Goal: Task Accomplishment & Management: Complete application form

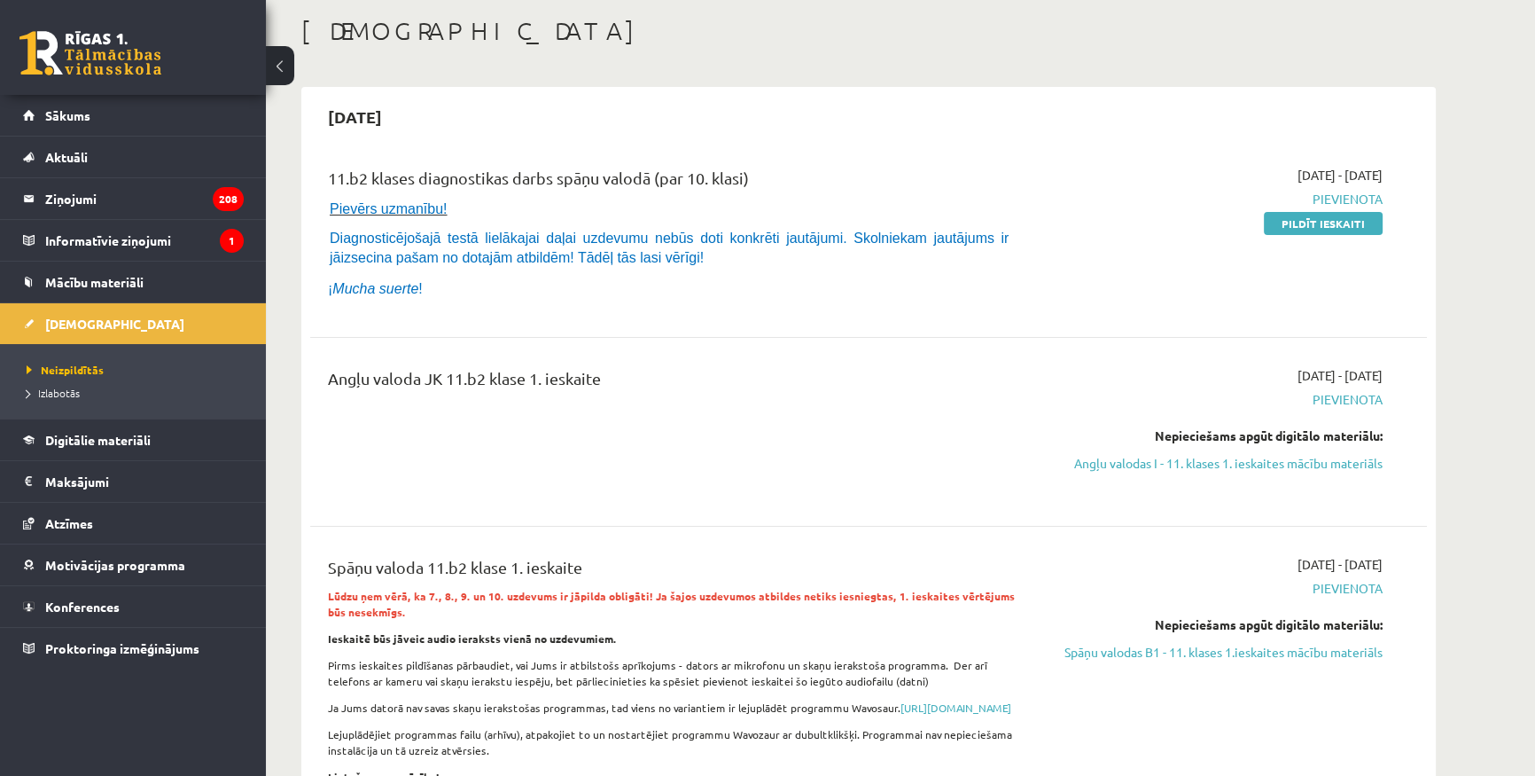
scroll to position [80, 0]
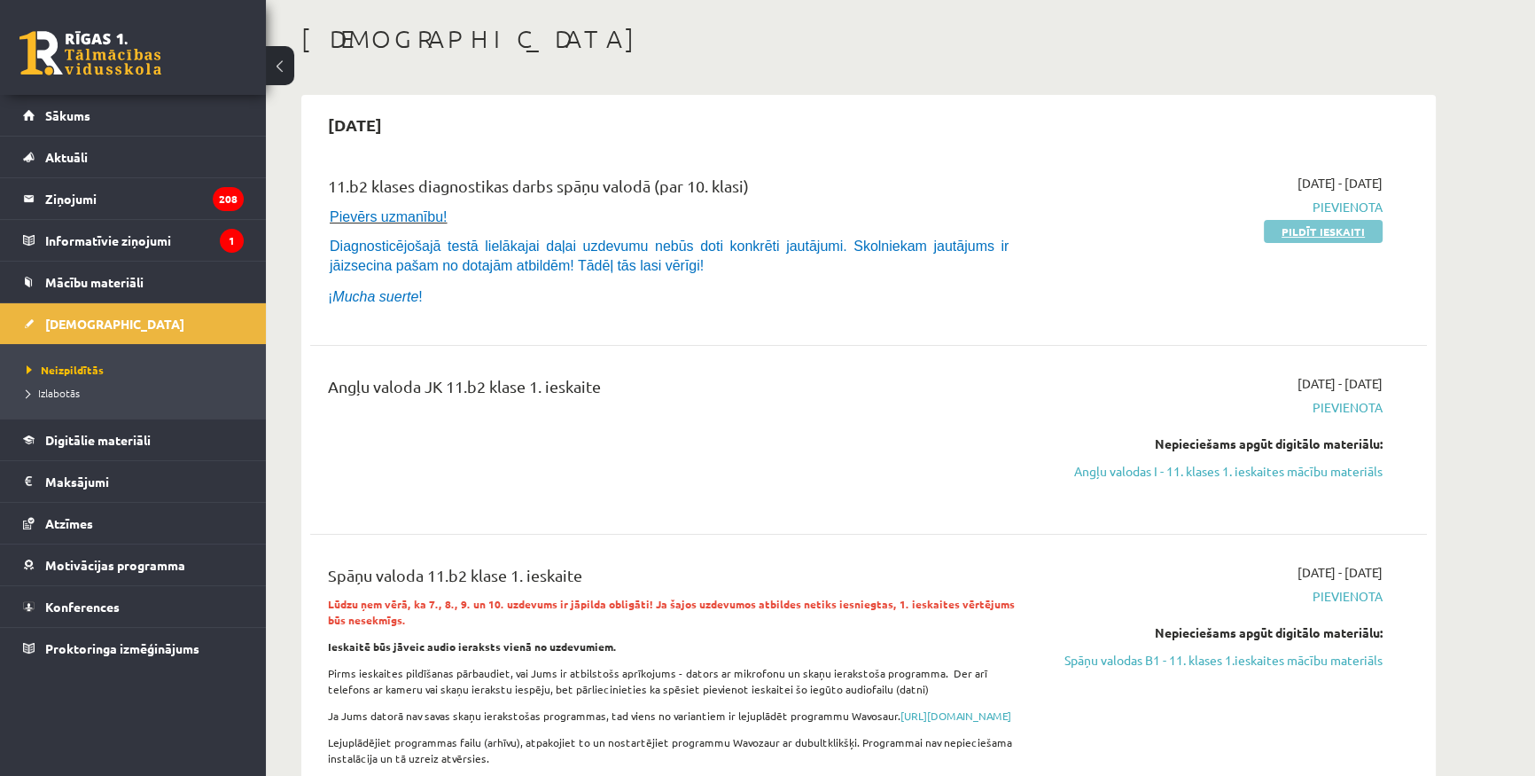
click at [1319, 234] on link "Pildīt ieskaiti" at bounding box center [1323, 231] width 119 height 23
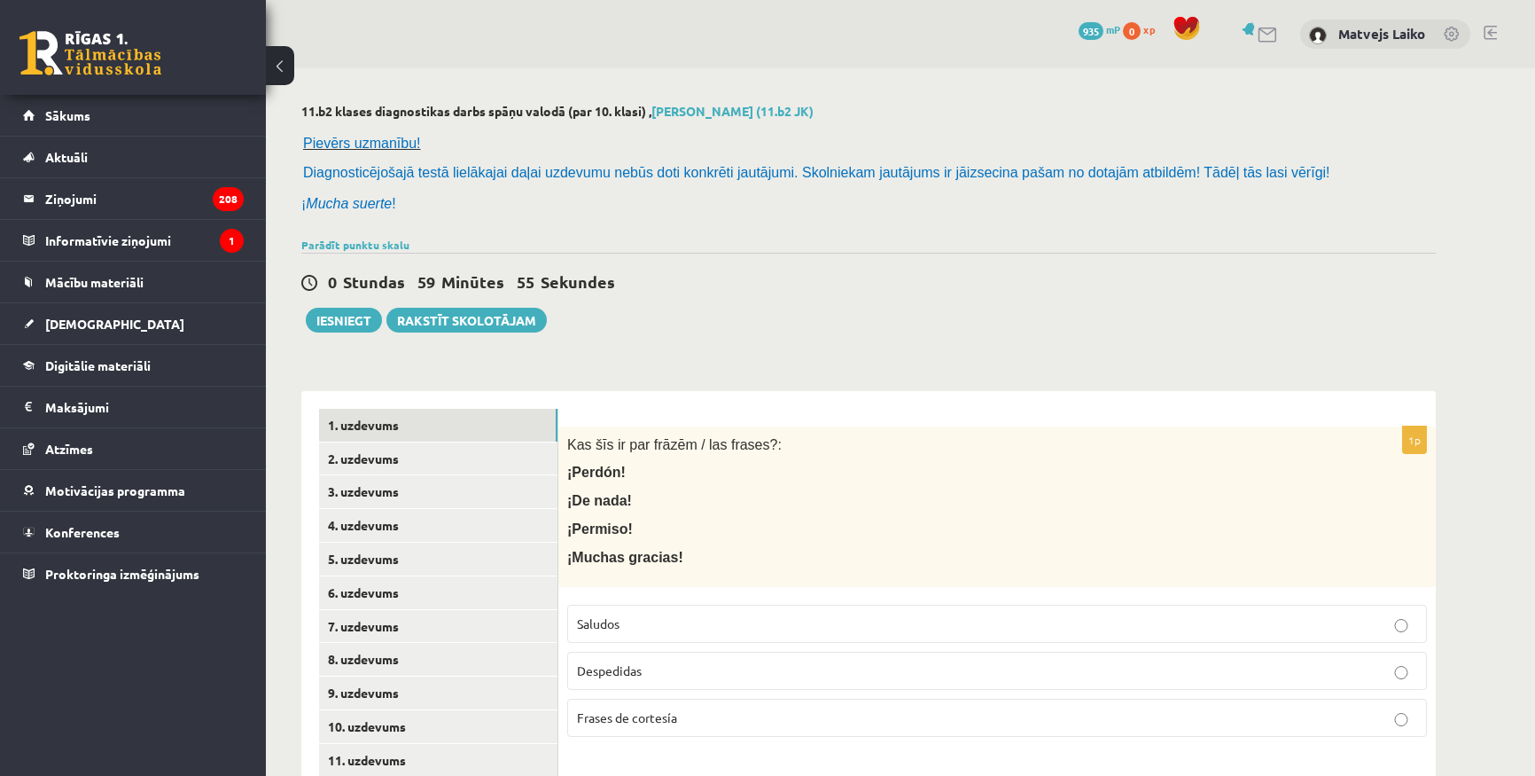
scroll to position [241, 0]
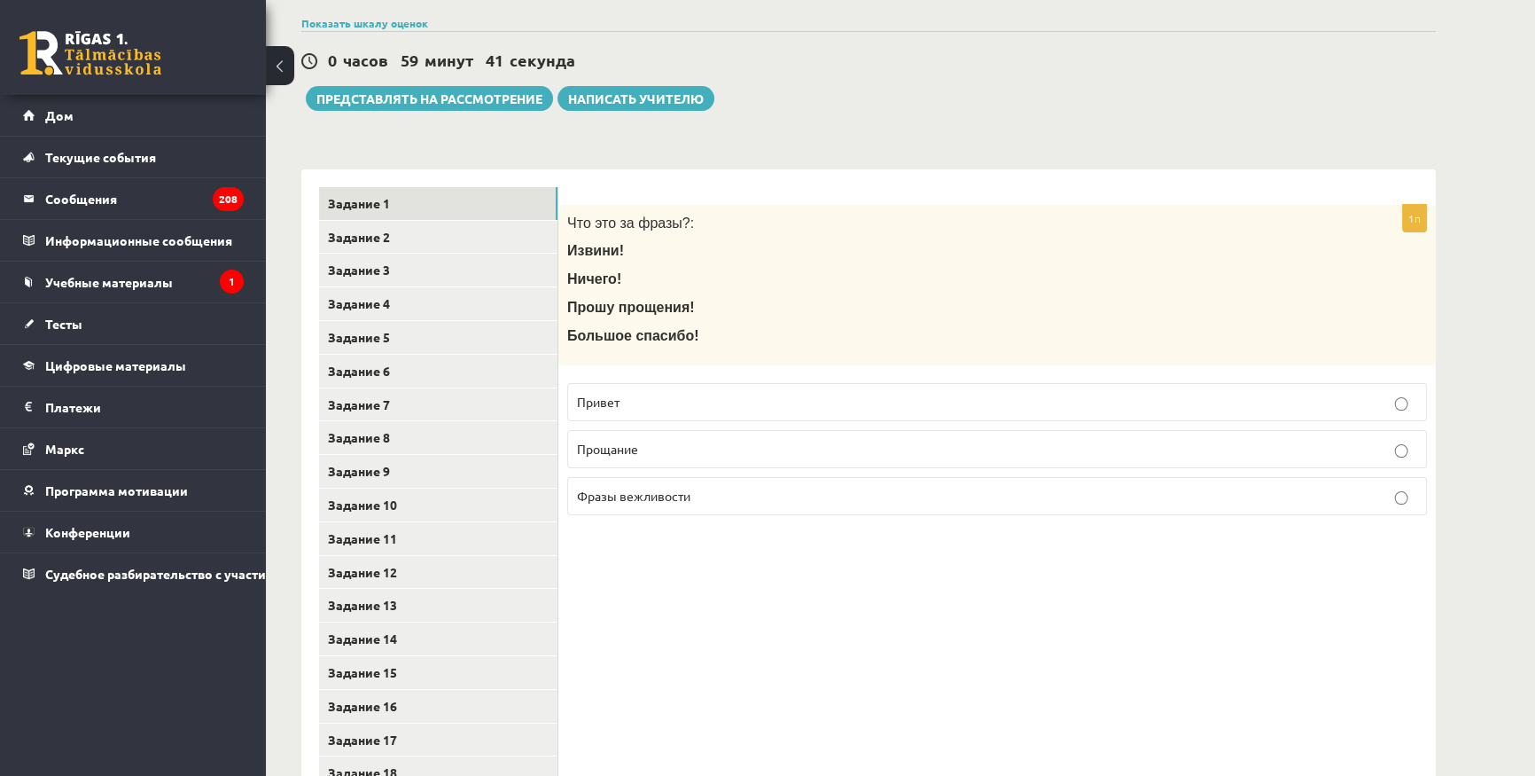
click at [684, 488] on font "Фразы вежливости" at bounding box center [633, 496] width 113 height 16
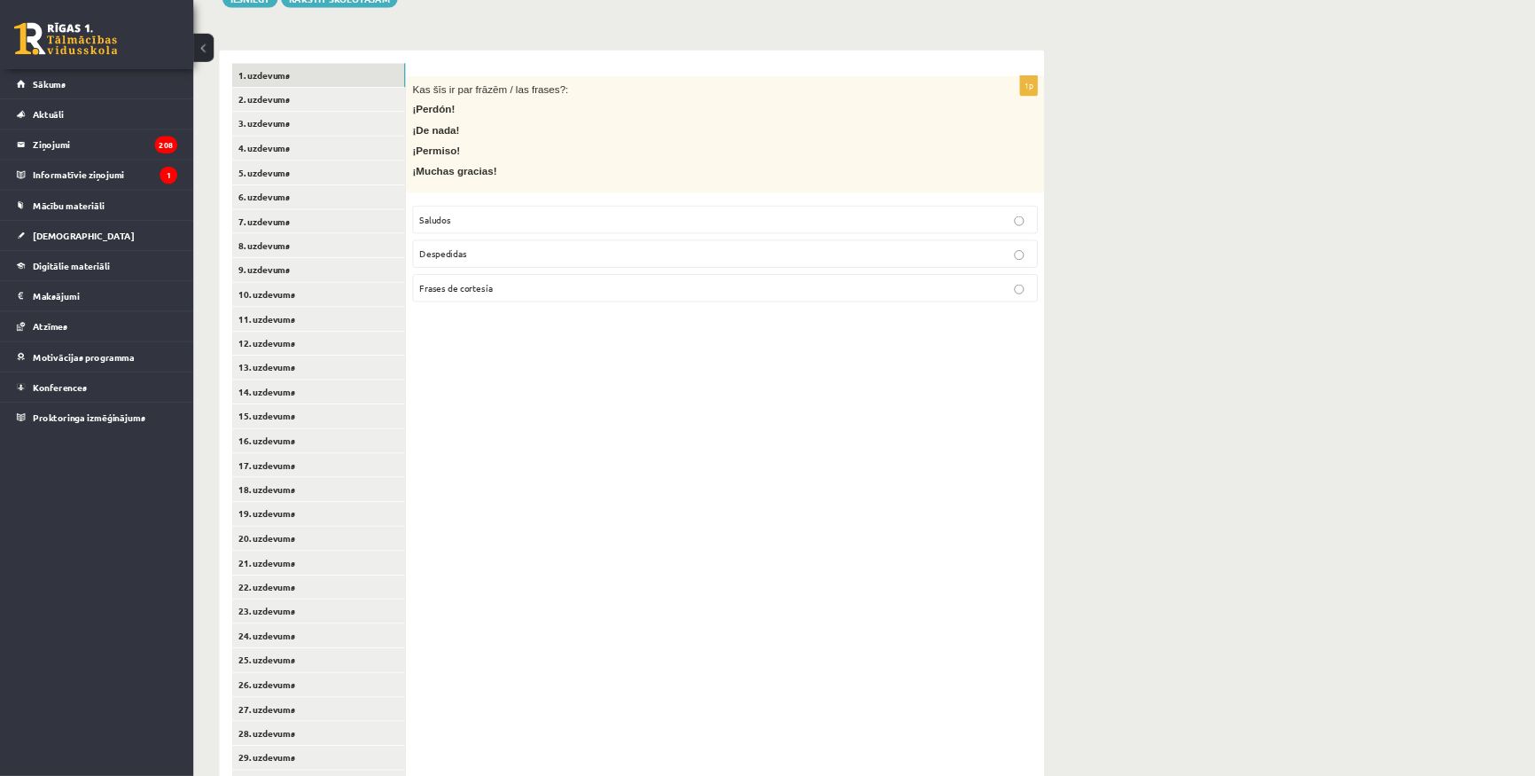
scroll to position [399, 0]
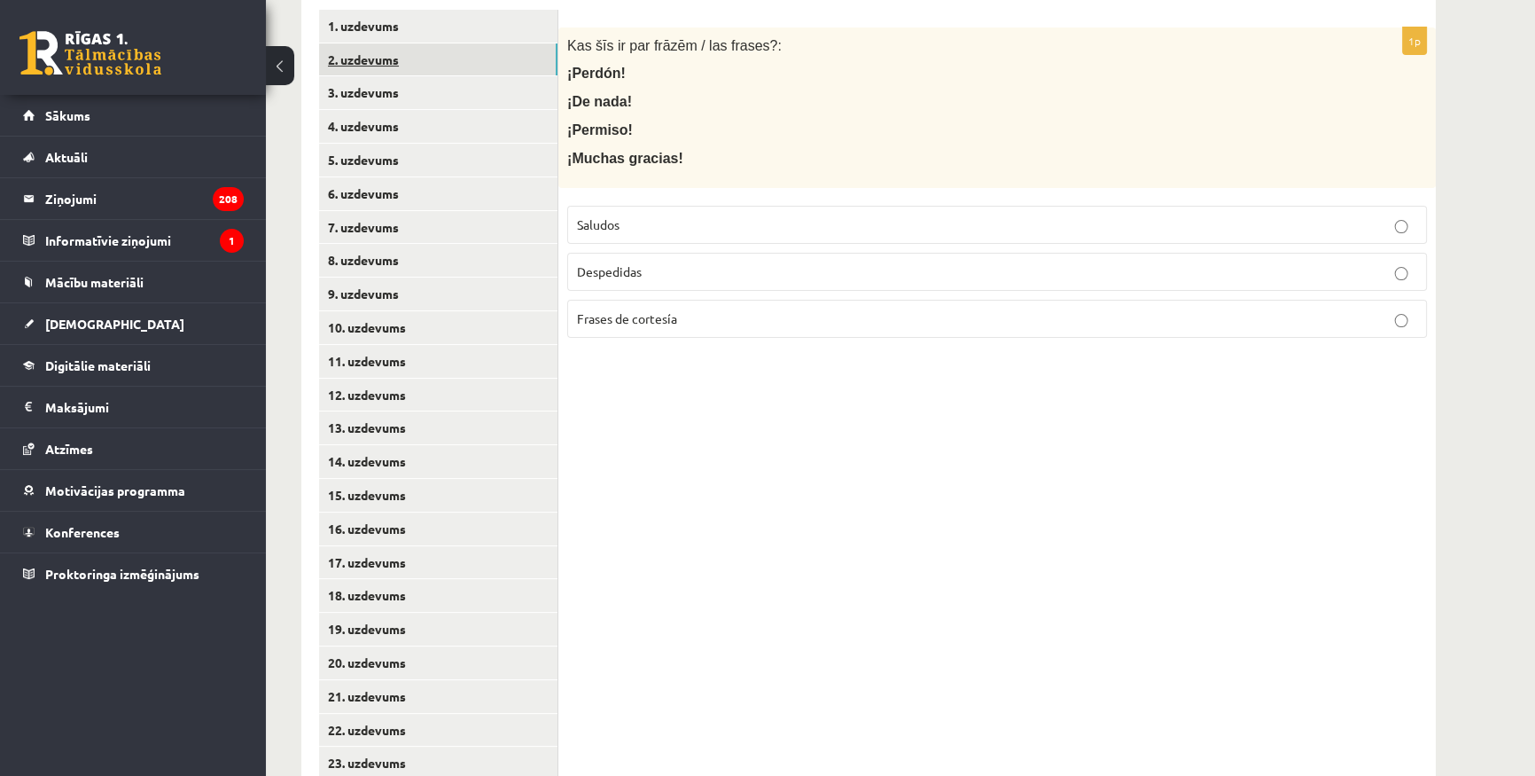
click at [388, 56] on link "2. uzdevums" at bounding box center [438, 59] width 238 height 33
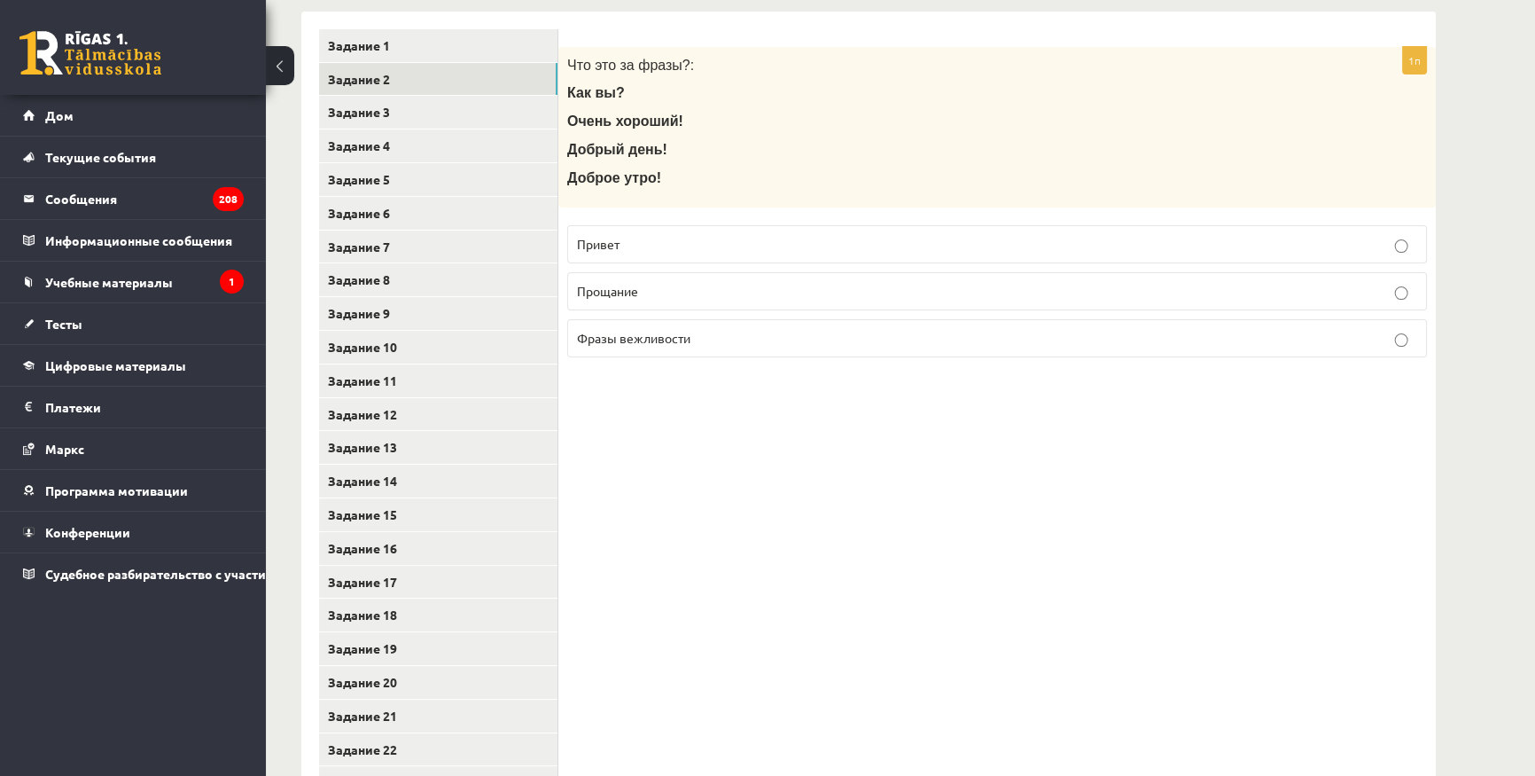
click at [694, 235] on p "Привет" at bounding box center [997, 244] width 840 height 19
click at [441, 96] on link "Задание 3" at bounding box center [438, 112] width 238 height 33
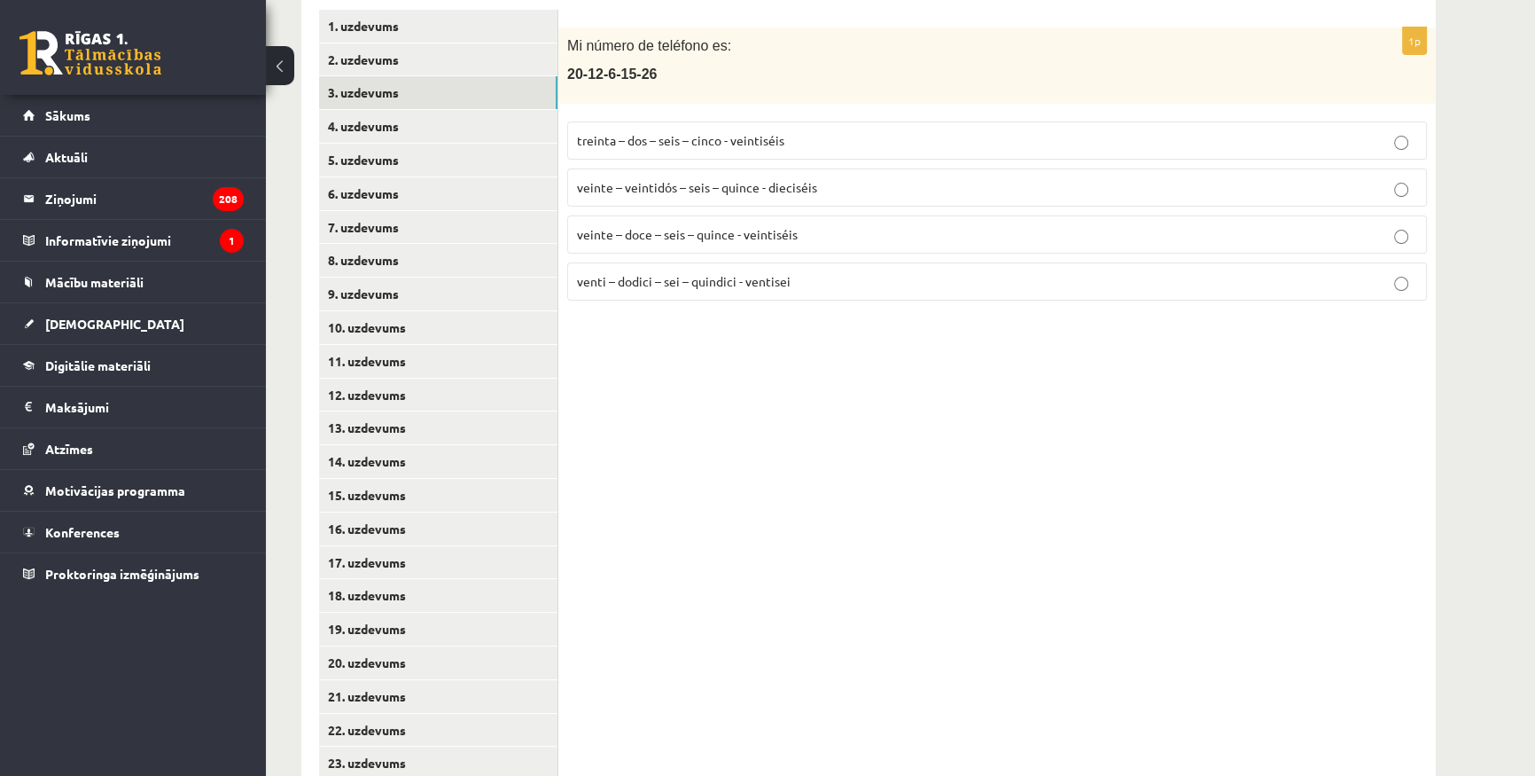
click at [855, 371] on div "1p Mi número de teléfono es: [PHONE_NUMBER] treinta – dos – seis – cinco - vein…" at bounding box center [997, 512] width 878 height 1041
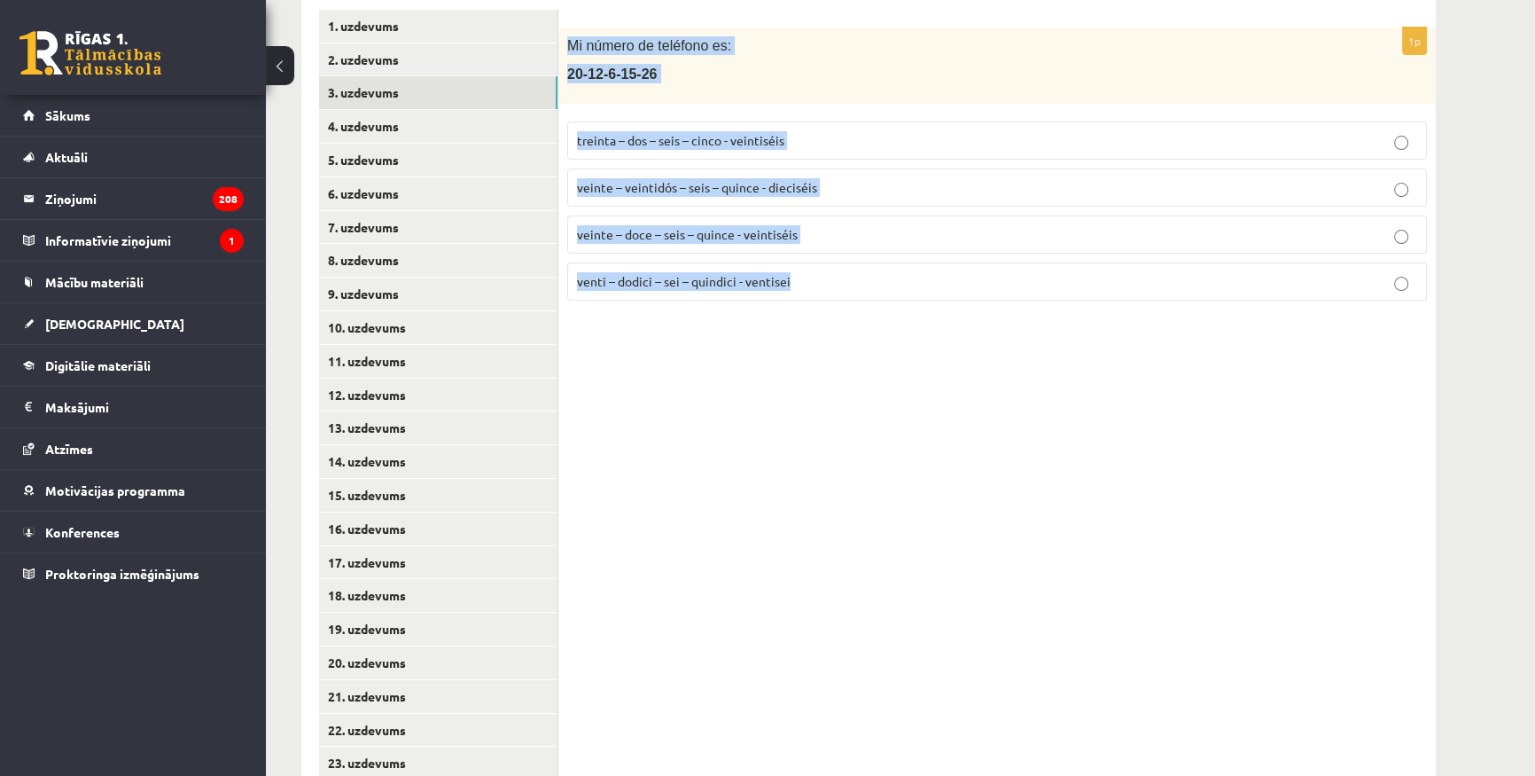
drag, startPoint x: 566, startPoint y: 42, endPoint x: 839, endPoint y: 277, distance: 360.2
click at [839, 277] on div "1p Mi número de teléfono es: [PHONE_NUMBER] treinta – dos – seis – cinco - vein…" at bounding box center [997, 170] width 878 height 287
copy div "Mi número de teléfono es: [PHONE_NUMBER] treinta – dos – seis – cinco - veintis…"
click at [857, 442] on div "1p Mi número de teléfono es: [PHONE_NUMBER] treinta – dos – seis – cinco - vein…" at bounding box center [997, 512] width 878 height 1041
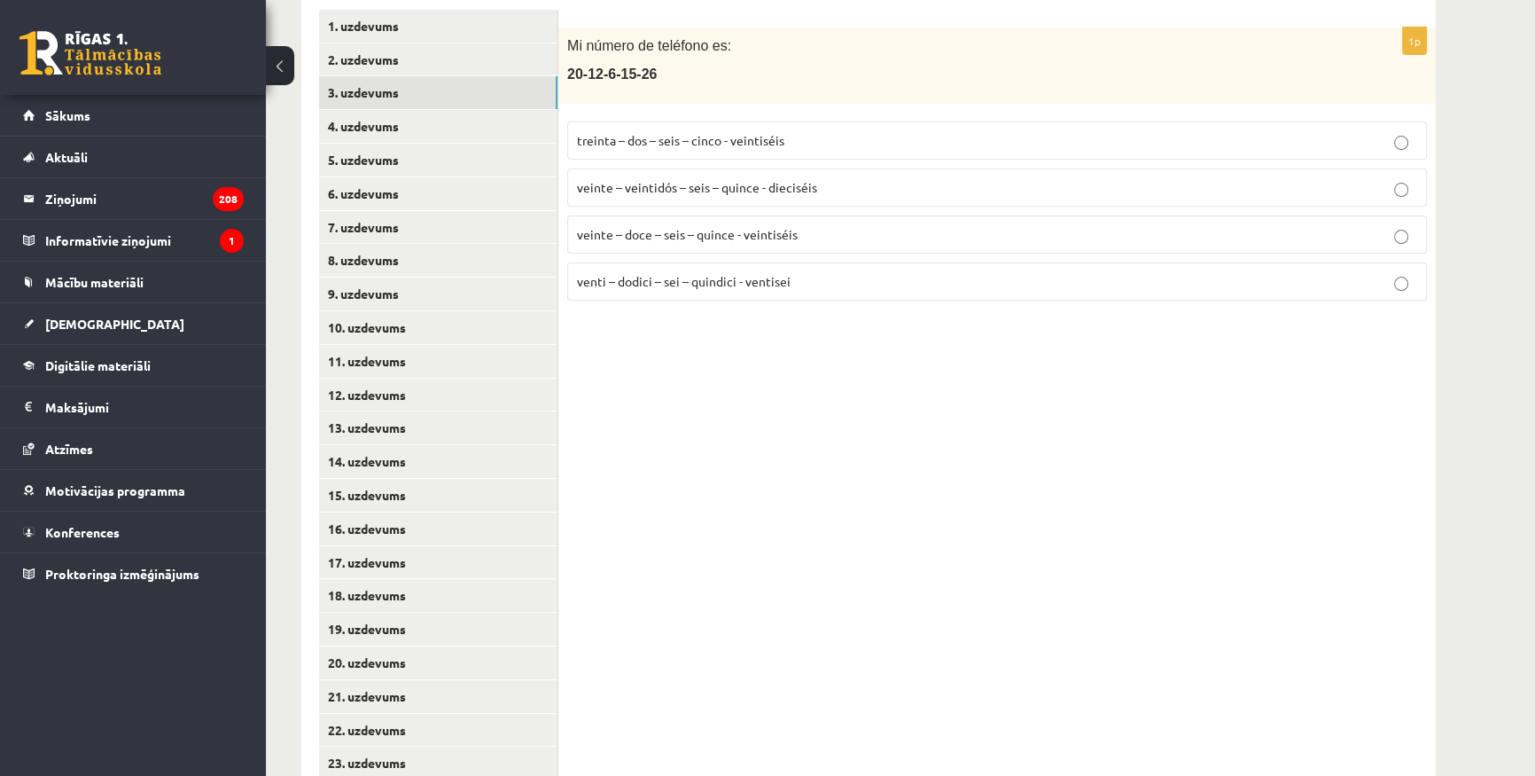
click at [791, 230] on span "veinte – doce – seis – quince - veintiséis" at bounding box center [687, 234] width 221 height 16
click at [406, 120] on link "4. uzdevums" at bounding box center [438, 126] width 238 height 33
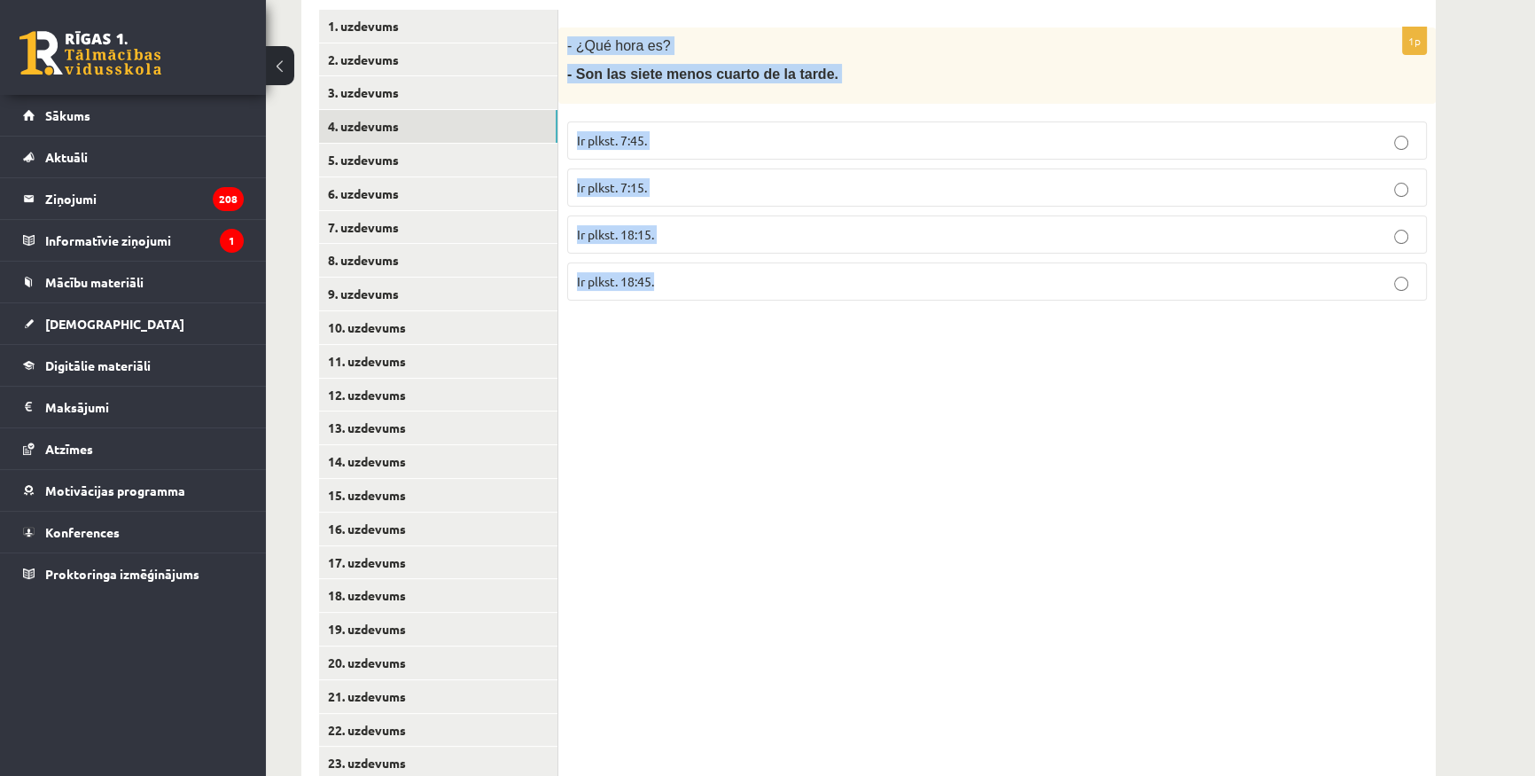
drag, startPoint x: 567, startPoint y: 35, endPoint x: 785, endPoint y: 304, distance: 346.0
click at [785, 304] on div "1p - ¿Qué hora es? - Son las siete menos cuarto de la tarde. Ir plkst. 7:45. Ir…" at bounding box center [997, 170] width 878 height 287
copy div "- ¿Qué hora es? - Son las siete menos cuarto de la tarde. Ir plkst. 7:45. Ir pl…"
click at [755, 387] on div "1p - ¿Qué hora es? - Son las siete menos cuarto de la tarde. Ir plkst. 7:45. Ir…" at bounding box center [997, 512] width 878 height 1041
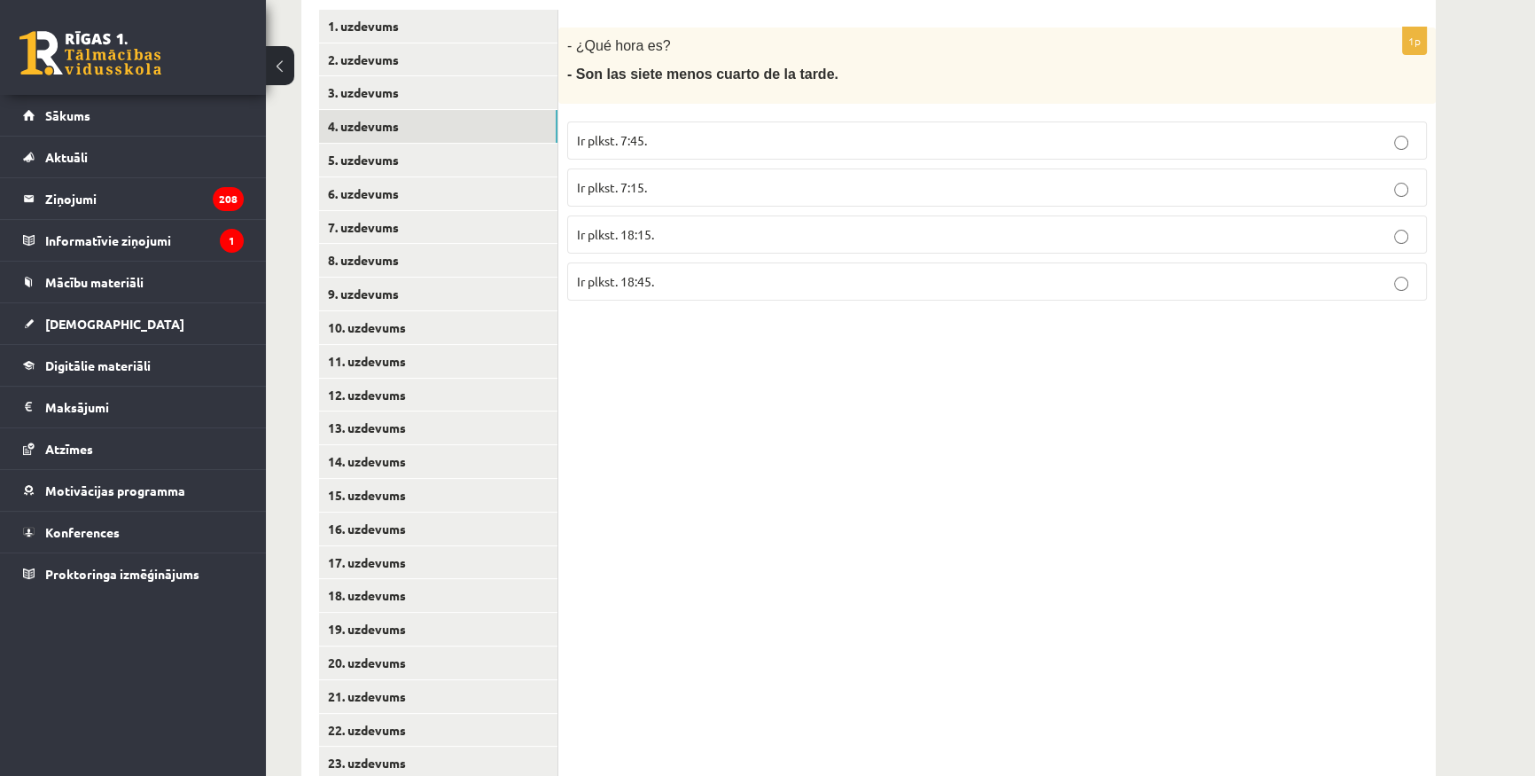
click at [780, 277] on p "Ir plkst. 18:45." at bounding box center [997, 281] width 840 height 19
click at [395, 163] on link "5. uzdevums" at bounding box center [438, 160] width 238 height 33
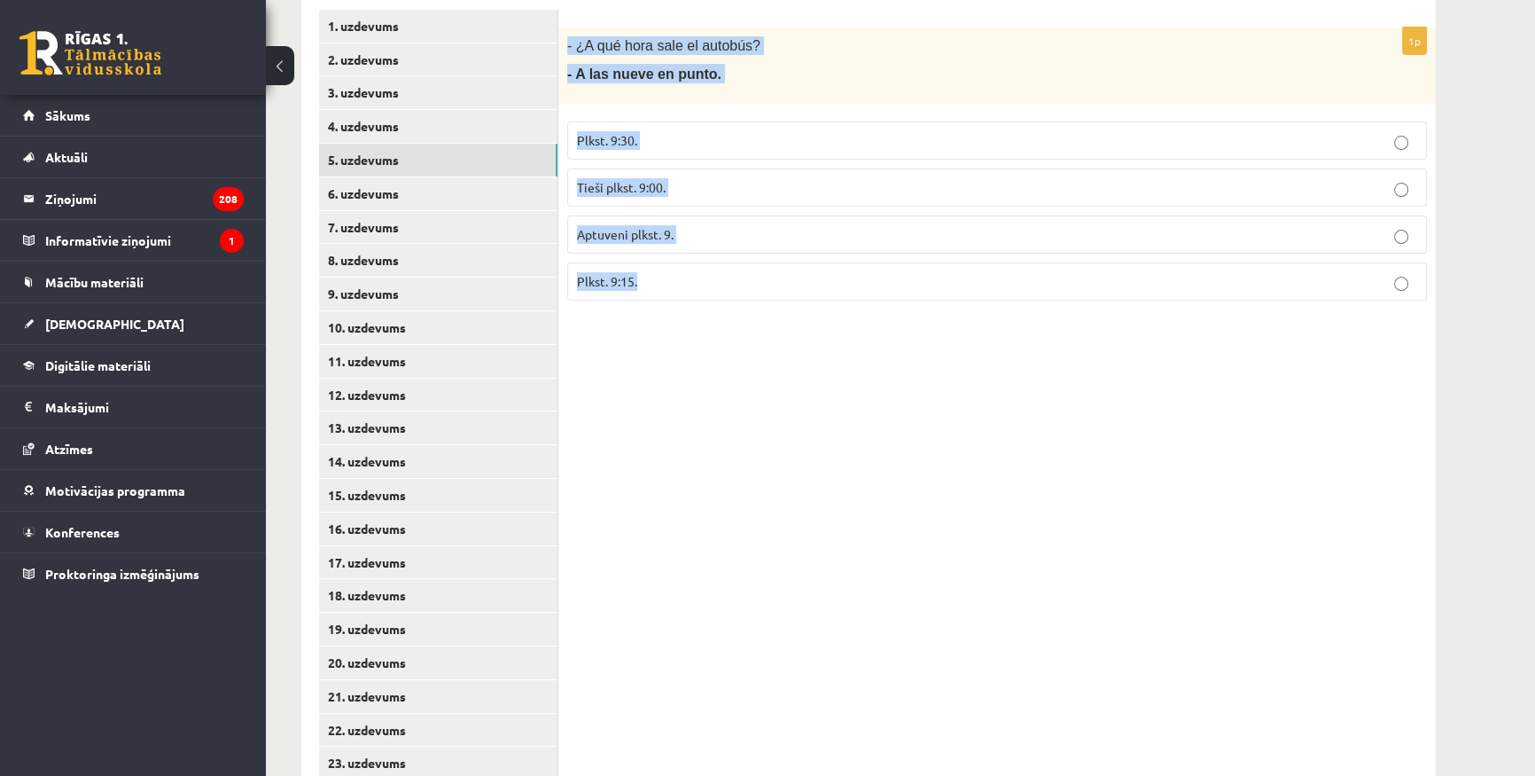
drag, startPoint x: 566, startPoint y: 48, endPoint x: 752, endPoint y: 276, distance: 293.6
click at [752, 276] on div "1p - ¿A qué hora sale el autobús? - A las nueve en punto. Plkst. 9:30. Tieši pl…" at bounding box center [997, 170] width 878 height 287
copy div "- ¿A qué hora sale el autobús? - A las nueve en punto. Plkst. 9:30. Tieši plkst…"
click at [859, 340] on div "1p - ¿A qué hora sale el autobús? - A las nueve en punto. Plkst. 9:30. Tieši pl…" at bounding box center [997, 512] width 878 height 1041
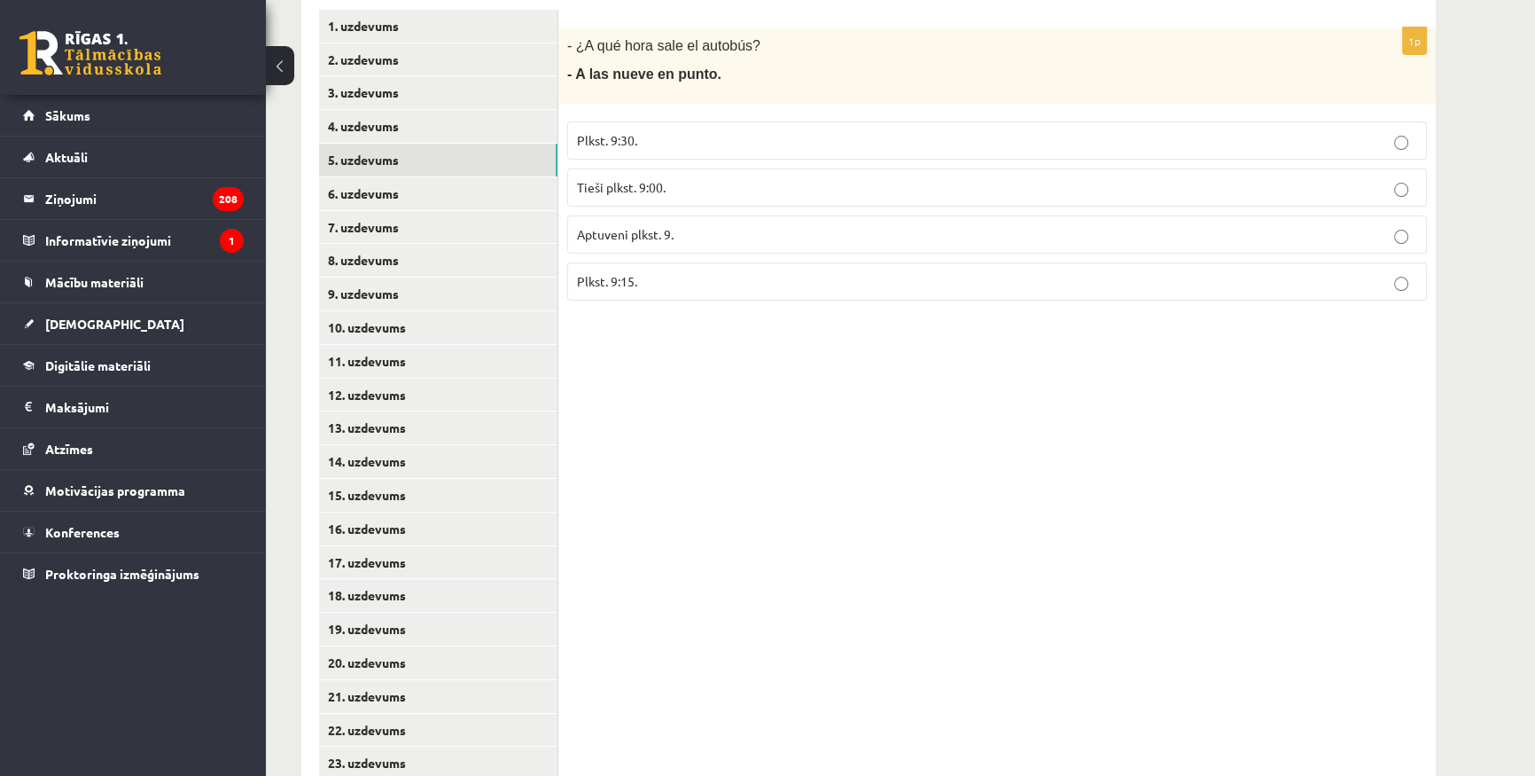
click at [687, 180] on p "Tieši plkst. 9:00." at bounding box center [997, 187] width 840 height 19
click at [422, 194] on link "6. uzdevums" at bounding box center [438, 193] width 238 height 33
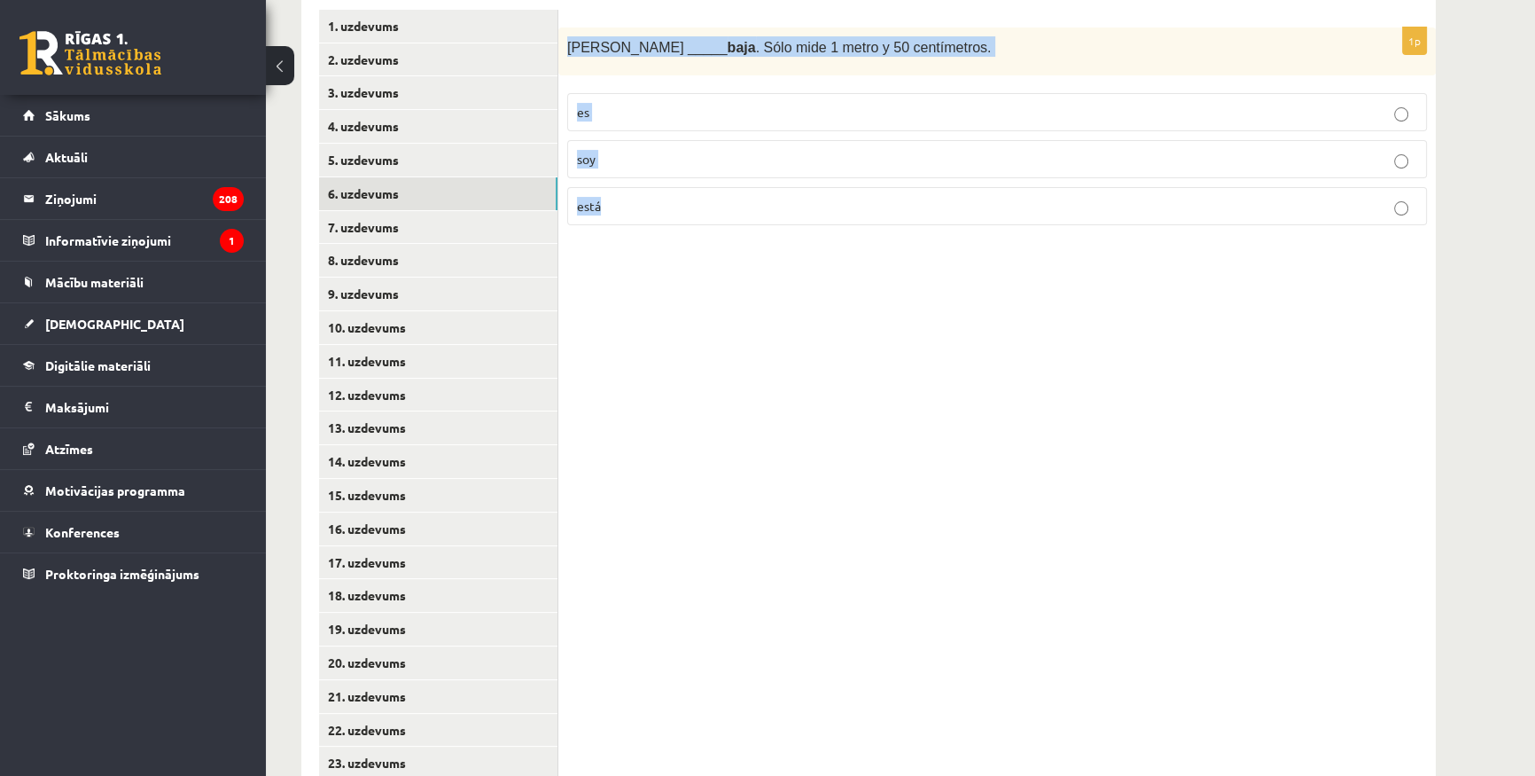
drag, startPoint x: 564, startPoint y: 42, endPoint x: 686, endPoint y: 237, distance: 230.2
click at [686, 237] on div "1p Sara _____ baja . Sólo mide 1 metro y 50 centímetros. es soy está" at bounding box center [997, 133] width 878 height 213
copy div "[PERSON_NAME] _____ baja . Sólo mide 1 metro y 50 centímetros. es soy está"
click at [658, 115] on p "es" at bounding box center [997, 112] width 840 height 19
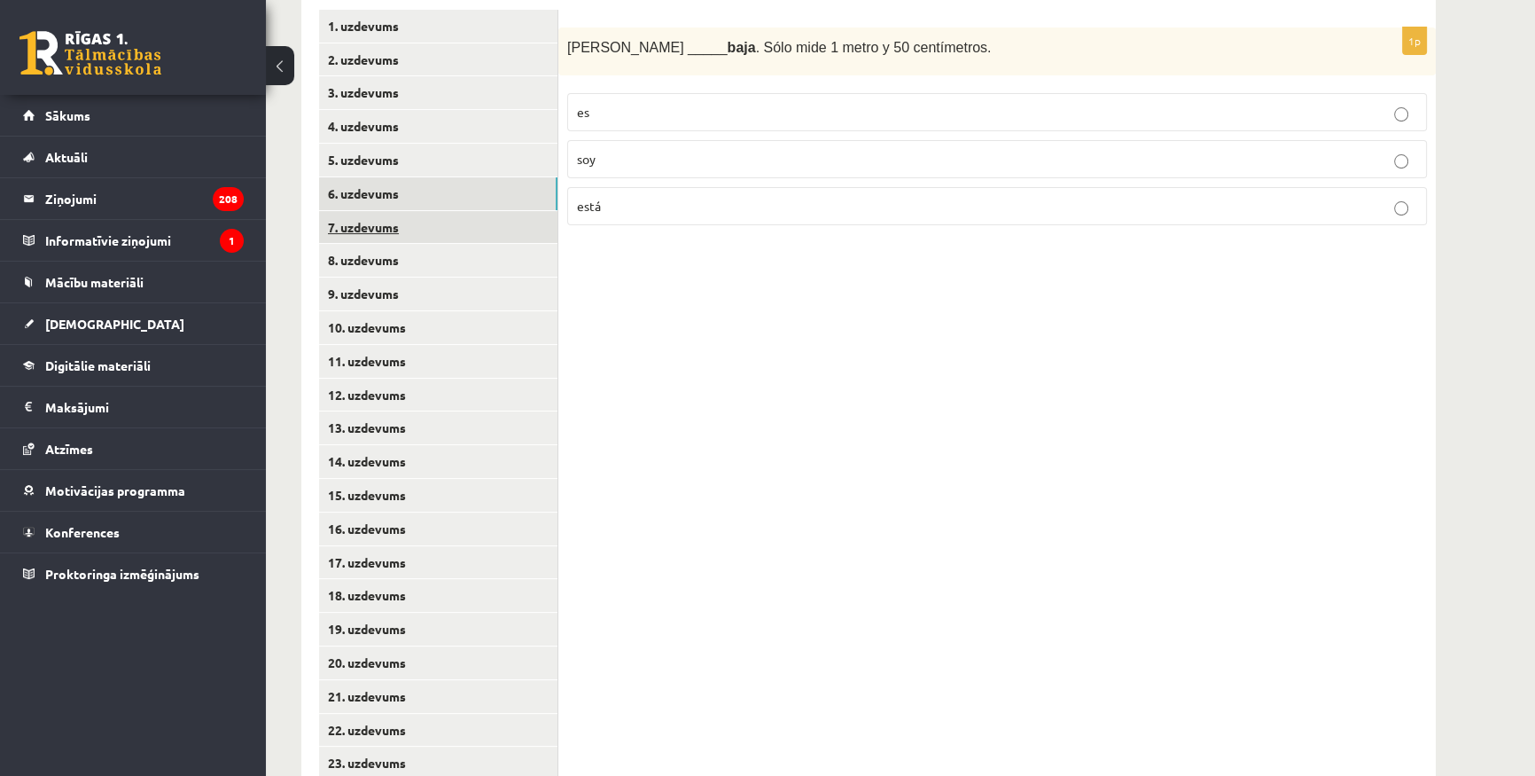
click at [433, 221] on link "7. uzdevums" at bounding box center [438, 227] width 238 height 33
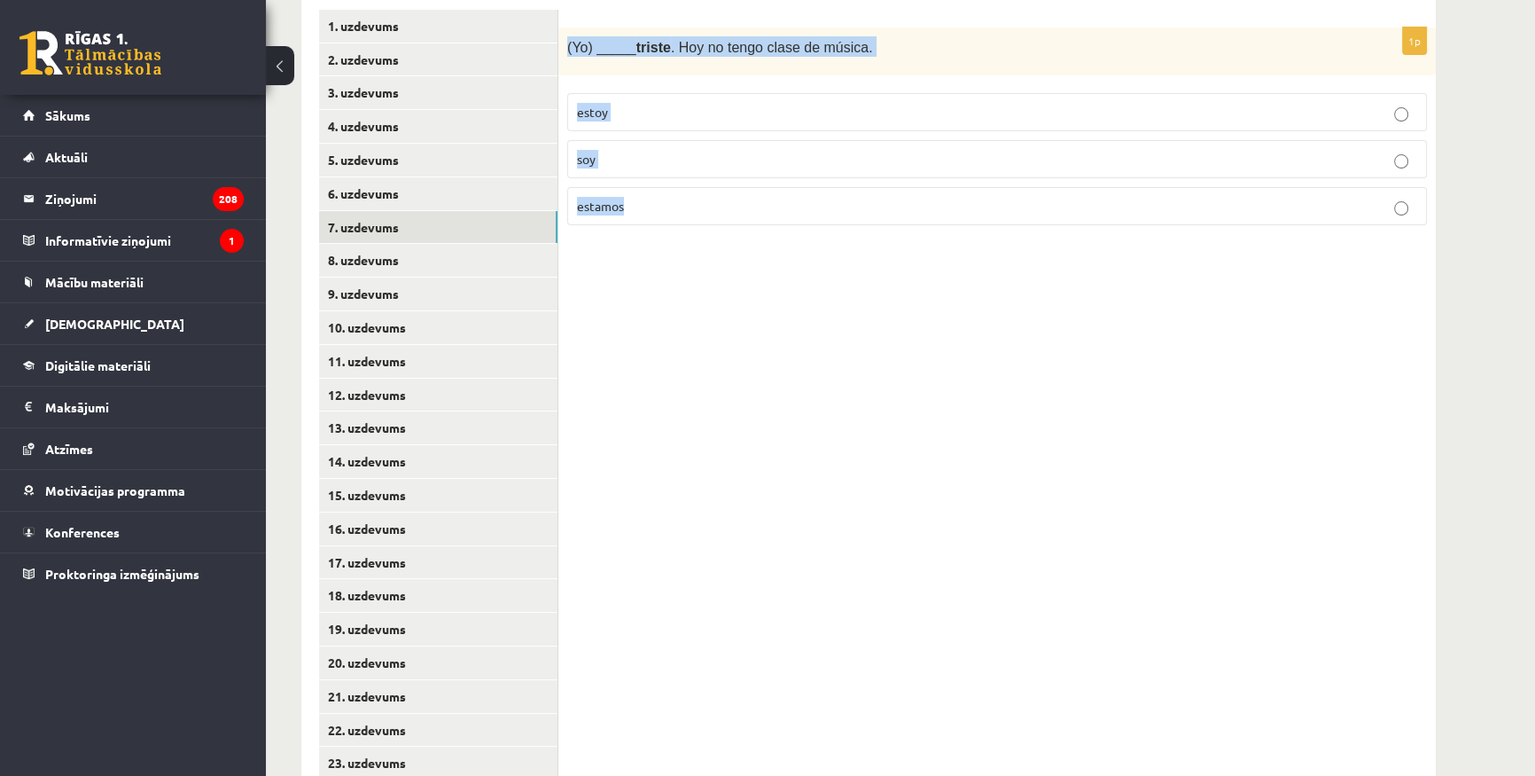
drag, startPoint x: 597, startPoint y: 50, endPoint x: 779, endPoint y: 227, distance: 254.5
click at [779, 227] on div "1p (Yo) _____ triste . Hoy no tengo clase de música. estoy soy estamos" at bounding box center [997, 133] width 878 height 213
copy div "(Yo) _____ triste . Hoy no tengo clase de música. estoy soy estamos"
click at [648, 105] on p "estoy" at bounding box center [997, 112] width 840 height 19
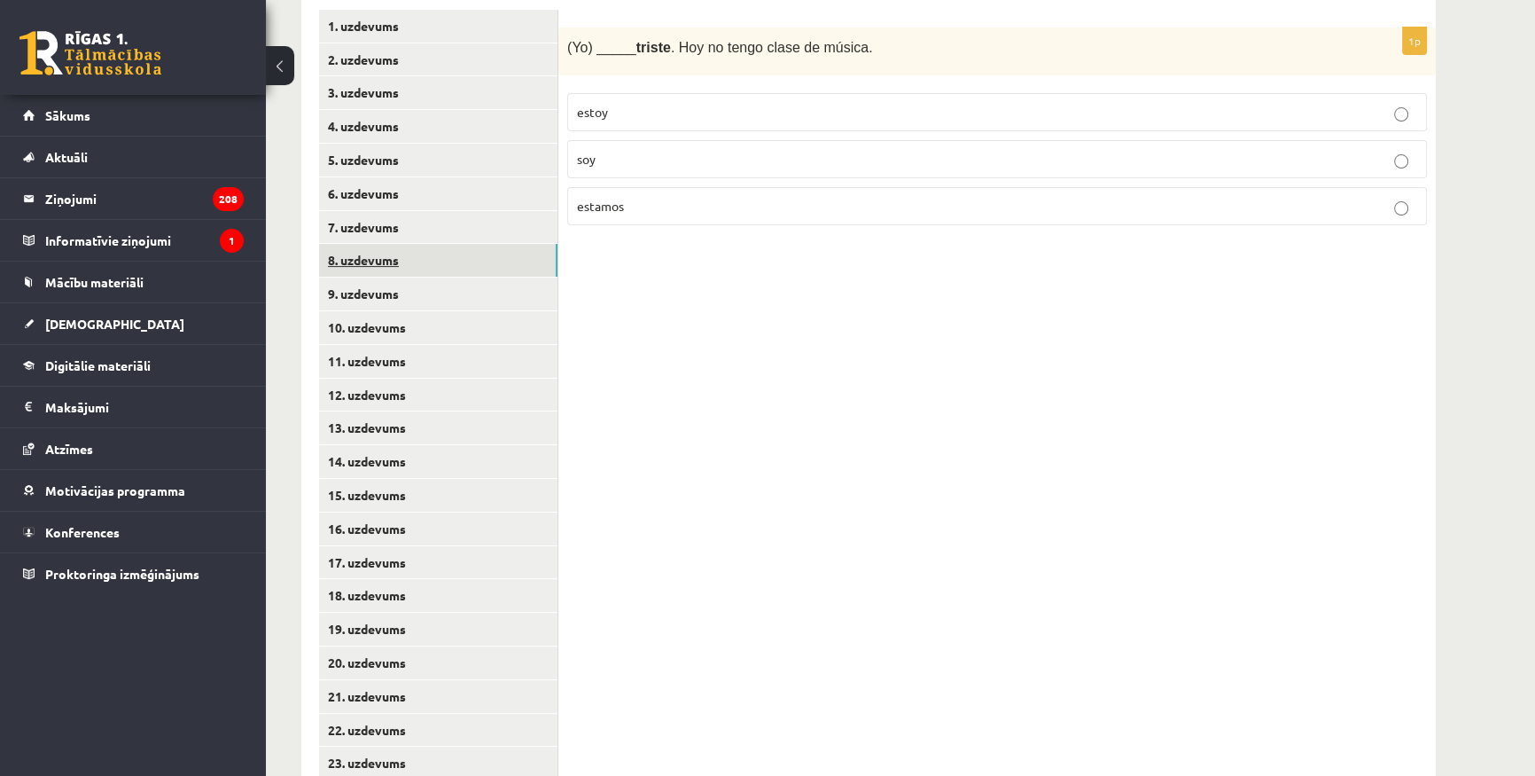
click at [464, 246] on link "8. uzdevums" at bounding box center [438, 260] width 238 height 33
drag, startPoint x: 564, startPoint y: 50, endPoint x: 757, endPoint y: 233, distance: 266.5
click at [757, 233] on div "1p La pizza tiene forma de _______. círculo cuadrado triángulo" at bounding box center [997, 133] width 878 height 213
copy div "La pizza tiene forma de _______. círculo cuadrado triángulo"
click at [666, 107] on p "círculo" at bounding box center [997, 112] width 840 height 19
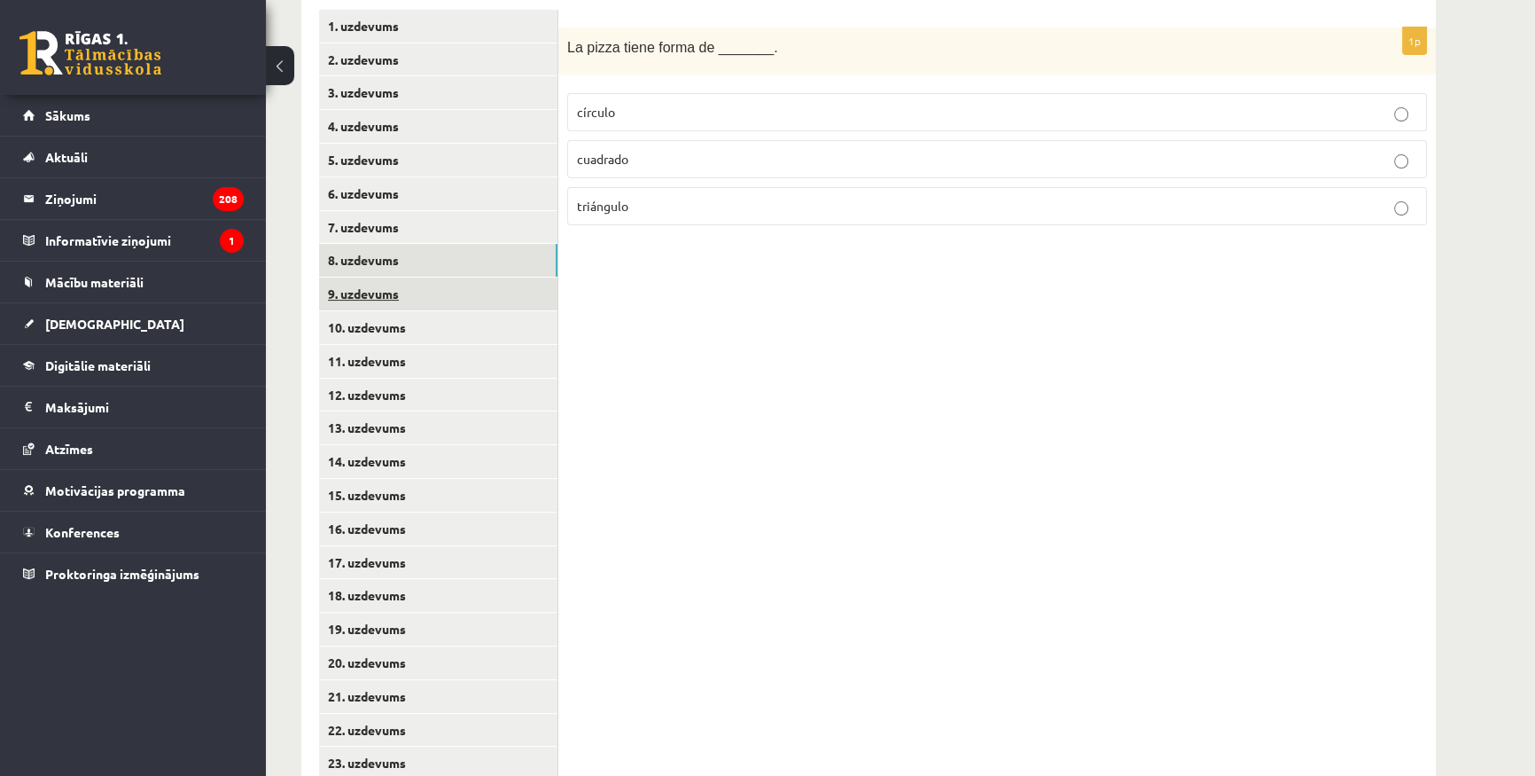
click at [347, 292] on link "9. uzdevums" at bounding box center [438, 293] width 238 height 33
drag, startPoint x: 567, startPoint y: 40, endPoint x: 805, endPoint y: 223, distance: 299.6
click at [805, 223] on div "1p Mi cocina es de color ______ ( brūns ). blanco marrón amarillo" at bounding box center [997, 133] width 878 height 213
copy div "Mi cocina es de color ______ ( brūns ). blanco marrón amarillo"
click at [622, 151] on p "marrón" at bounding box center [997, 159] width 840 height 19
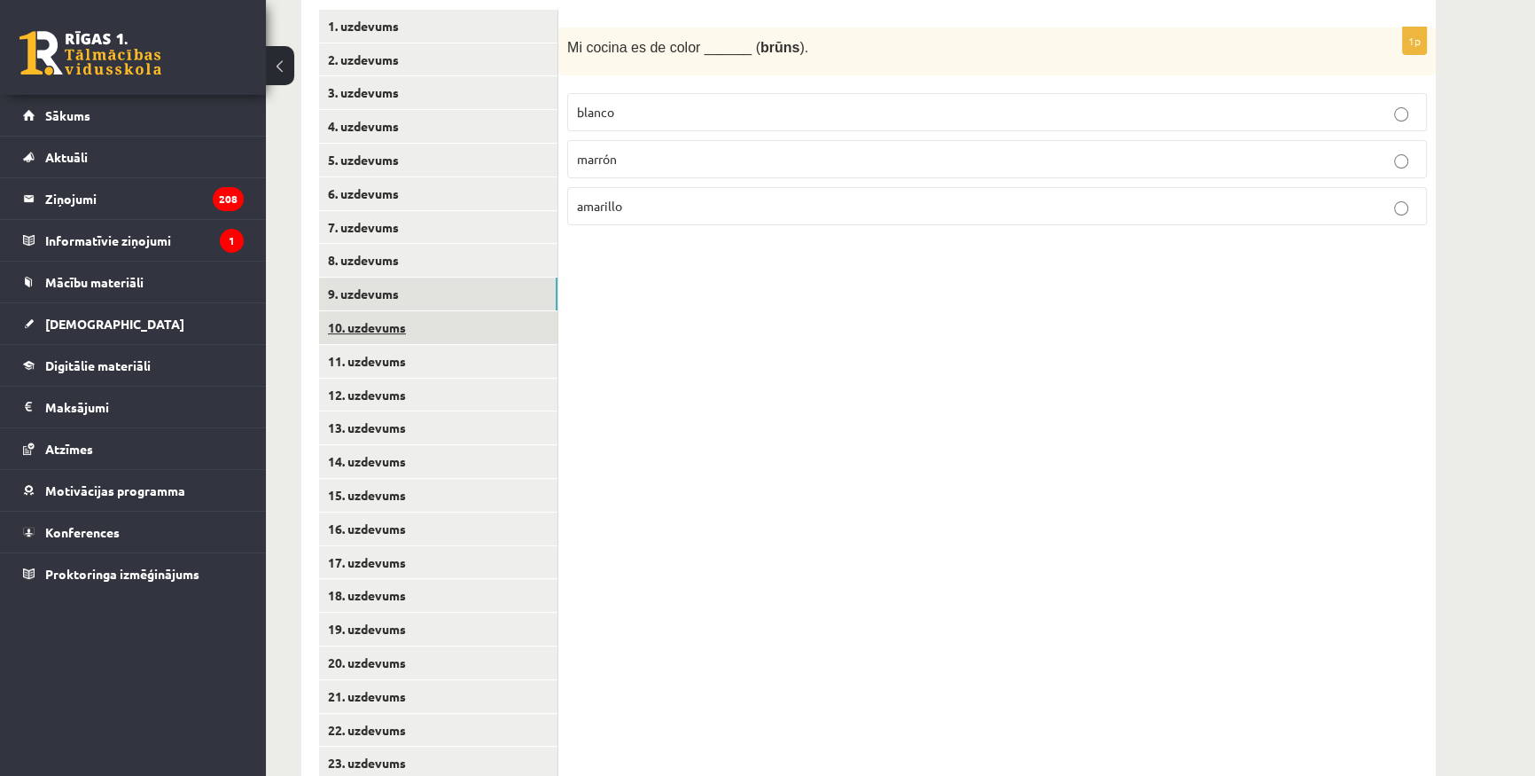
click at [389, 323] on link "10. uzdevums" at bounding box center [438, 327] width 238 height 33
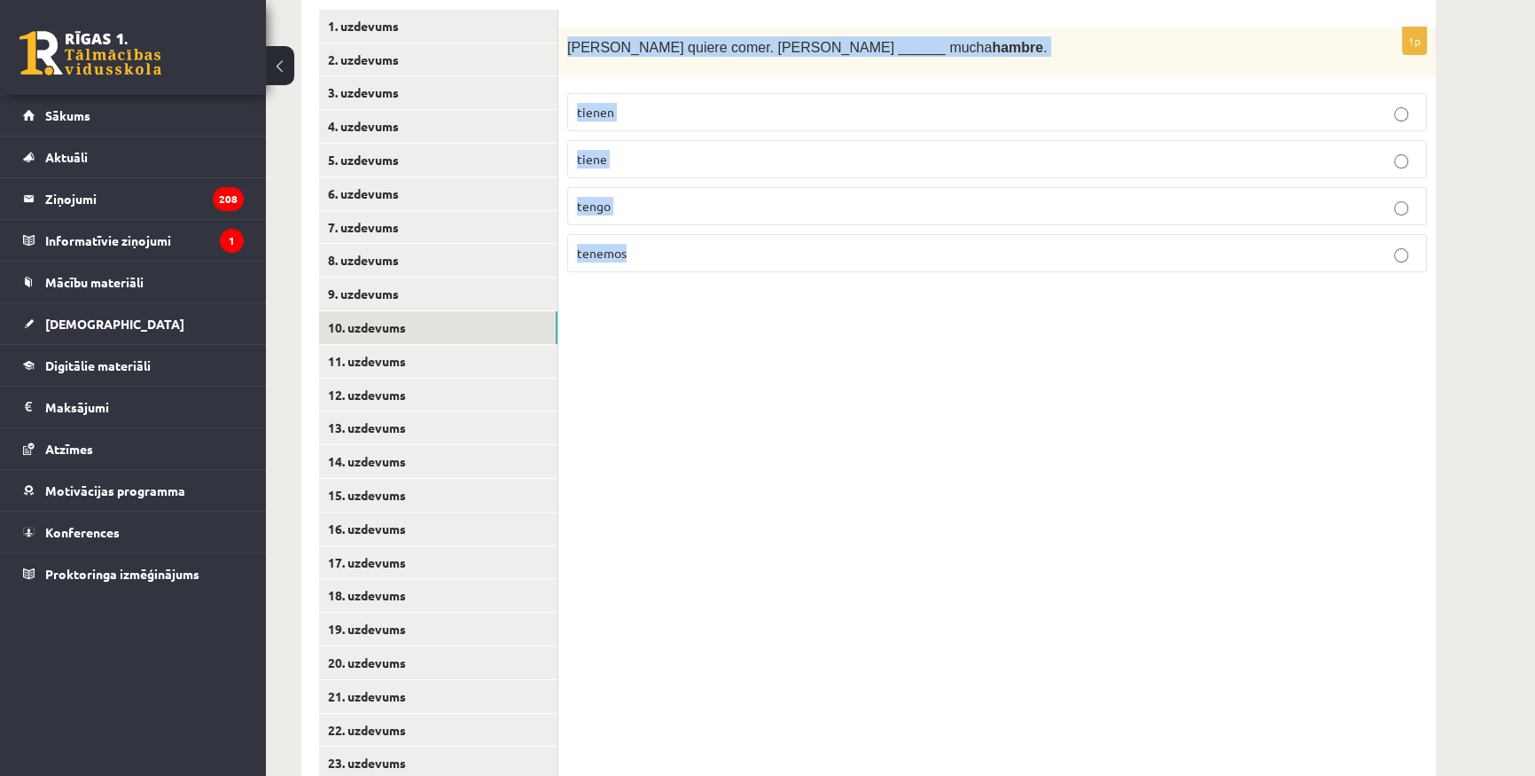
drag, startPoint x: 562, startPoint y: 45, endPoint x: 704, endPoint y: 278, distance: 272.9
click at [704, 278] on div "1p [PERSON_NAME] quiere comer. [PERSON_NAME] ______ mucha hambre . tienen tiene…" at bounding box center [997, 157] width 878 height 260
copy div "[PERSON_NAME] quiere comer. [PERSON_NAME] ______ mucha hambre . tienen tiene te…"
click at [611, 150] on p "tiene" at bounding box center [997, 159] width 840 height 19
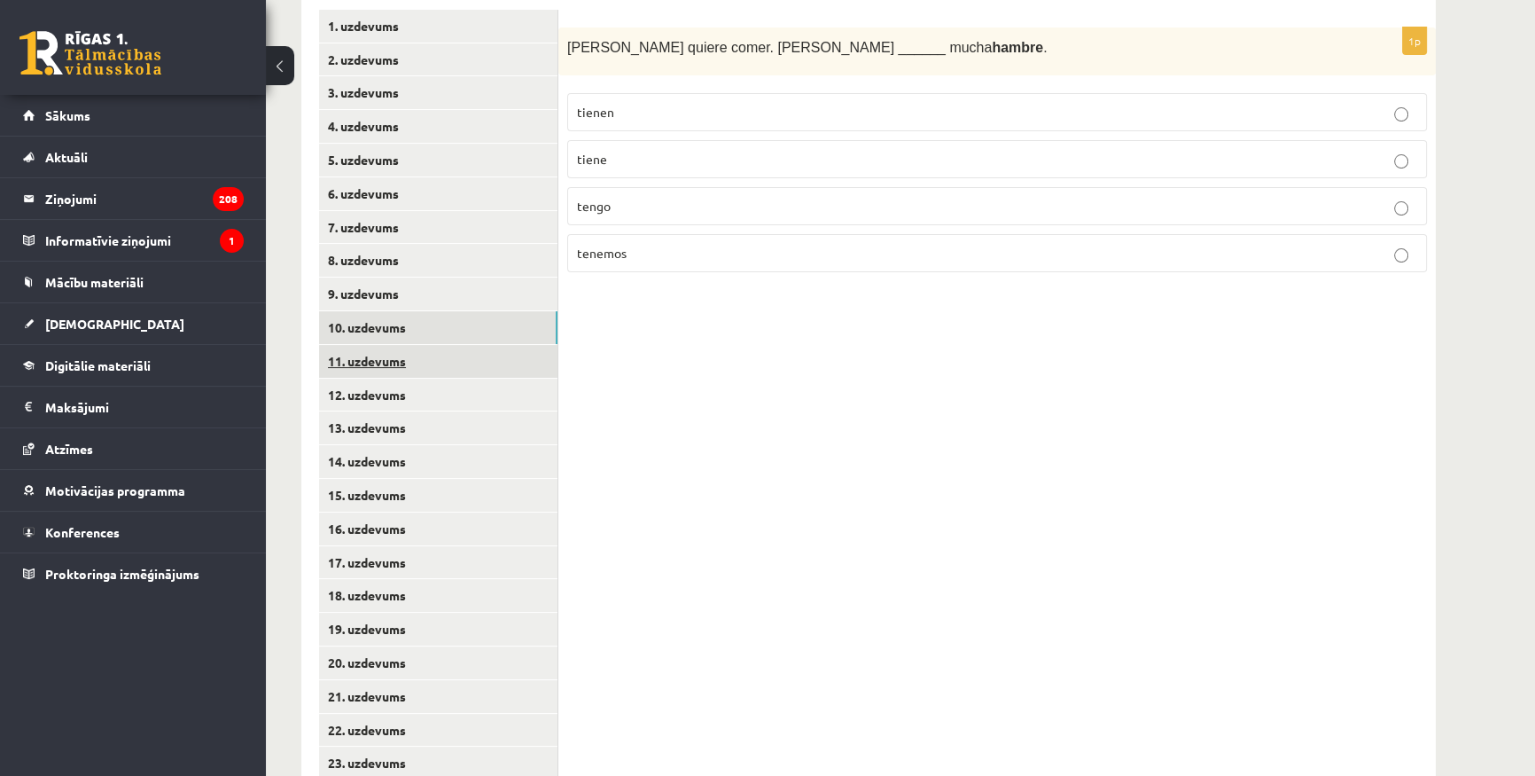
click at [389, 368] on link "11. uzdevums" at bounding box center [438, 361] width 238 height 33
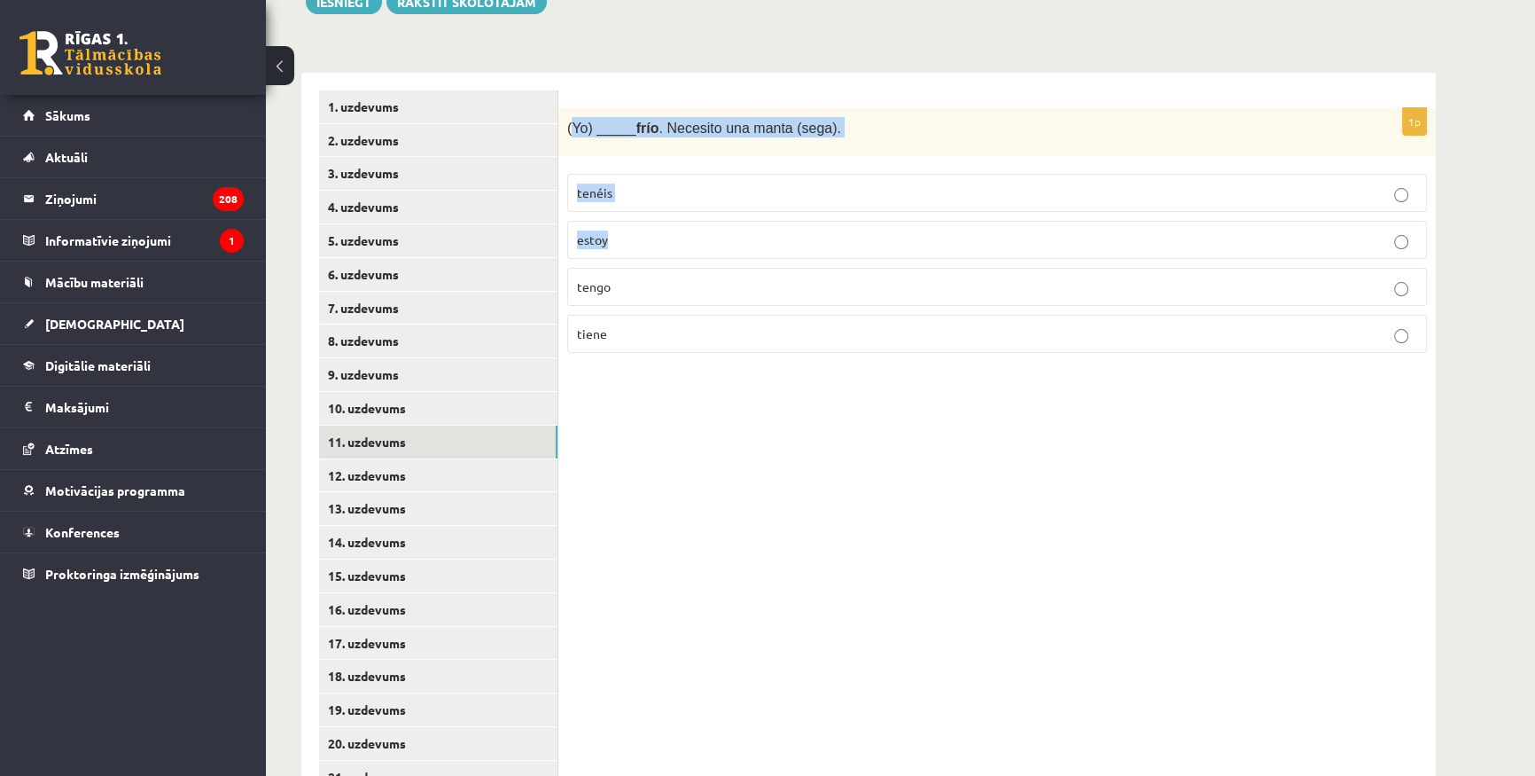
drag, startPoint x: 571, startPoint y: 132, endPoint x: 626, endPoint y: 216, distance: 100.6
click at [629, 223] on div "1p (Yo) _____ frío . Necesito una manta (sega). tenéis estoy tengo tiene" at bounding box center [997, 238] width 878 height 260
click at [558, 124] on div "(Yo) _____ frío . Necesito una manta (sega)." at bounding box center [997, 132] width 878 height 49
drag, startPoint x: 568, startPoint y: 121, endPoint x: 742, endPoint y: 371, distance: 304.4
click at [742, 371] on div "1p (Yo) _____ frío . Necesito una manta (sega). tenéis estoy tengo tiene" at bounding box center [997, 593] width 878 height 1041
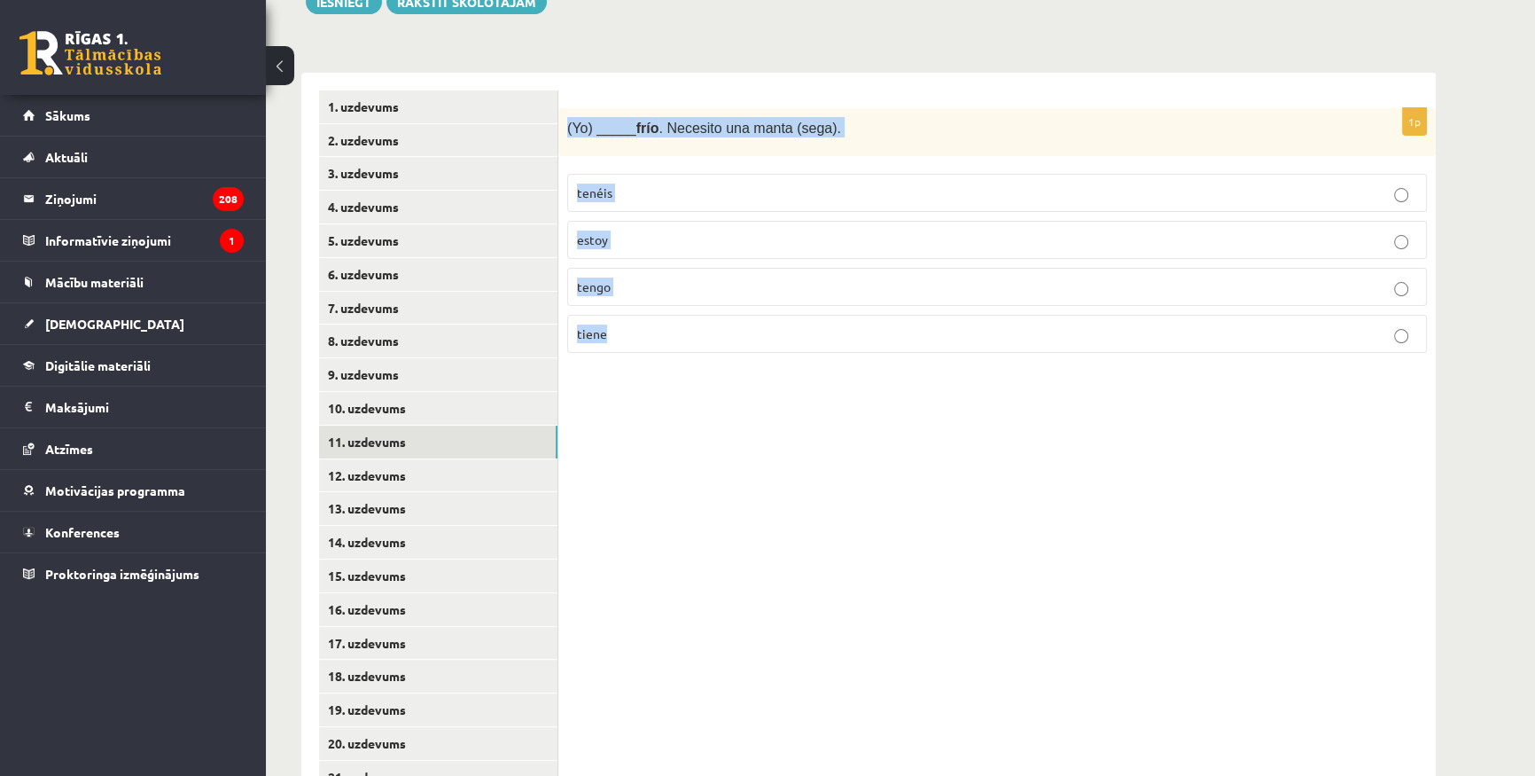
copy div "(Yo) _____ frío . Necesito una manta (sega). tenéis estoy tengo tiene"
click at [683, 282] on p "tengo" at bounding box center [997, 286] width 840 height 19
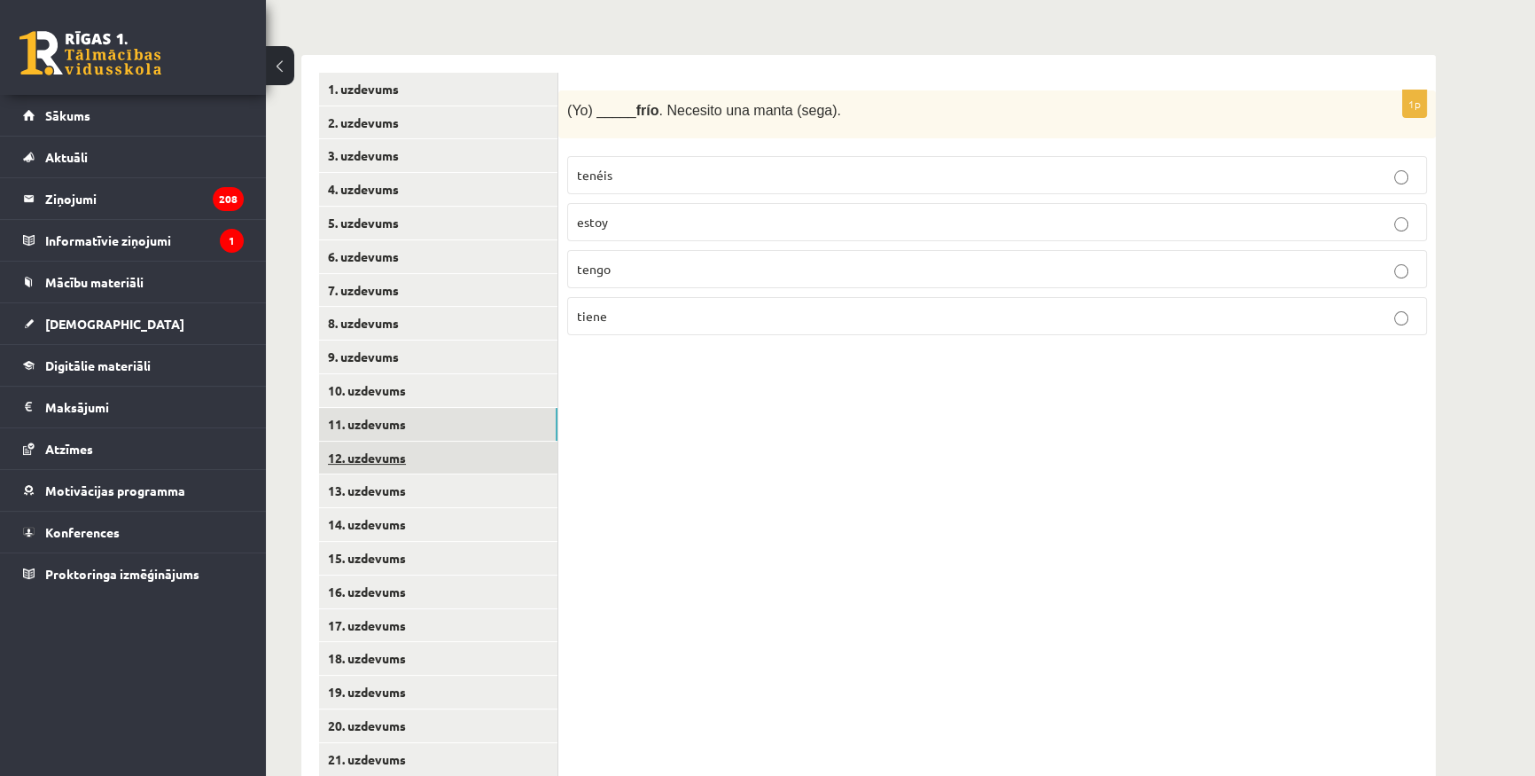
scroll to position [399, 0]
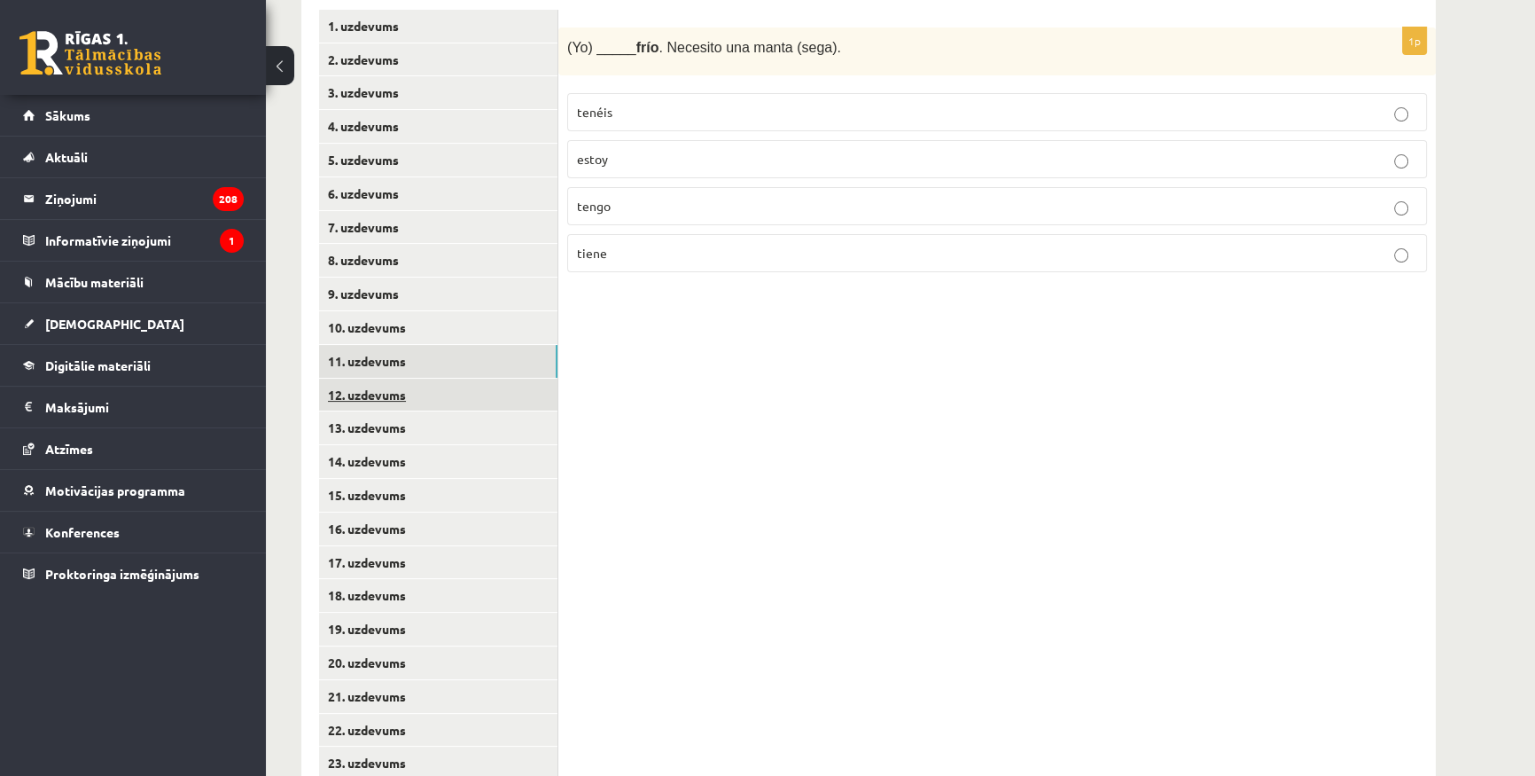
click at [490, 389] on link "12. uzdevums" at bounding box center [438, 395] width 238 height 33
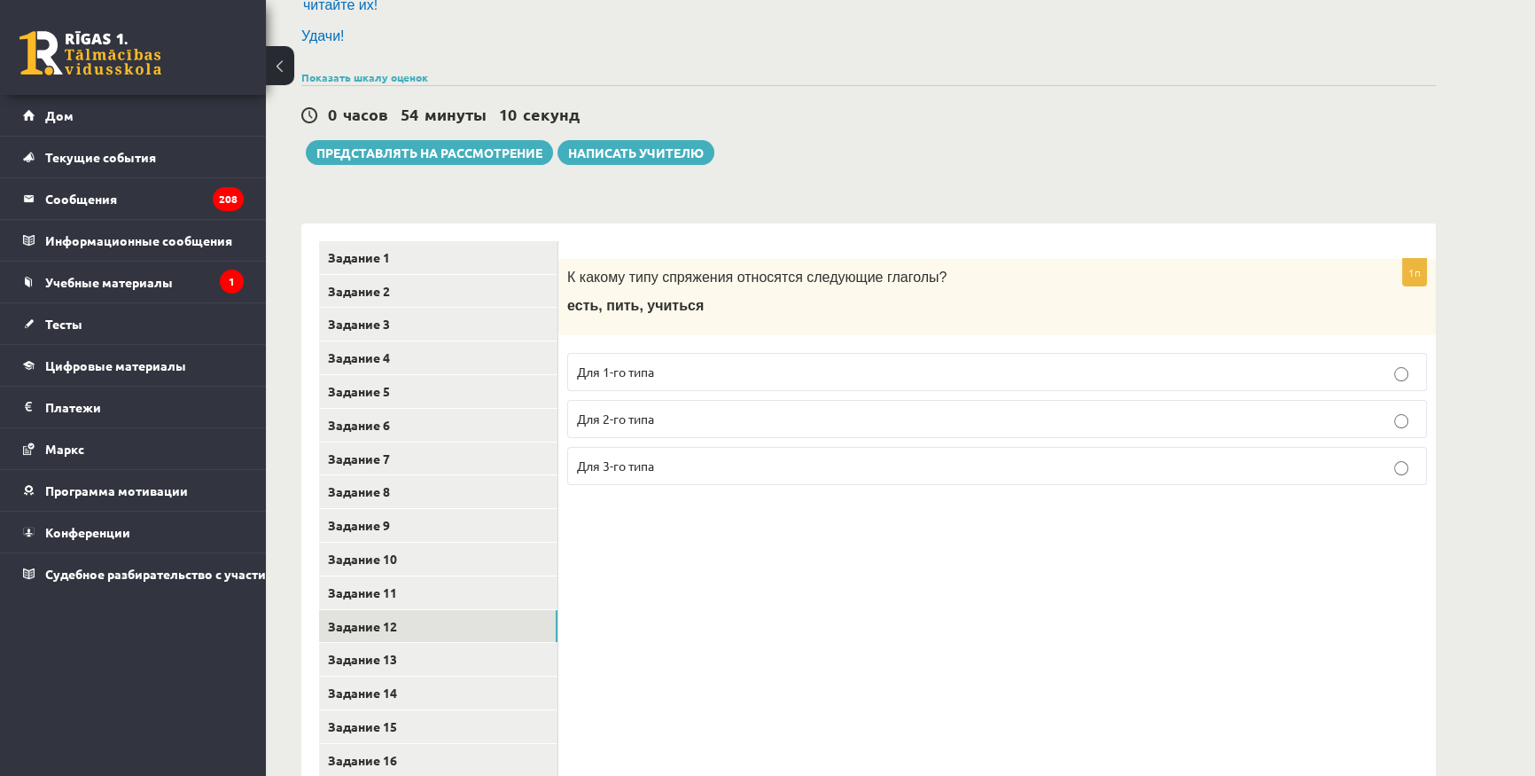
scroll to position [76, 0]
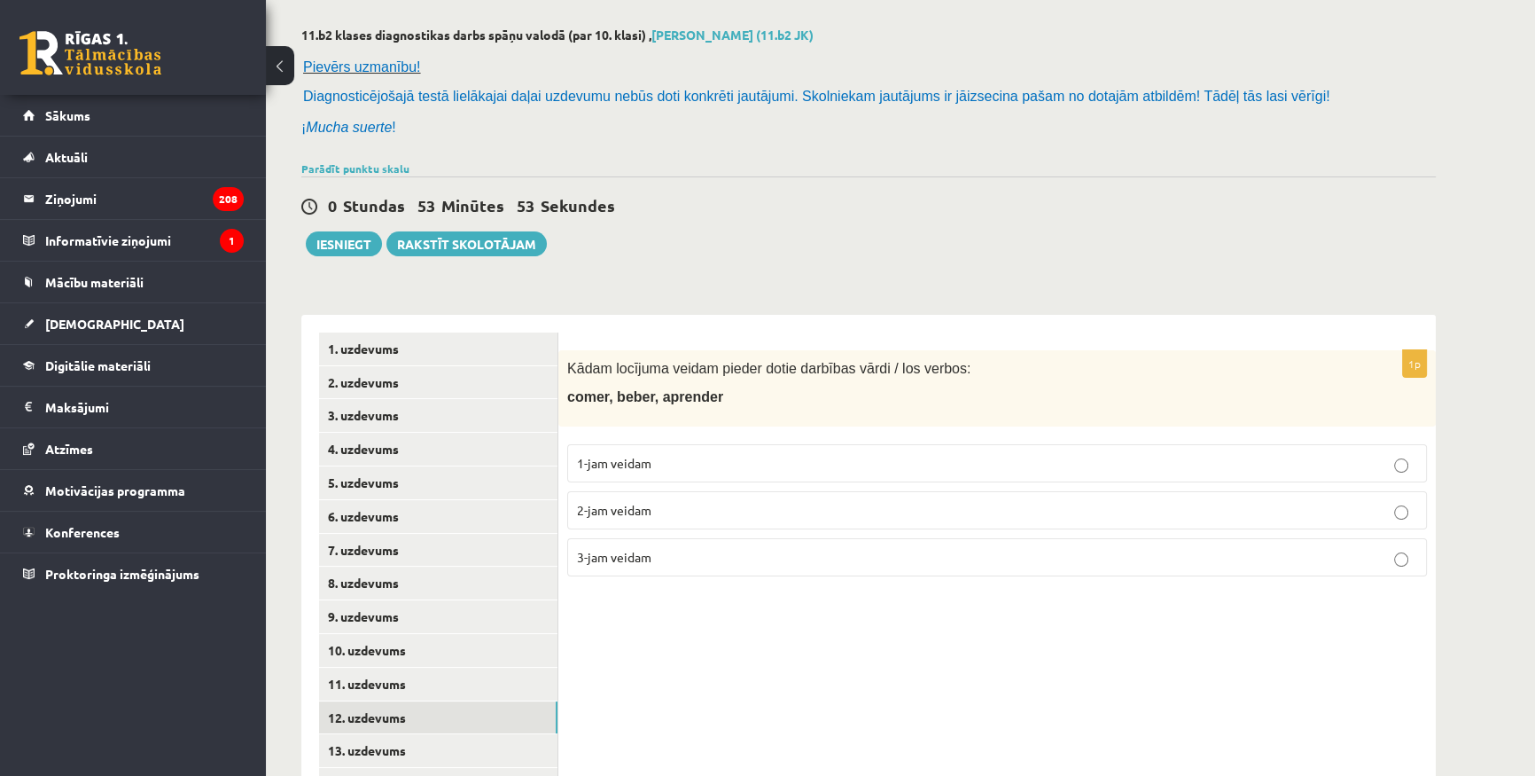
click at [704, 548] on p "3-jam veidam" at bounding box center [997, 557] width 840 height 19
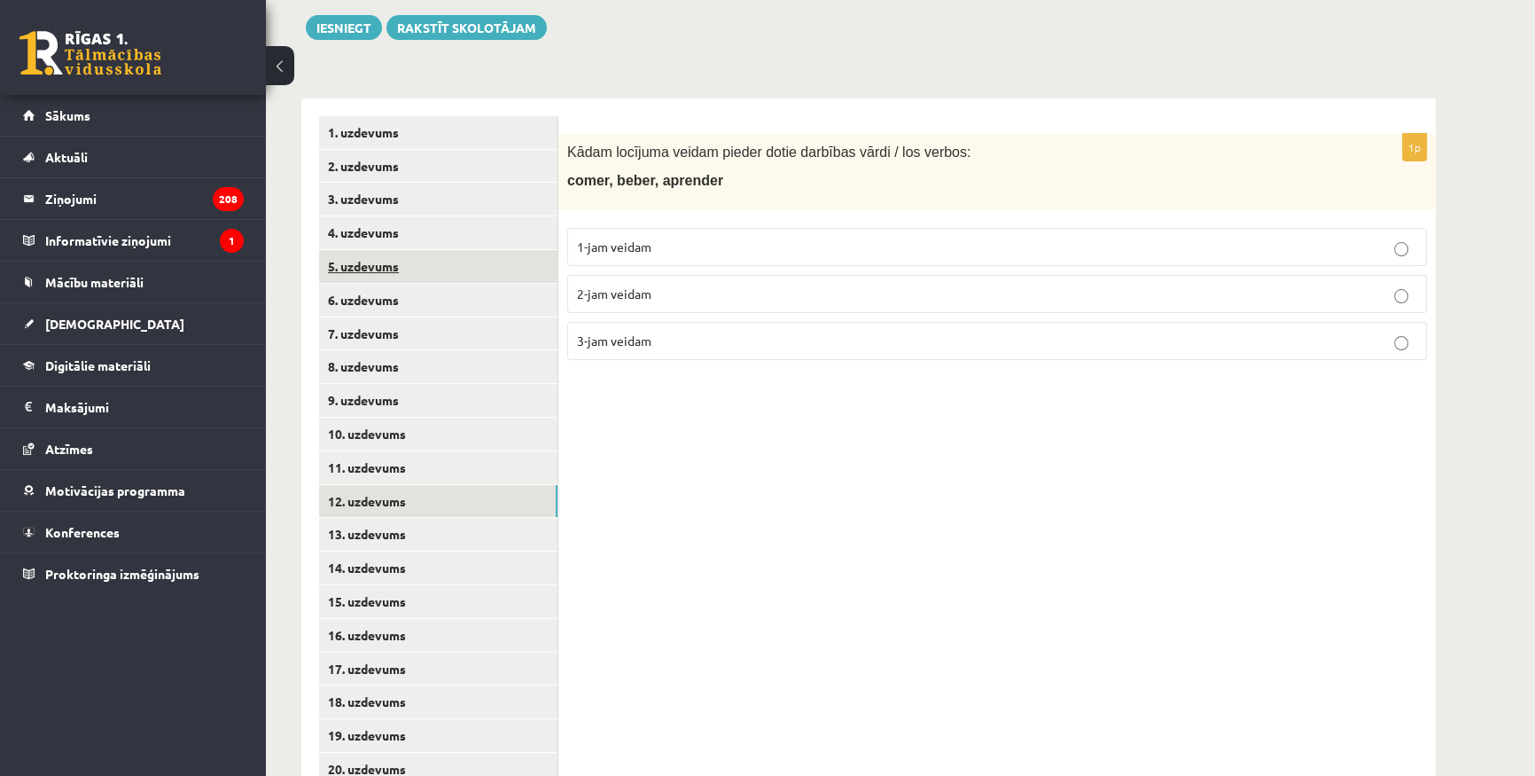
scroll to position [318, 0]
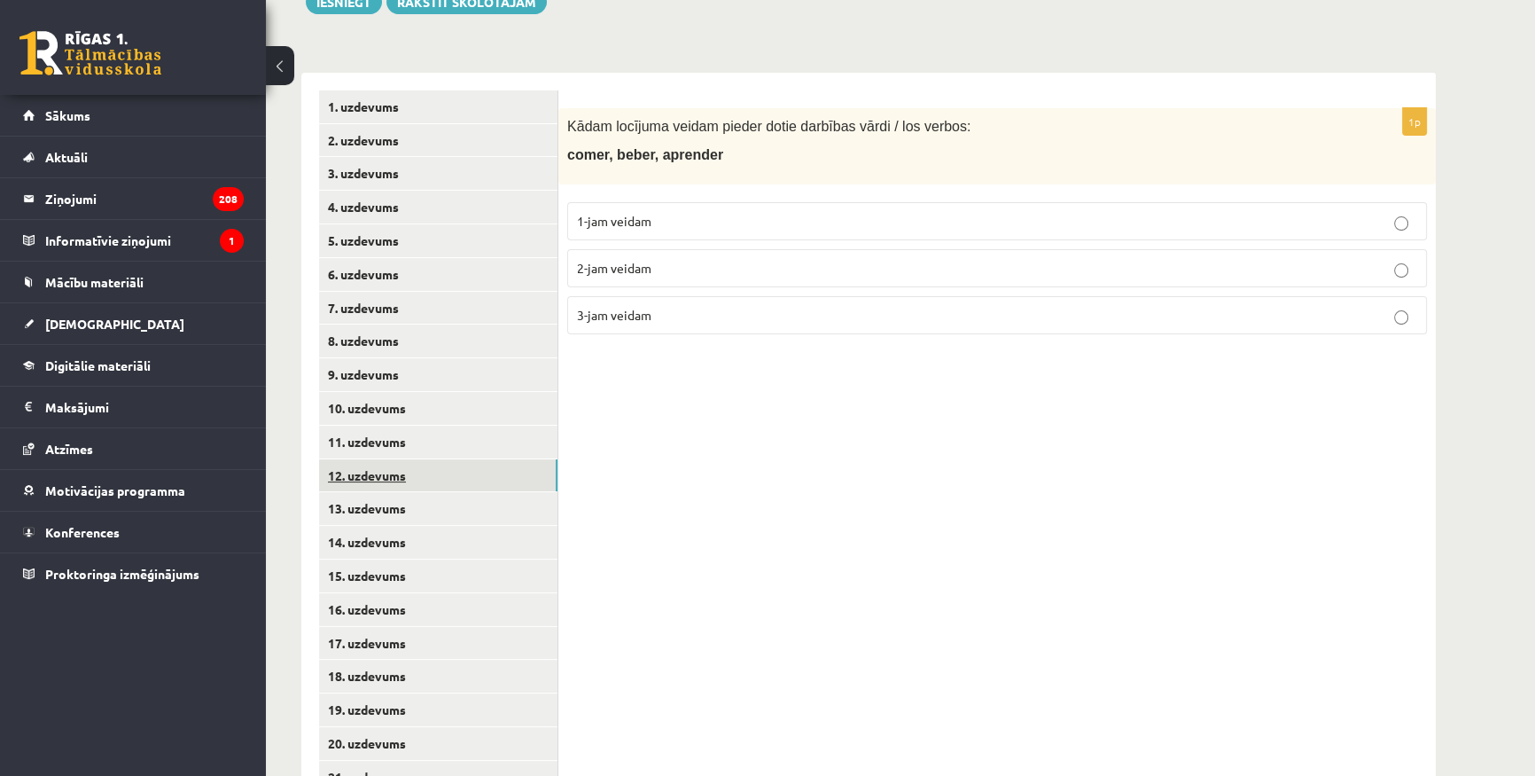
click at [391, 488] on link "12. uzdevums" at bounding box center [438, 475] width 238 height 33
click at [391, 496] on link "13. uzdevums" at bounding box center [438, 508] width 238 height 33
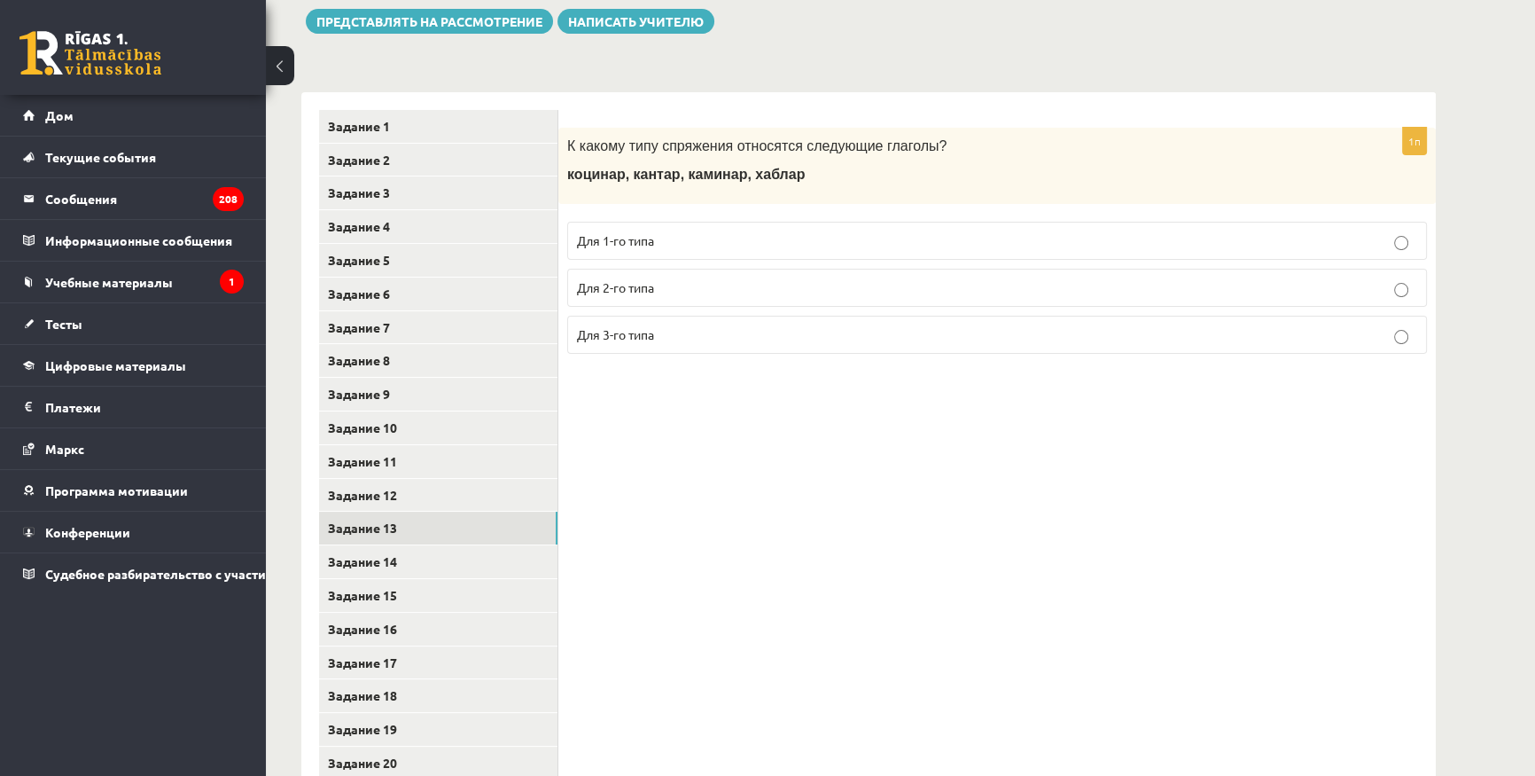
click at [758, 278] on p "Для 2-го типа" at bounding box center [997, 287] width 840 height 19
click at [445, 523] on link "Задание 13" at bounding box center [438, 527] width 238 height 33
click at [434, 545] on link "Задание 14" at bounding box center [438, 561] width 238 height 33
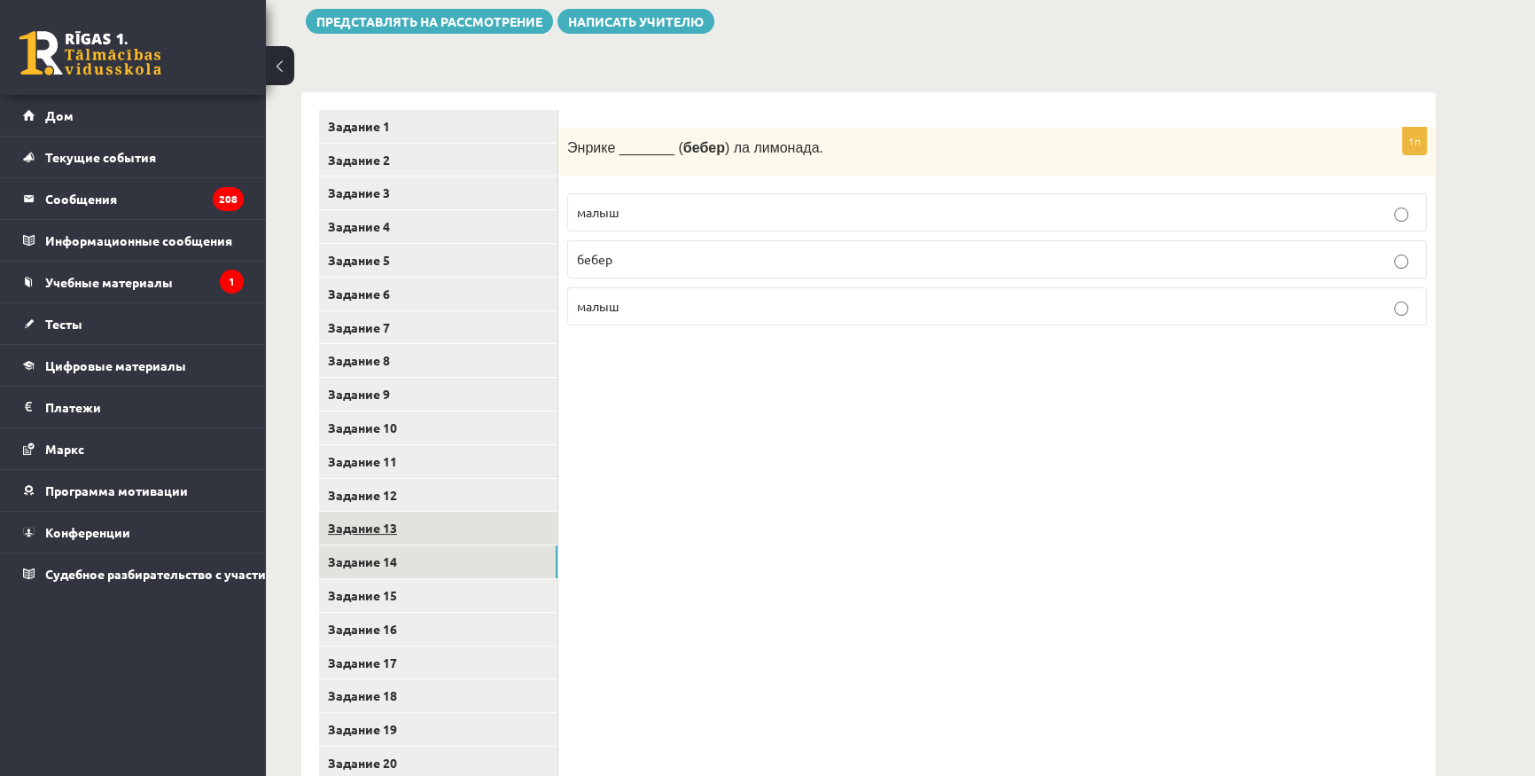
click at [414, 511] on link "Задание 13" at bounding box center [438, 527] width 238 height 33
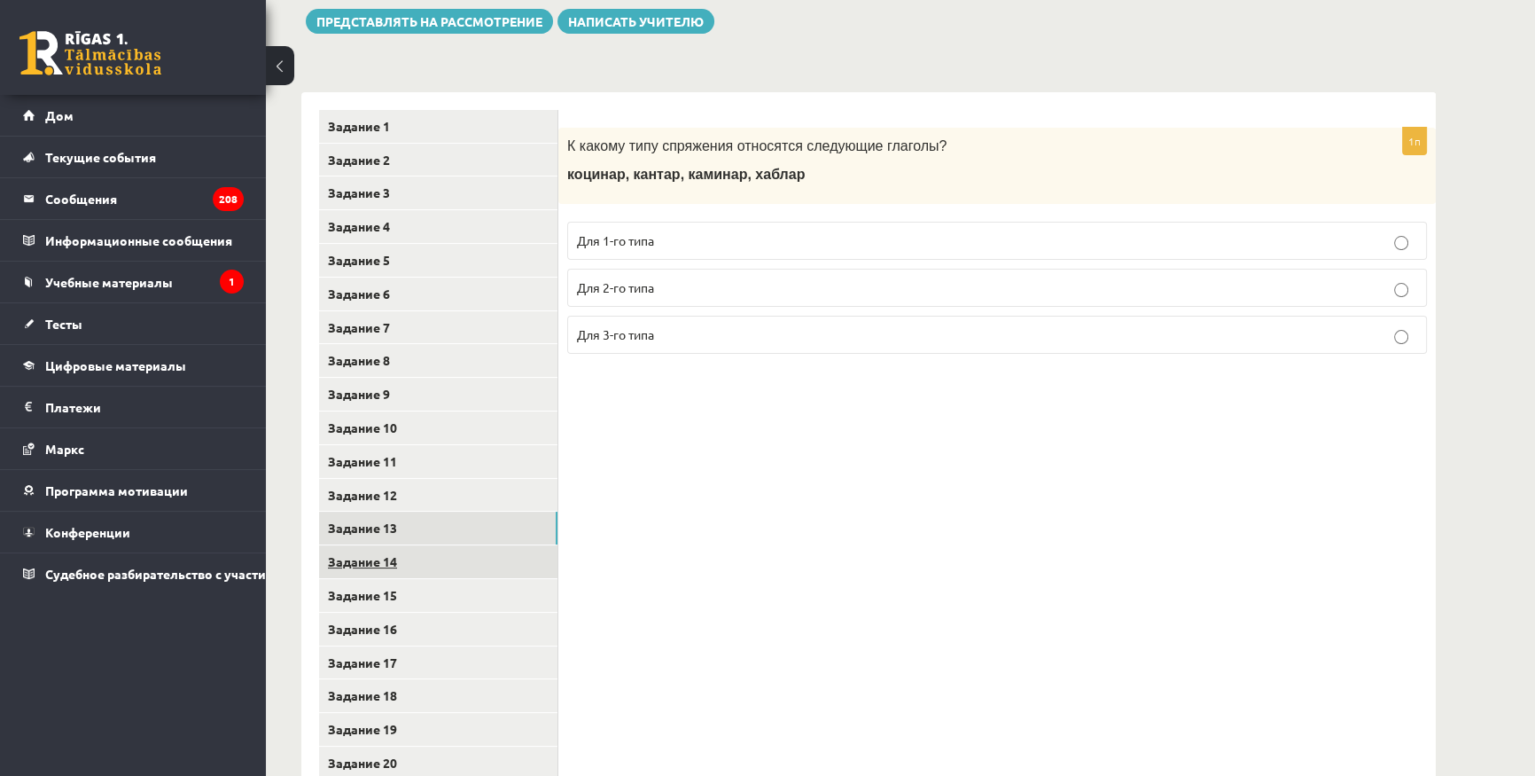
click at [425, 545] on link "Задание 14" at bounding box center [438, 561] width 238 height 33
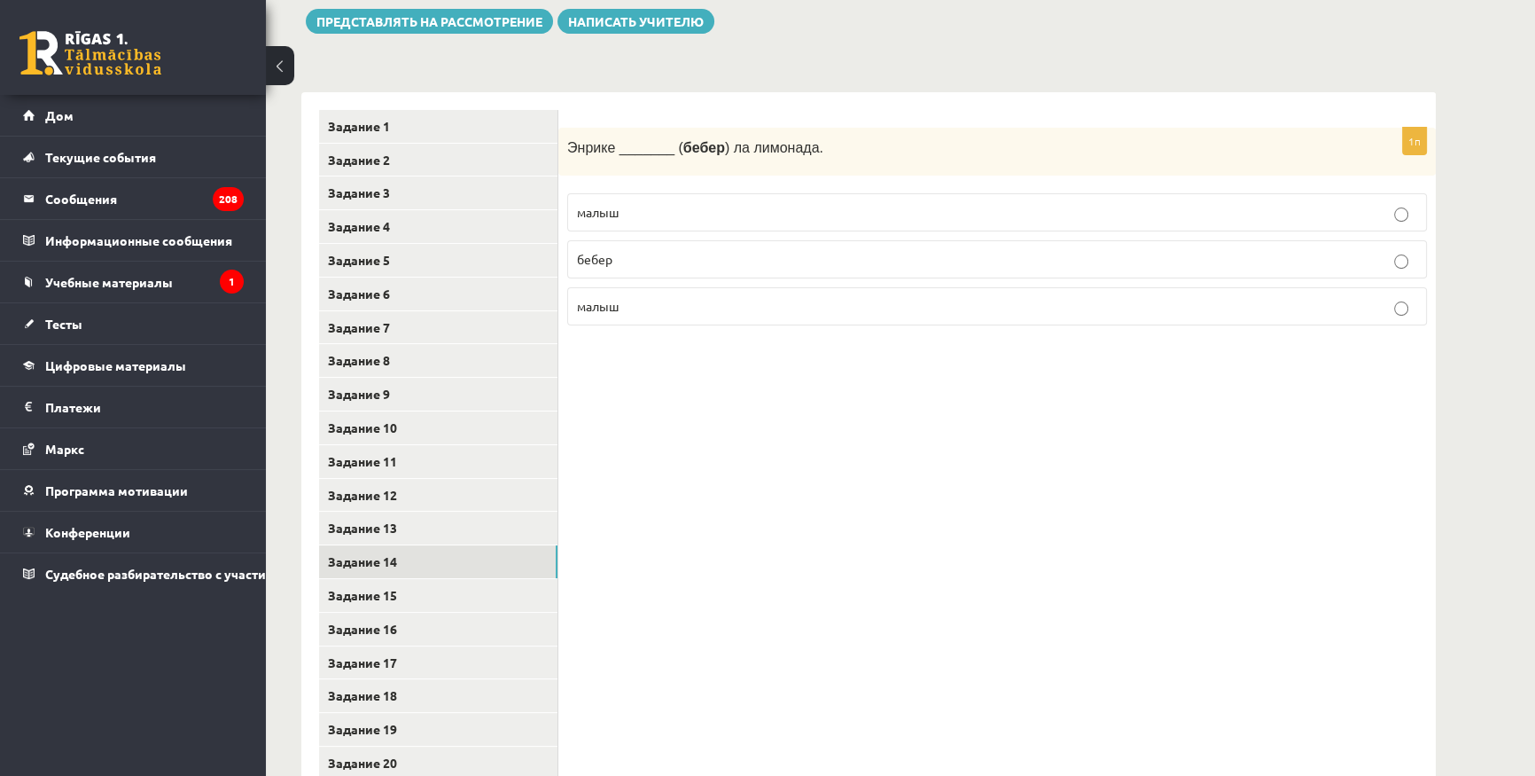
click at [714, 240] on label "бебер" at bounding box center [997, 259] width 860 height 38
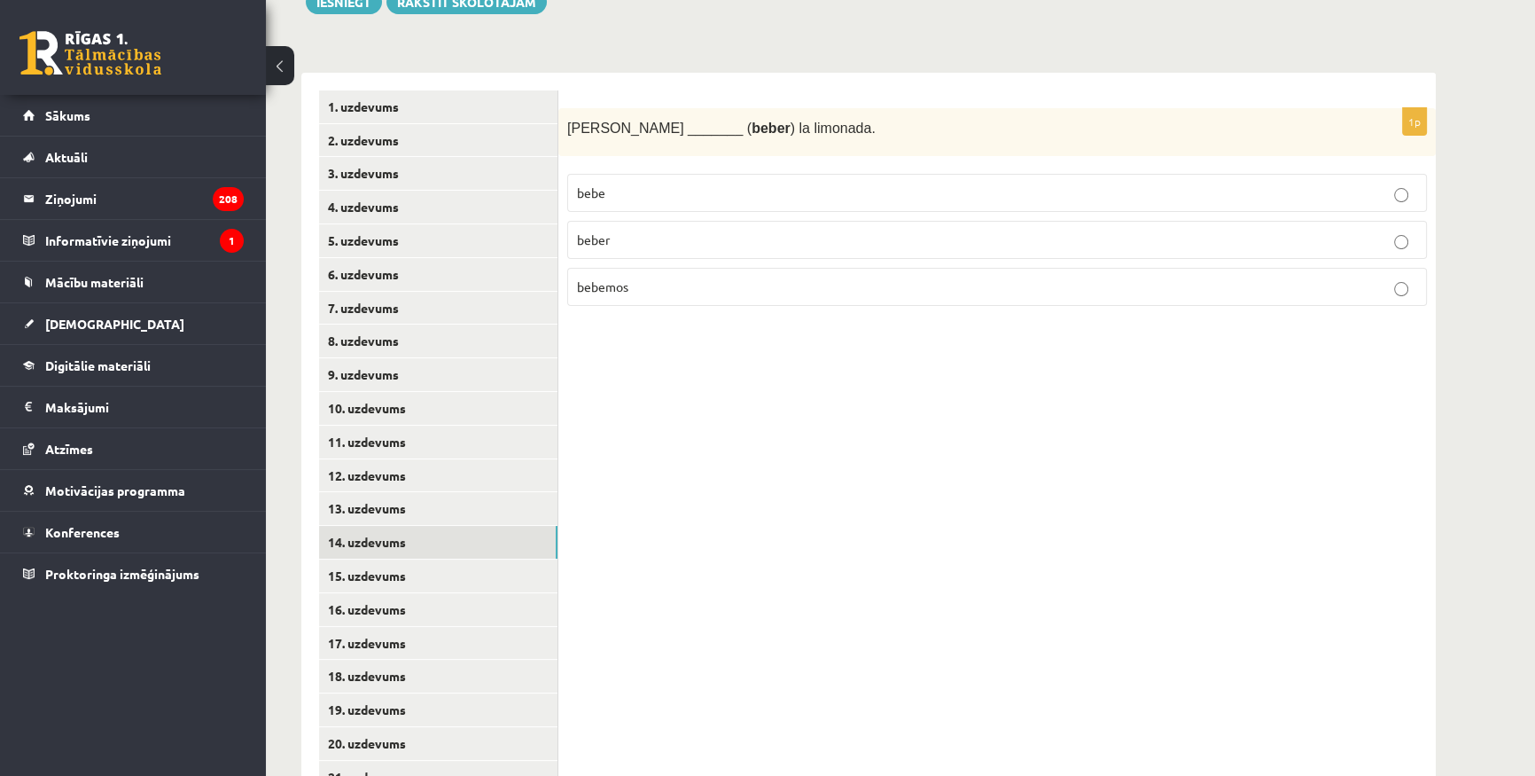
click at [652, 284] on p "bebemos" at bounding box center [997, 286] width 840 height 19
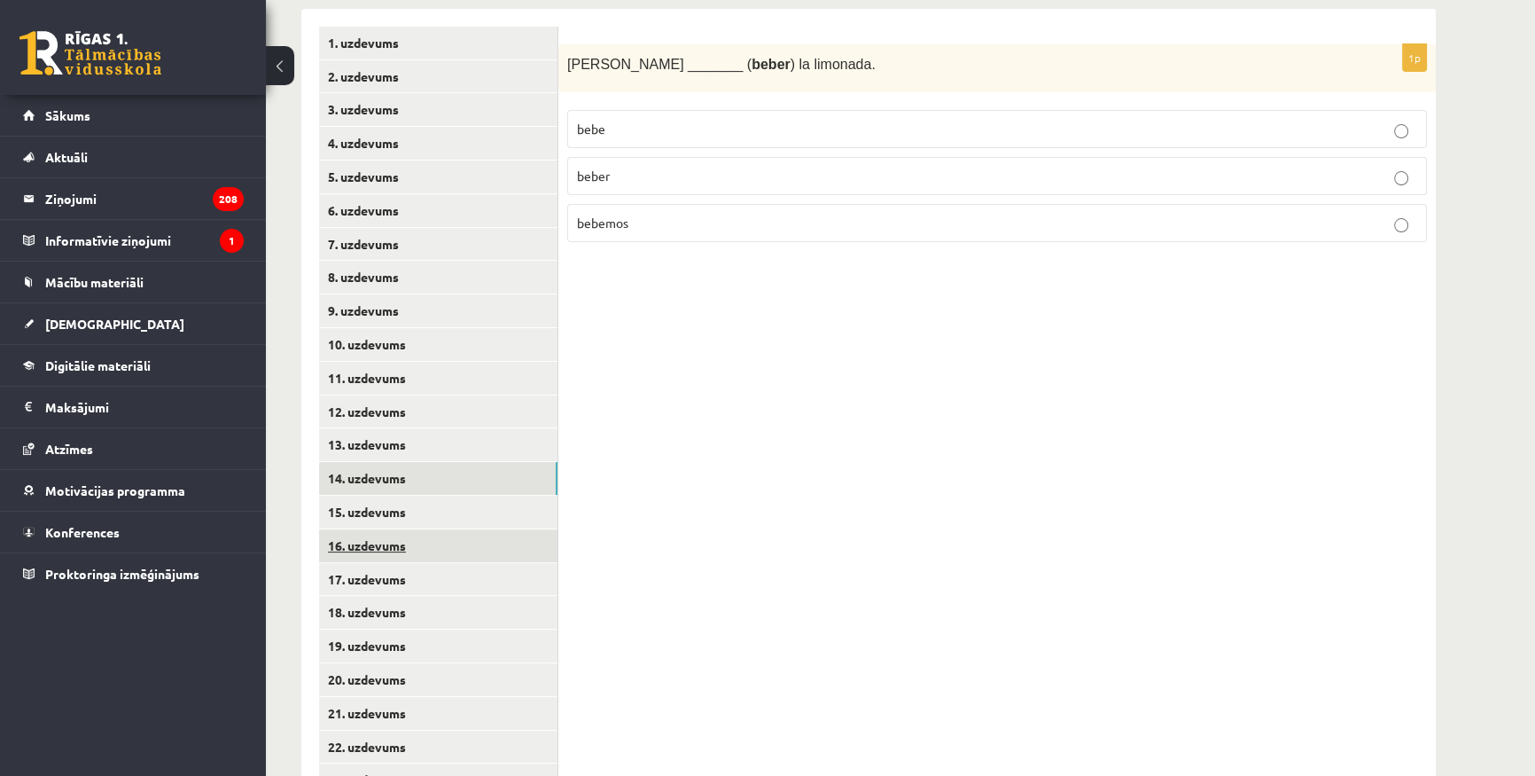
scroll to position [399, 0]
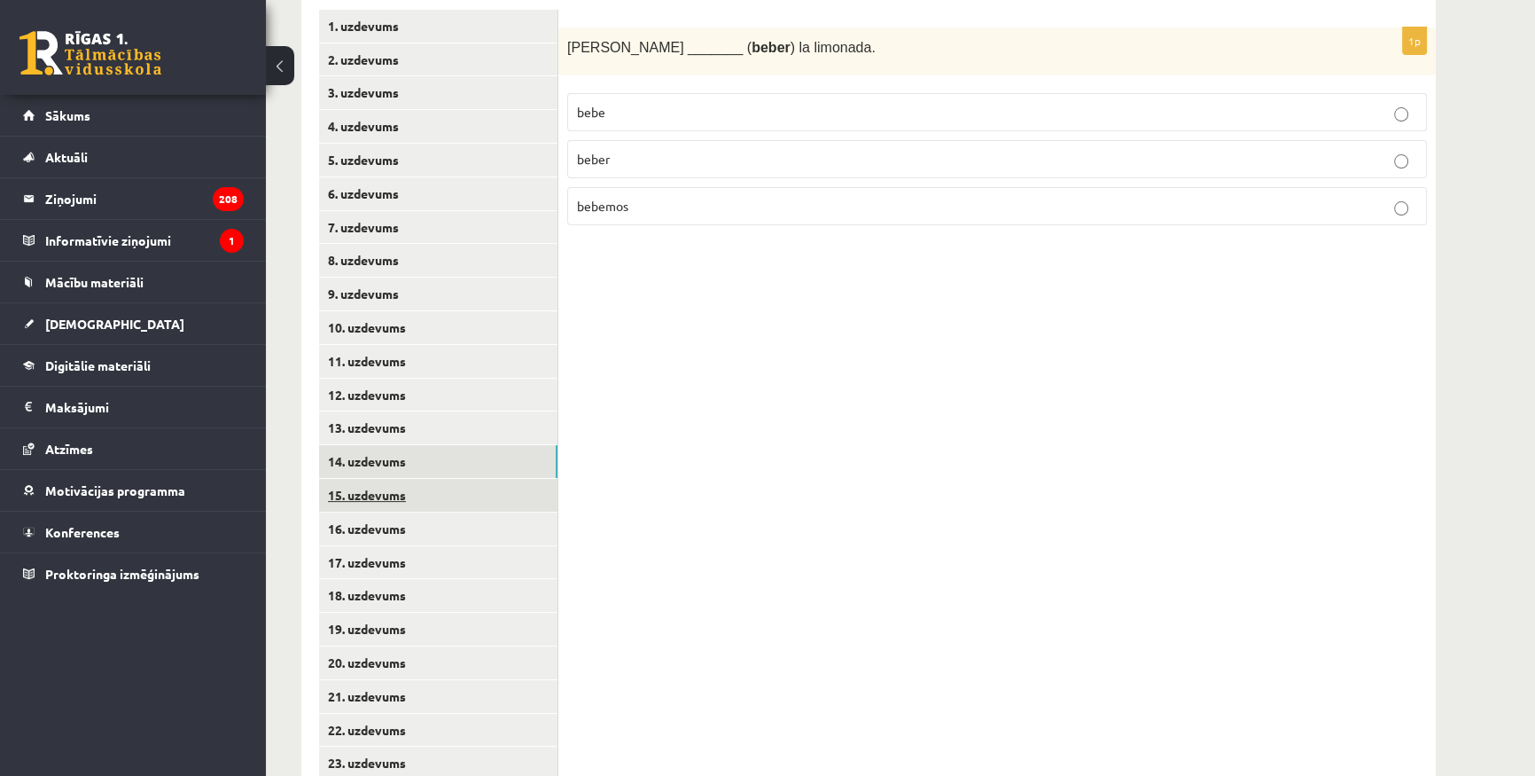
click at [438, 499] on link "15. uzdevums" at bounding box center [438, 495] width 238 height 33
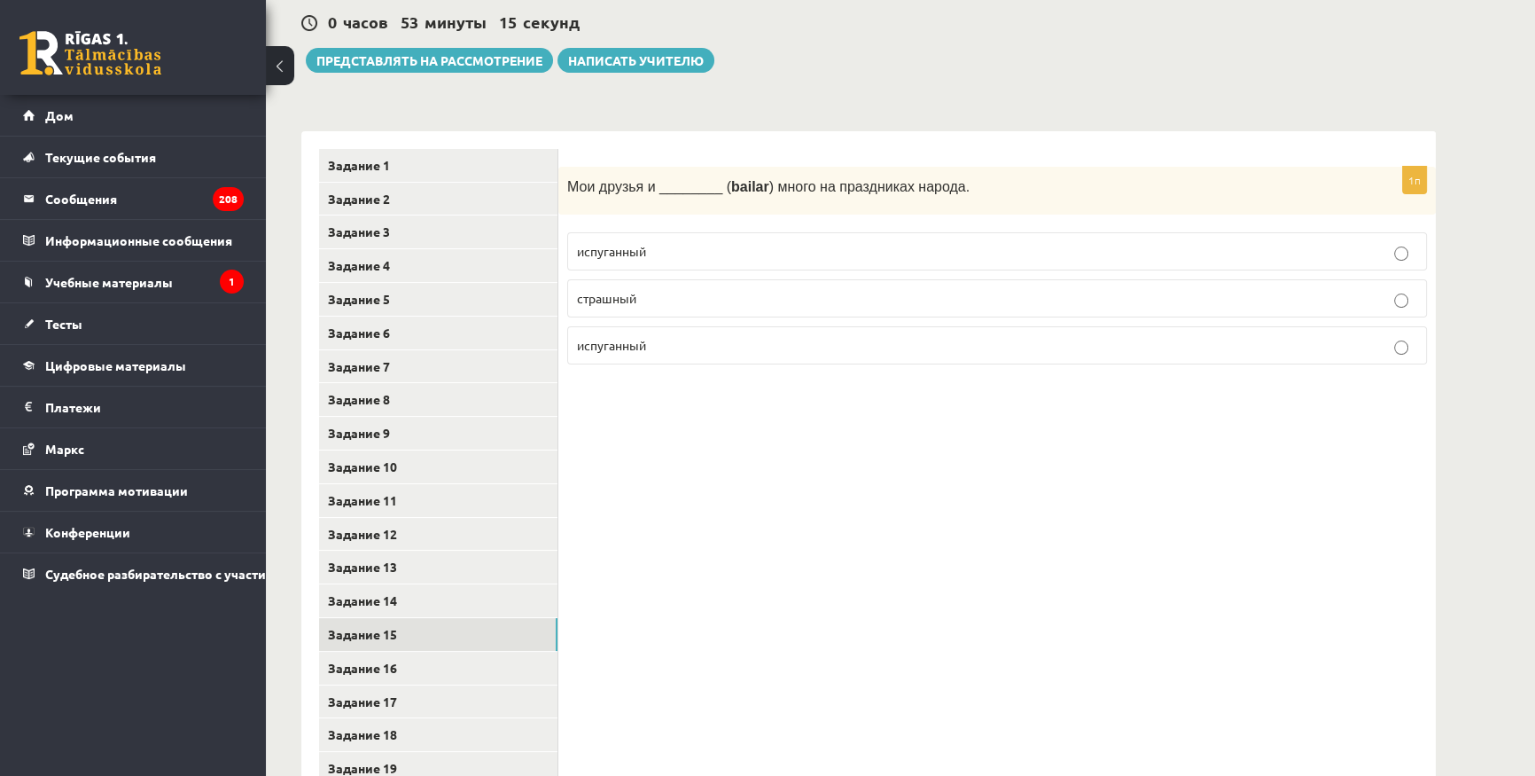
scroll to position [157, 0]
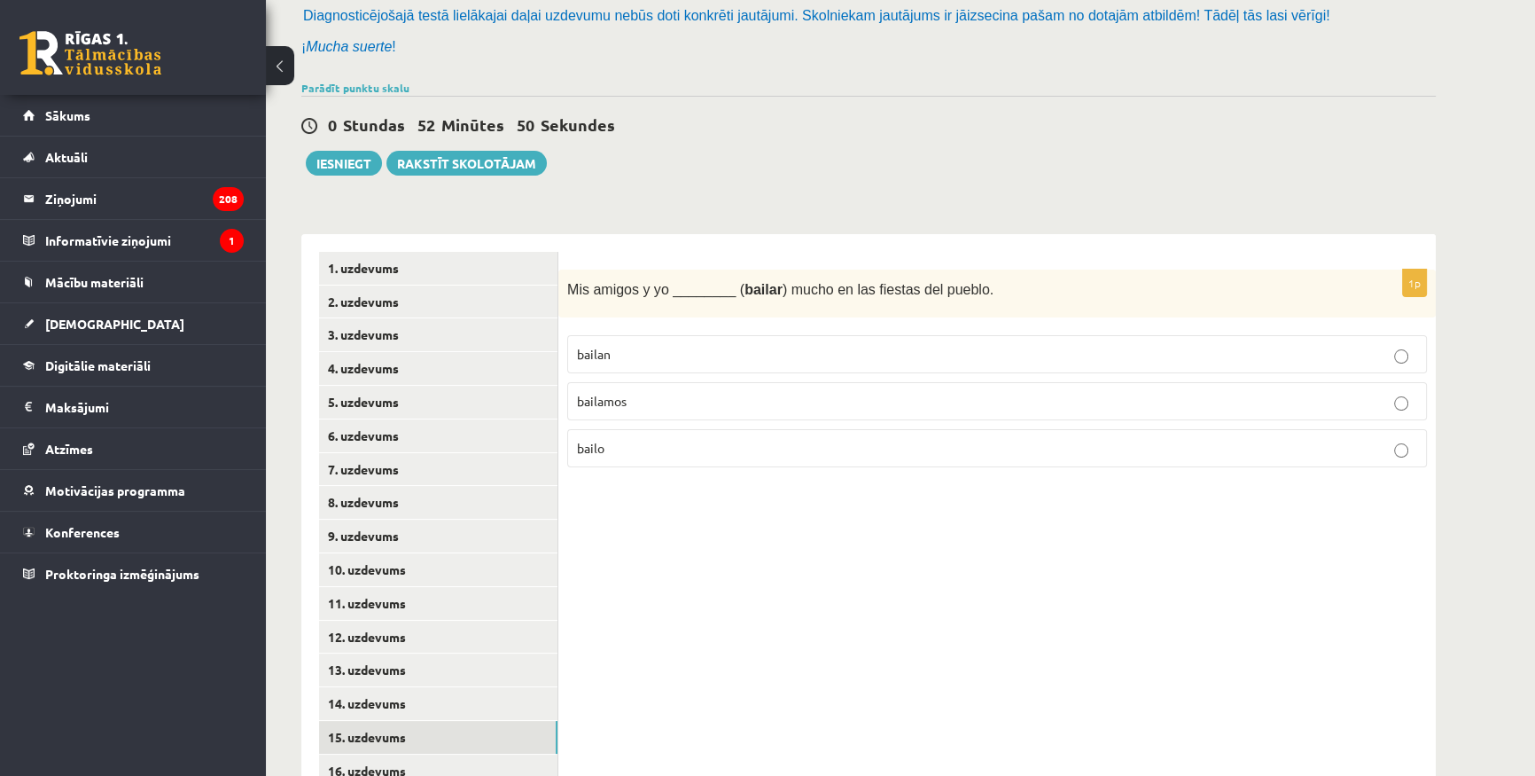
click at [676, 407] on p "bailamos" at bounding box center [997, 401] width 840 height 19
click at [647, 353] on p "bailan" at bounding box center [997, 354] width 840 height 19
click at [643, 399] on p "bailamos" at bounding box center [997, 401] width 840 height 19
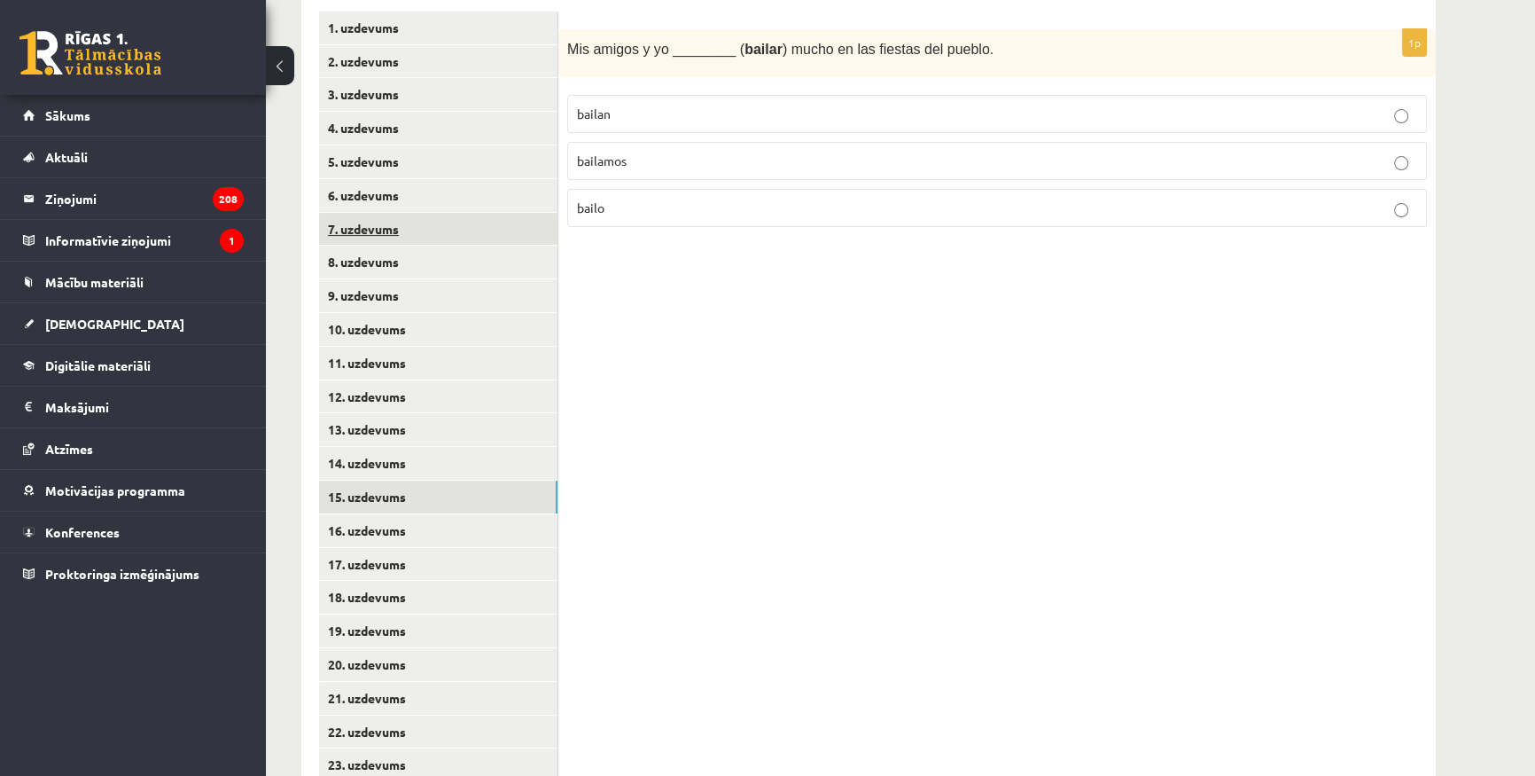
scroll to position [399, 0]
click at [423, 536] on link "16. uzdevums" at bounding box center [438, 528] width 238 height 33
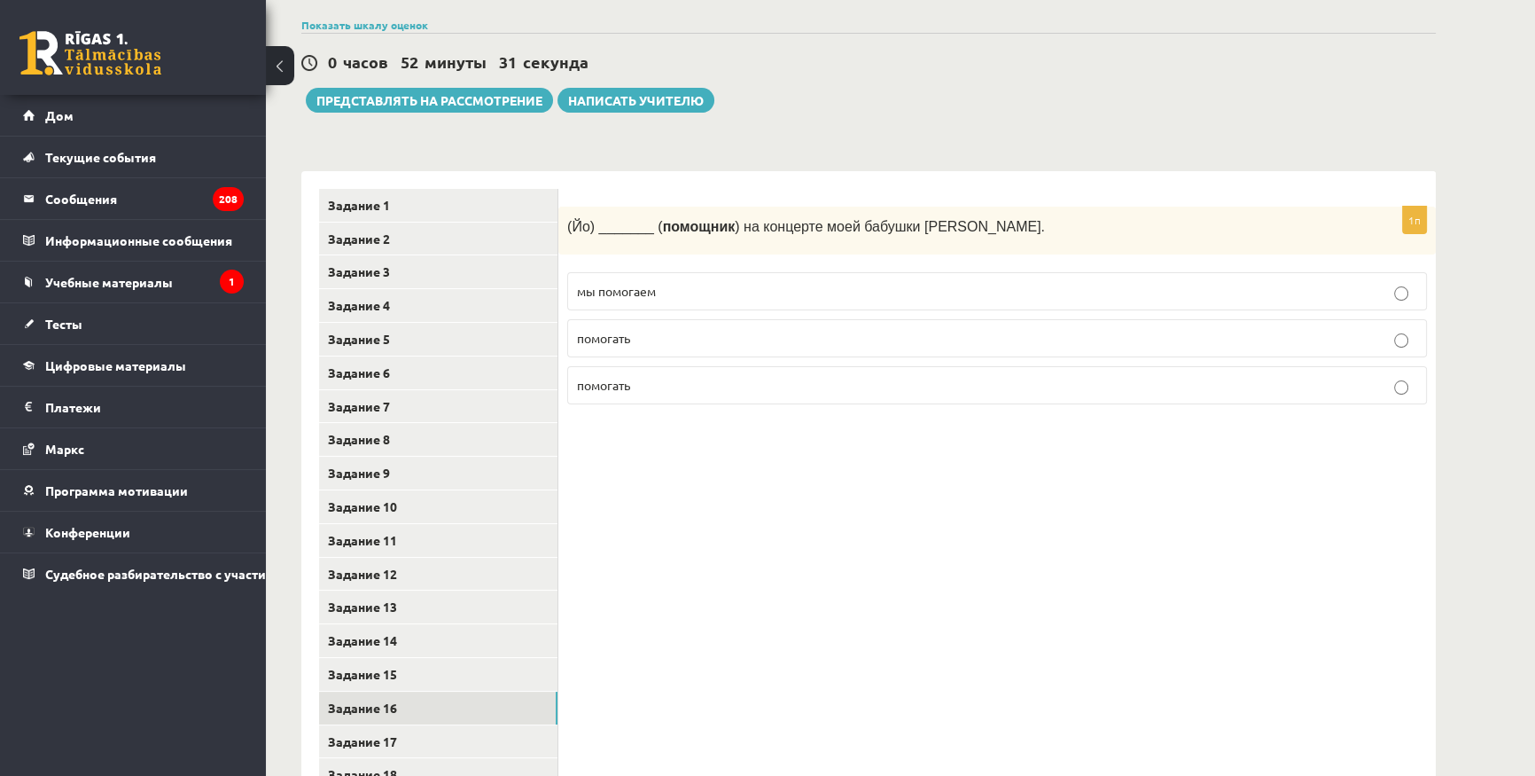
scroll to position [238, 0]
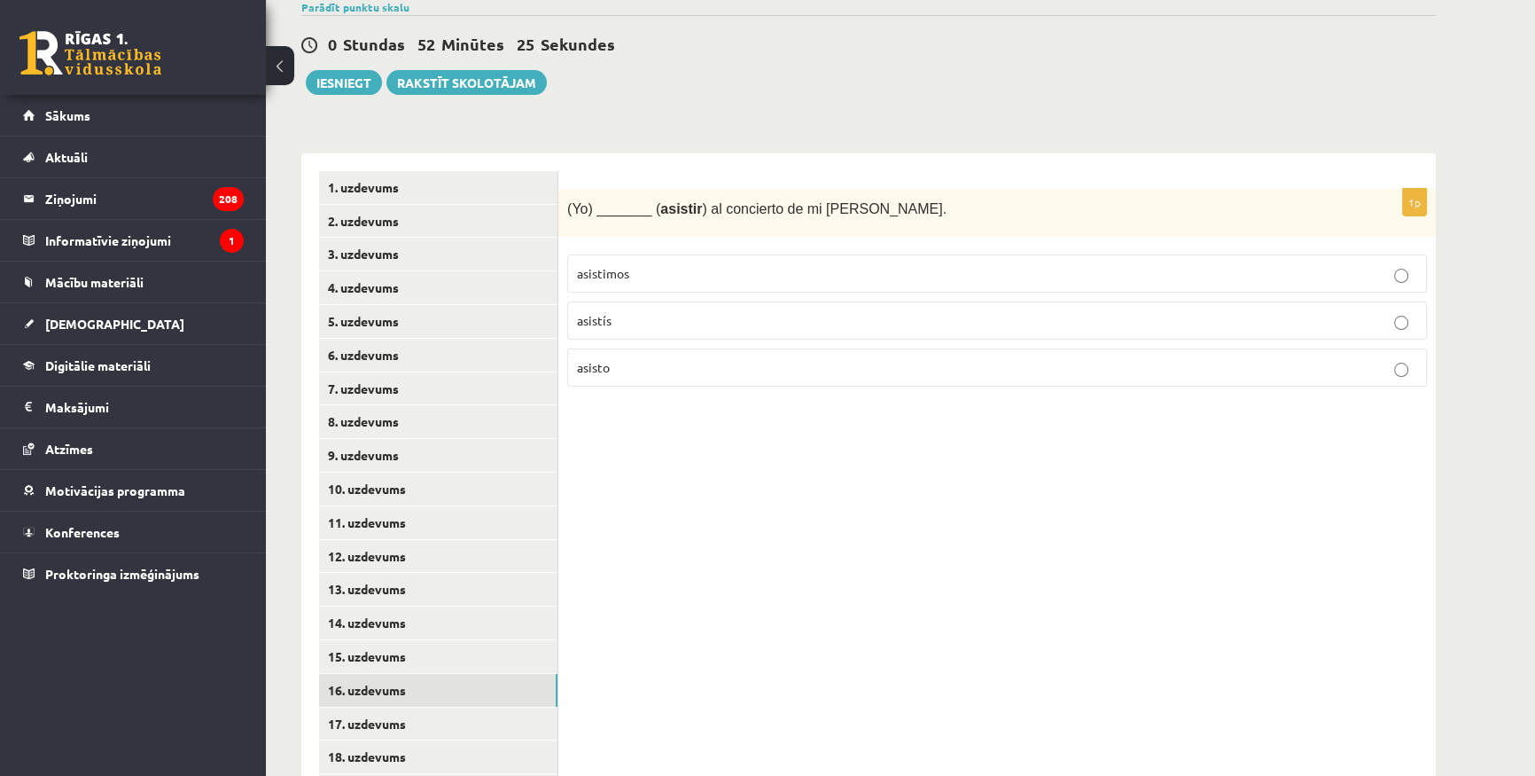
click at [639, 371] on p "asisto" at bounding box center [997, 367] width 840 height 19
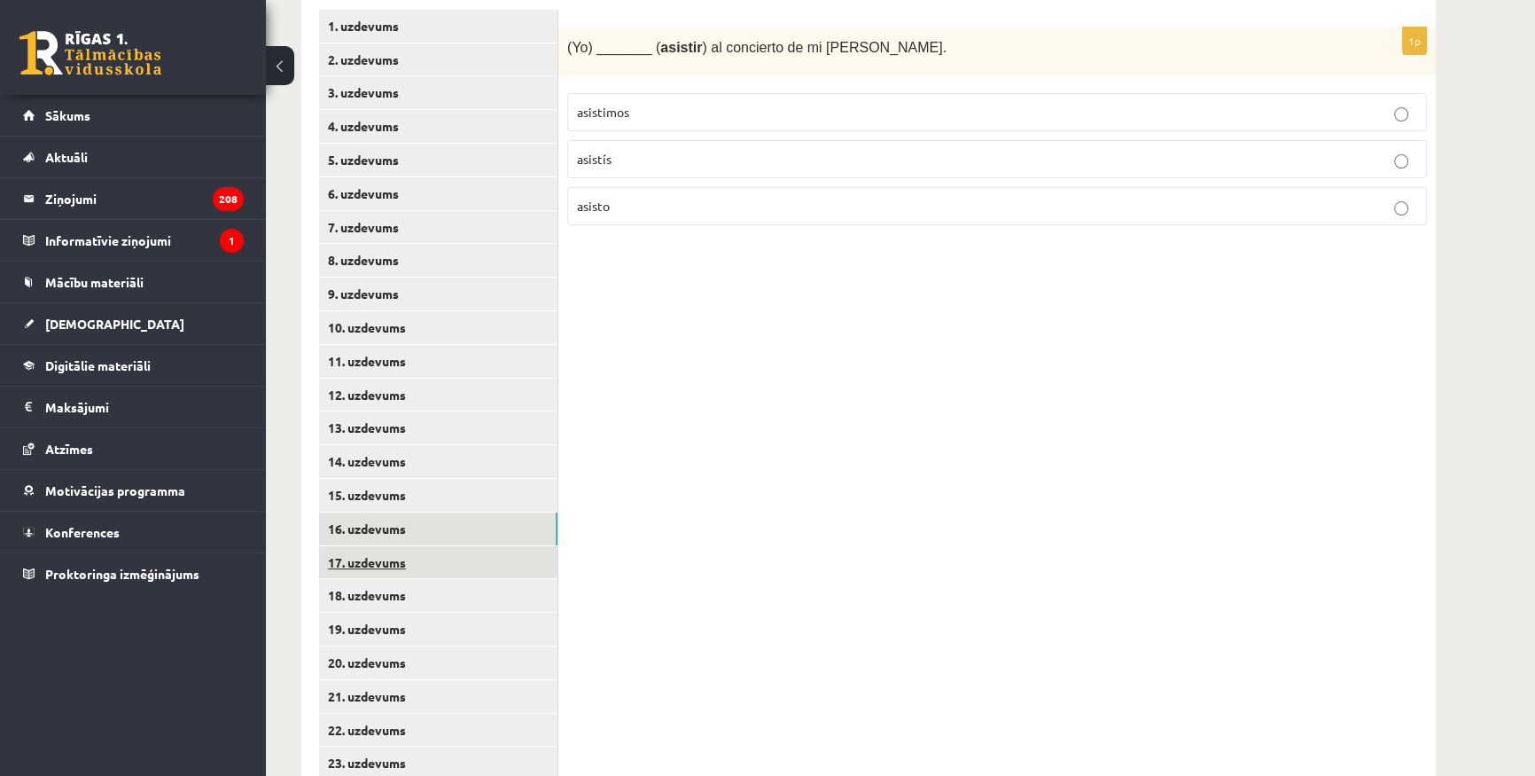
scroll to position [479, 0]
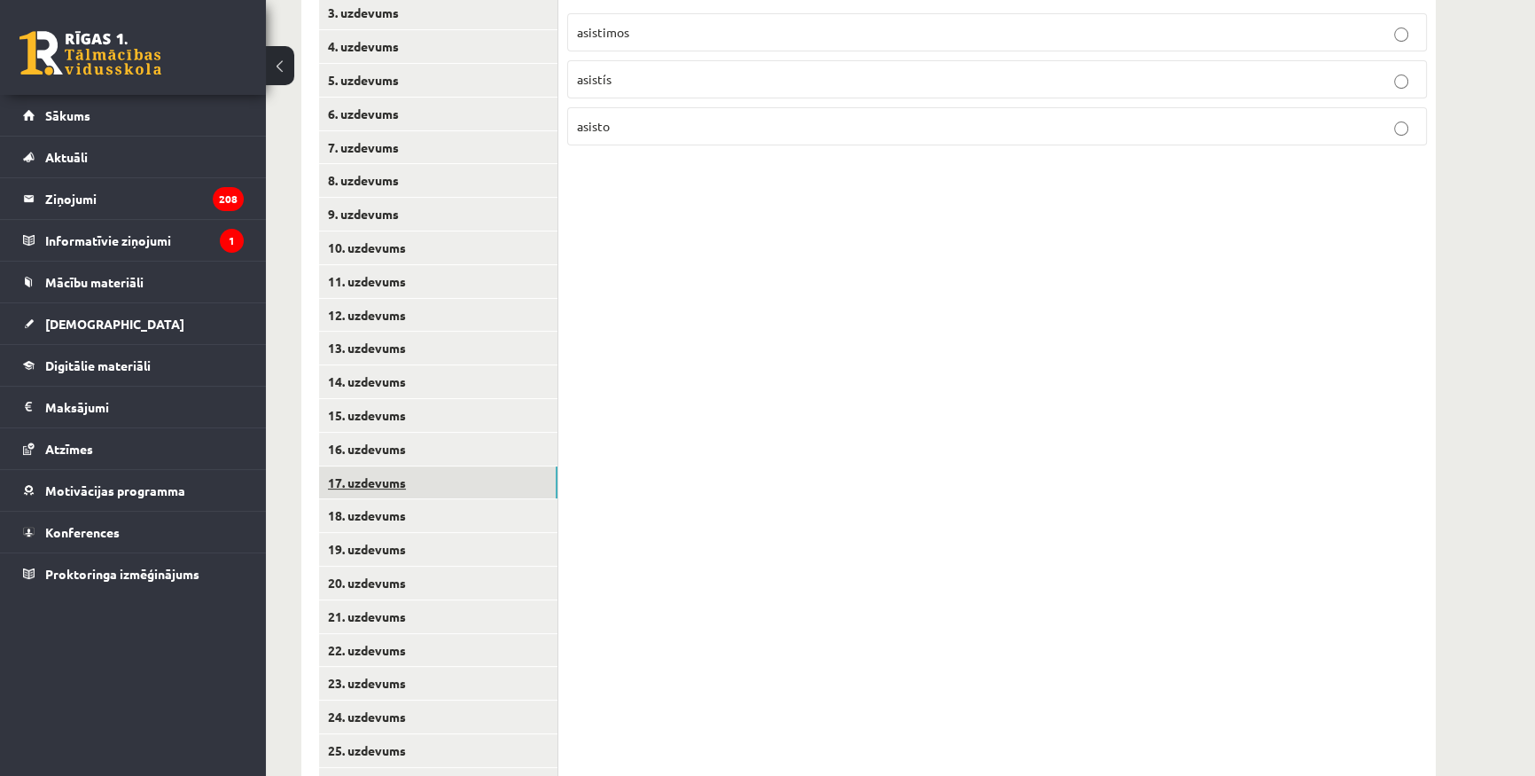
click at [431, 484] on link "17. uzdevums" at bounding box center [438, 482] width 238 height 33
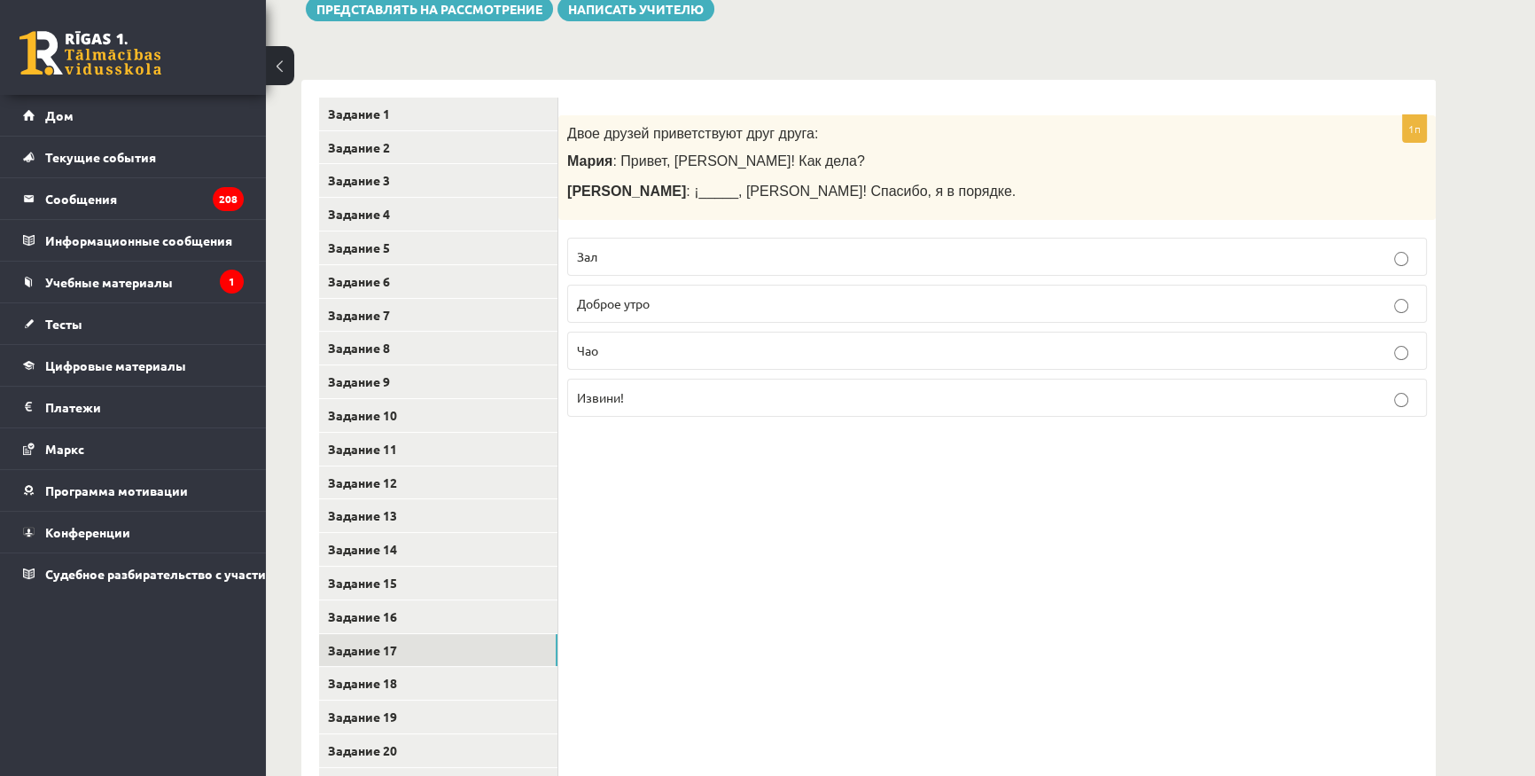
scroll to position [318, 0]
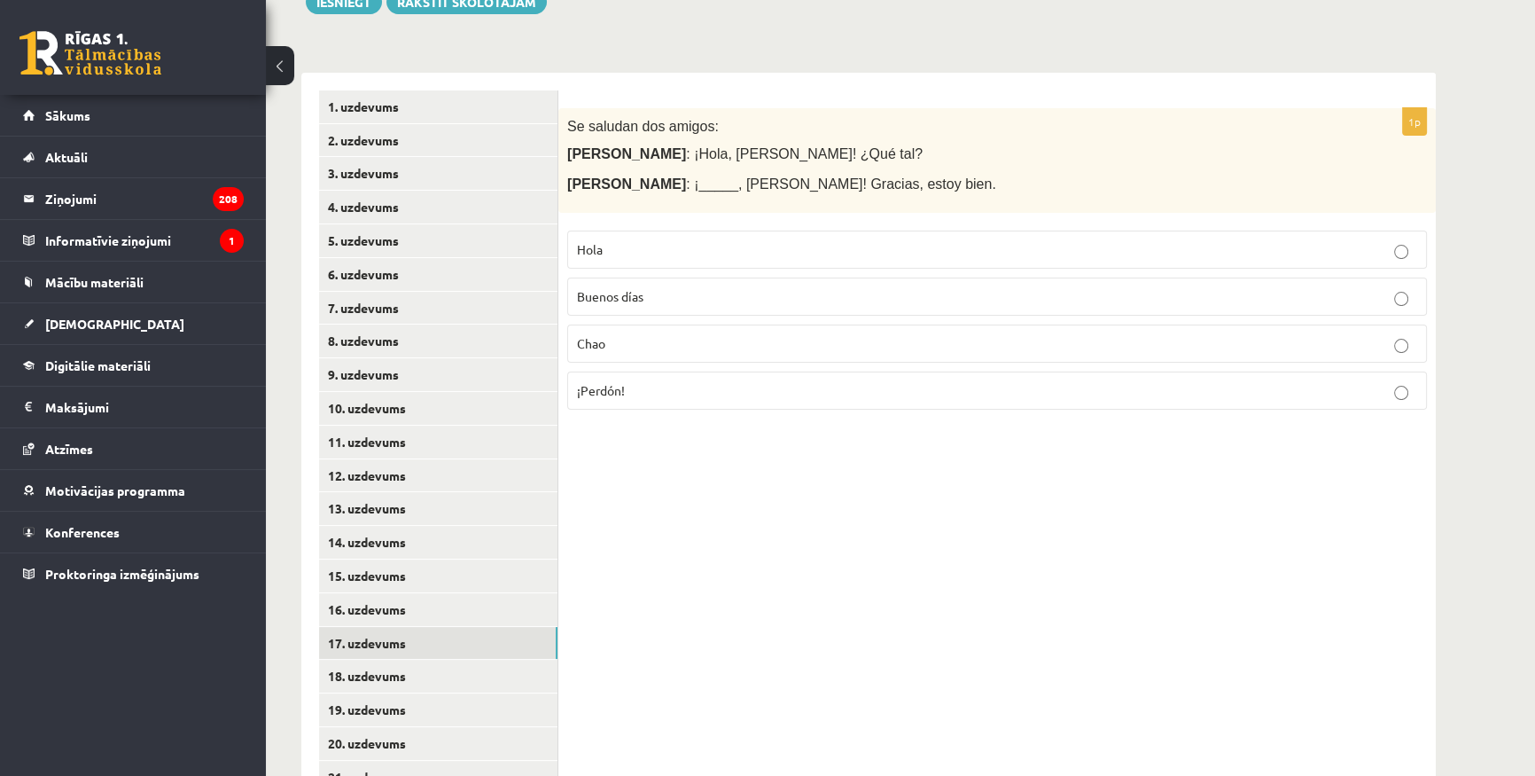
click at [628, 248] on p "Hola" at bounding box center [997, 249] width 840 height 19
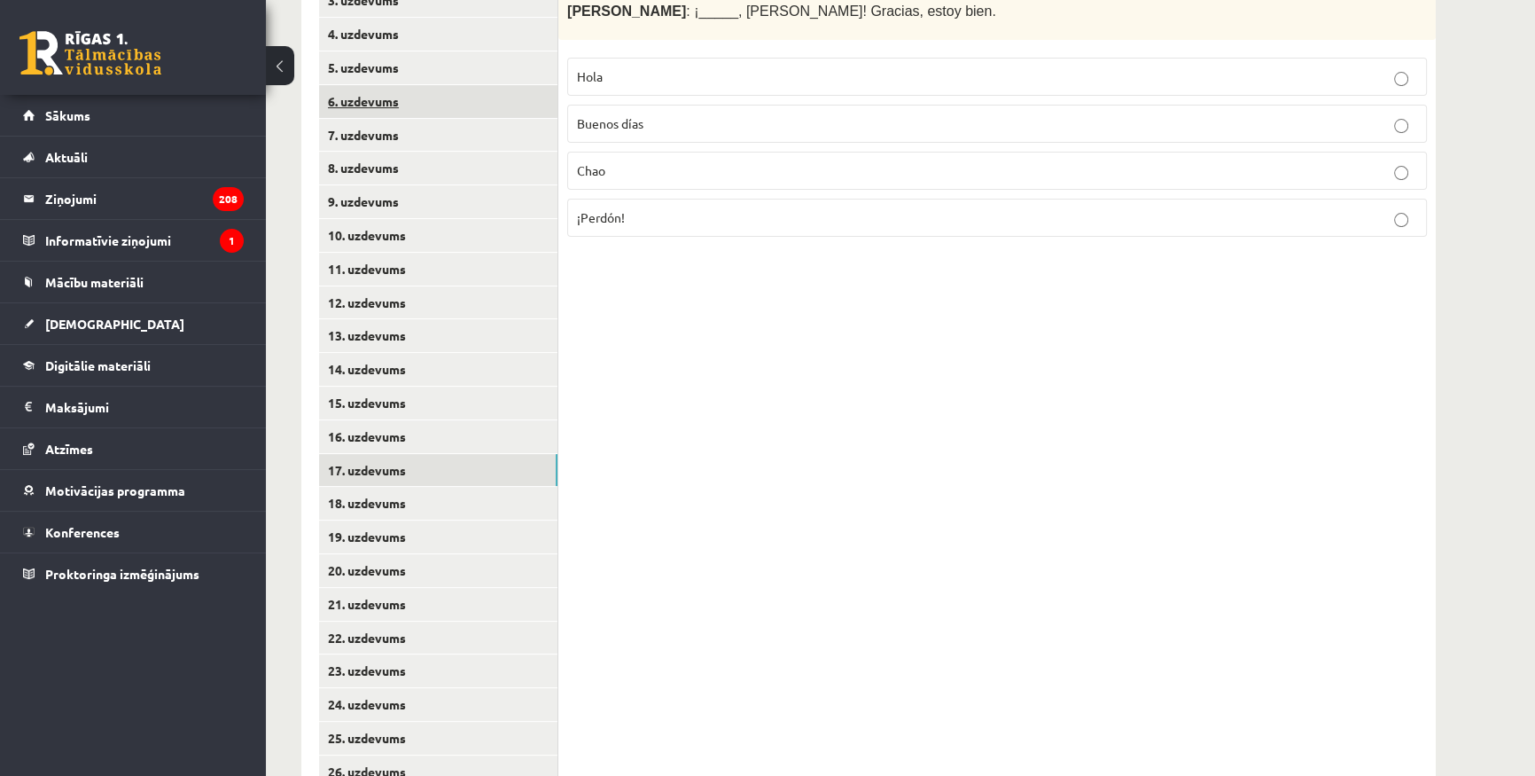
scroll to position [479, 0]
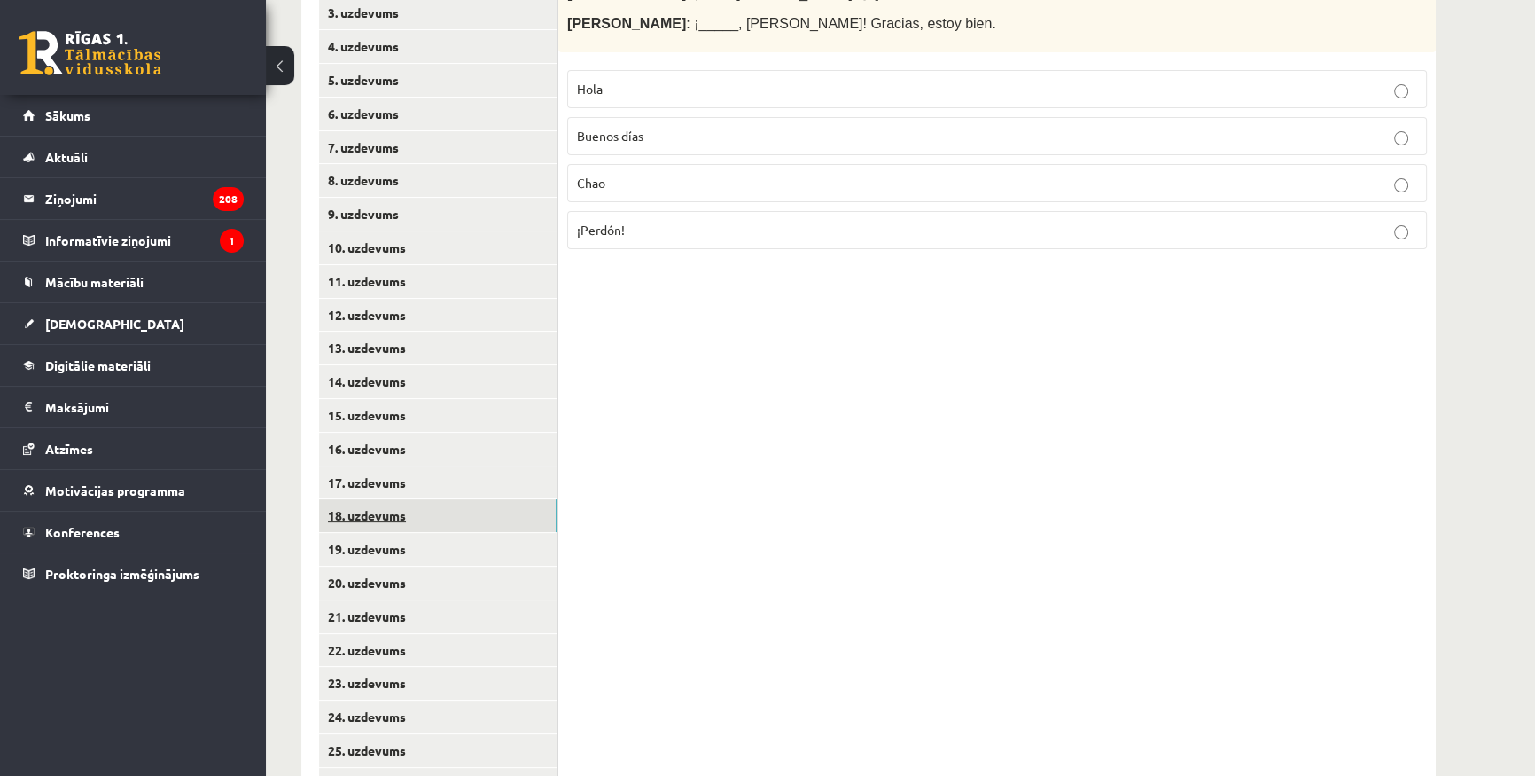
click at [458, 518] on link "18. uzdevums" at bounding box center [438, 515] width 238 height 33
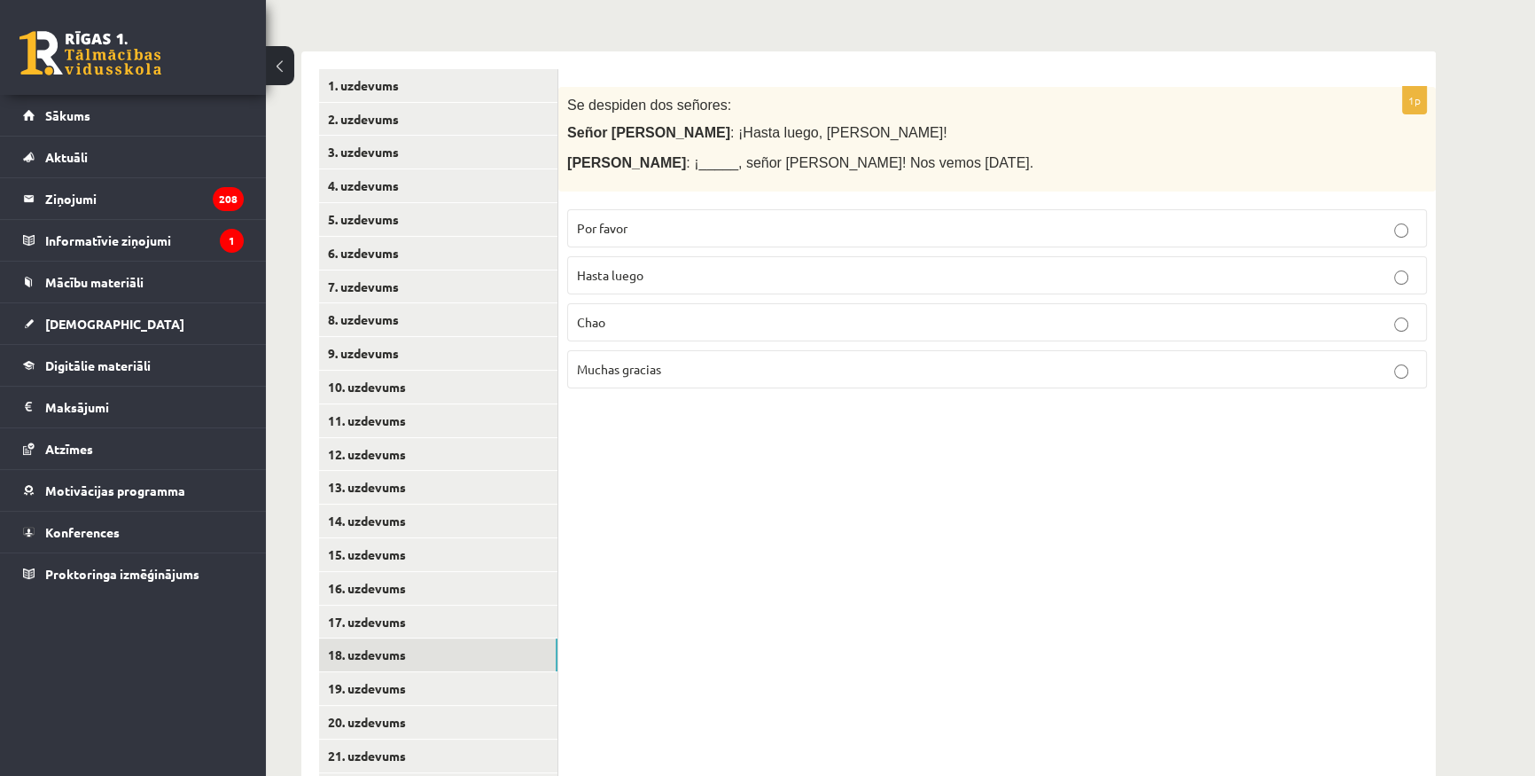
scroll to position [318, 0]
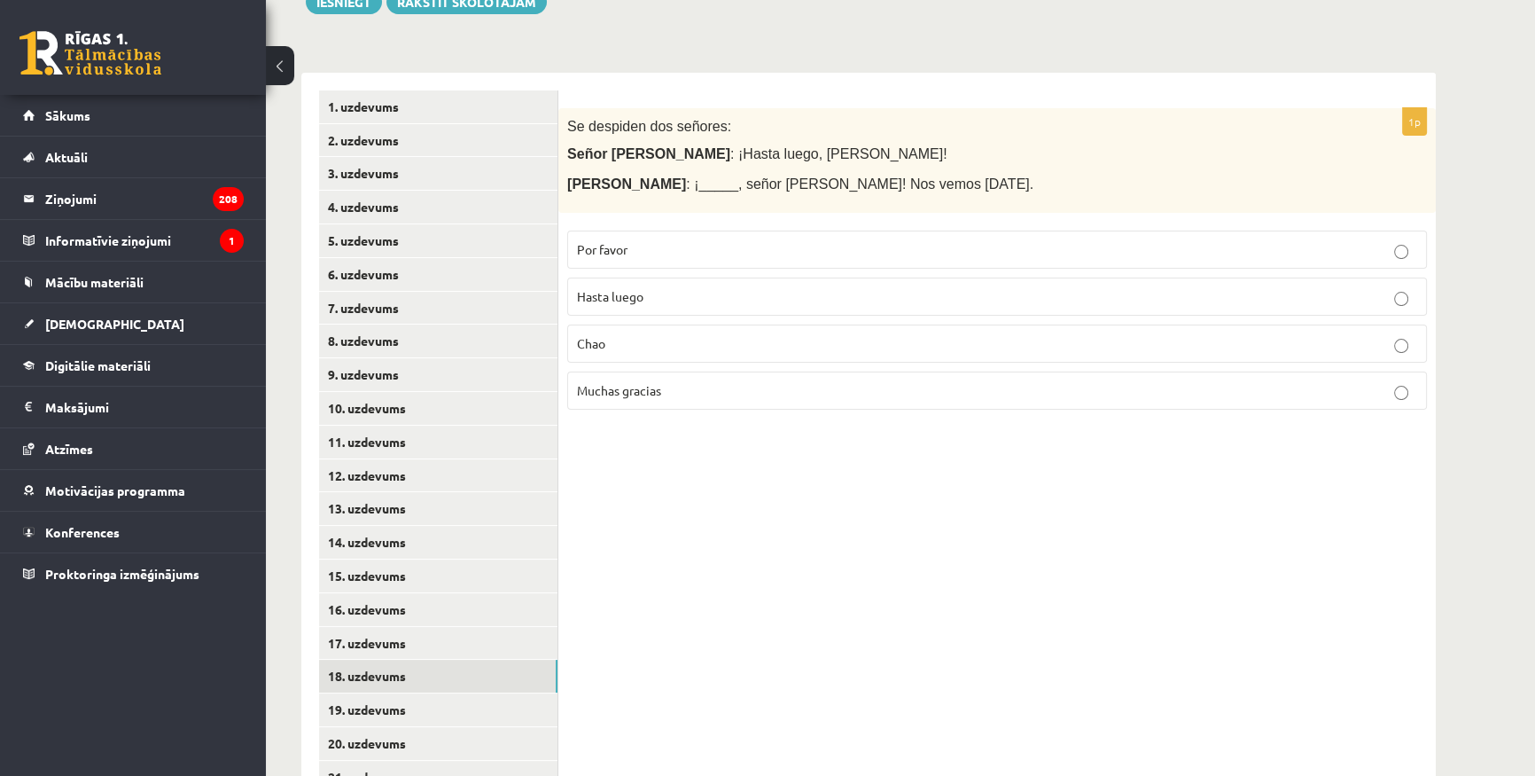
click at [665, 293] on p "Hasta luego" at bounding box center [997, 296] width 840 height 19
click at [863, 563] on div "1p Se despiden dos señores: Señor [PERSON_NAME] : ¡Hasta luego, [PERSON_NAME]! …" at bounding box center [997, 593] width 878 height 1041
click at [643, 243] on p "Por favor" at bounding box center [997, 249] width 840 height 19
click at [617, 381] on p "Muchas gracias" at bounding box center [997, 390] width 840 height 19
drag, startPoint x: 819, startPoint y: 154, endPoint x: 642, endPoint y: 154, distance: 177.3
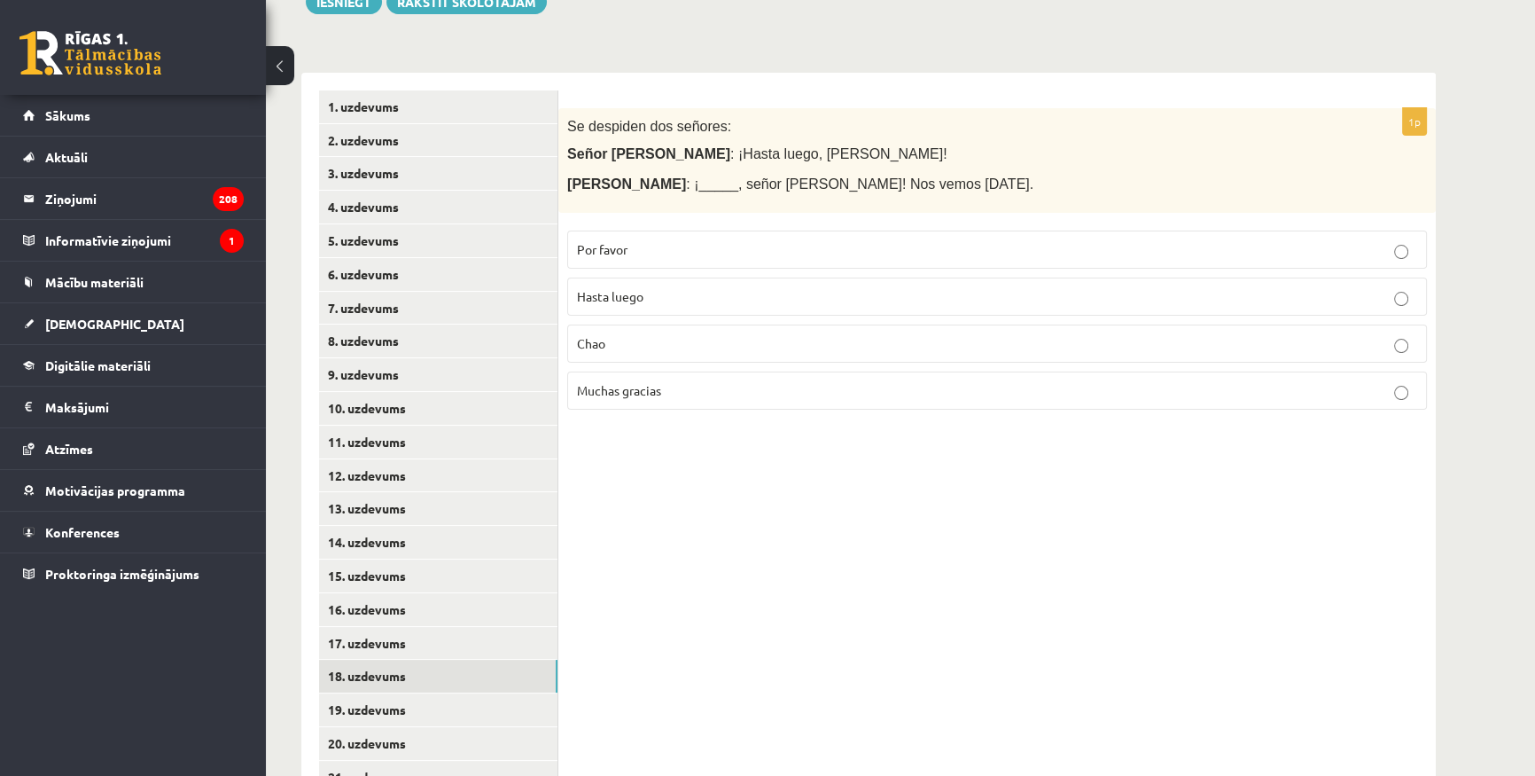
click at [730, 154] on span ": ¡Hasta luego, [PERSON_NAME]!" at bounding box center [838, 153] width 217 height 15
click at [802, 136] on div "Se despiden dos señores: Señor [PERSON_NAME] : ¡Hasta luego, [PERSON_NAME]! [PE…" at bounding box center [997, 160] width 878 height 105
drag, startPoint x: 828, startPoint y: 147, endPoint x: 646, endPoint y: 155, distance: 181.9
click at [646, 155] on p "Señor [PERSON_NAME] : ¡Hasta luego, [PERSON_NAME]!" at bounding box center [952, 153] width 771 height 19
copy span "¡Hasta luego, [PERSON_NAME]!"
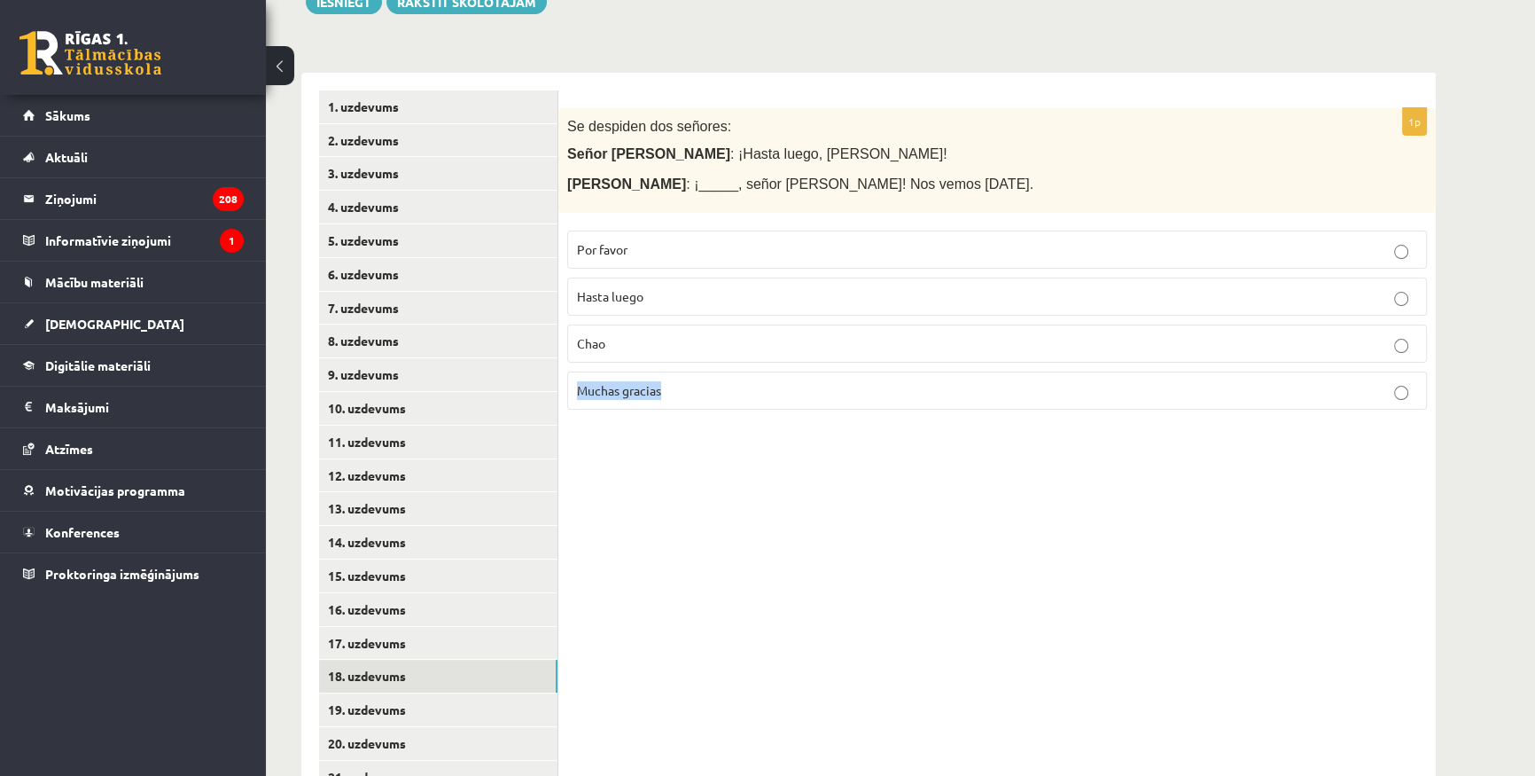
drag, startPoint x: 686, startPoint y: 380, endPoint x: 560, endPoint y: 390, distance: 126.3
click at [560, 390] on div "1p Se despiden dos señores: Señor [PERSON_NAME] : ¡Hasta luego, [PERSON_NAME]! …" at bounding box center [997, 266] width 878 height 316
click at [713, 293] on p "Hasta luego" at bounding box center [997, 296] width 840 height 19
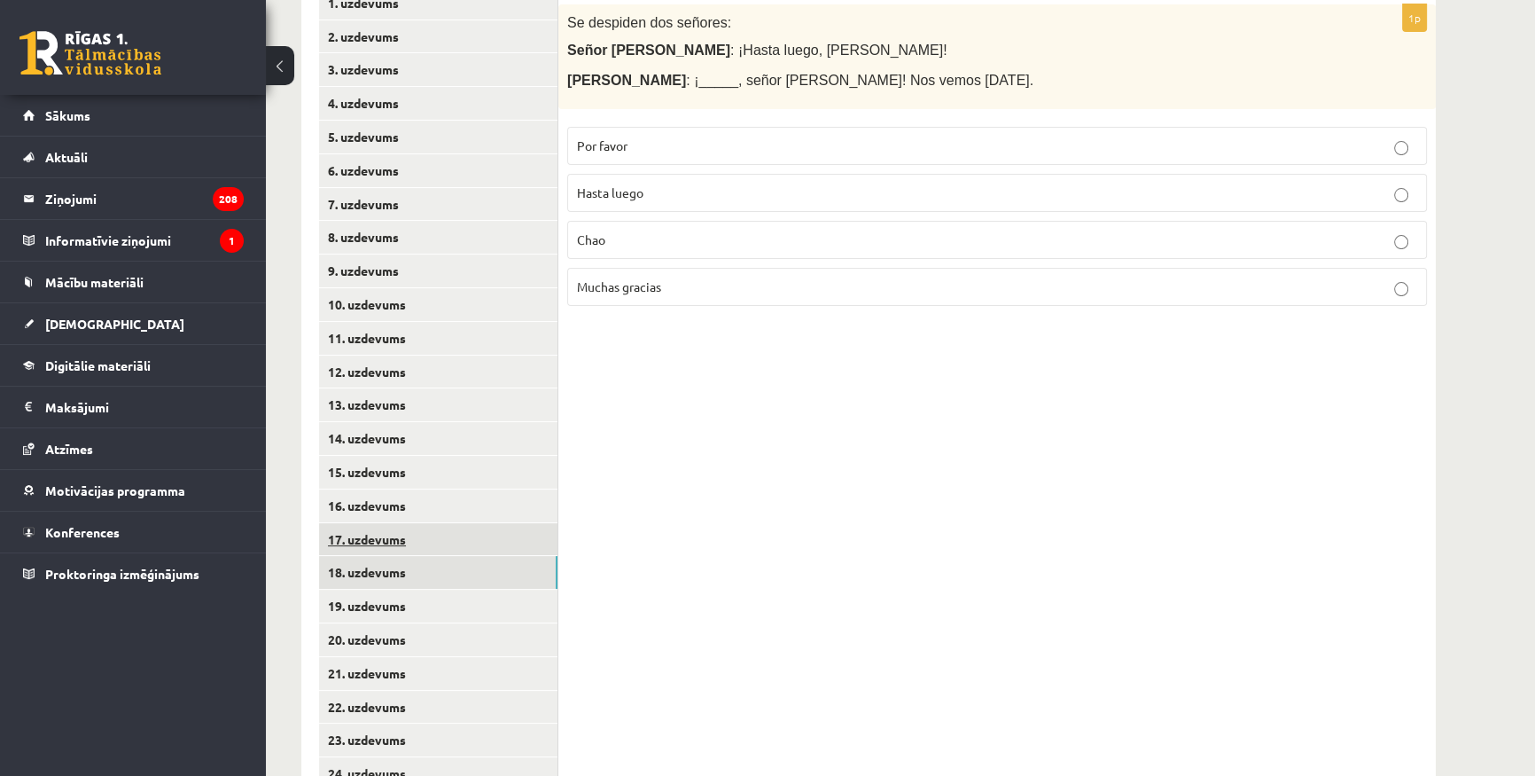
scroll to position [479, 0]
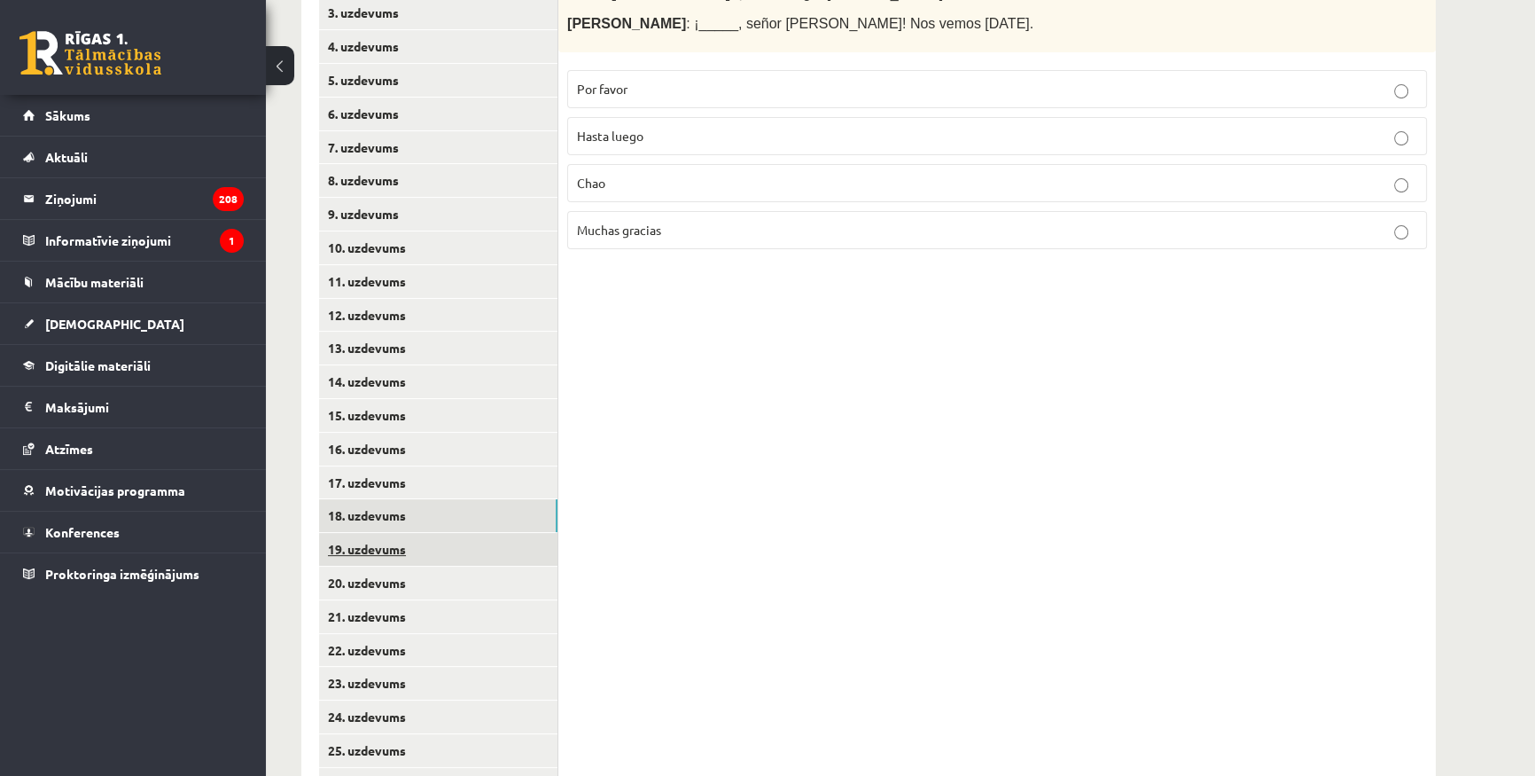
click at [419, 558] on link "19. uzdevums" at bounding box center [438, 549] width 238 height 33
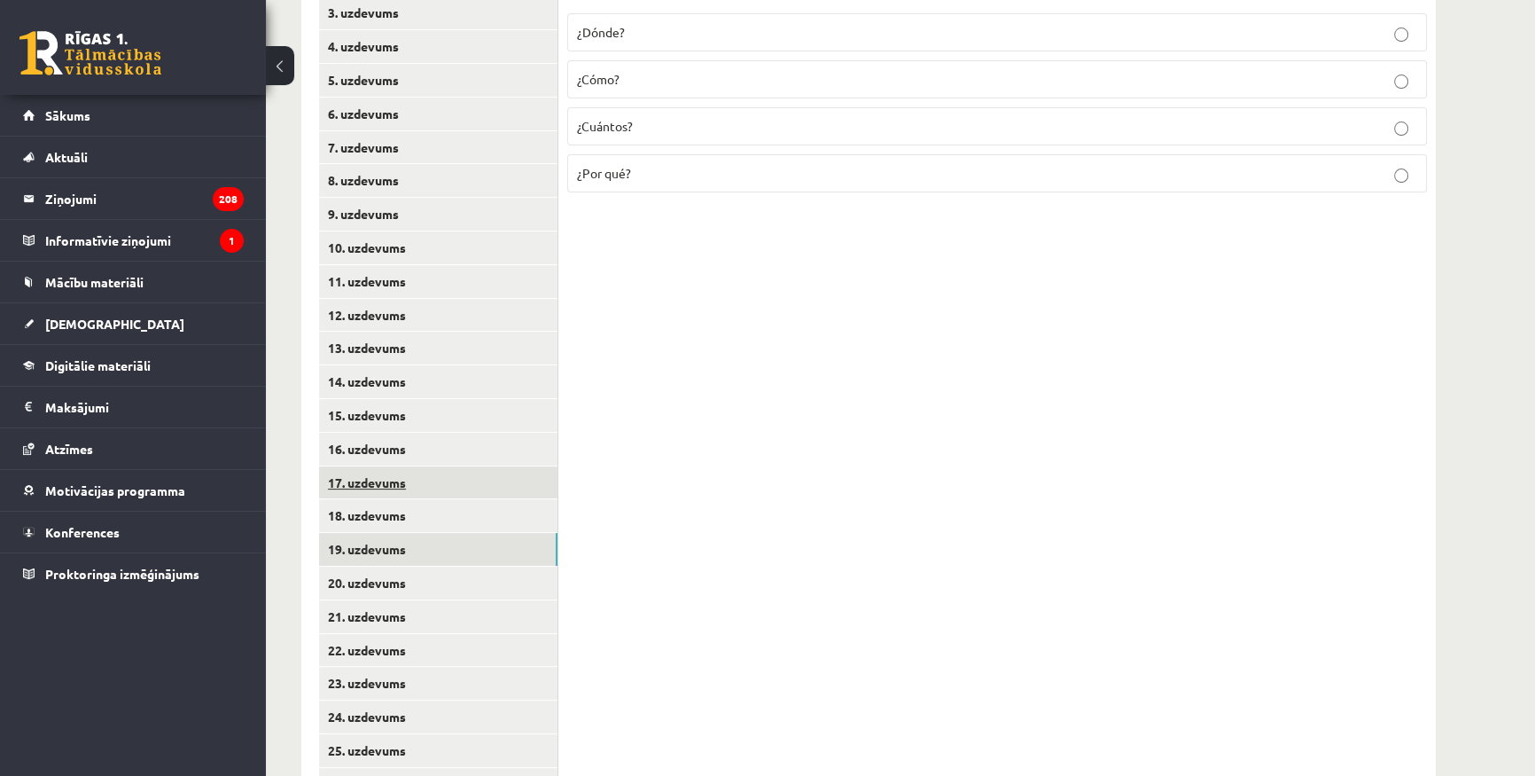
click at [407, 489] on link "17. uzdevums" at bounding box center [438, 482] width 238 height 33
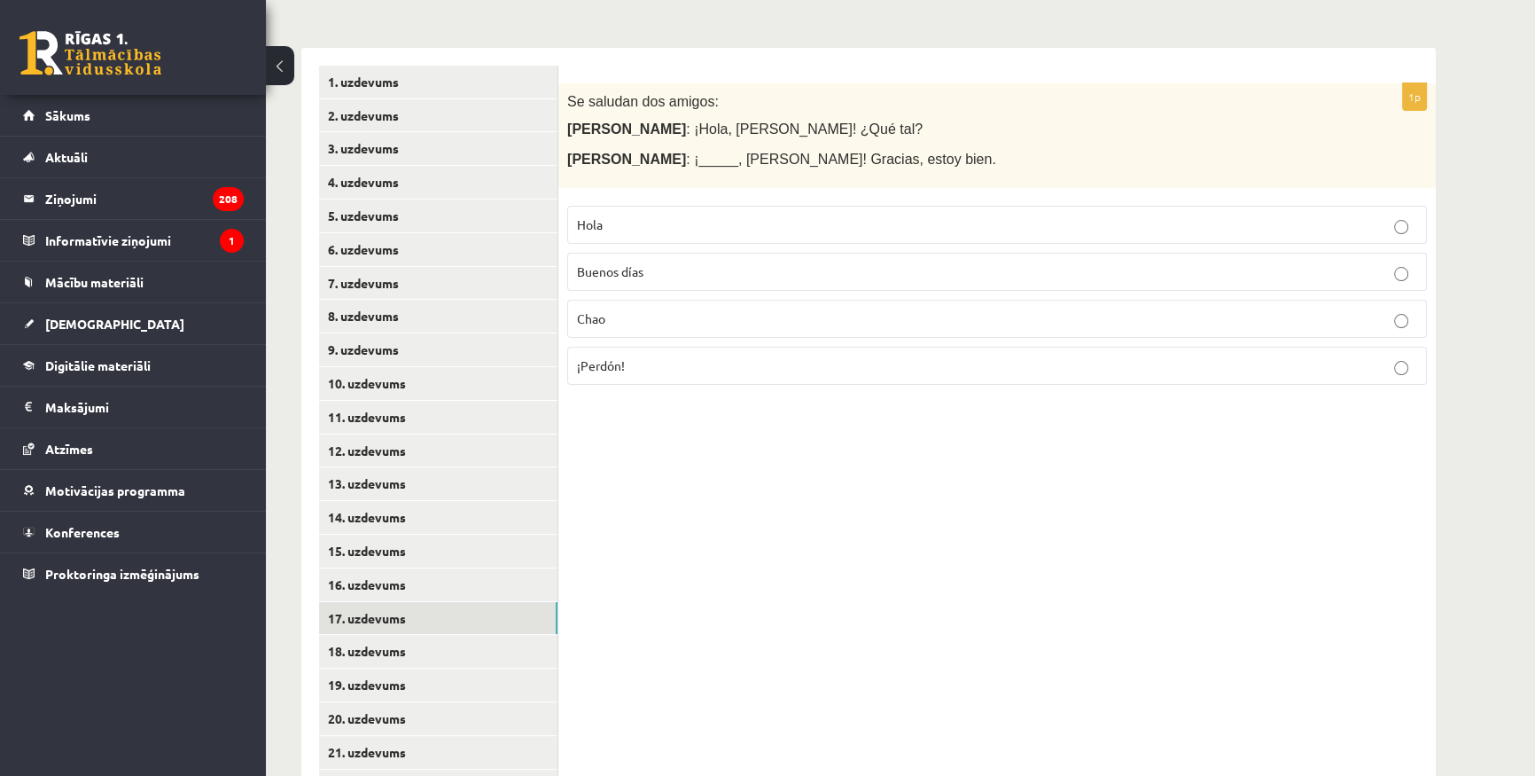
scroll to position [399, 0]
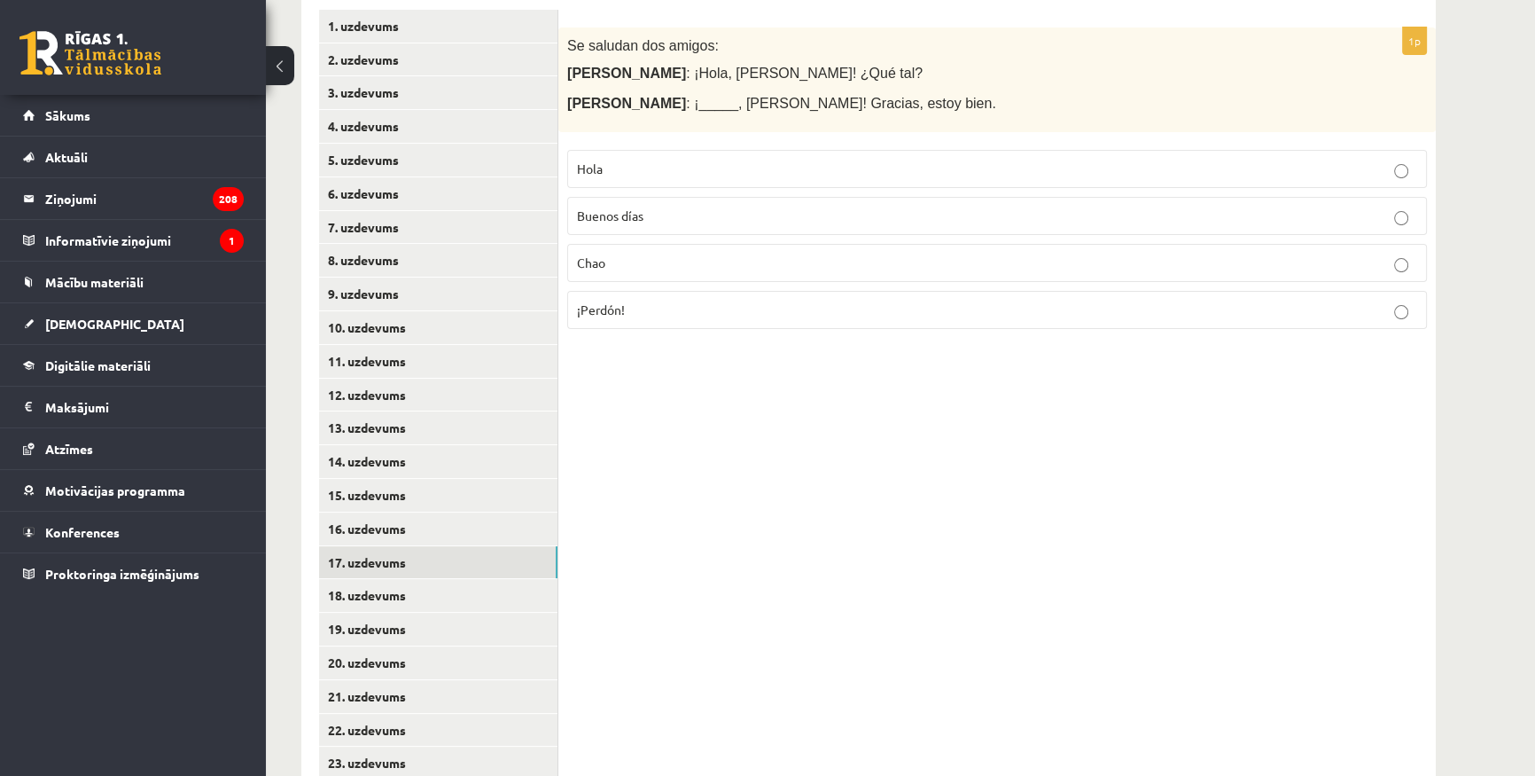
click at [808, 479] on div "1p Se saludan dos amigos: [PERSON_NAME] : ¡Hola, [PERSON_NAME]! ¿Qué tal? [PERS…" at bounding box center [997, 512] width 878 height 1041
click at [419, 623] on link "19. uzdevums" at bounding box center [438, 629] width 238 height 33
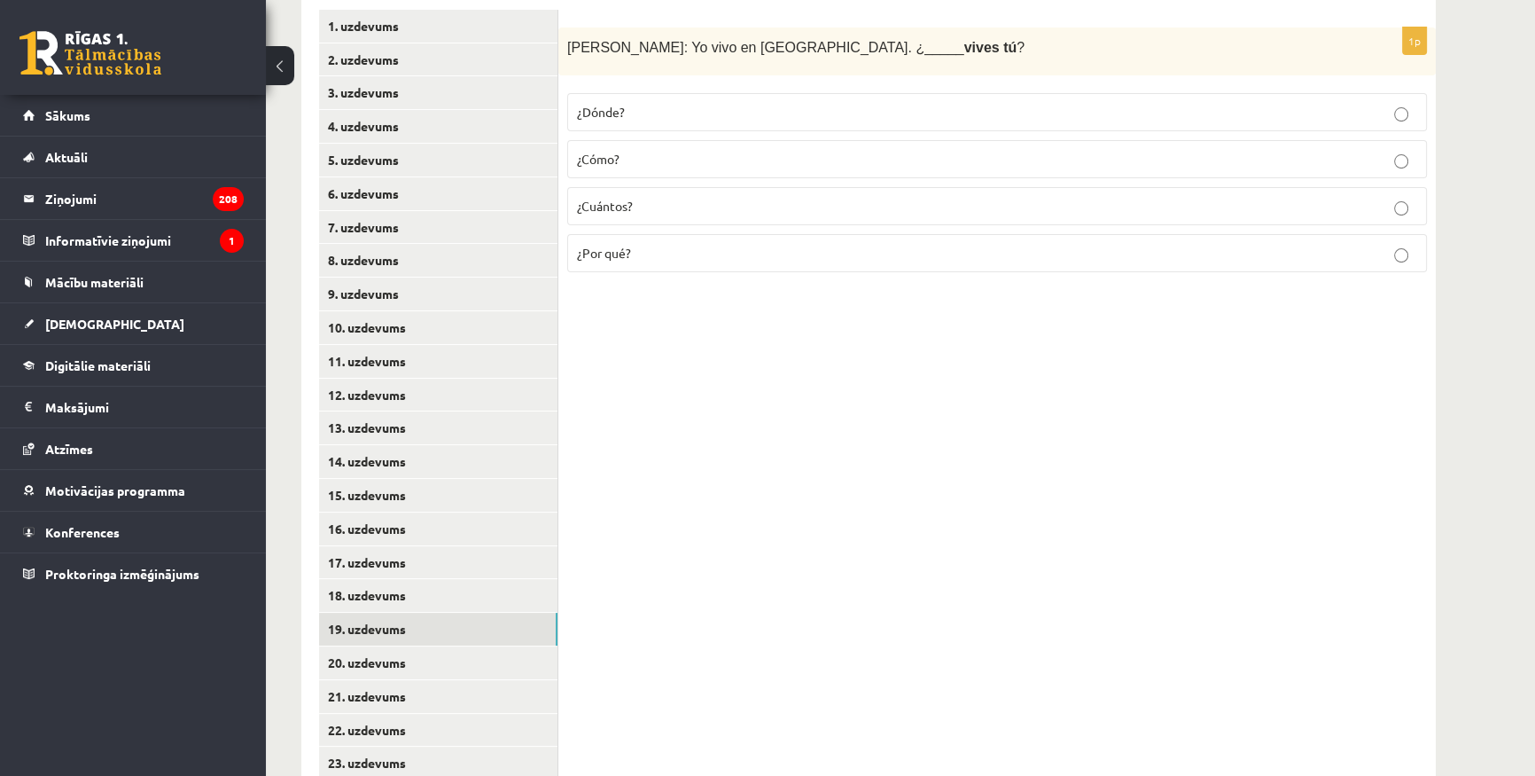
scroll to position [318, 0]
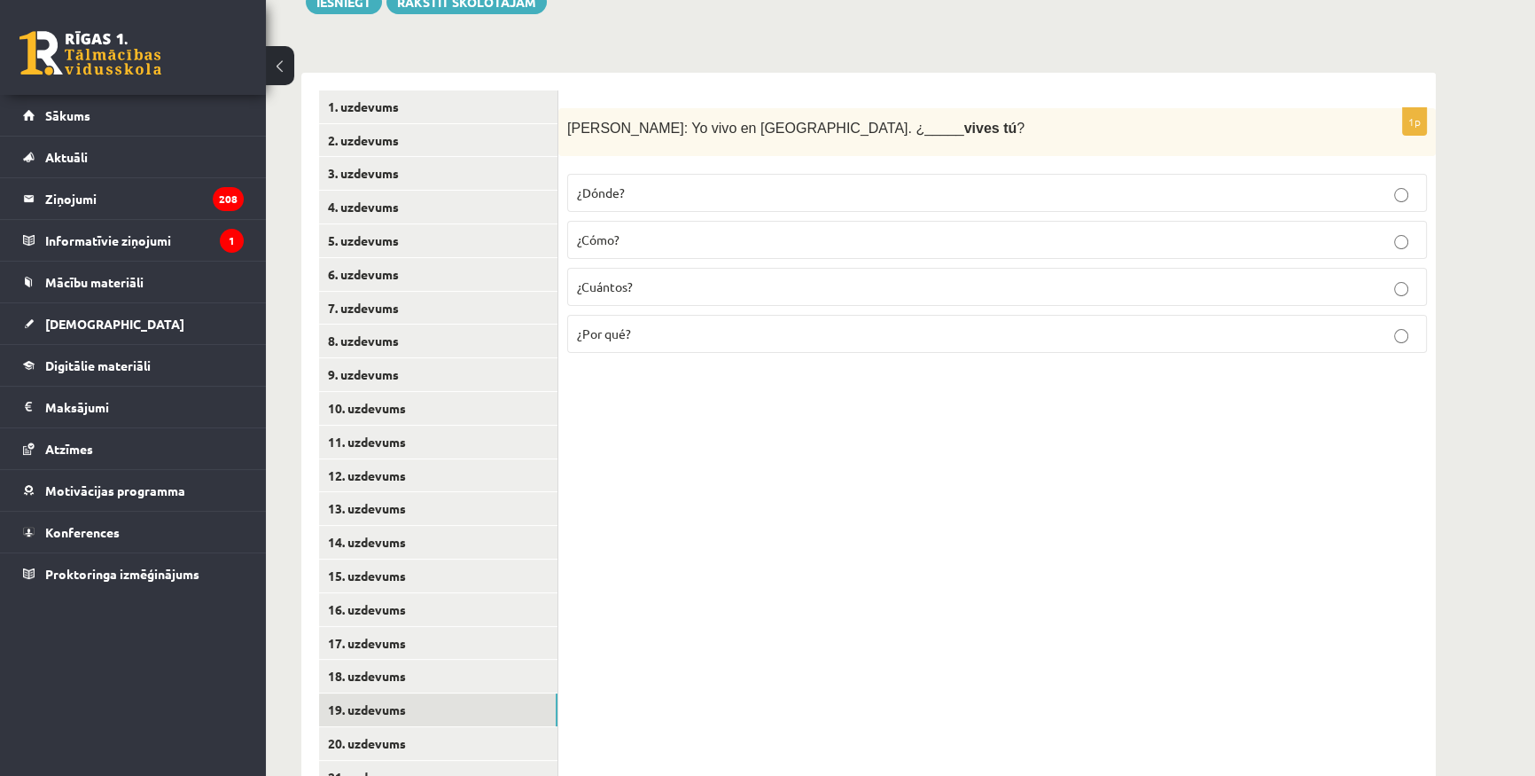
click at [621, 196] on span "¿Dónde?" at bounding box center [601, 192] width 48 height 16
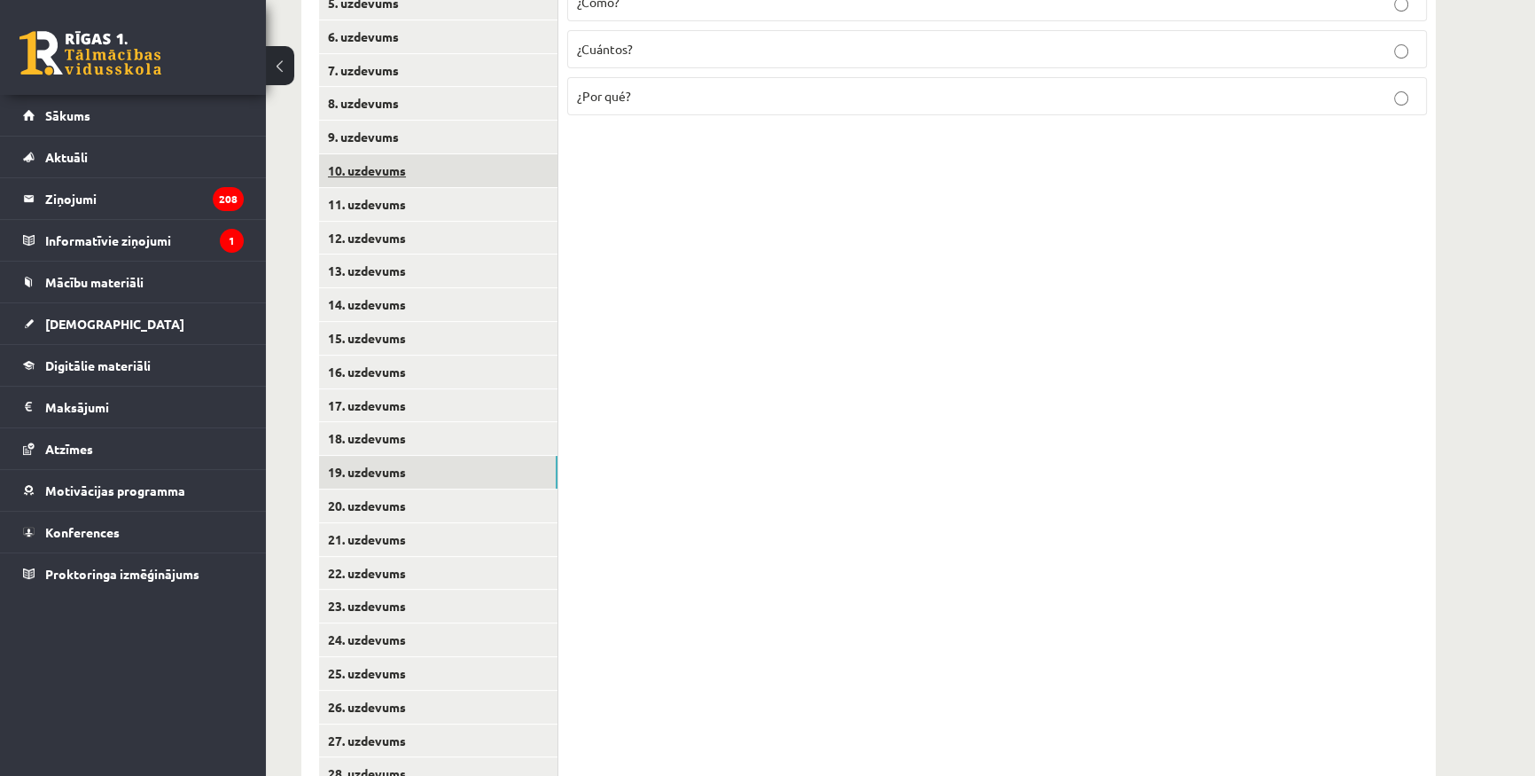
scroll to position [559, 0]
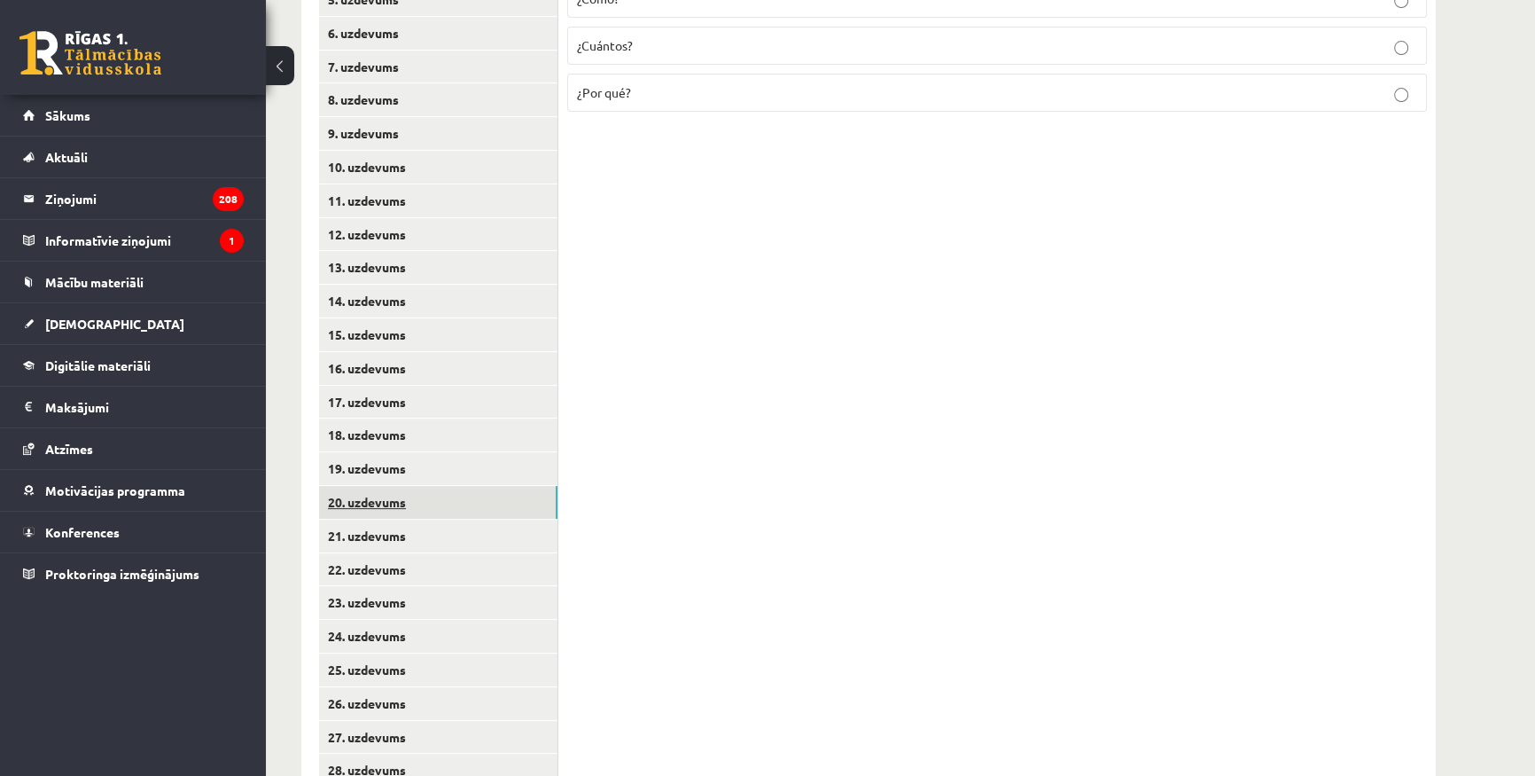
click at [461, 493] on link "20. uzdevums" at bounding box center [438, 502] width 238 height 33
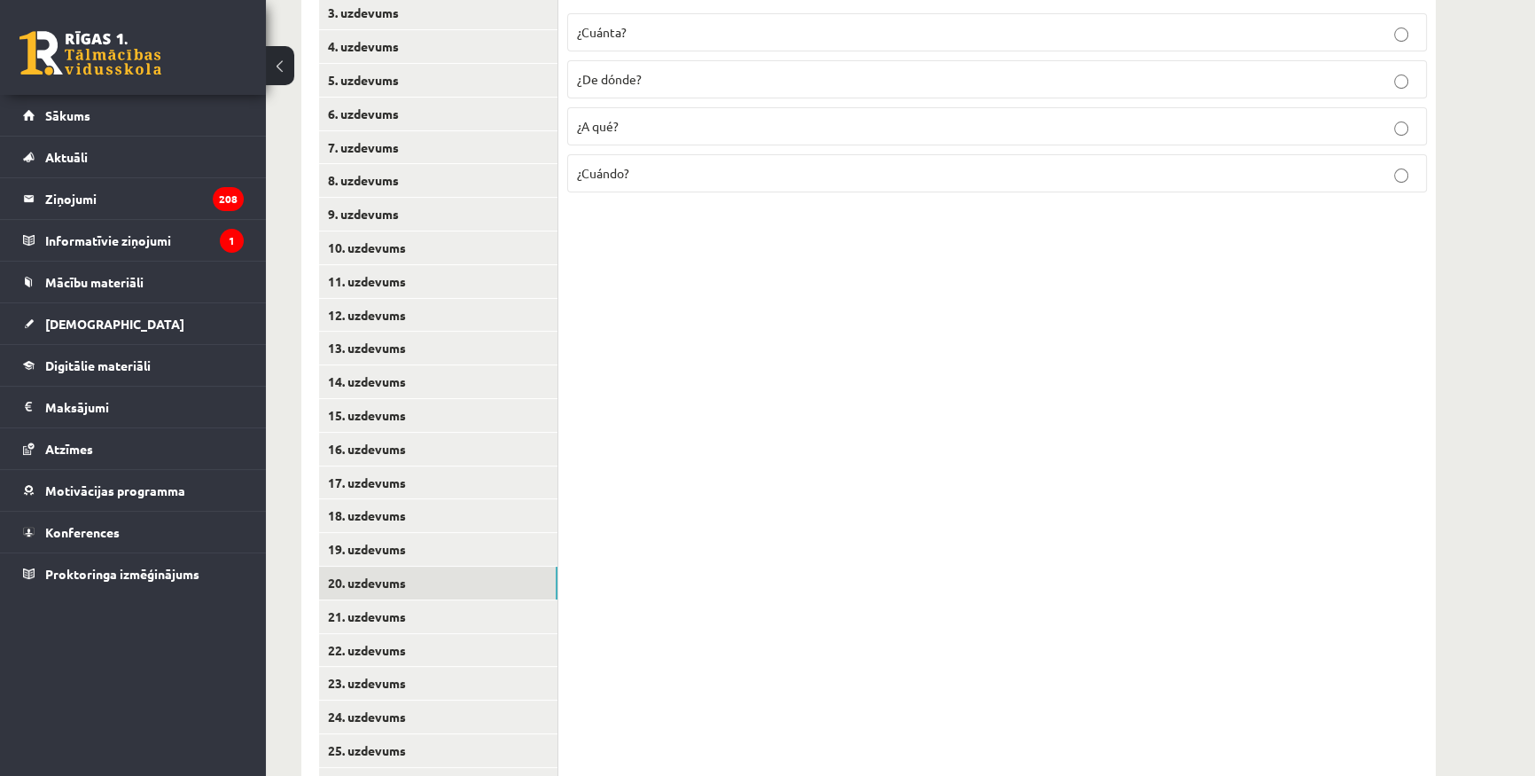
scroll to position [157, 0]
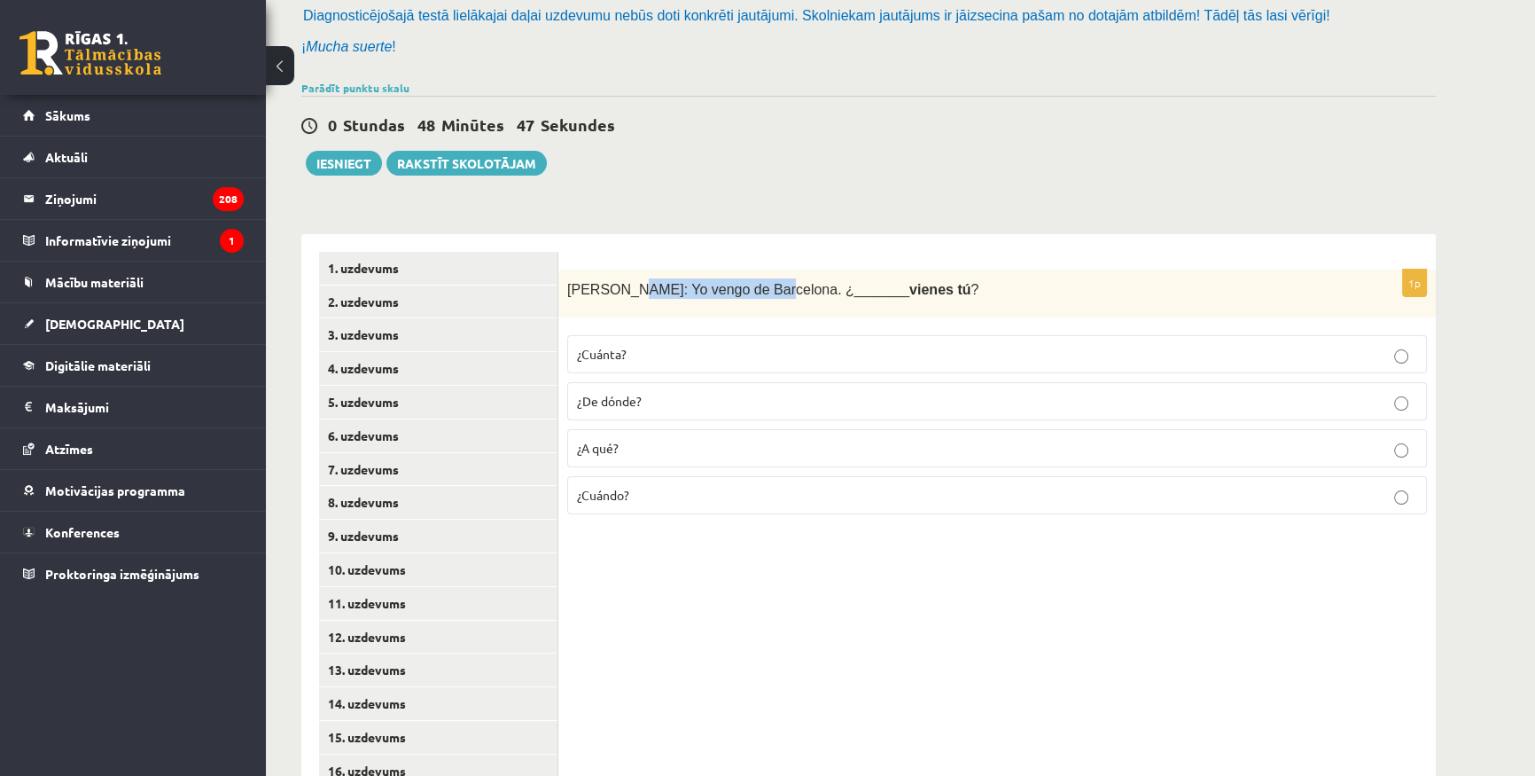
drag, startPoint x: 638, startPoint y: 287, endPoint x: 748, endPoint y: 285, distance: 110.0
click at [748, 285] on span "[PERSON_NAME]: Yo vengo de Barcelona. ¿_______ vienes tú ?" at bounding box center [772, 289] width 411 height 15
click at [913, 254] on form "1p [PERSON_NAME]: Yo vengo de Barcelona. ¿_______ vienes tú ? ¿Cuánta? ¿De dónd…" at bounding box center [997, 390] width 842 height 277
click at [685, 398] on p "¿De dónde?" at bounding box center [997, 401] width 840 height 19
drag, startPoint x: 649, startPoint y: 397, endPoint x: 570, endPoint y: 397, distance: 78.9
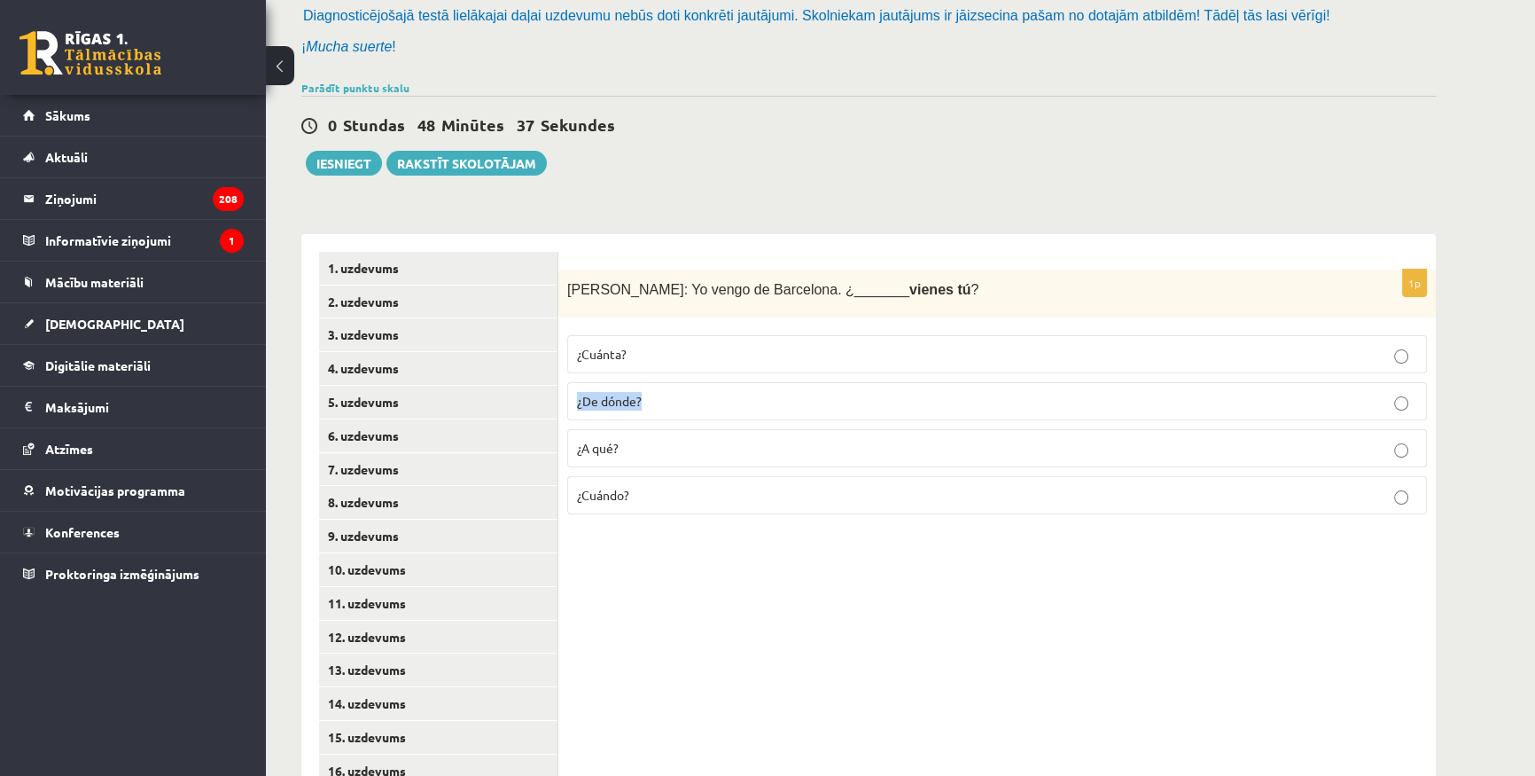
click at [570, 397] on label "¿De dónde?" at bounding box center [997, 401] width 860 height 38
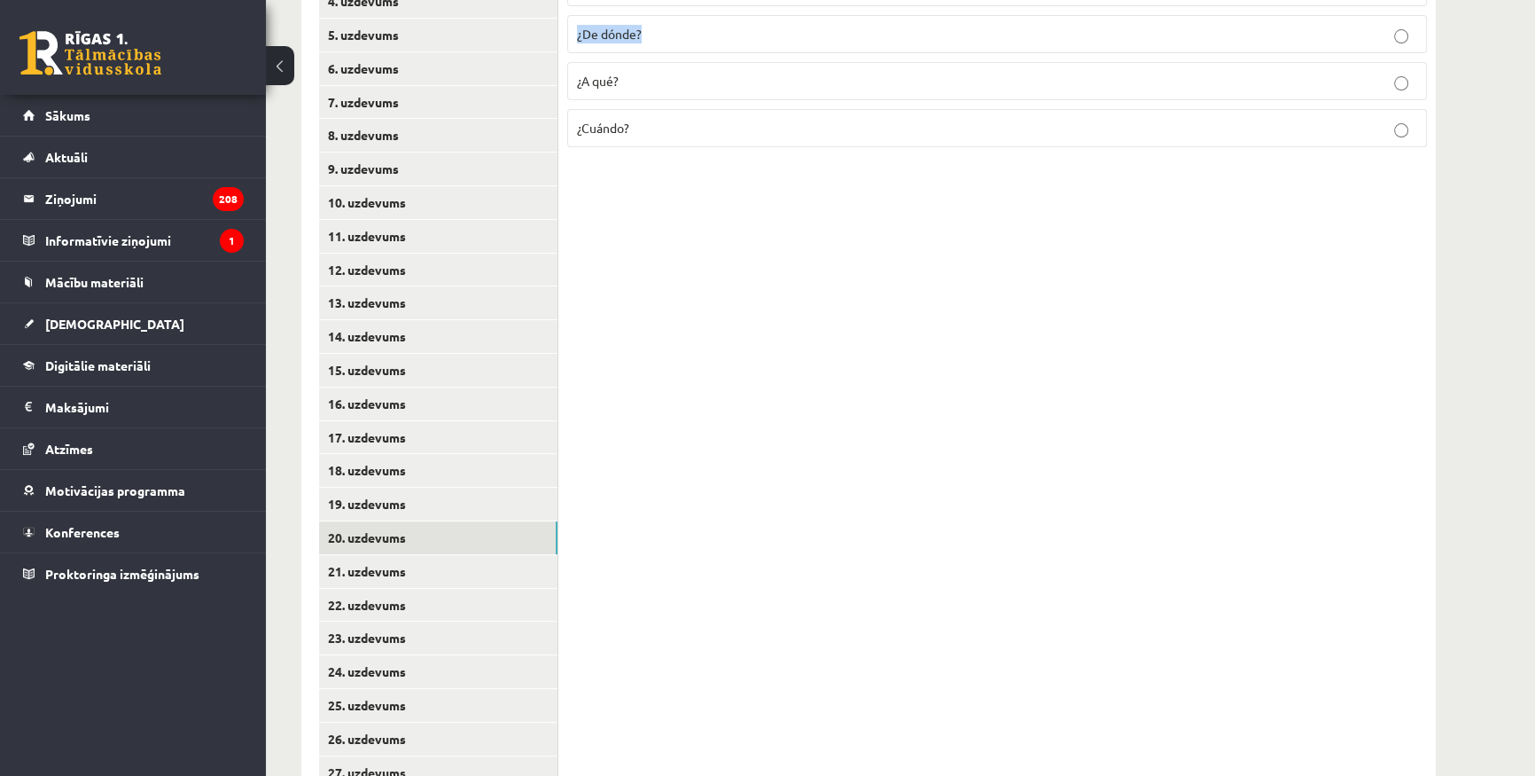
scroll to position [640, 0]
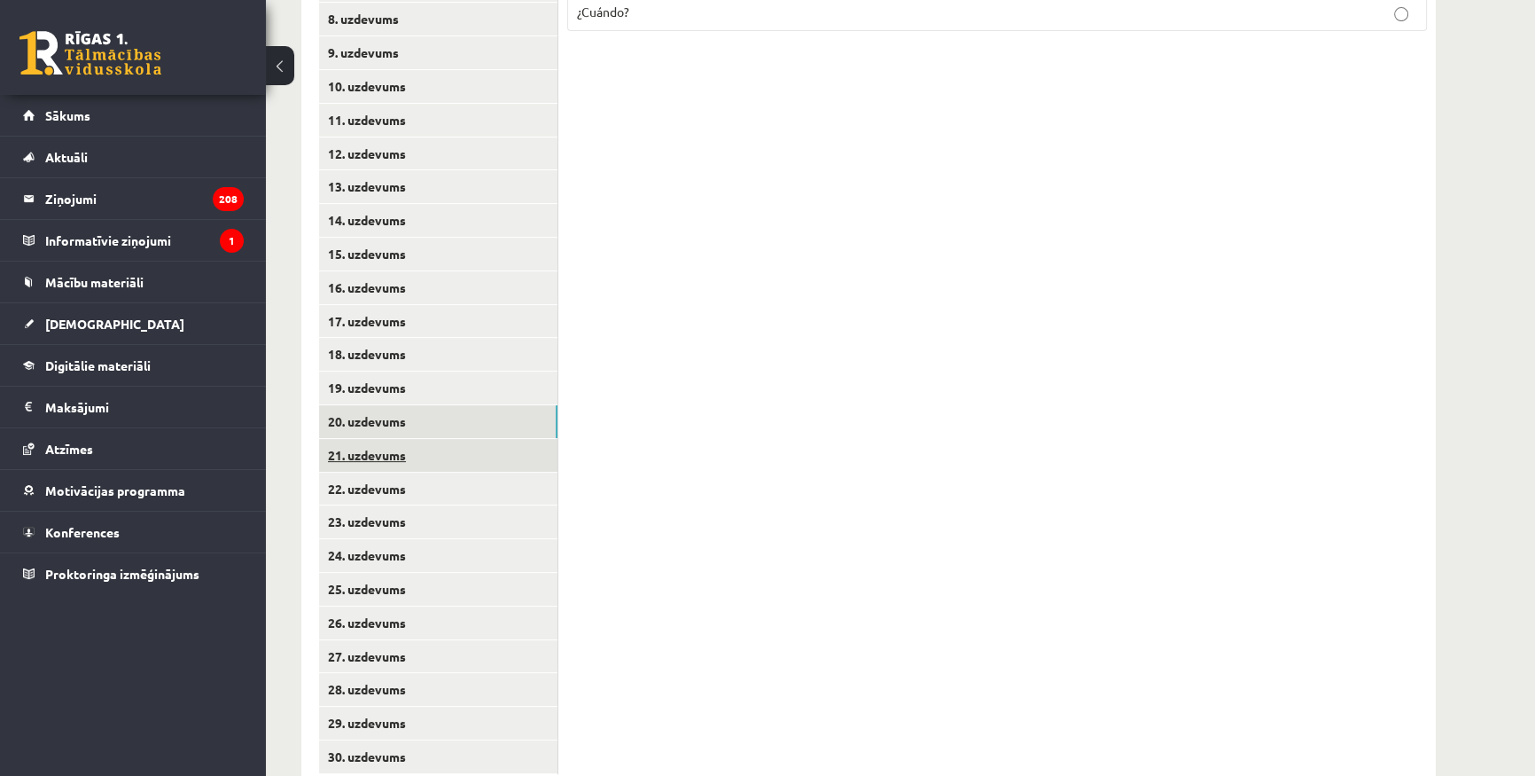
click at [394, 446] on link "21. uzdevums" at bounding box center [438, 455] width 238 height 33
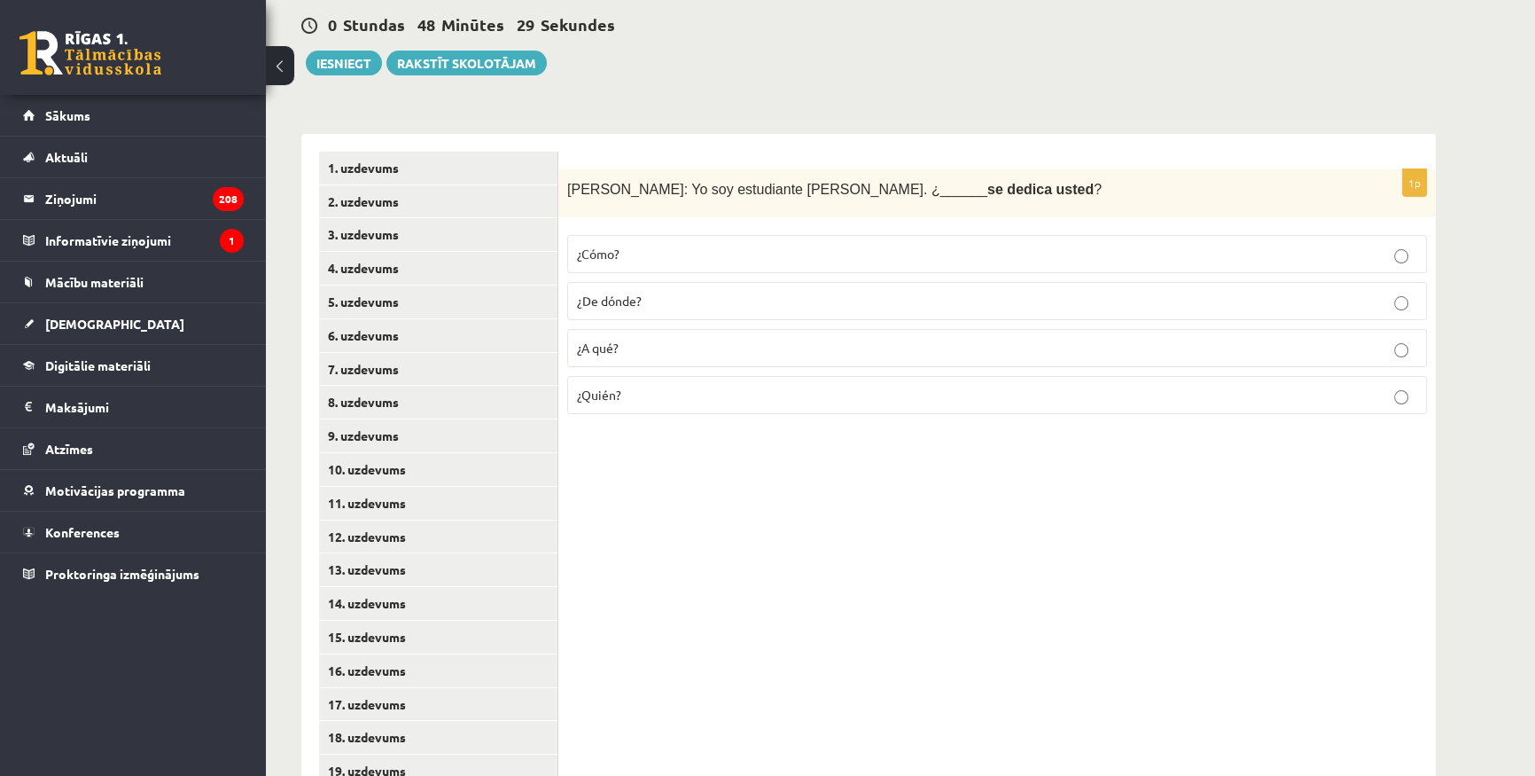
scroll to position [238, 0]
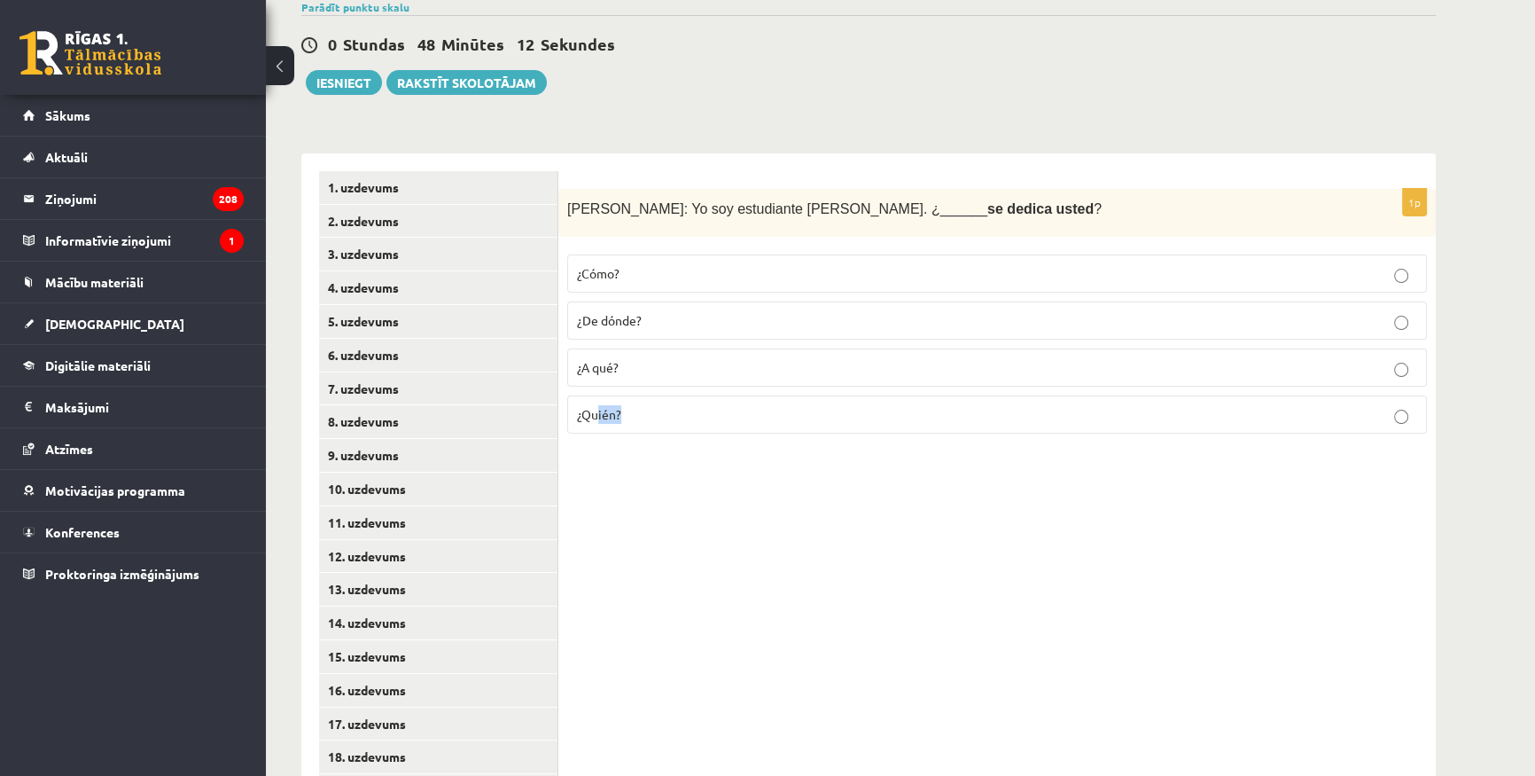
drag, startPoint x: 633, startPoint y: 414, endPoint x: 596, endPoint y: 414, distance: 37.2
click at [596, 414] on p "¿Quién?" at bounding box center [997, 414] width 840 height 19
click at [696, 577] on div "1p [PERSON_NAME]: Yo soy estudiante [PERSON_NAME][DEMOGRAPHIC_DATA]. ¿______ se…" at bounding box center [997, 673] width 878 height 1041
drag, startPoint x: 674, startPoint y: 367, endPoint x: 572, endPoint y: 373, distance: 102.1
click at [572, 373] on label "¿A qué?" at bounding box center [997, 367] width 860 height 38
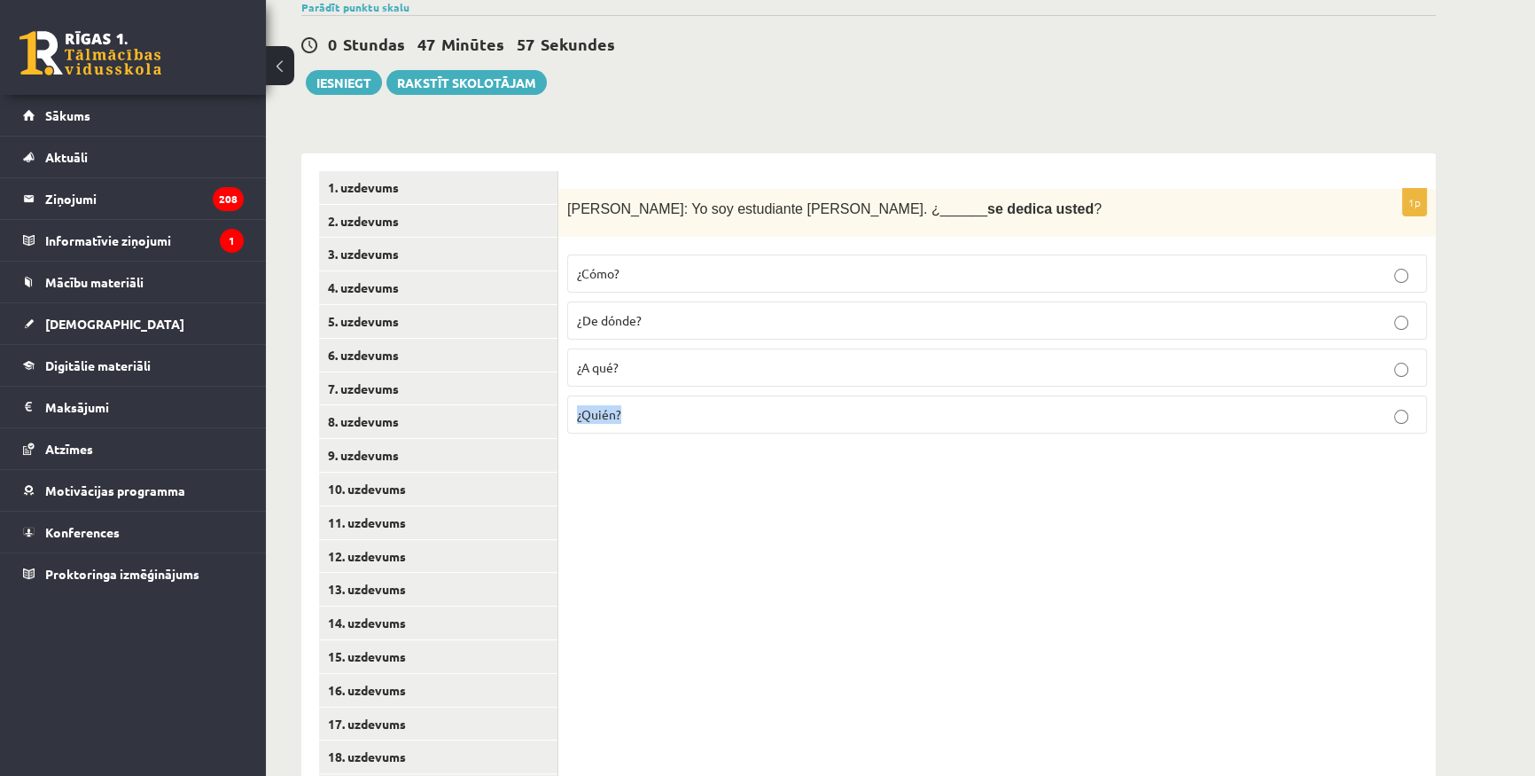
drag, startPoint x: 656, startPoint y: 425, endPoint x: 578, endPoint y: 422, distance: 78.1
click at [578, 422] on label "¿Quién?" at bounding box center [997, 414] width 860 height 38
drag, startPoint x: 664, startPoint y: 322, endPoint x: 574, endPoint y: 321, distance: 90.4
click at [574, 321] on label "¿De dónde?" at bounding box center [997, 320] width 860 height 38
drag, startPoint x: 633, startPoint y: 277, endPoint x: 560, endPoint y: 280, distance: 72.8
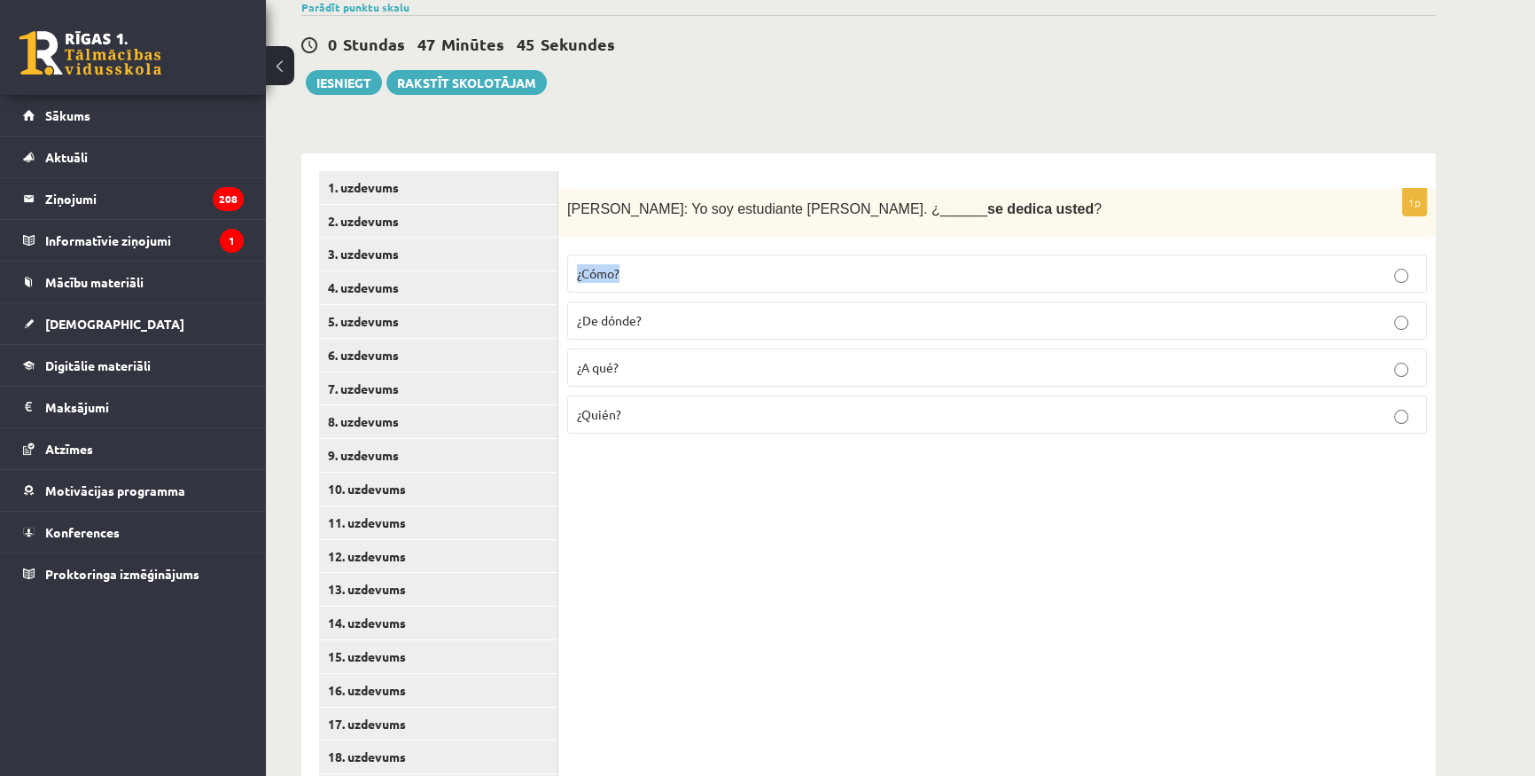
click at [560, 280] on div "1p [PERSON_NAME]: Yo soy estudiante [PERSON_NAME][DEMOGRAPHIC_DATA]. ¿______ se…" at bounding box center [997, 319] width 878 height 260
drag, startPoint x: 815, startPoint y: 206, endPoint x: 846, endPoint y: 200, distance: 31.5
click at [988, 201] on b "se dedica usted" at bounding box center [1041, 208] width 106 height 15
drag, startPoint x: 809, startPoint y: 203, endPoint x: 910, endPoint y: 195, distance: 100.5
click at [910, 195] on div "[PERSON_NAME]: Yo soy estudiante [PERSON_NAME]. ¿______ se dedica usted ?" at bounding box center [997, 213] width 878 height 49
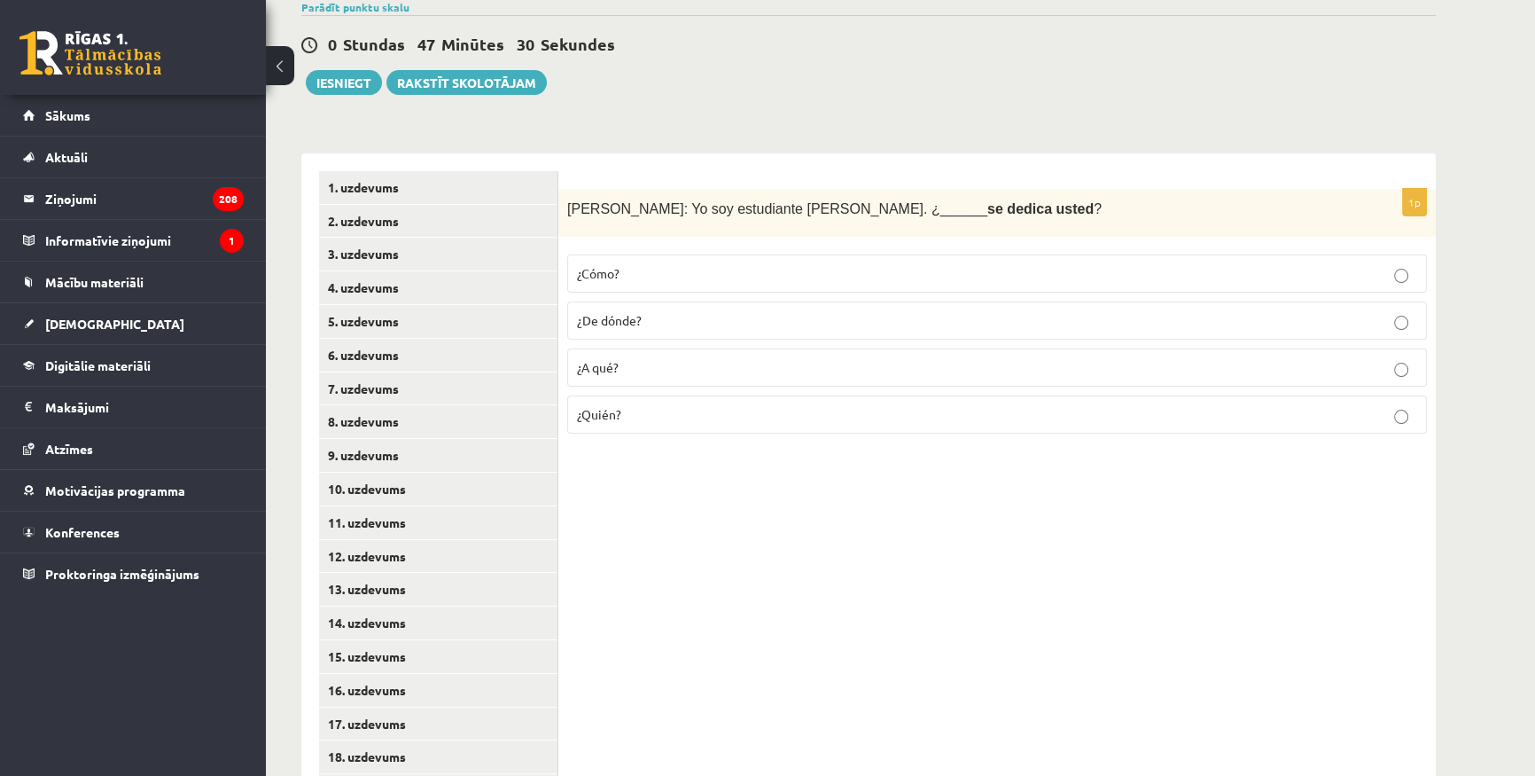
click at [854, 488] on div "1p [PERSON_NAME]: Yo soy estudiante [PERSON_NAME][DEMOGRAPHIC_DATA]. ¿______ se…" at bounding box center [997, 673] width 878 height 1041
click at [779, 416] on p "¿Quién?" at bounding box center [997, 414] width 840 height 19
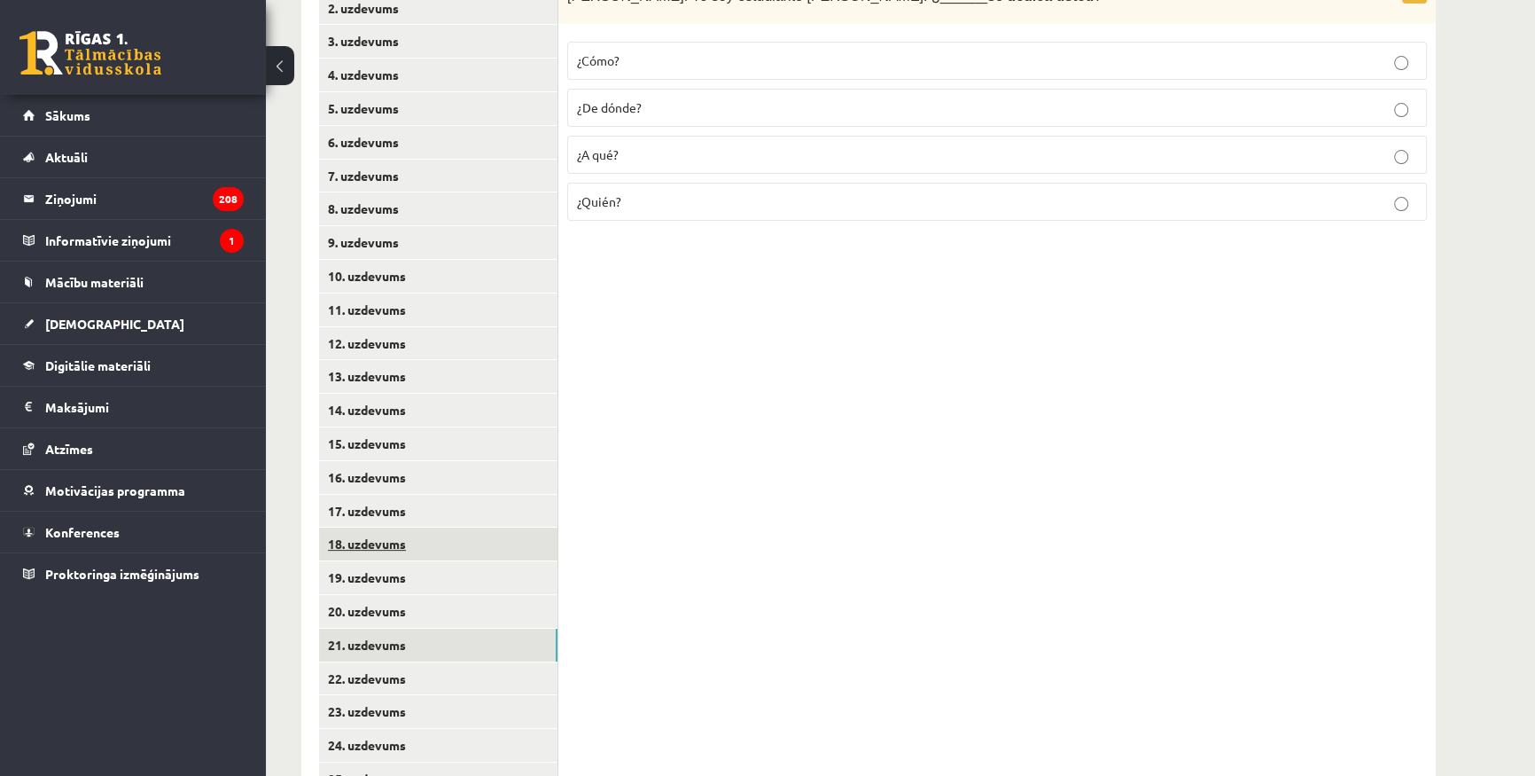
scroll to position [479, 0]
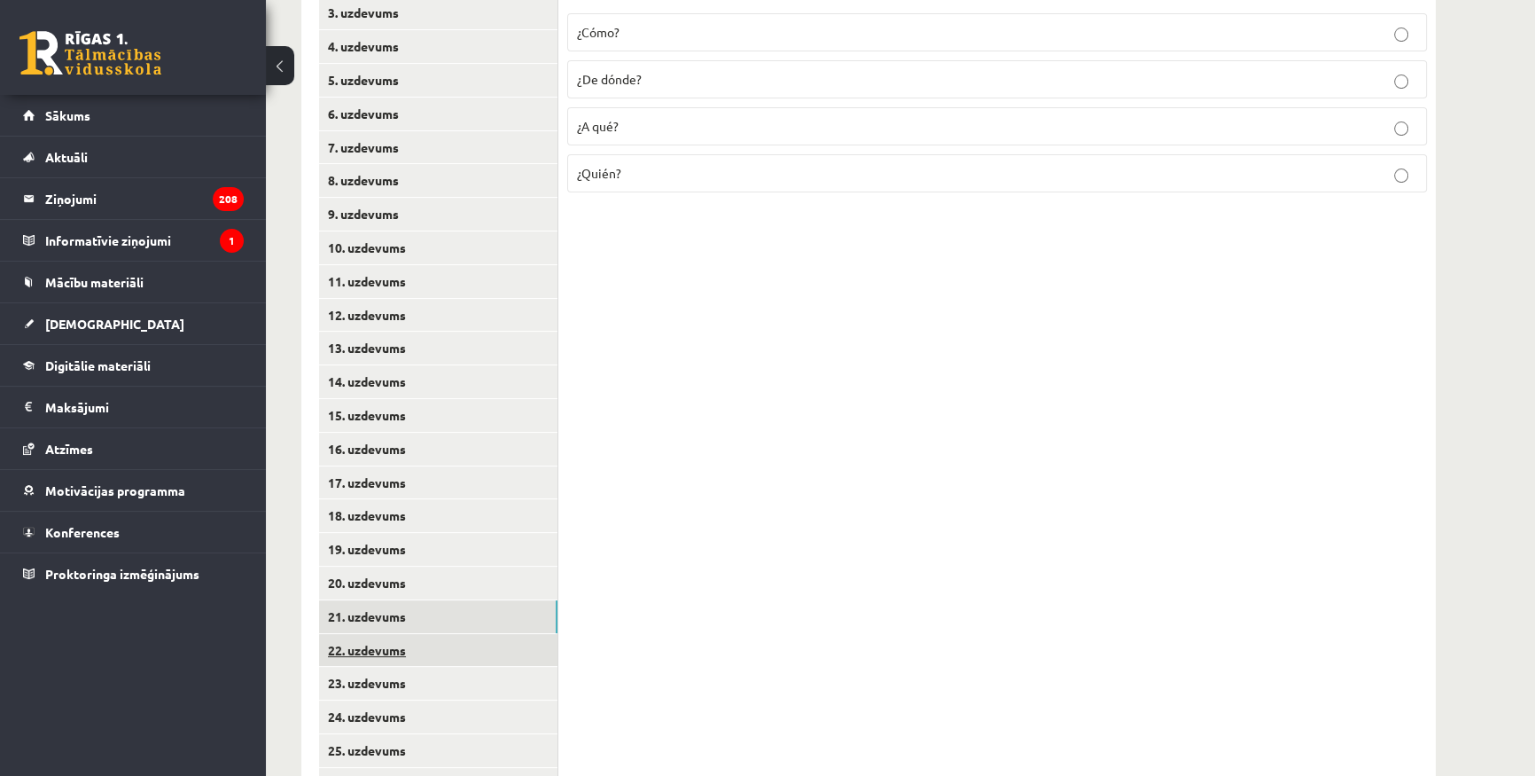
click at [386, 644] on link "22. uzdevums" at bounding box center [438, 650] width 238 height 33
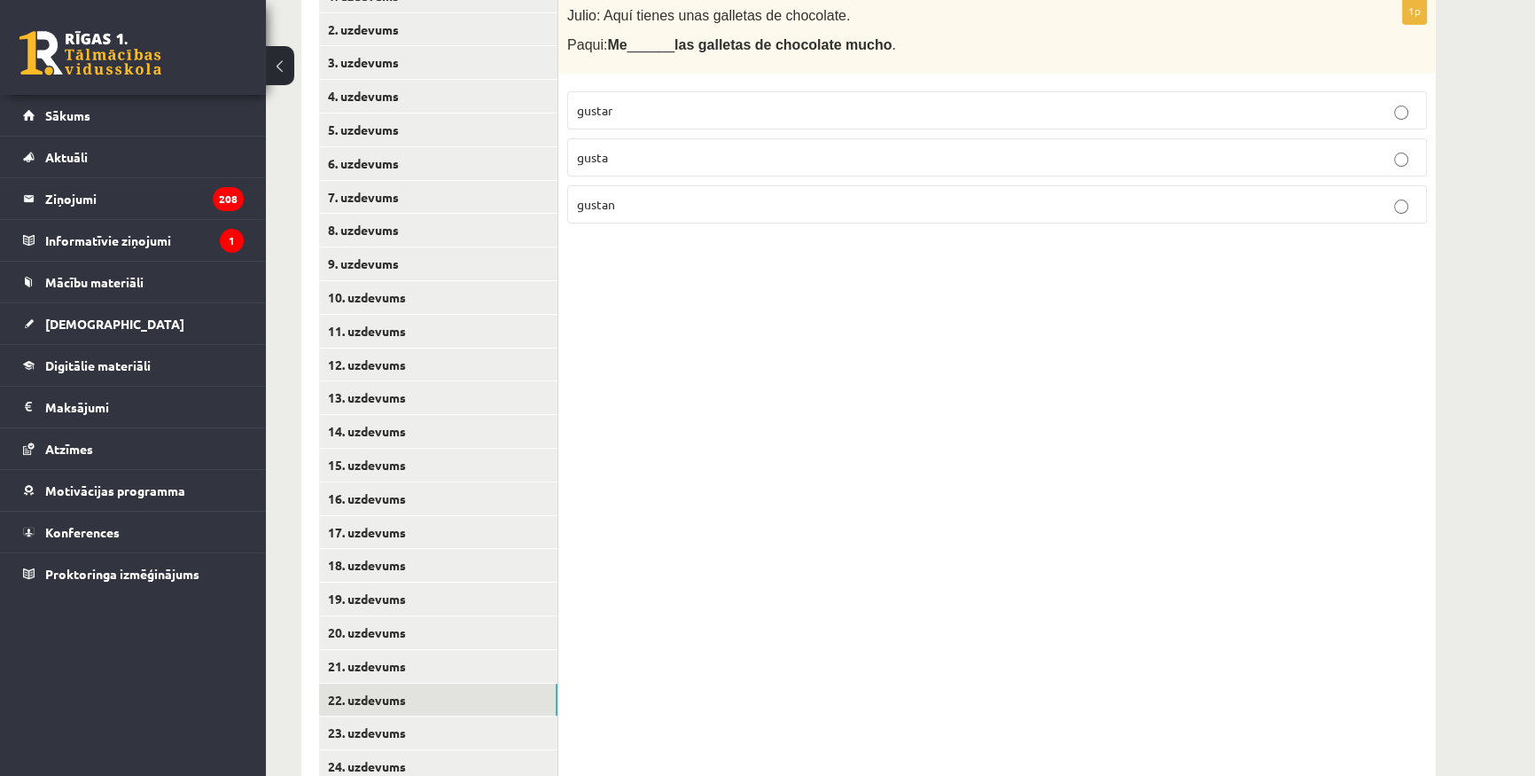
scroll to position [318, 0]
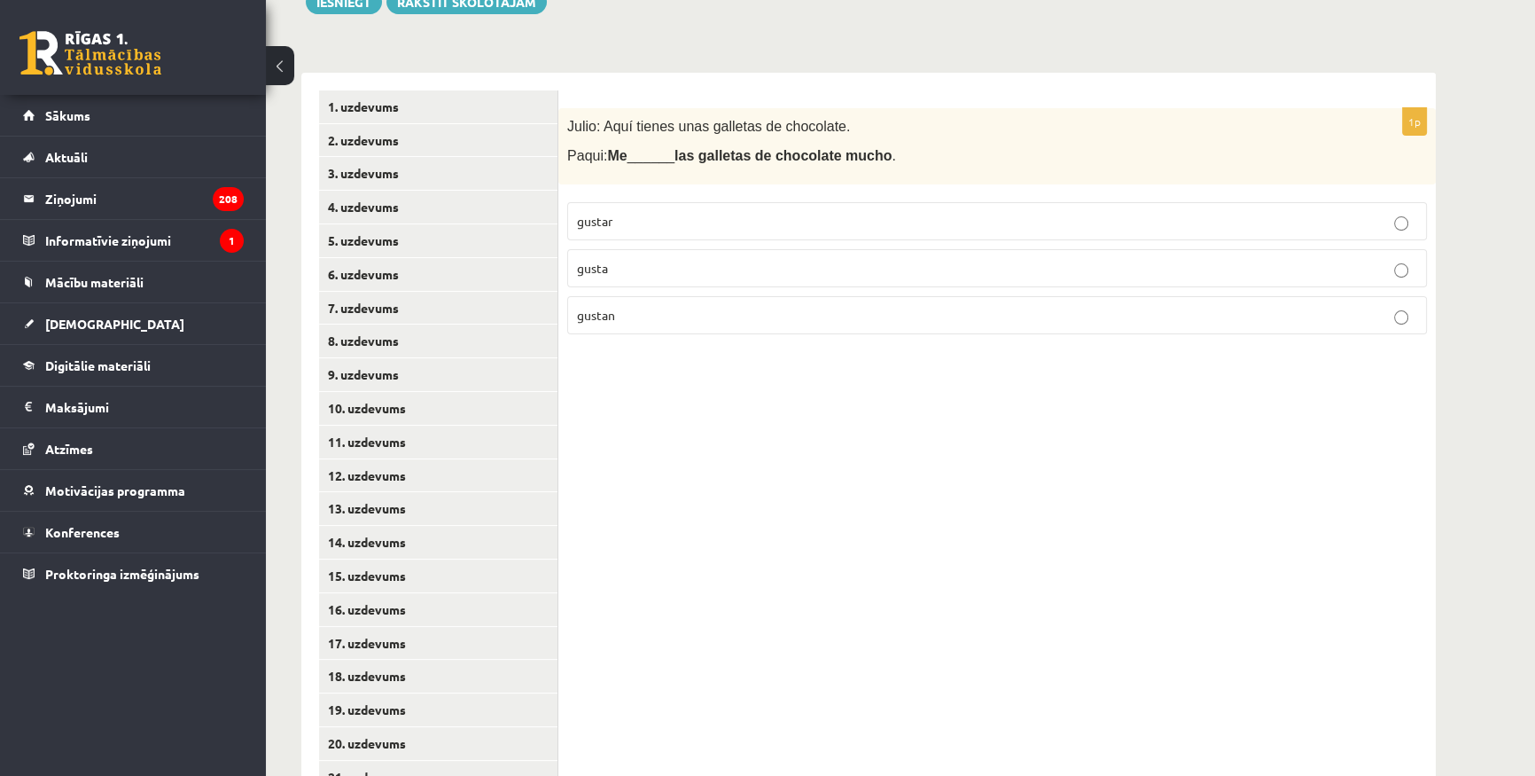
click at [618, 262] on p "gusta" at bounding box center [997, 268] width 840 height 19
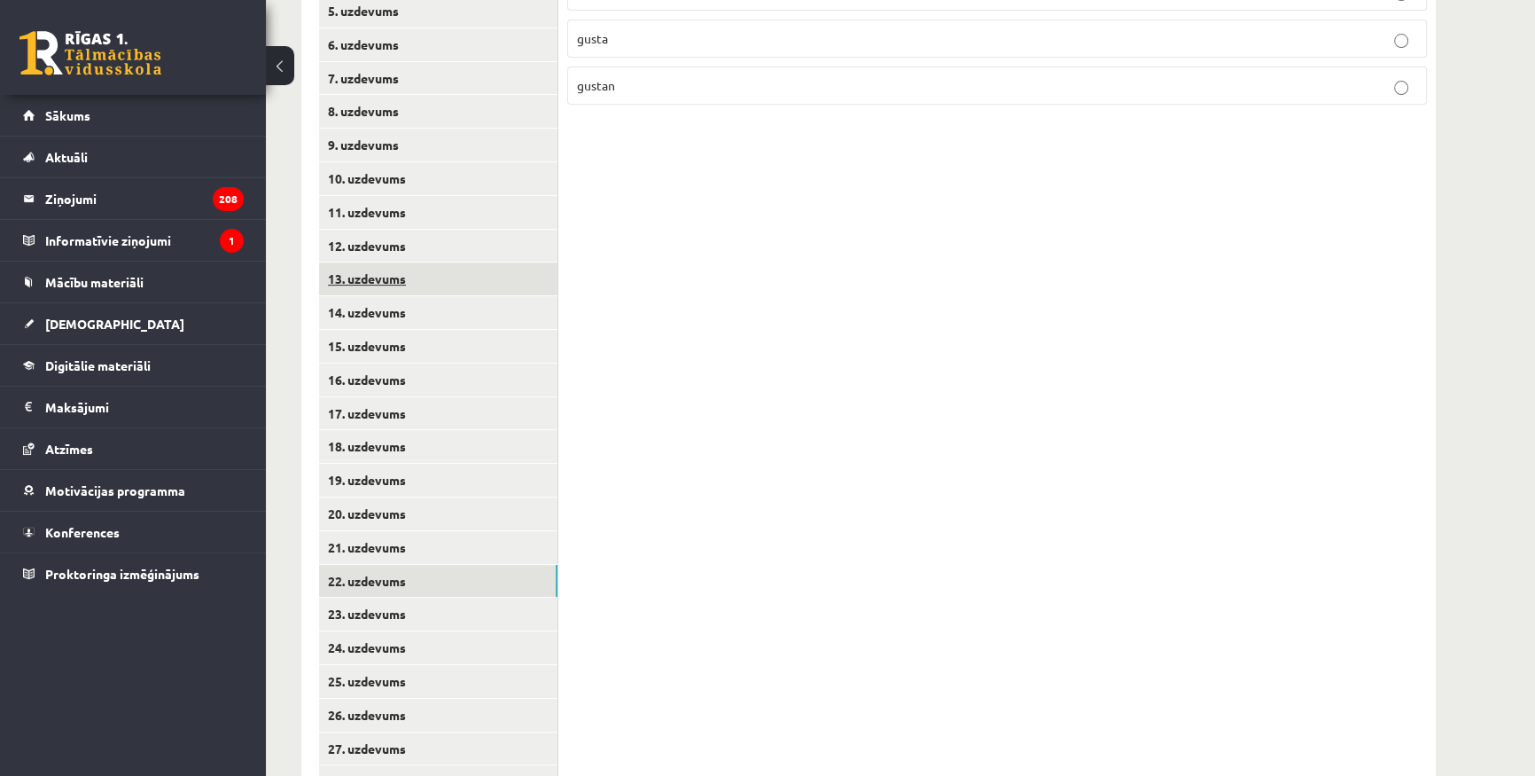
scroll to position [559, 0]
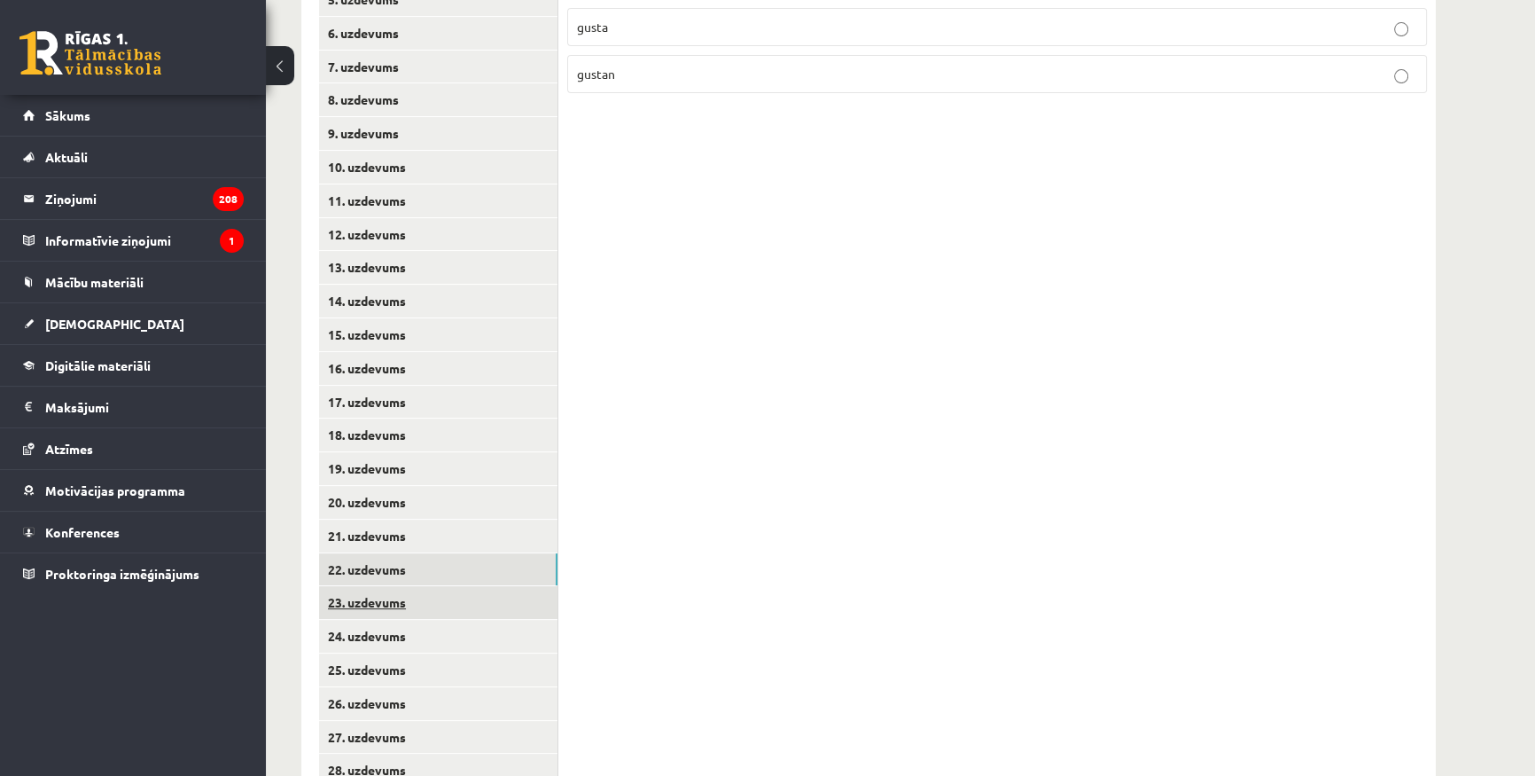
click at [387, 612] on link "23. uzdevums" at bounding box center [438, 602] width 238 height 33
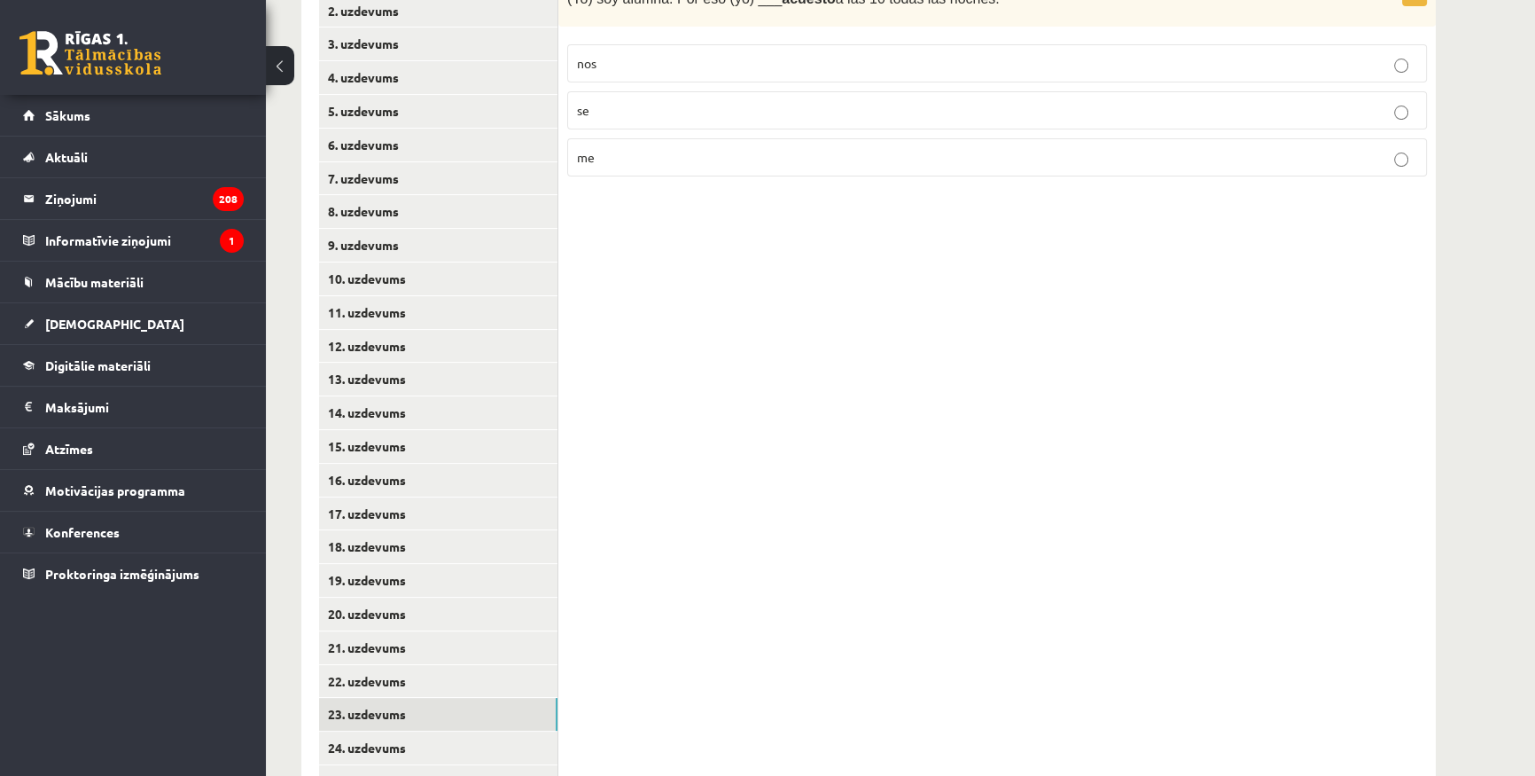
scroll to position [157, 0]
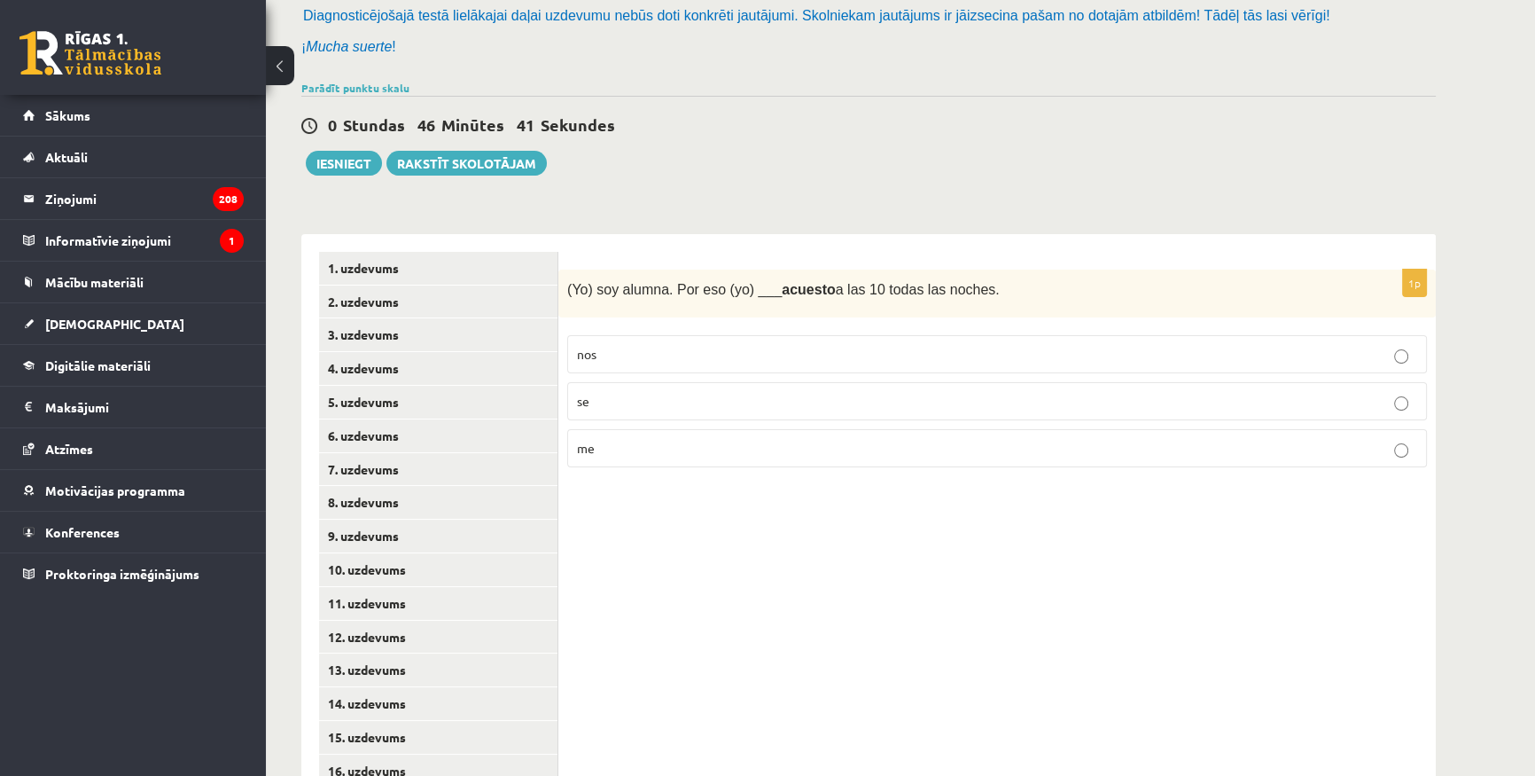
click at [754, 544] on div "1p (Yo) soy alumna. Por eso (yo) ___ acuesto a las 10 todas las noches. nos se …" at bounding box center [997, 754] width 878 height 1041
drag, startPoint x: 565, startPoint y: 288, endPoint x: 711, endPoint y: 474, distance: 236.7
click at [711, 474] on div "1p (Yo) soy alumna. Por eso (yo) ___ acuesto a las 10 todas las noches. nos se …" at bounding box center [997, 375] width 878 height 213
click at [674, 434] on label "me" at bounding box center [997, 448] width 860 height 38
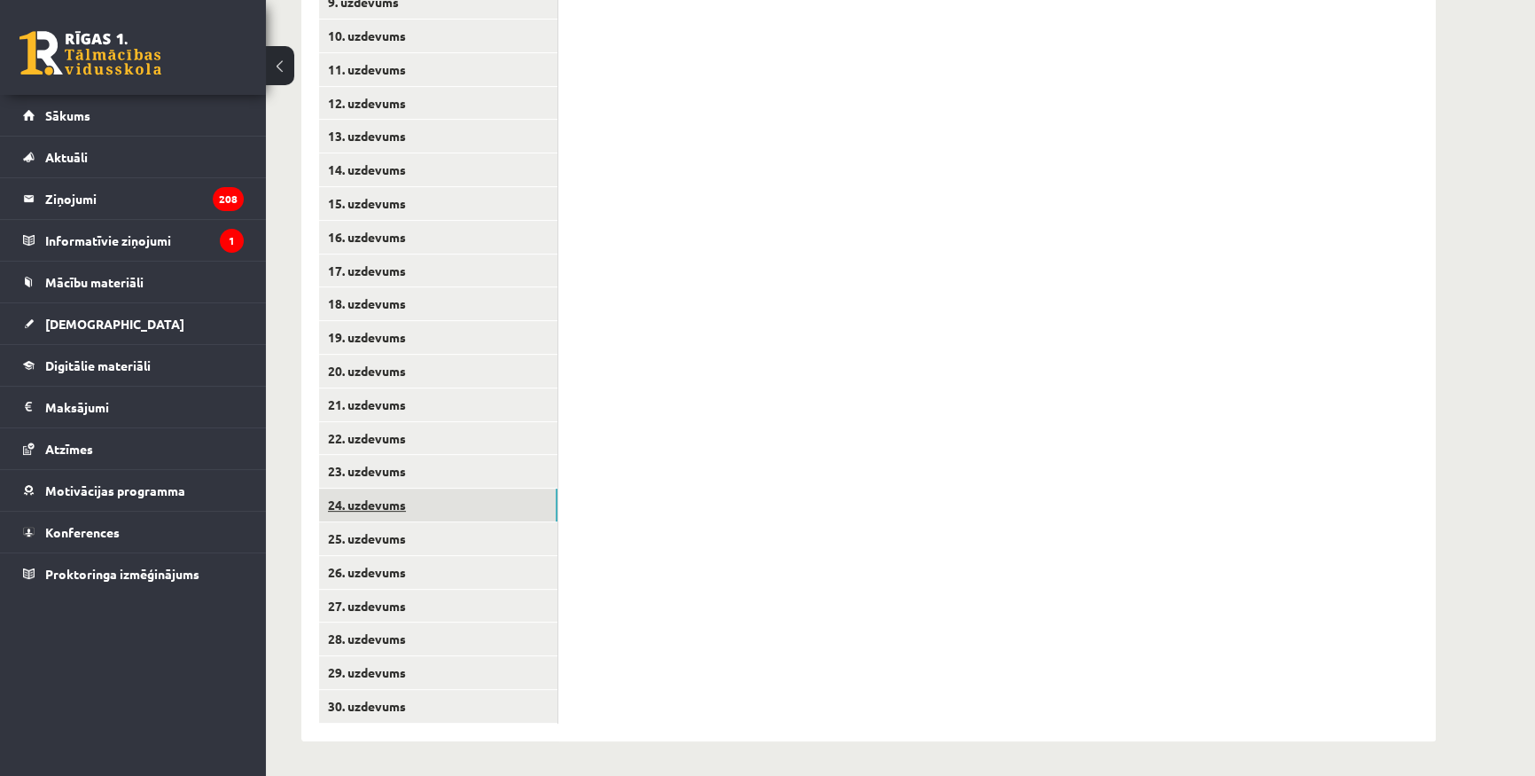
click at [427, 519] on link "24. uzdevums" at bounding box center [438, 504] width 238 height 33
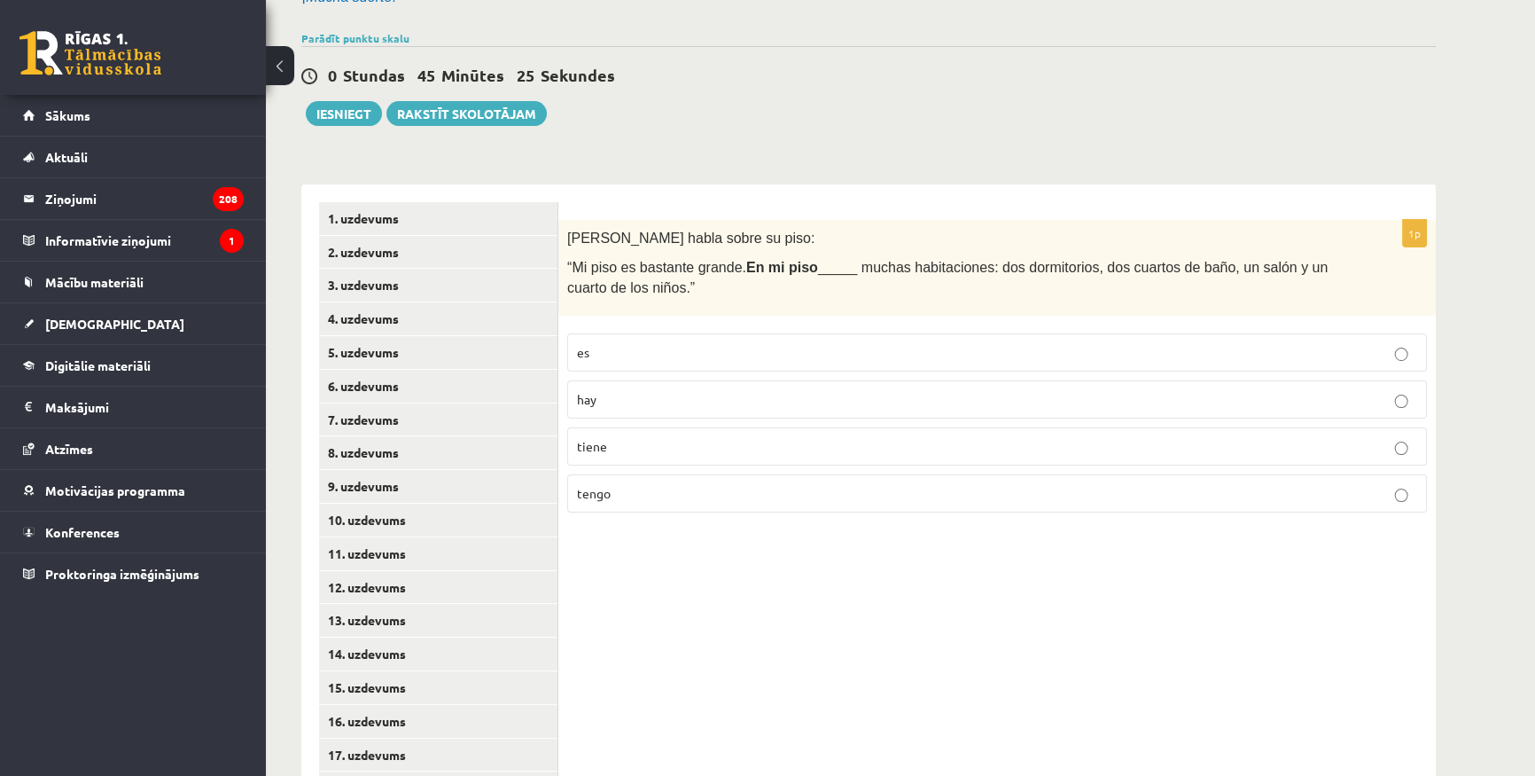
click at [719, 664] on div "1p [PERSON_NAME] habla sobre su piso: “Mi piso es bastante grande. En mi piso _…" at bounding box center [997, 704] width 878 height 1041
click at [606, 451] on p "tiene" at bounding box center [997, 446] width 840 height 19
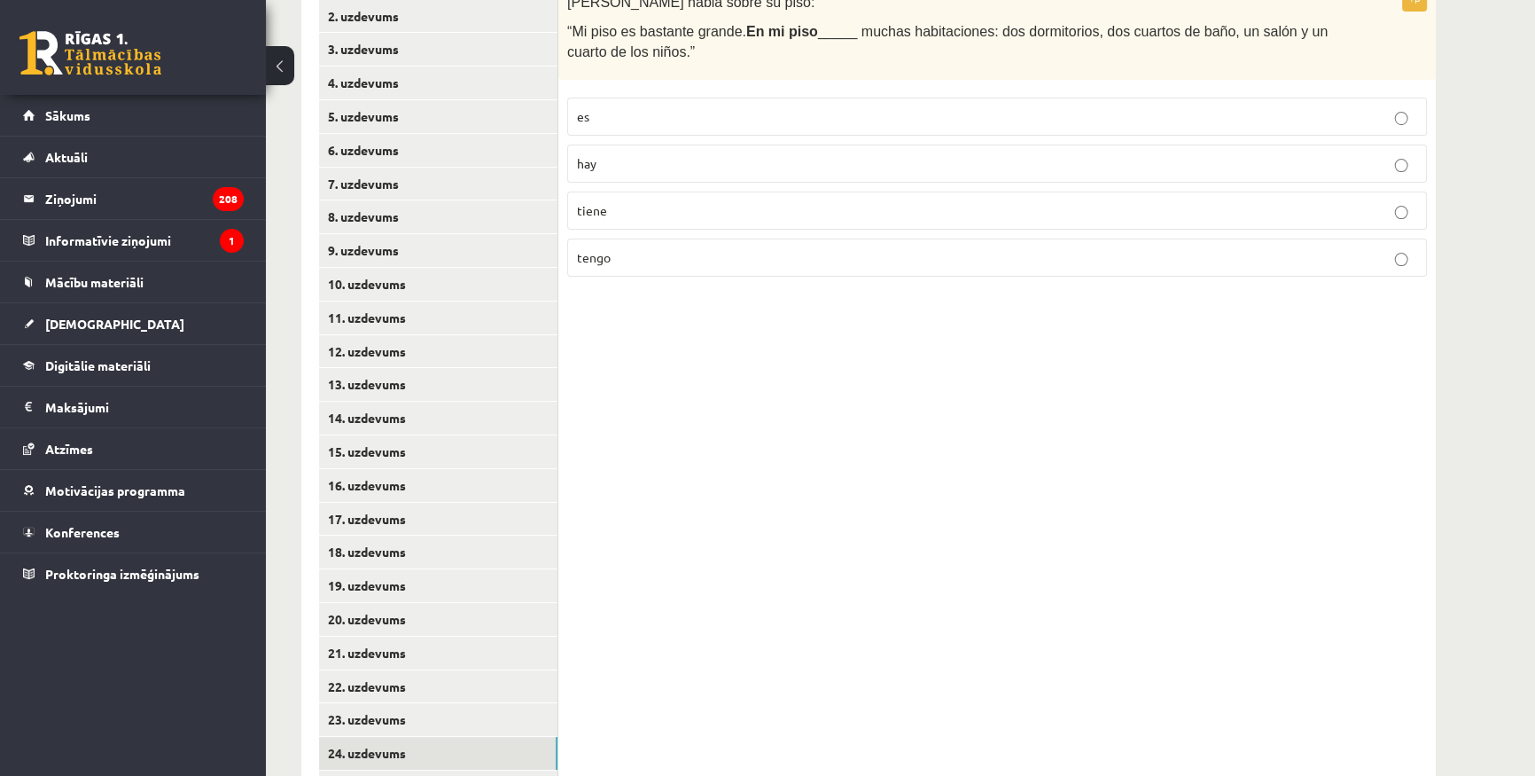
scroll to position [610, 0]
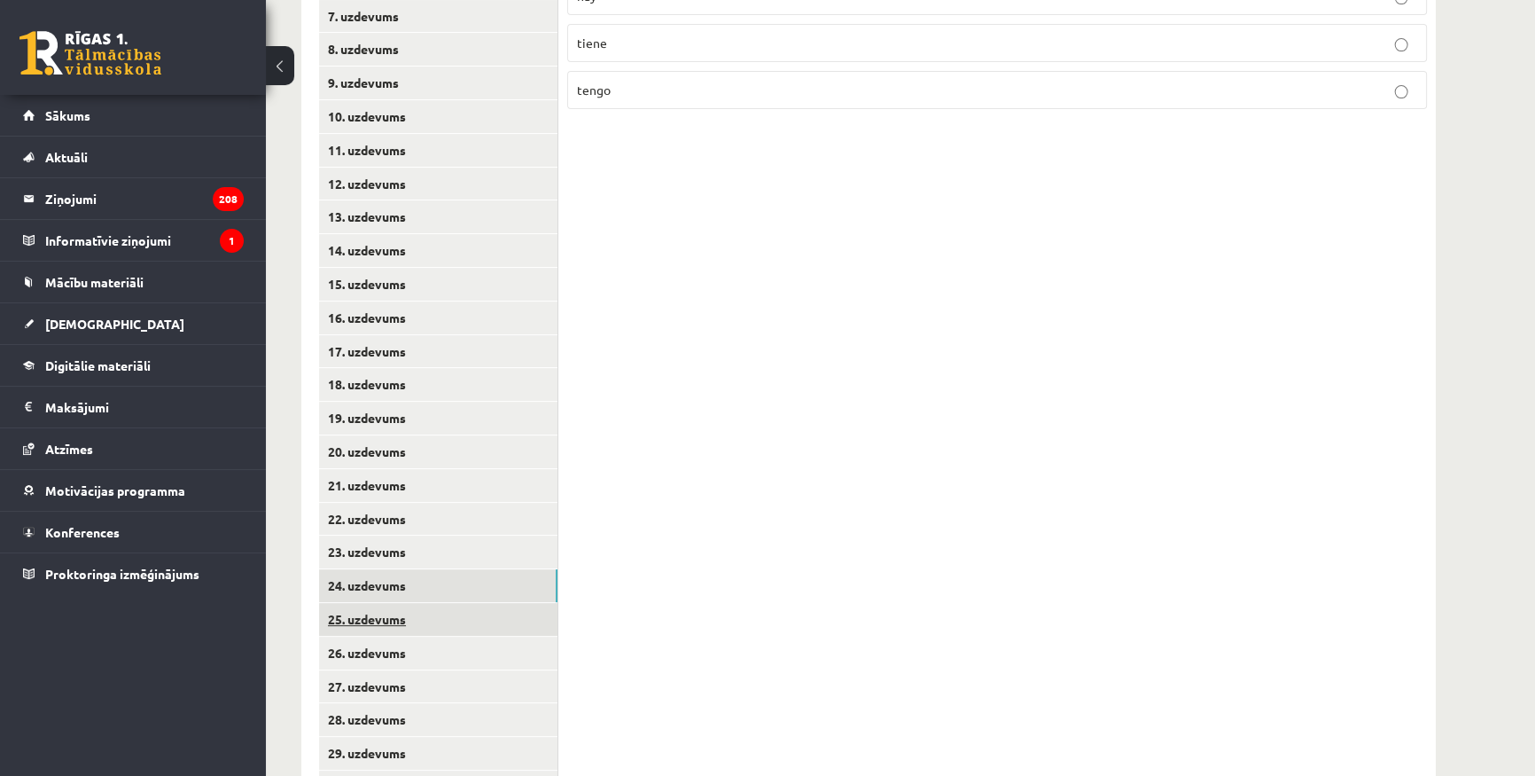
click at [454, 606] on link "25. uzdevums" at bounding box center [438, 619] width 238 height 33
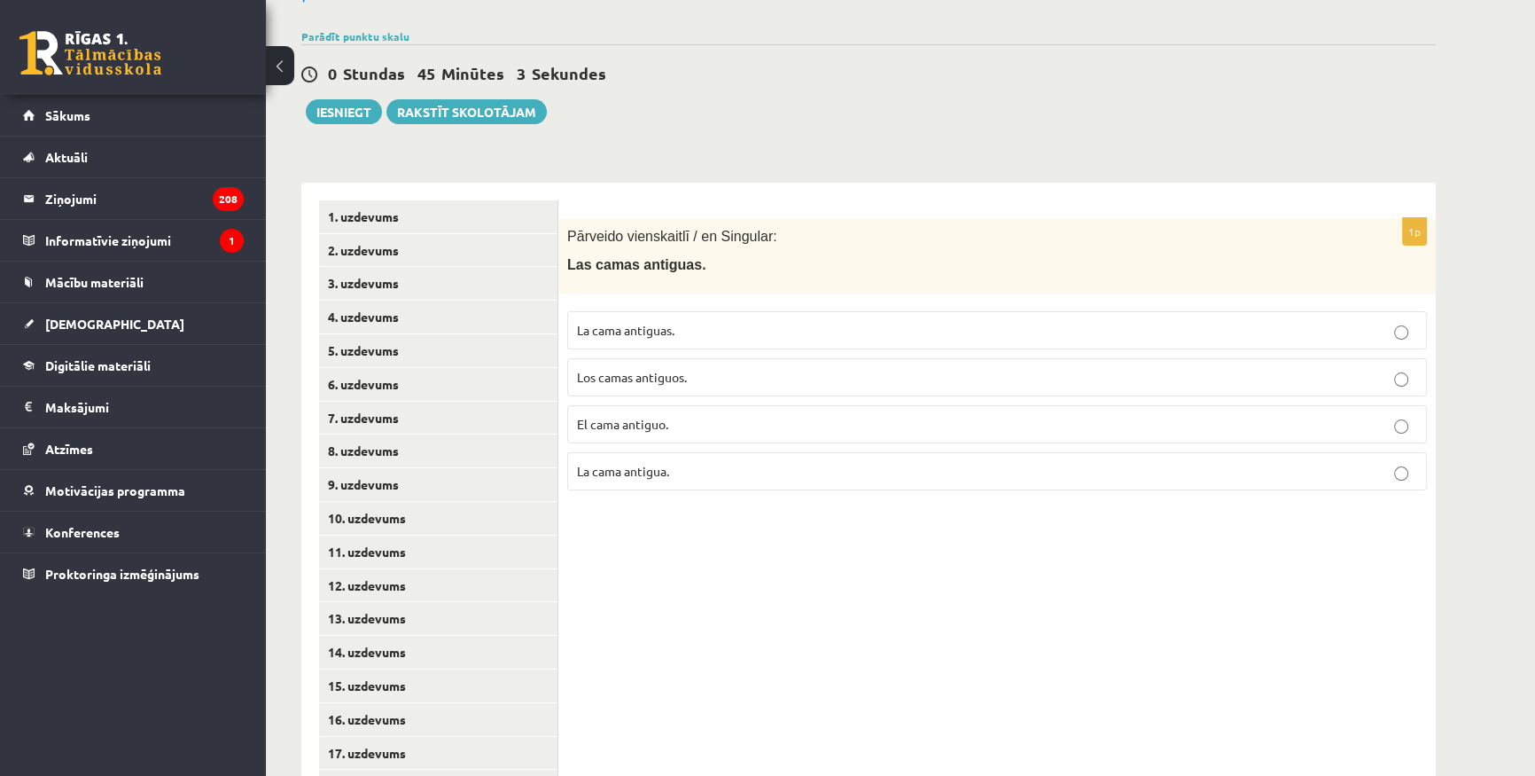
scroll to position [207, 0]
click at [660, 426] on span "El cama antiguo." at bounding box center [622, 426] width 91 height 16
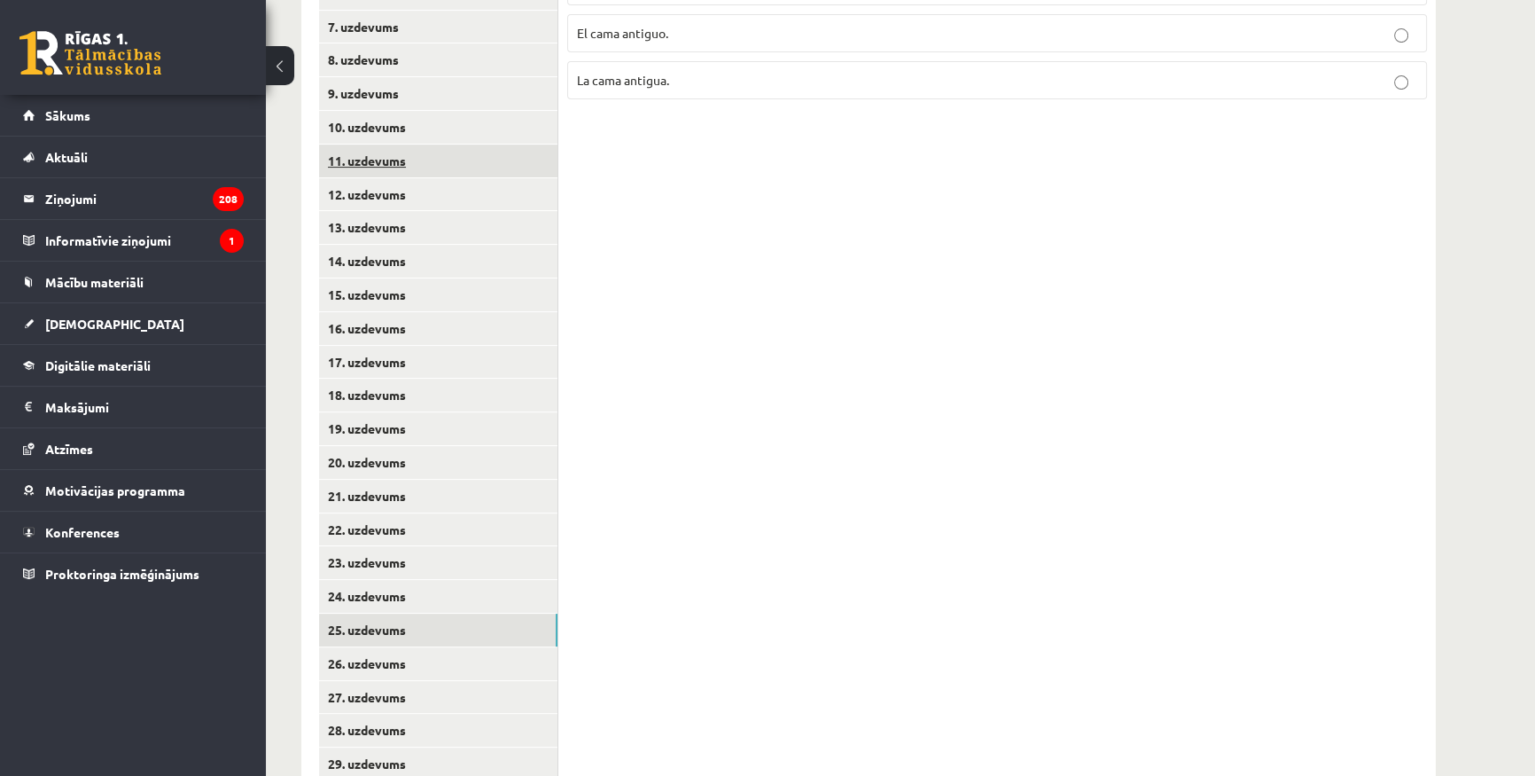
scroll to position [610, 0]
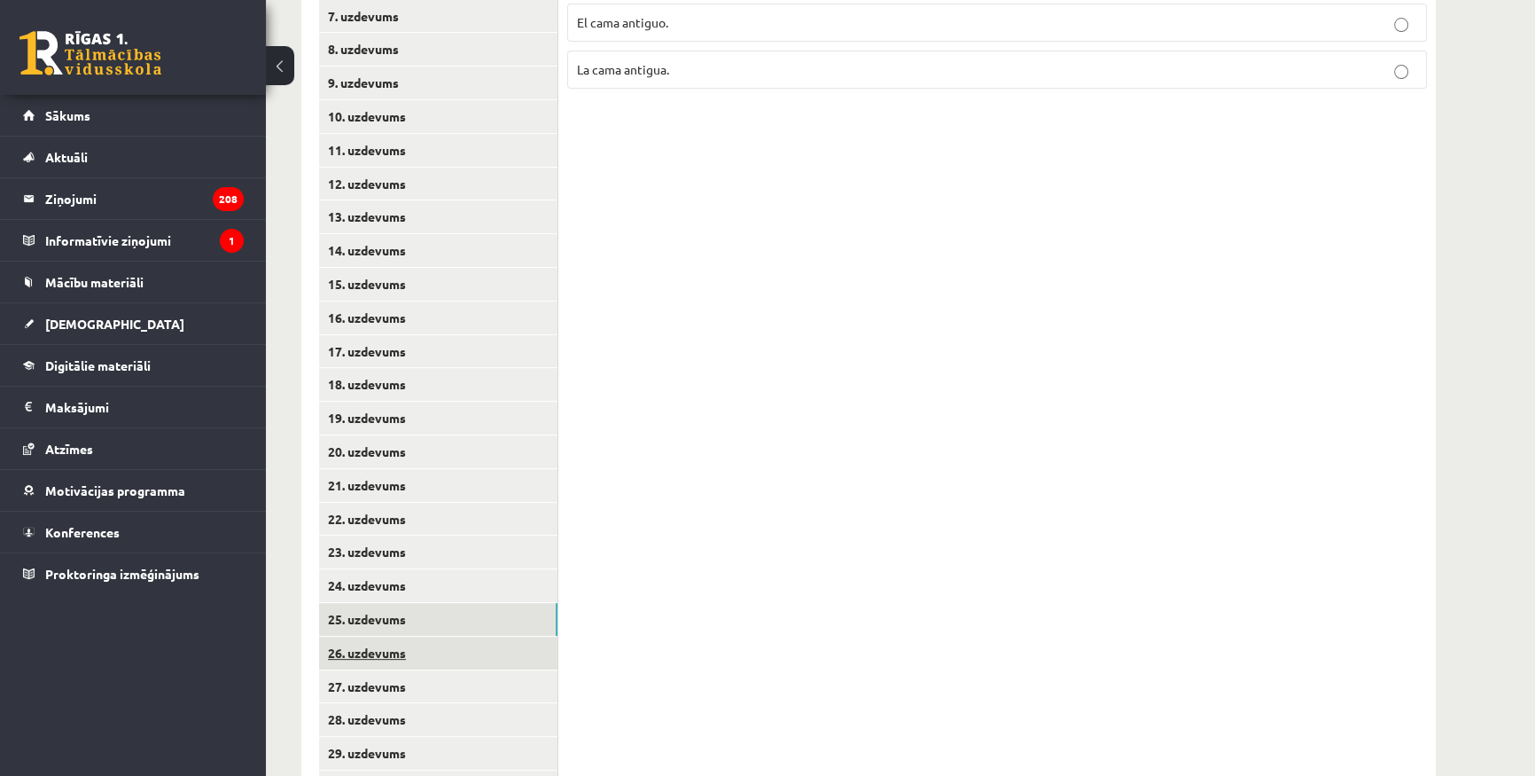
click at [402, 644] on link "26. uzdevums" at bounding box center [438, 652] width 238 height 33
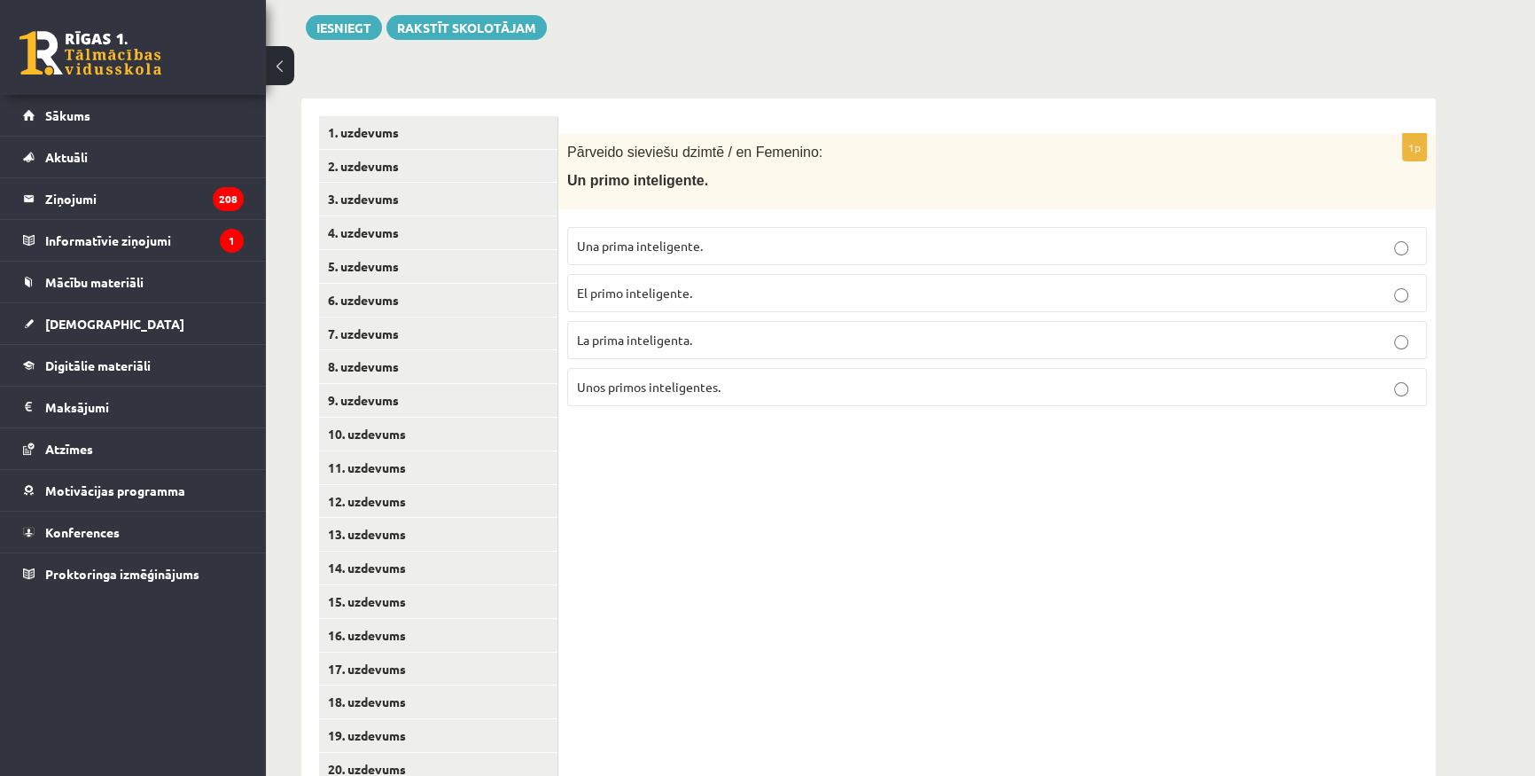
scroll to position [287, 0]
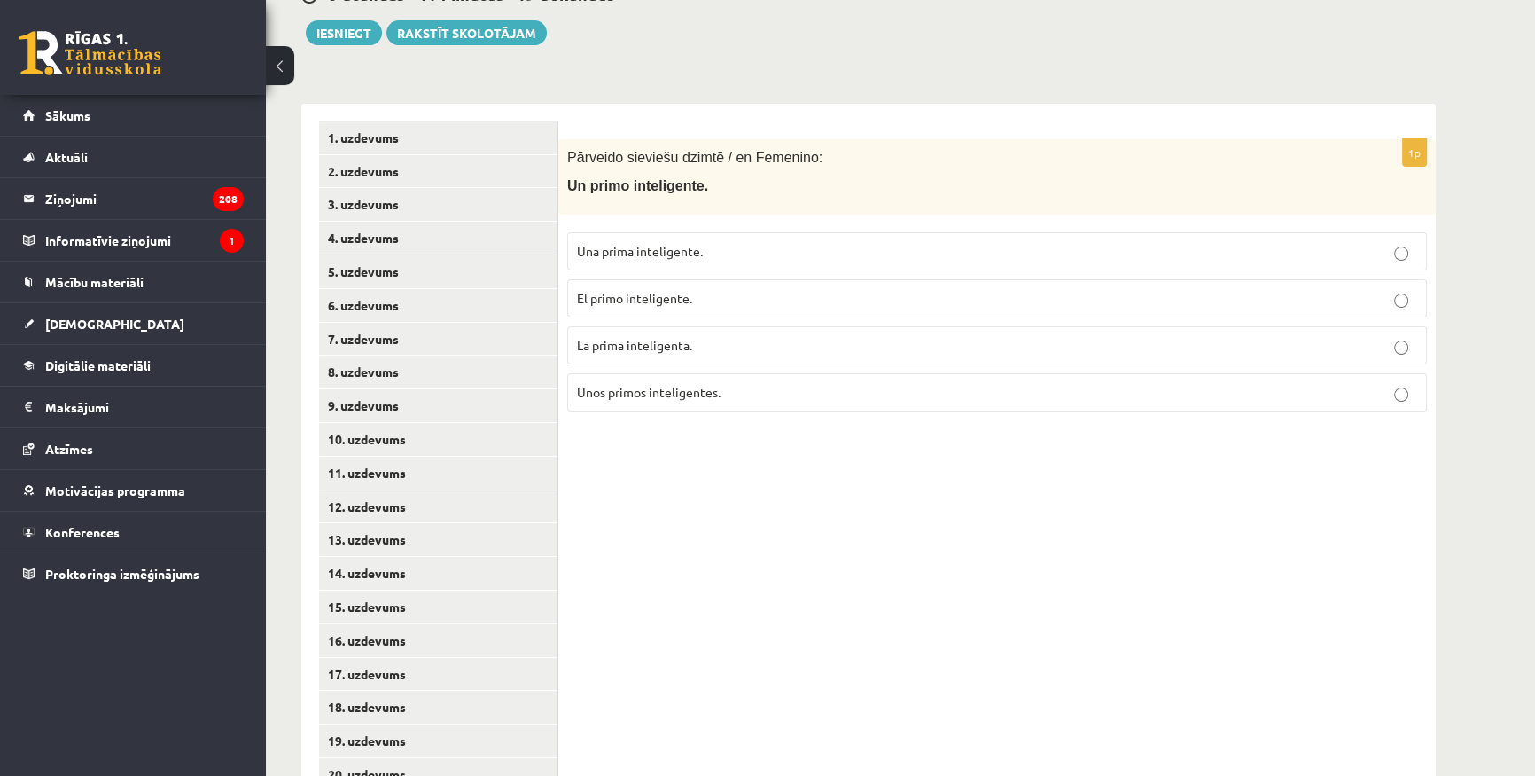
click at [707, 332] on label "La prima inteligenta." at bounding box center [997, 345] width 860 height 38
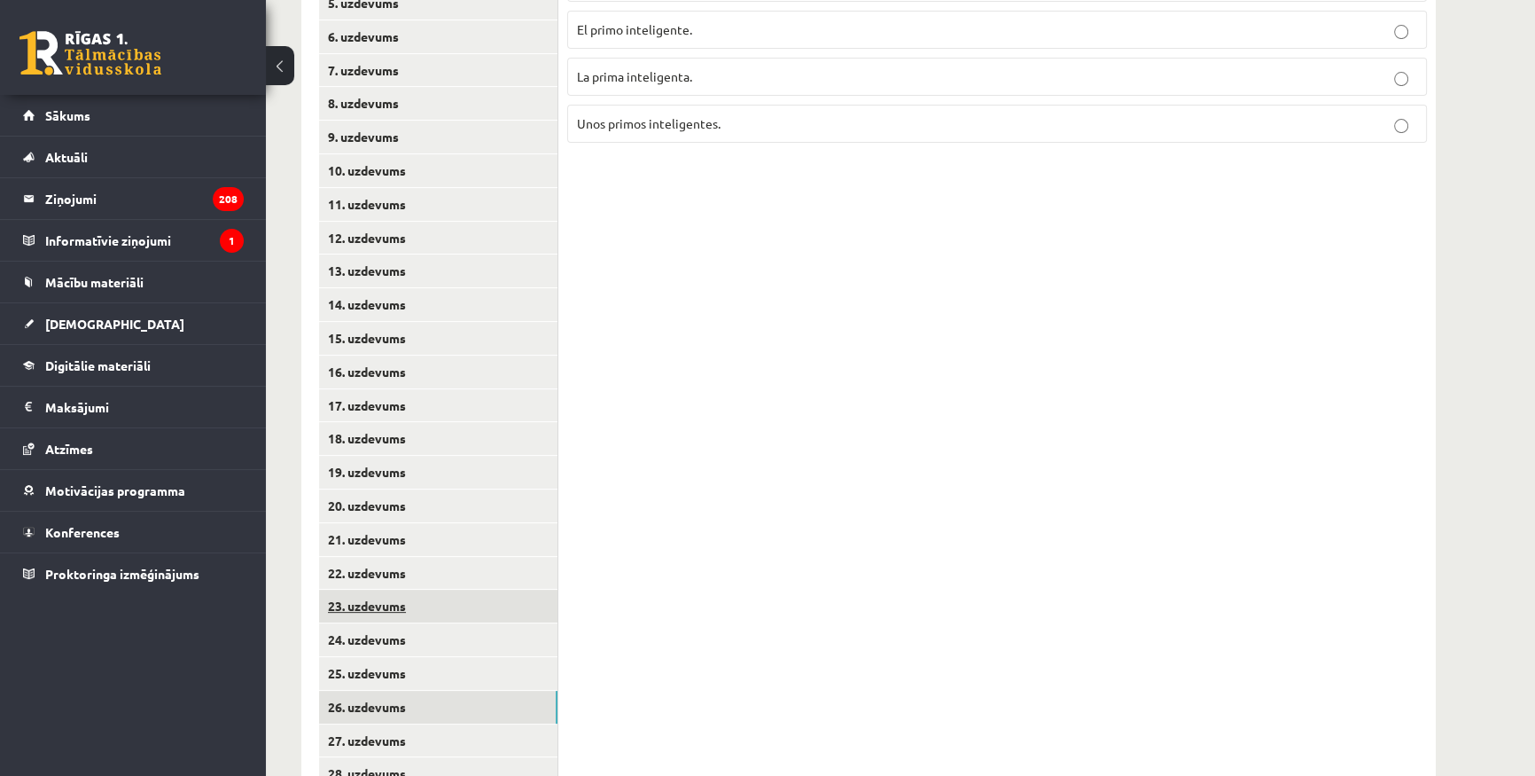
scroll to position [691, 0]
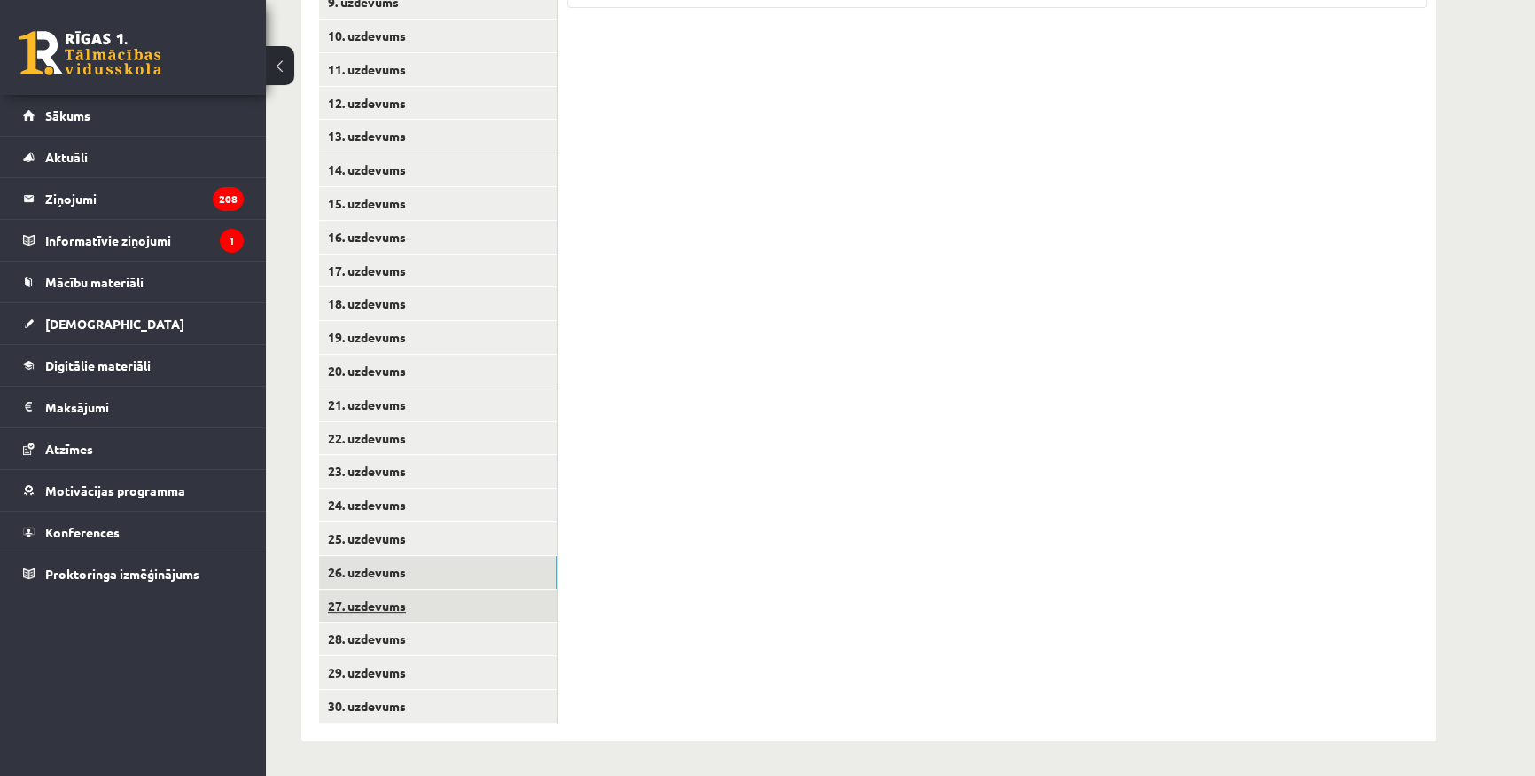
click at [371, 608] on link "27. uzdevums" at bounding box center [438, 606] width 238 height 33
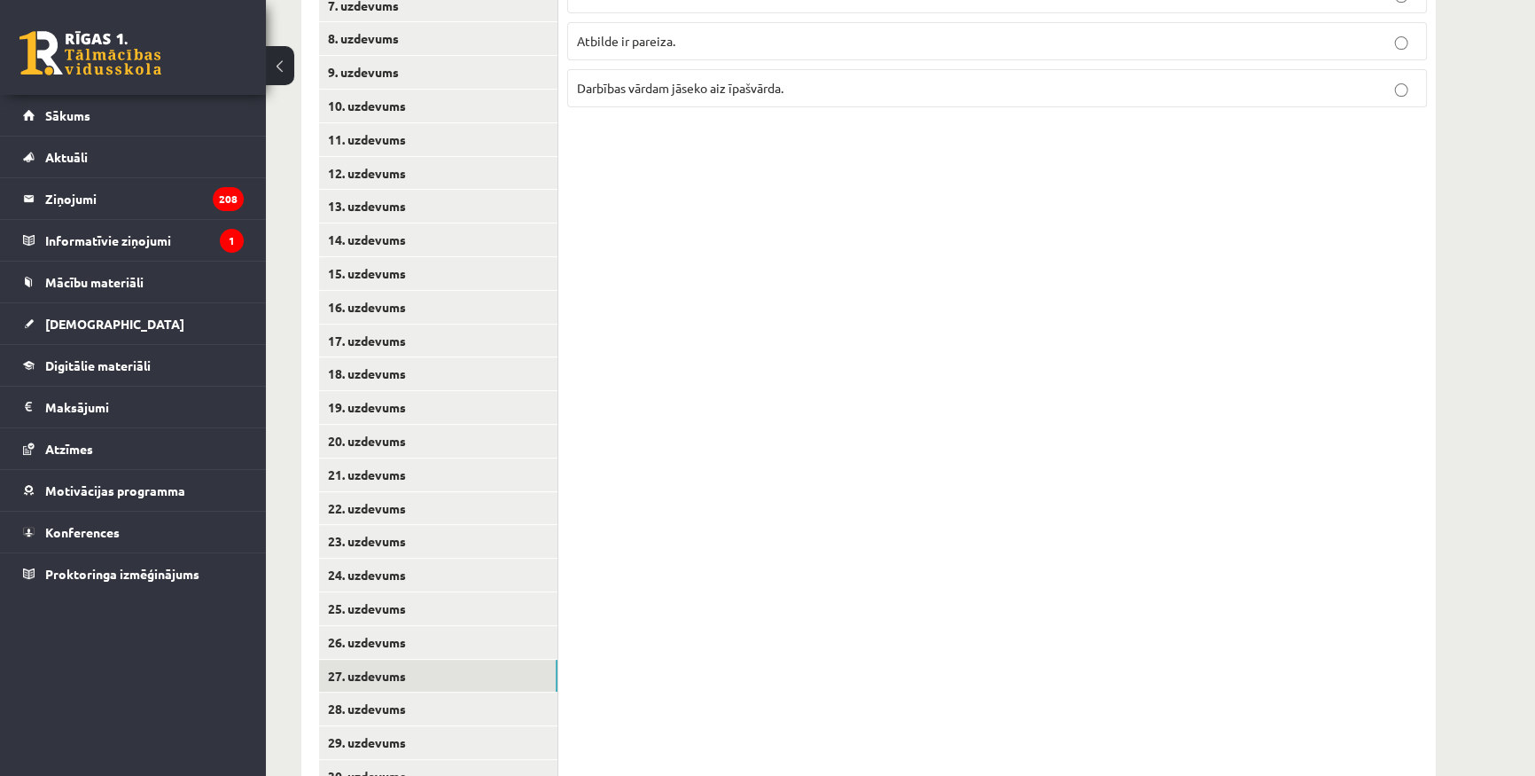
scroll to position [287, 0]
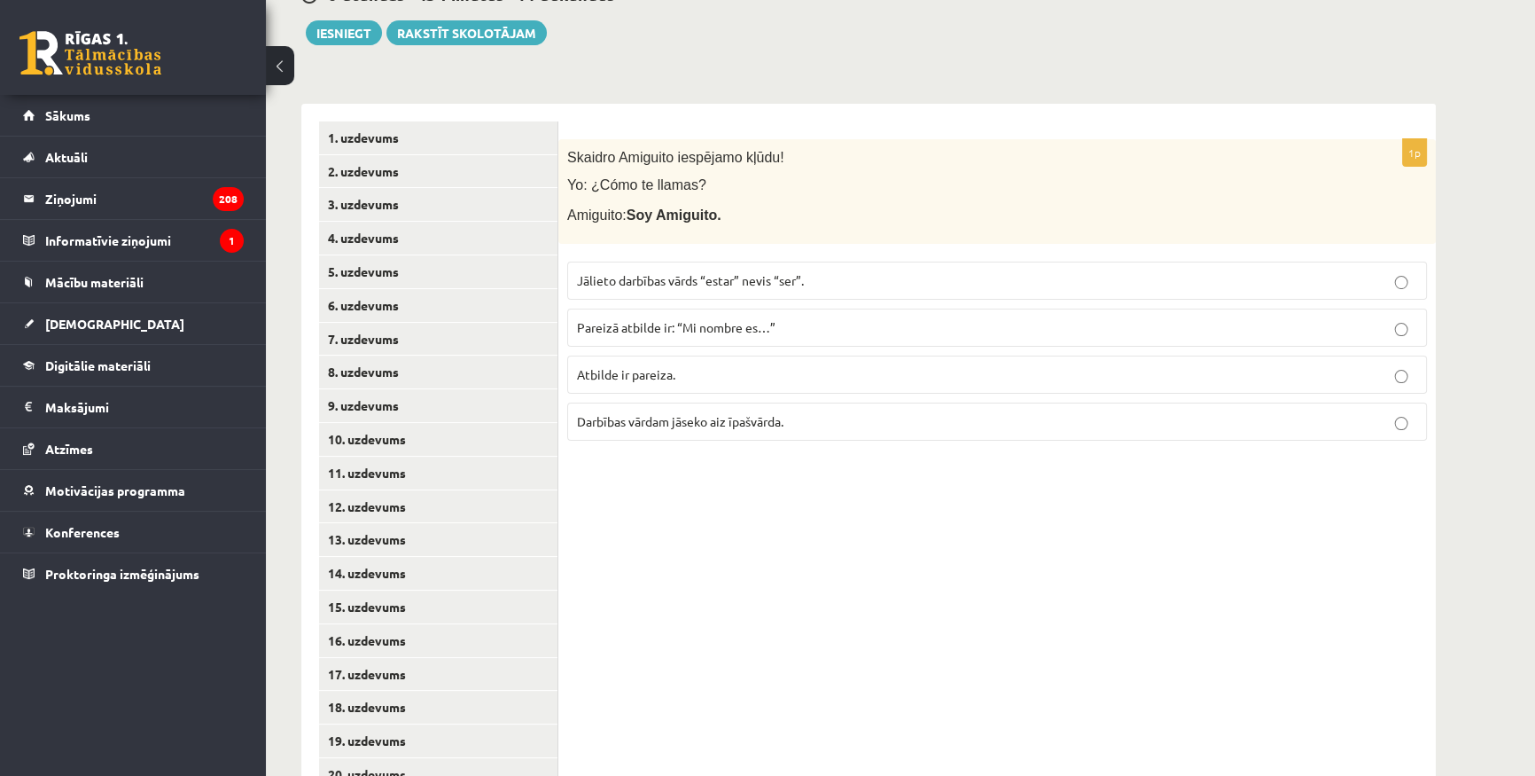
click at [817, 279] on p "Jālieto darbības vārds “estar” nevis “ser”." at bounding box center [997, 280] width 840 height 19
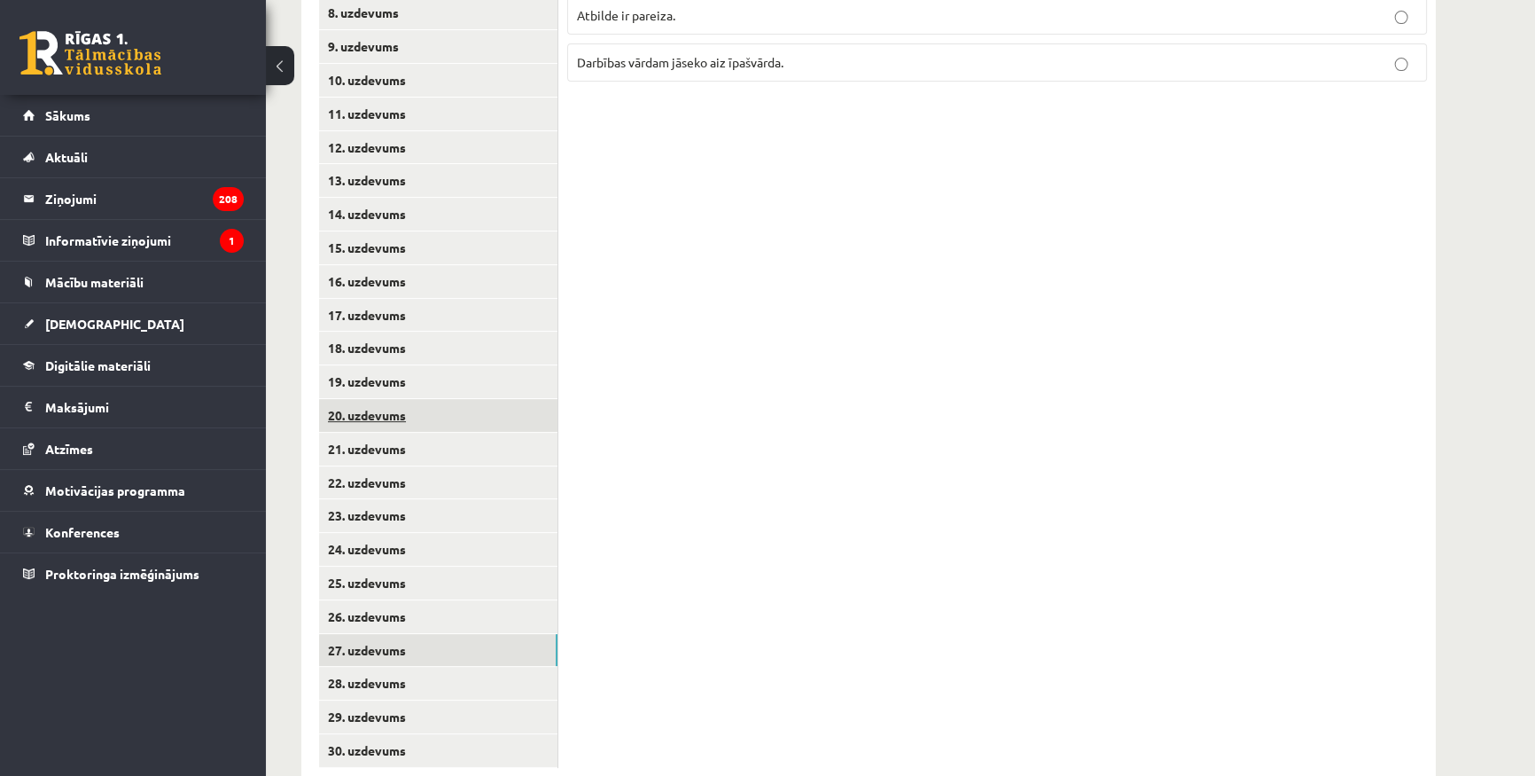
scroll to position [691, 0]
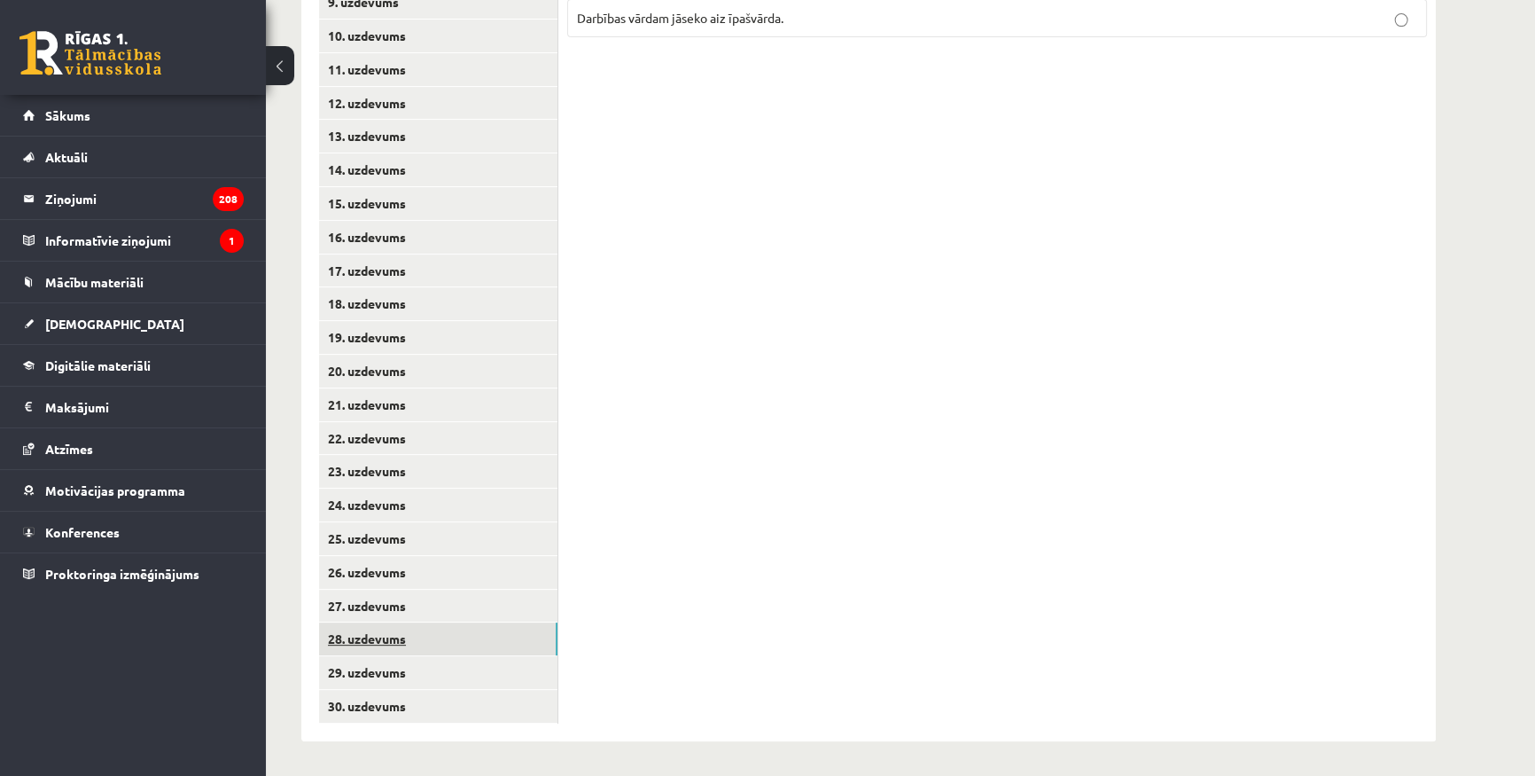
click at [397, 634] on link "28. uzdevums" at bounding box center [438, 638] width 238 height 33
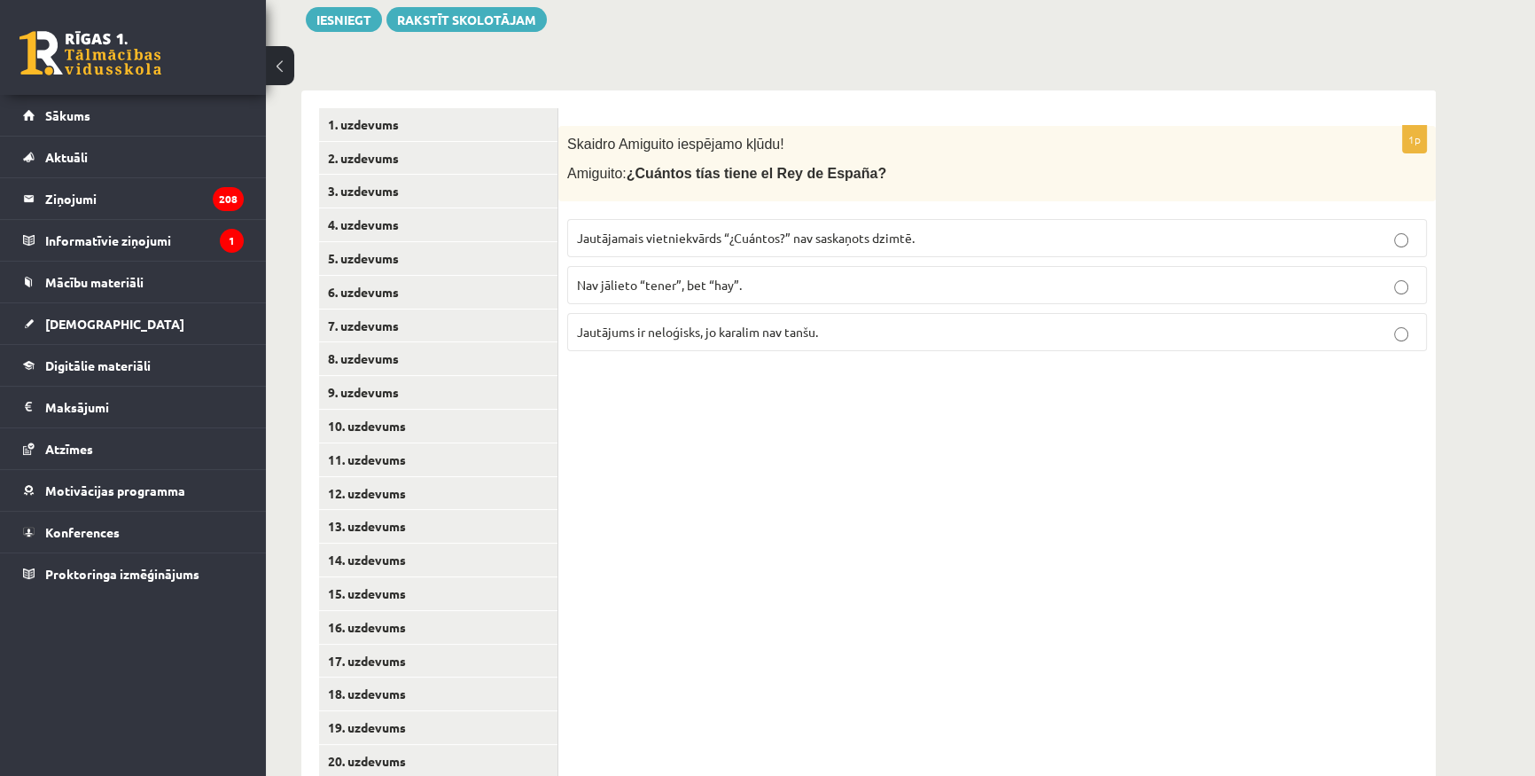
scroll to position [287, 0]
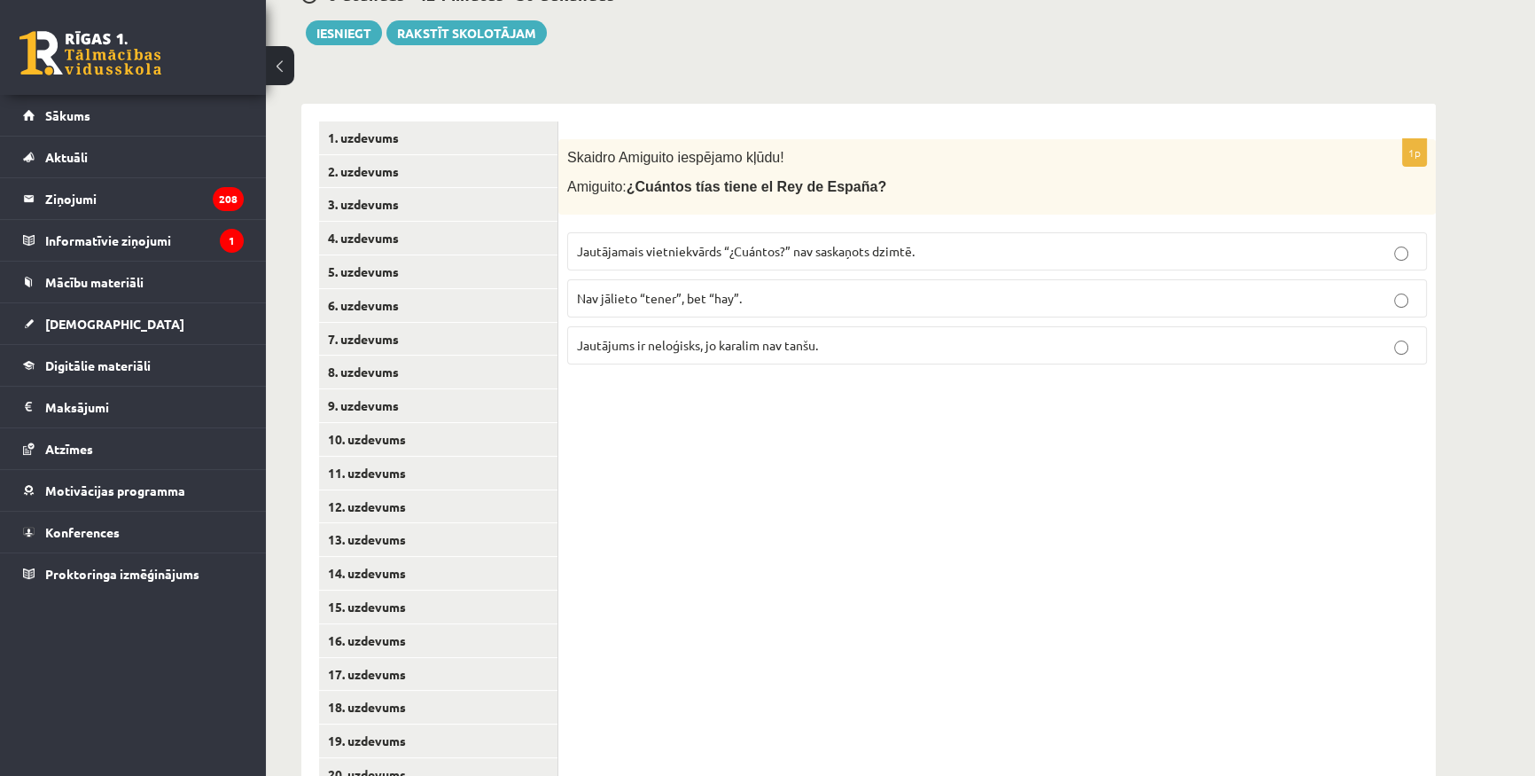
click at [858, 248] on span "Jautājamais vietniekvārds “¿Cuántos?” nav saskaņots dzimtē." at bounding box center [746, 251] width 338 height 16
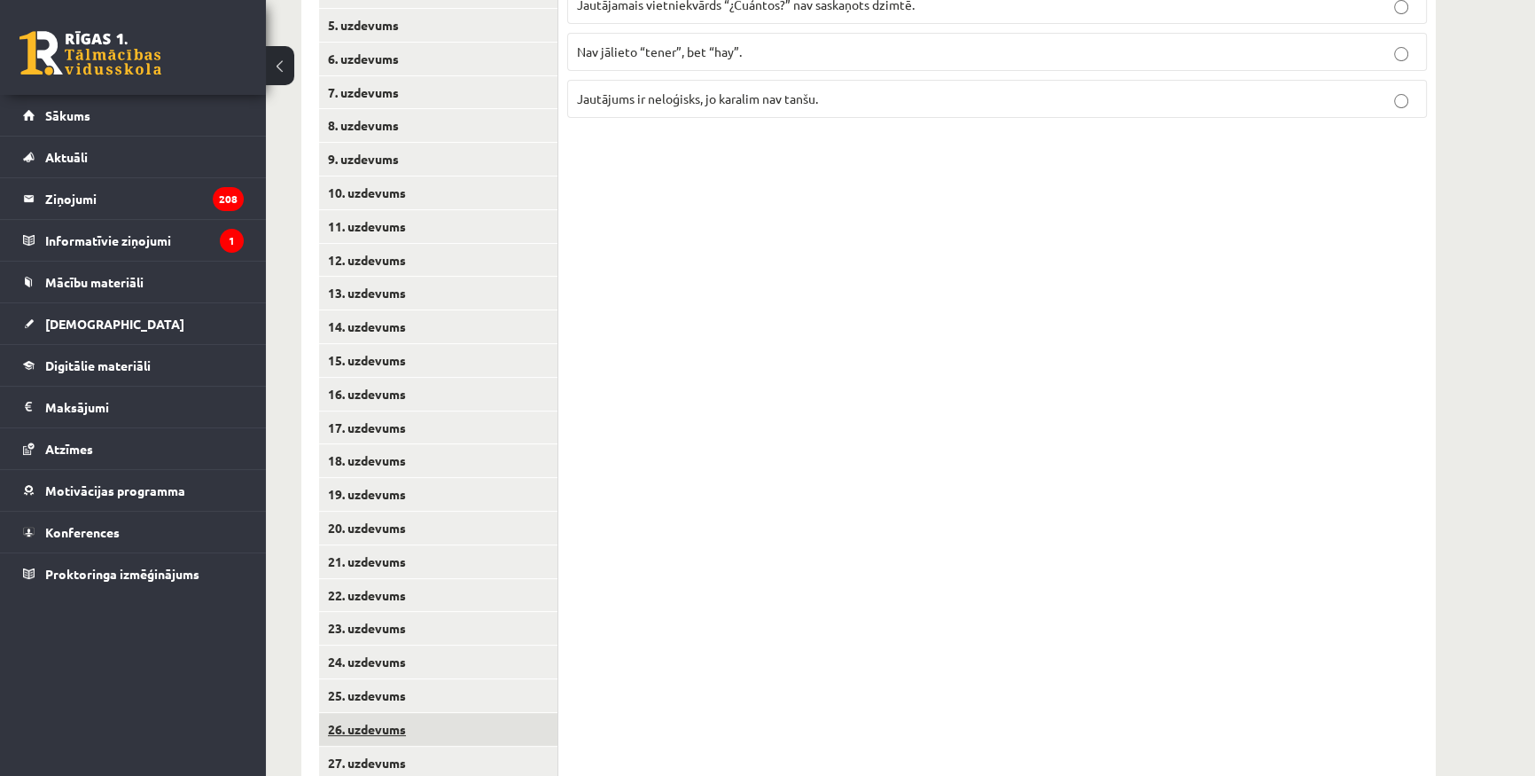
scroll to position [610, 0]
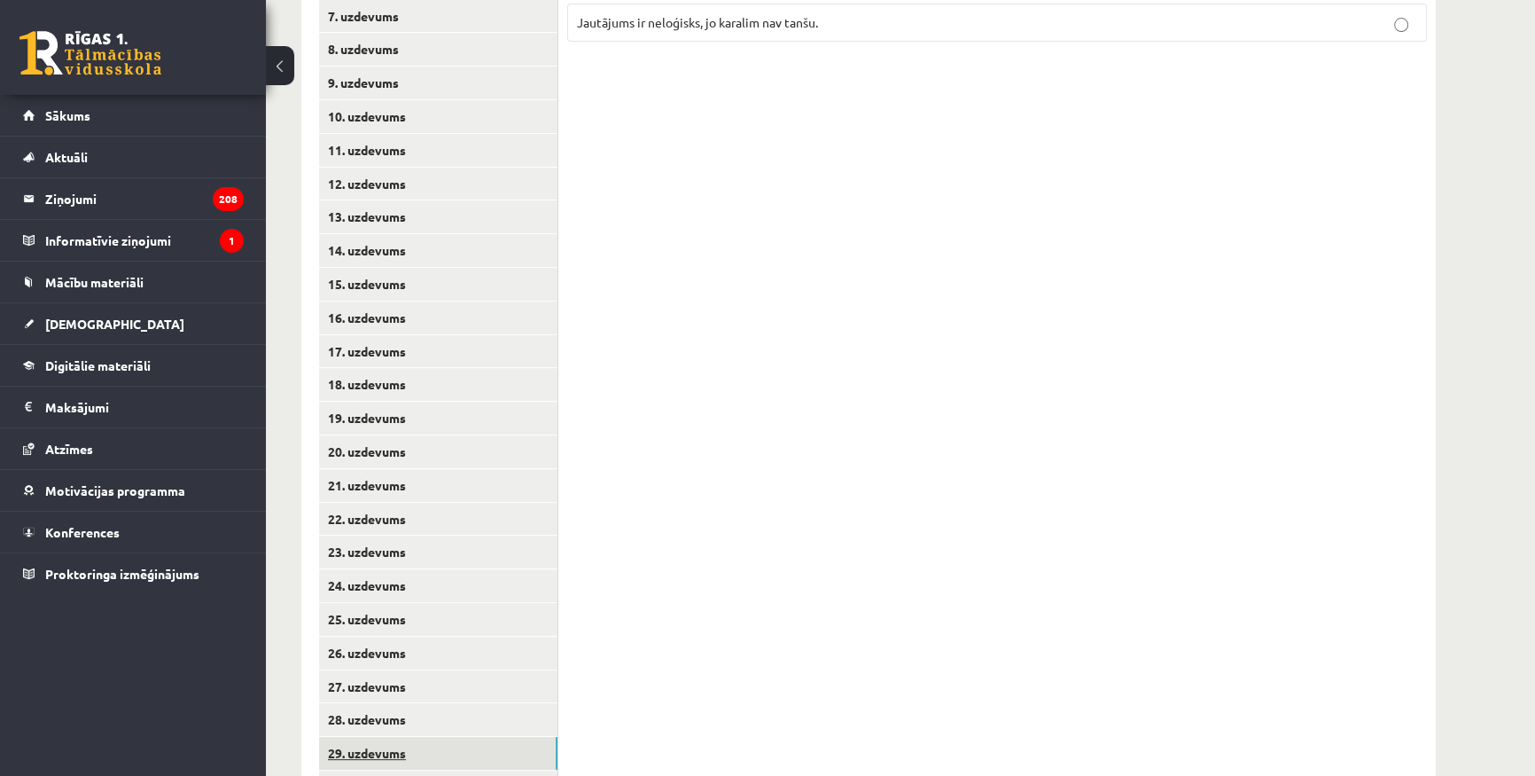
click at [424, 742] on link "29. uzdevums" at bounding box center [438, 753] width 238 height 33
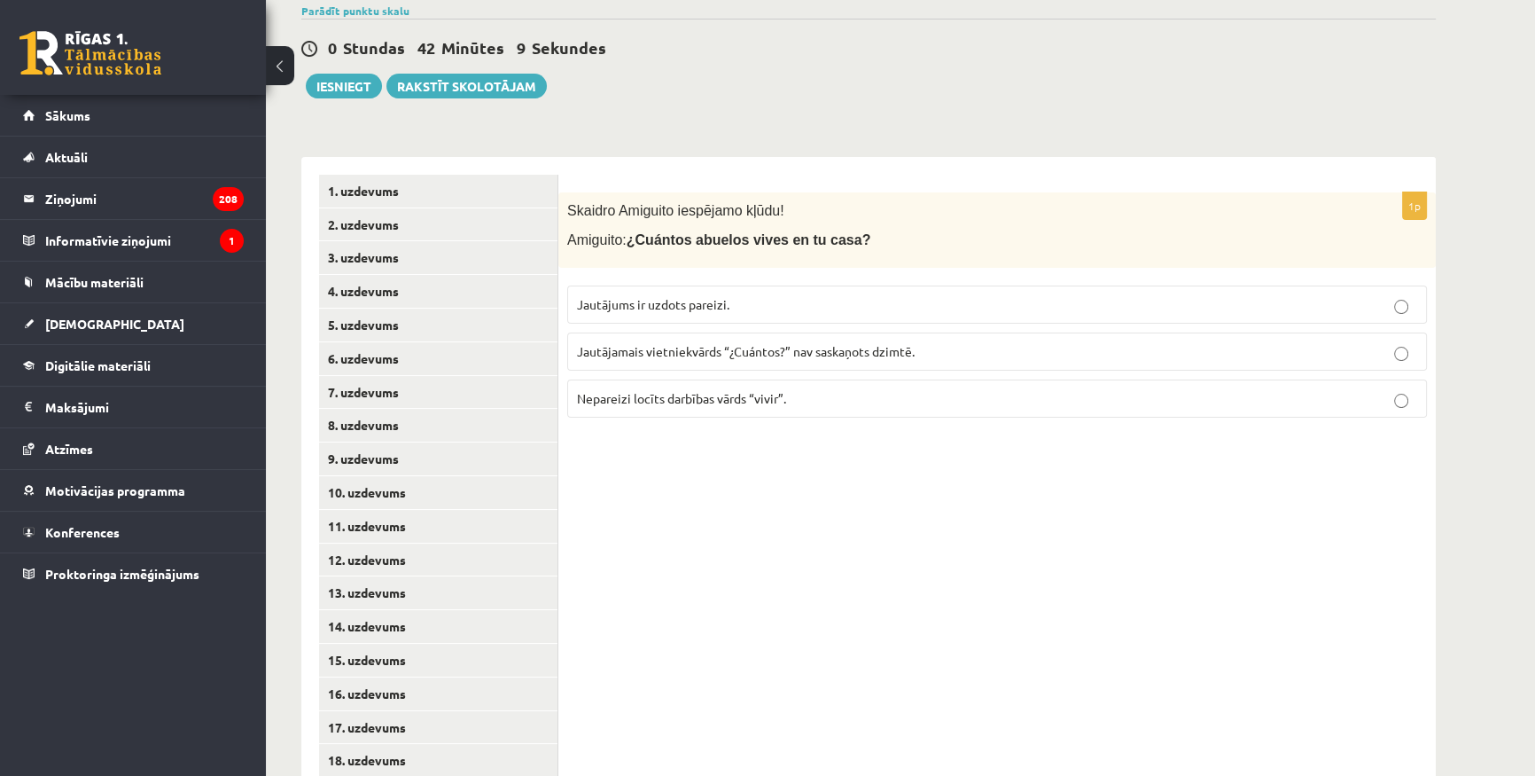
scroll to position [207, 0]
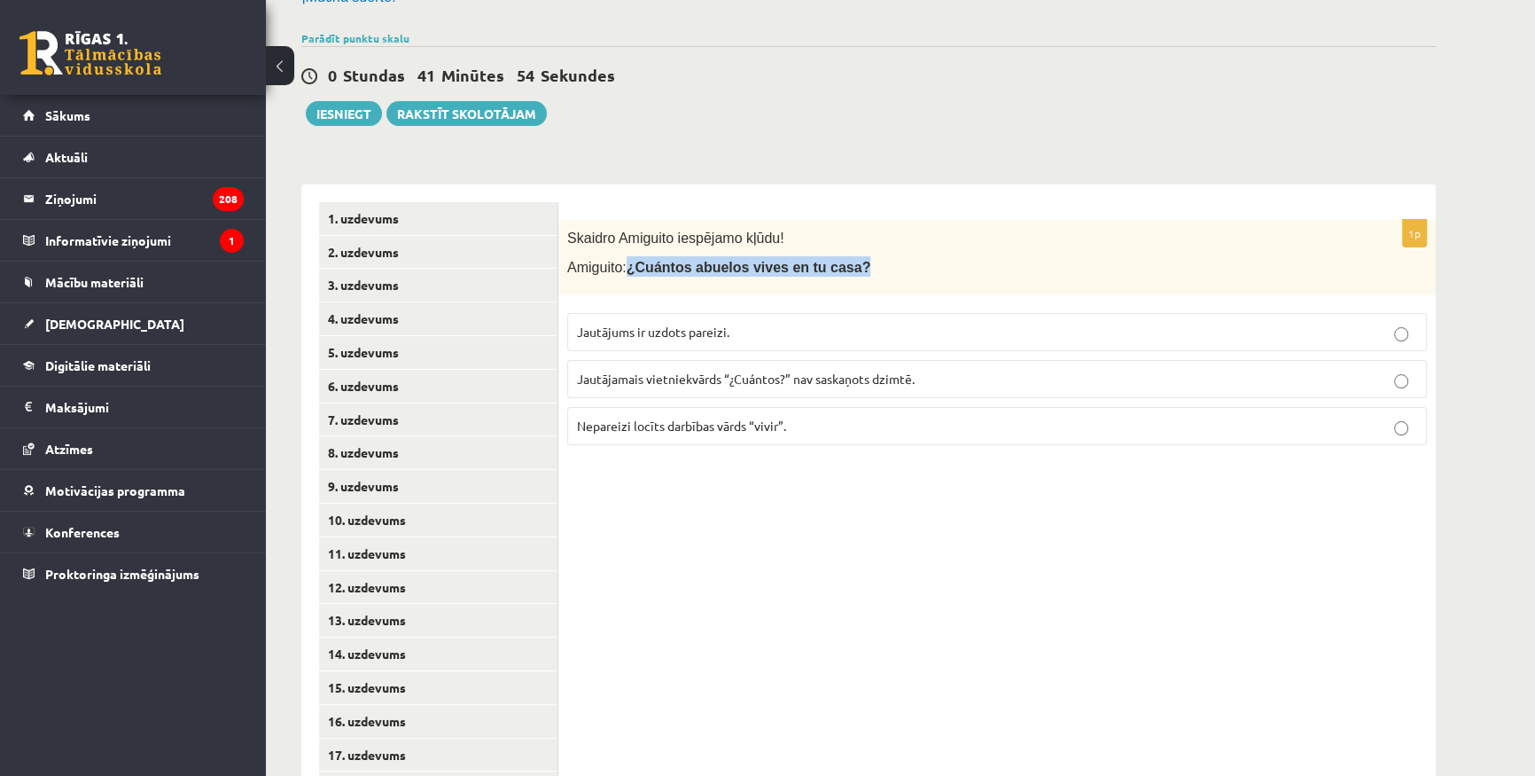
drag, startPoint x: 624, startPoint y: 263, endPoint x: 834, endPoint y: 281, distance: 210.8
click at [834, 281] on div "Skaidro Amiguito iespējamo kļūdu! Amiguito: ¿Cuántos abuelos vives en tu casa?" at bounding box center [997, 257] width 878 height 75
click at [674, 328] on span "Jautājums ir uzdots pareizi." at bounding box center [653, 332] width 152 height 16
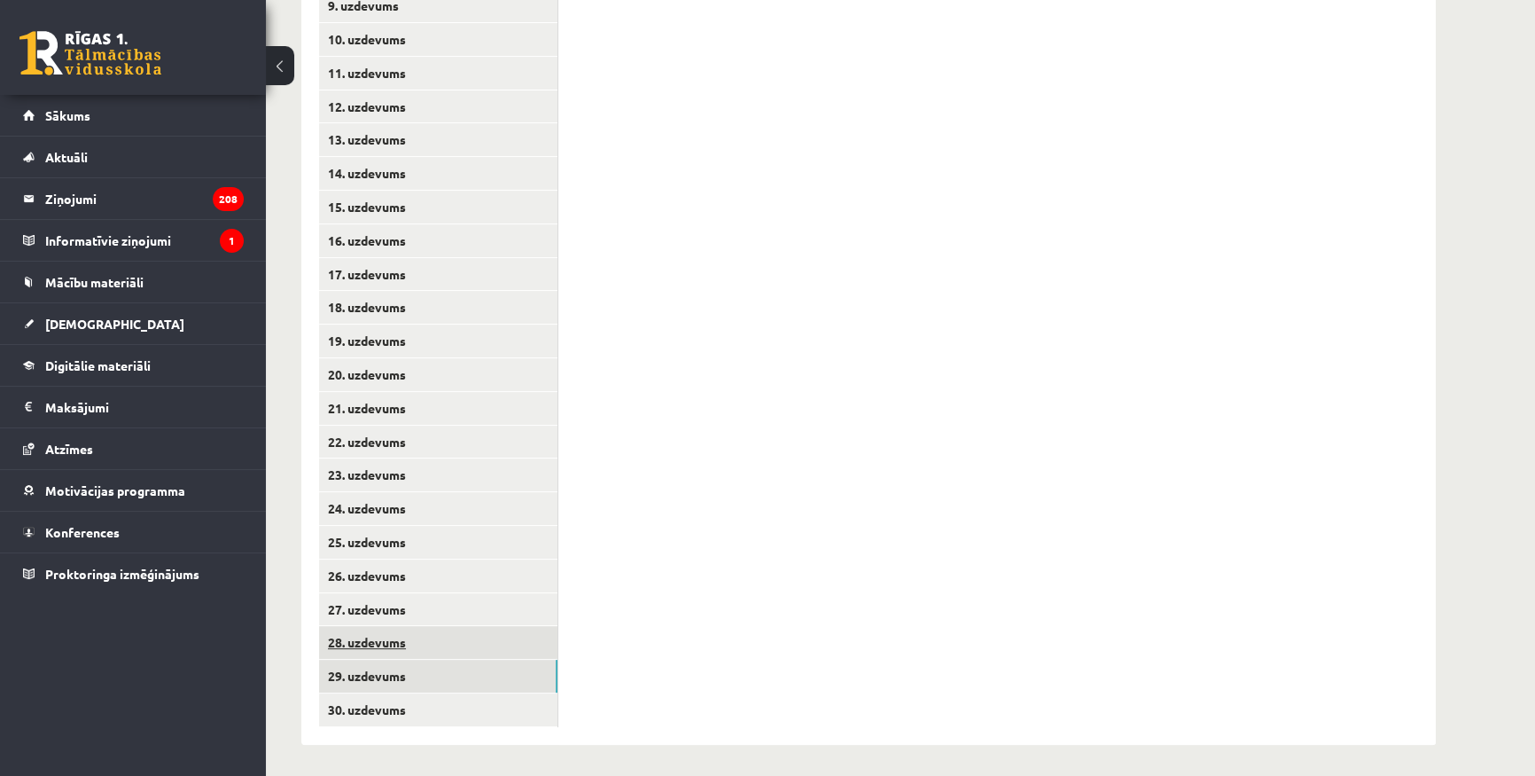
scroll to position [691, 0]
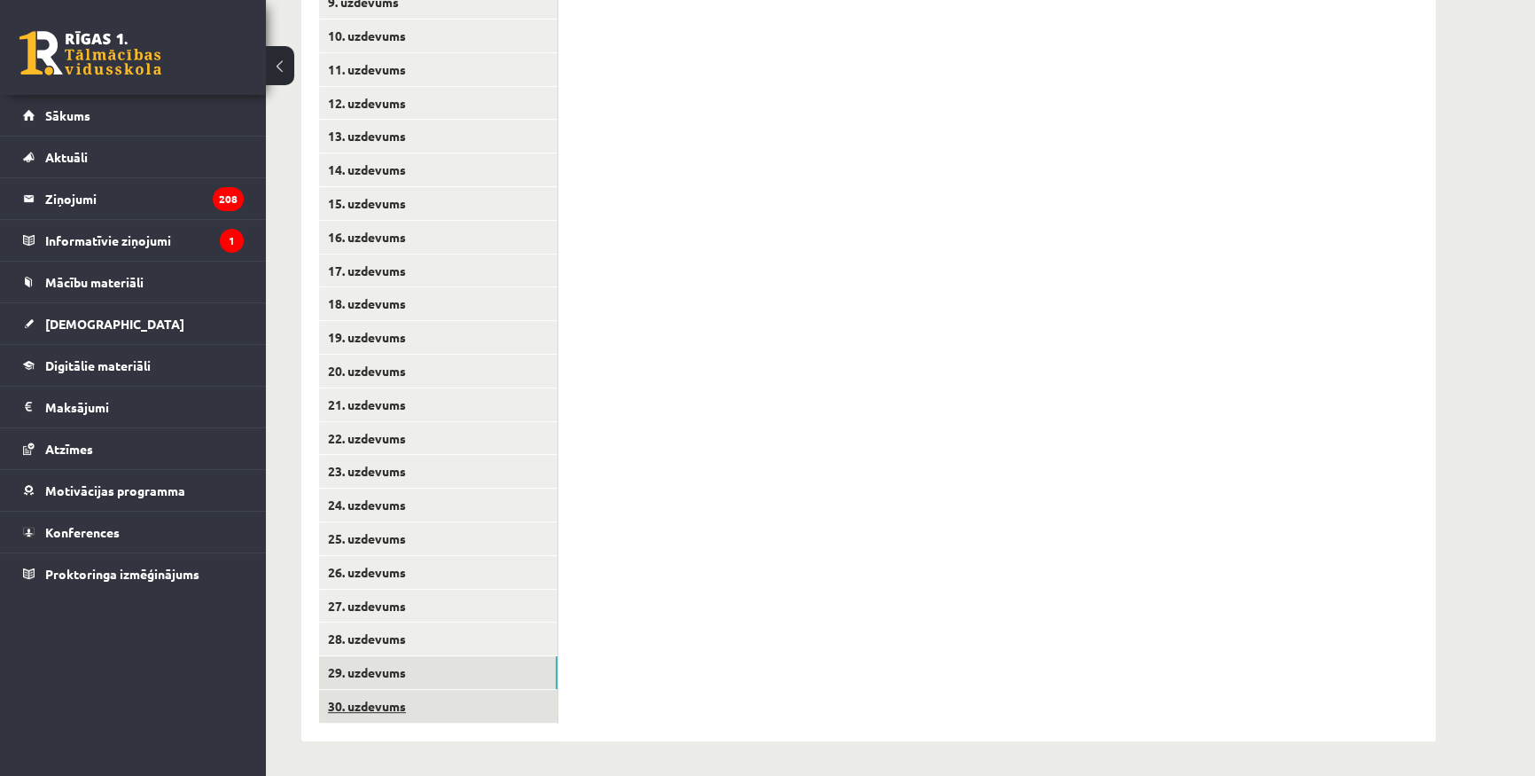
click at [417, 705] on link "30. uzdevums" at bounding box center [438, 706] width 238 height 33
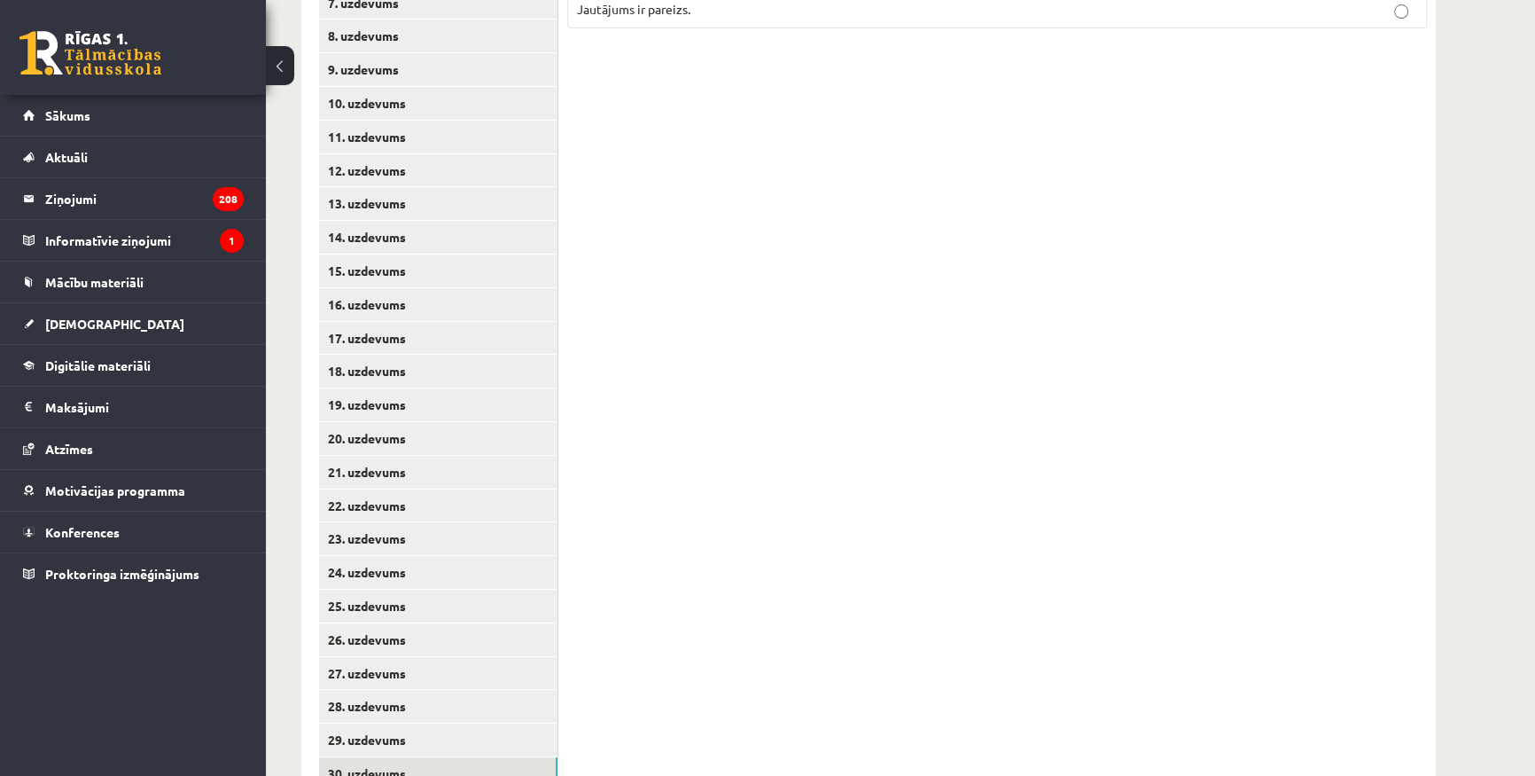
scroll to position [287, 0]
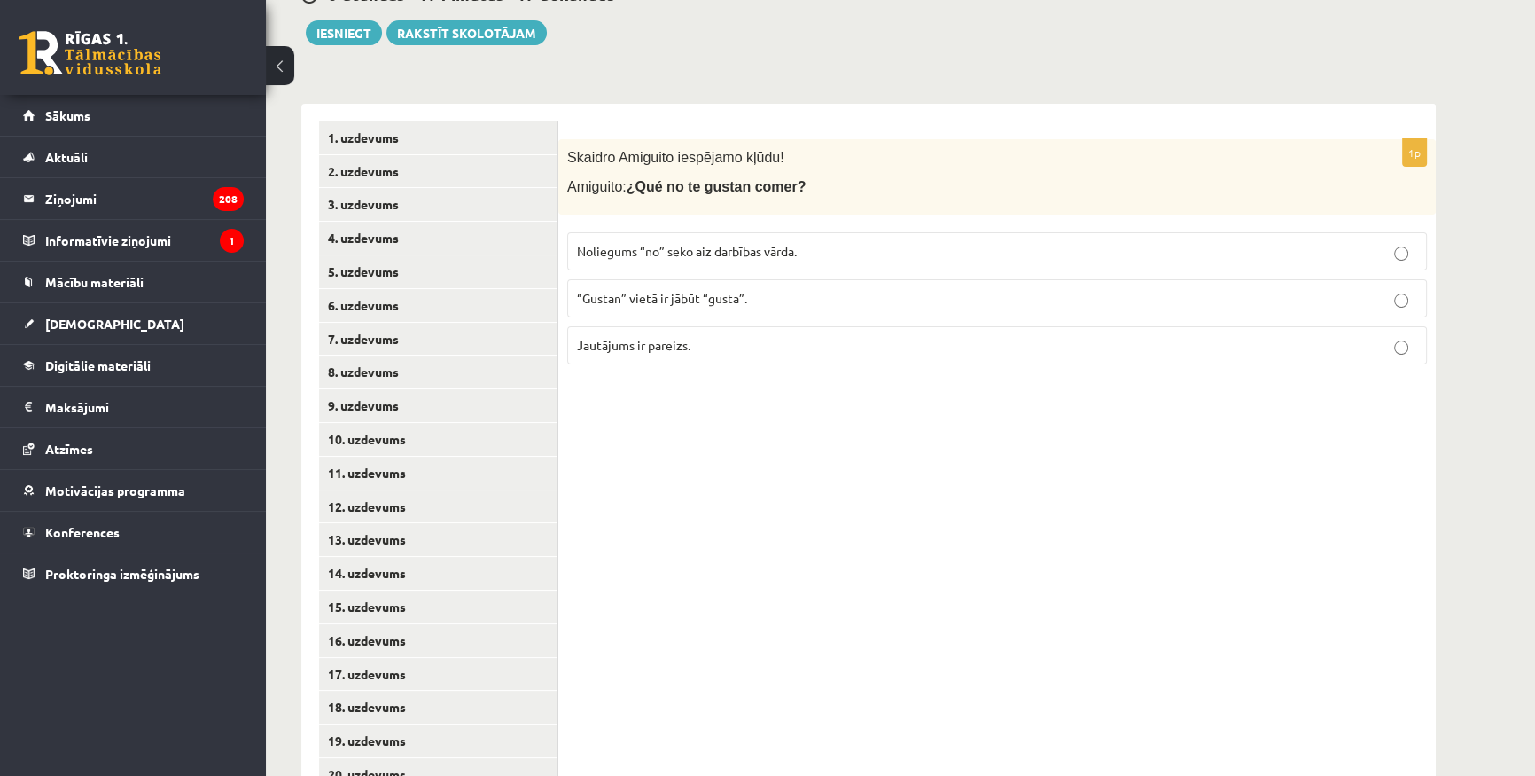
click at [812, 304] on p "“Gustan” vietā ir jābūt “gusta”." at bounding box center [997, 298] width 840 height 19
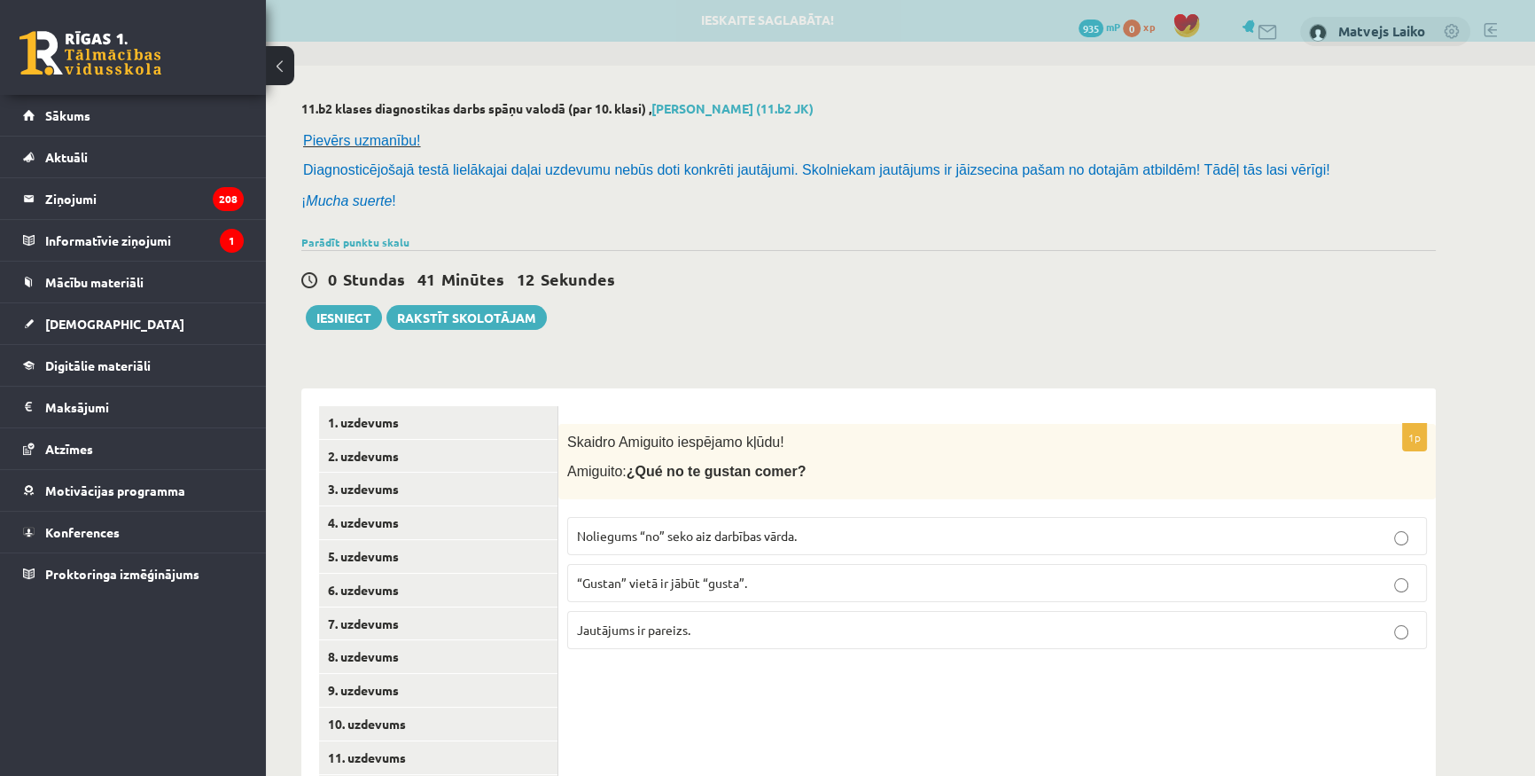
scroll to position [0, 0]
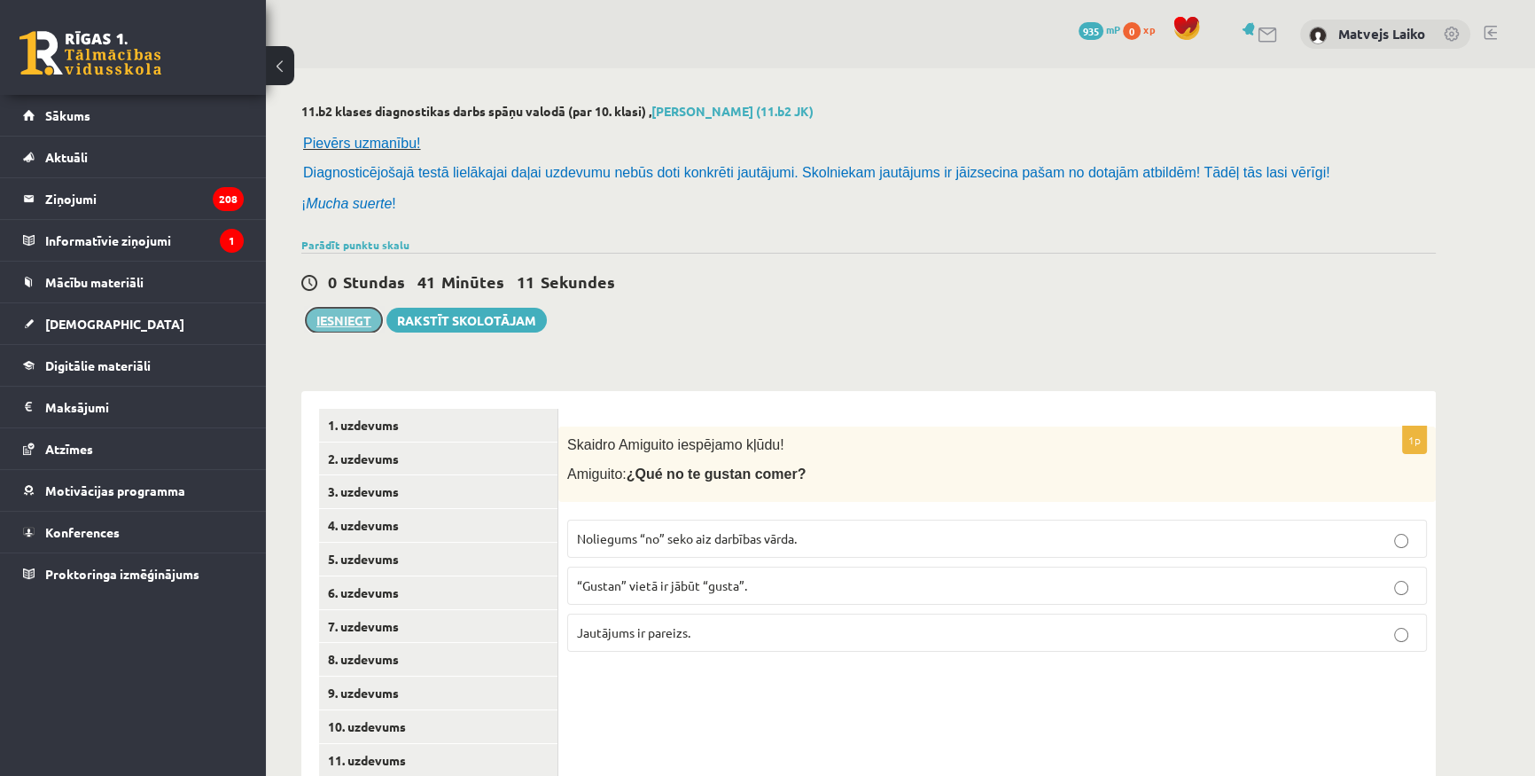
click at [353, 323] on button "Iesniegt" at bounding box center [344, 320] width 76 height 25
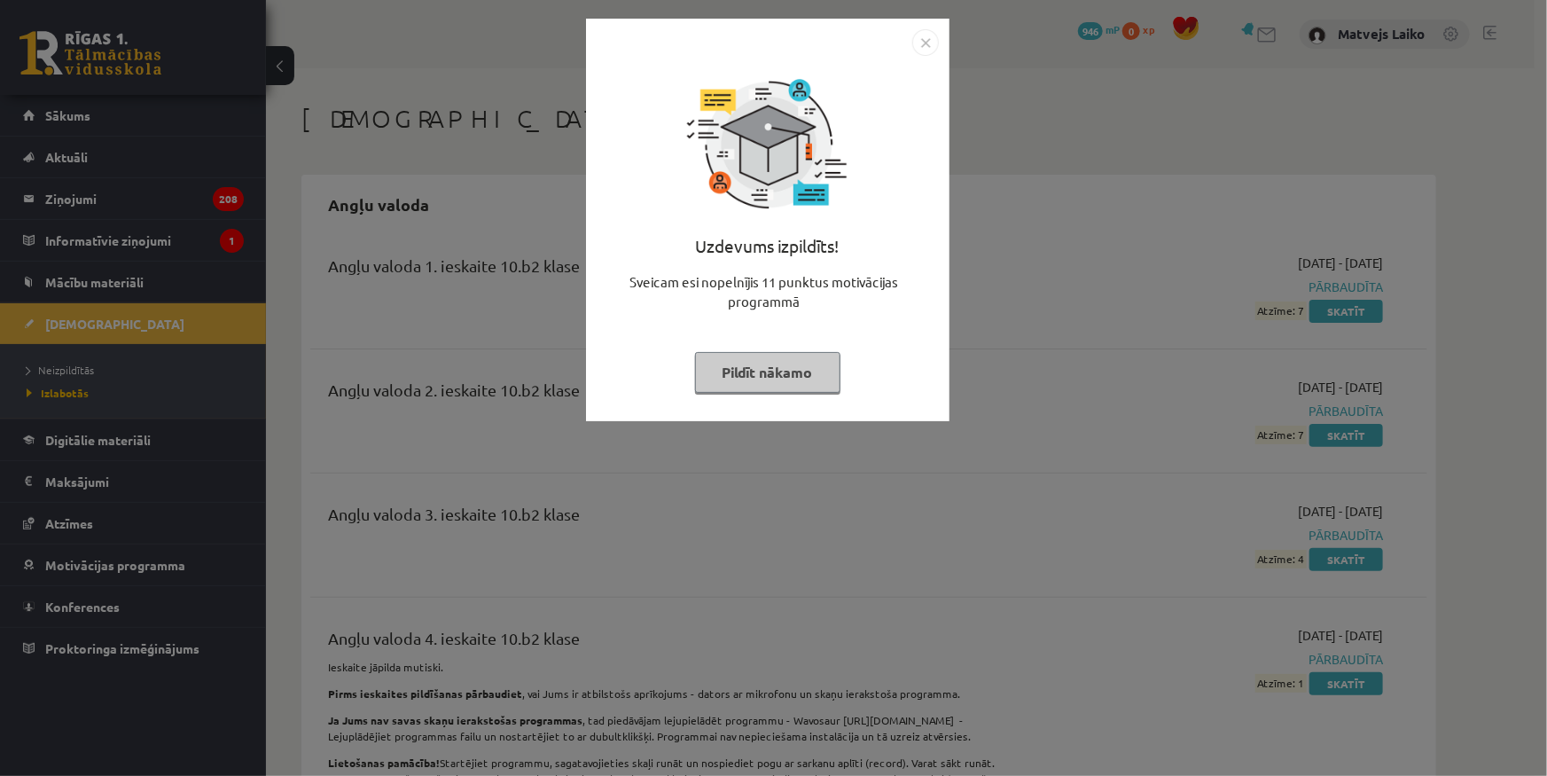
click at [742, 372] on button "Pildīt nākamo" at bounding box center [767, 372] width 145 height 41
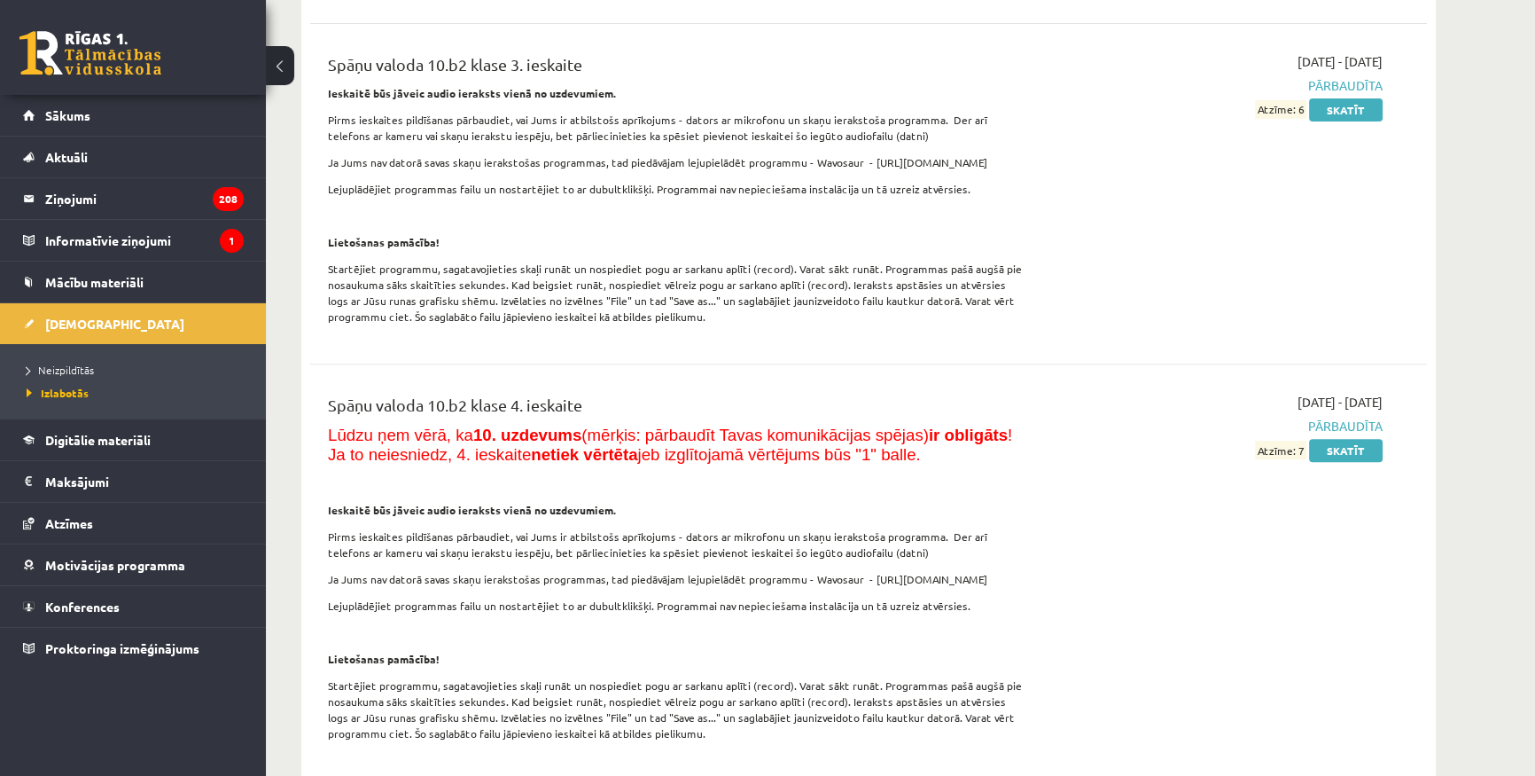
scroll to position [9348, 0]
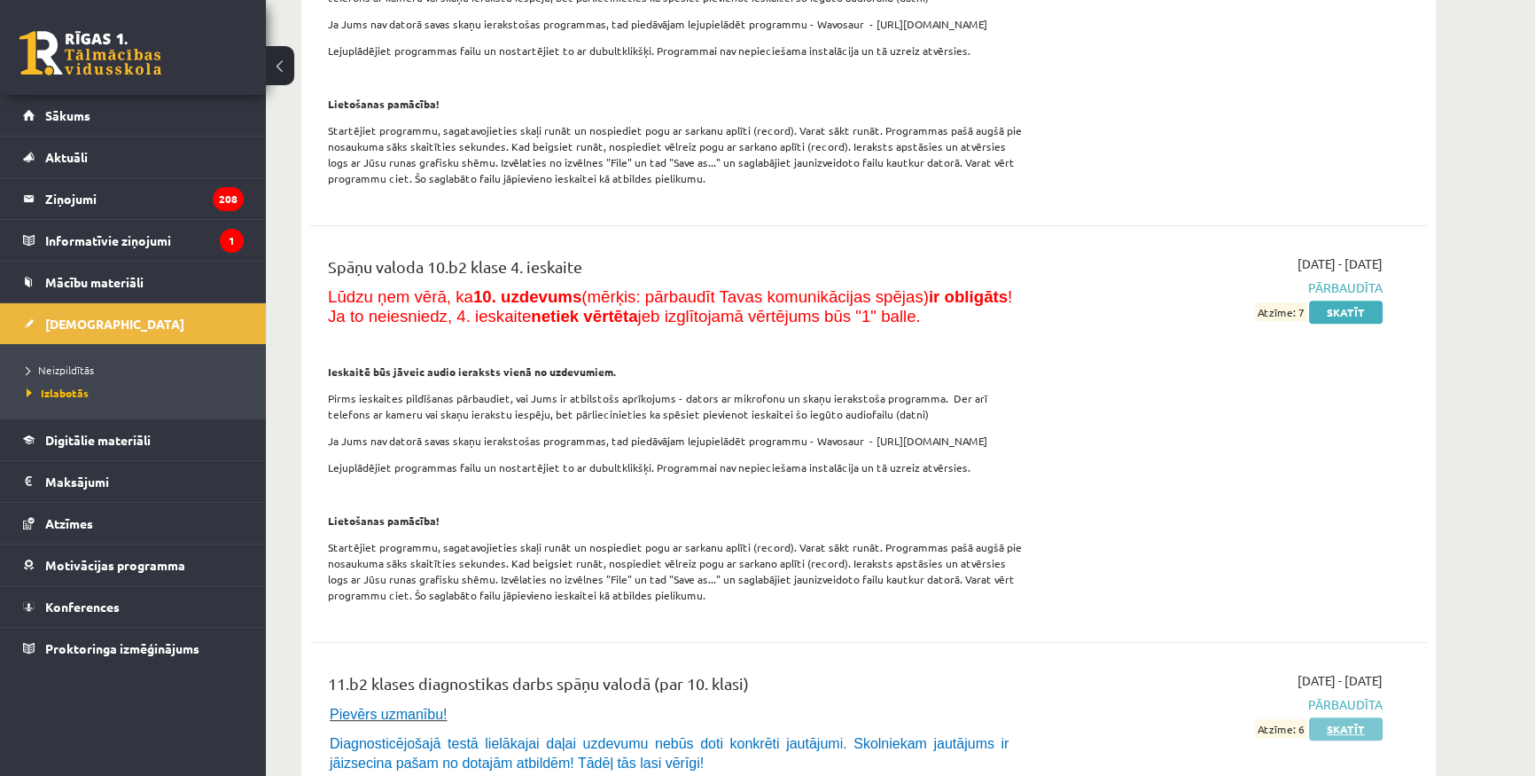
click at [1355, 717] on link "Skatīt" at bounding box center [1346, 728] width 74 height 23
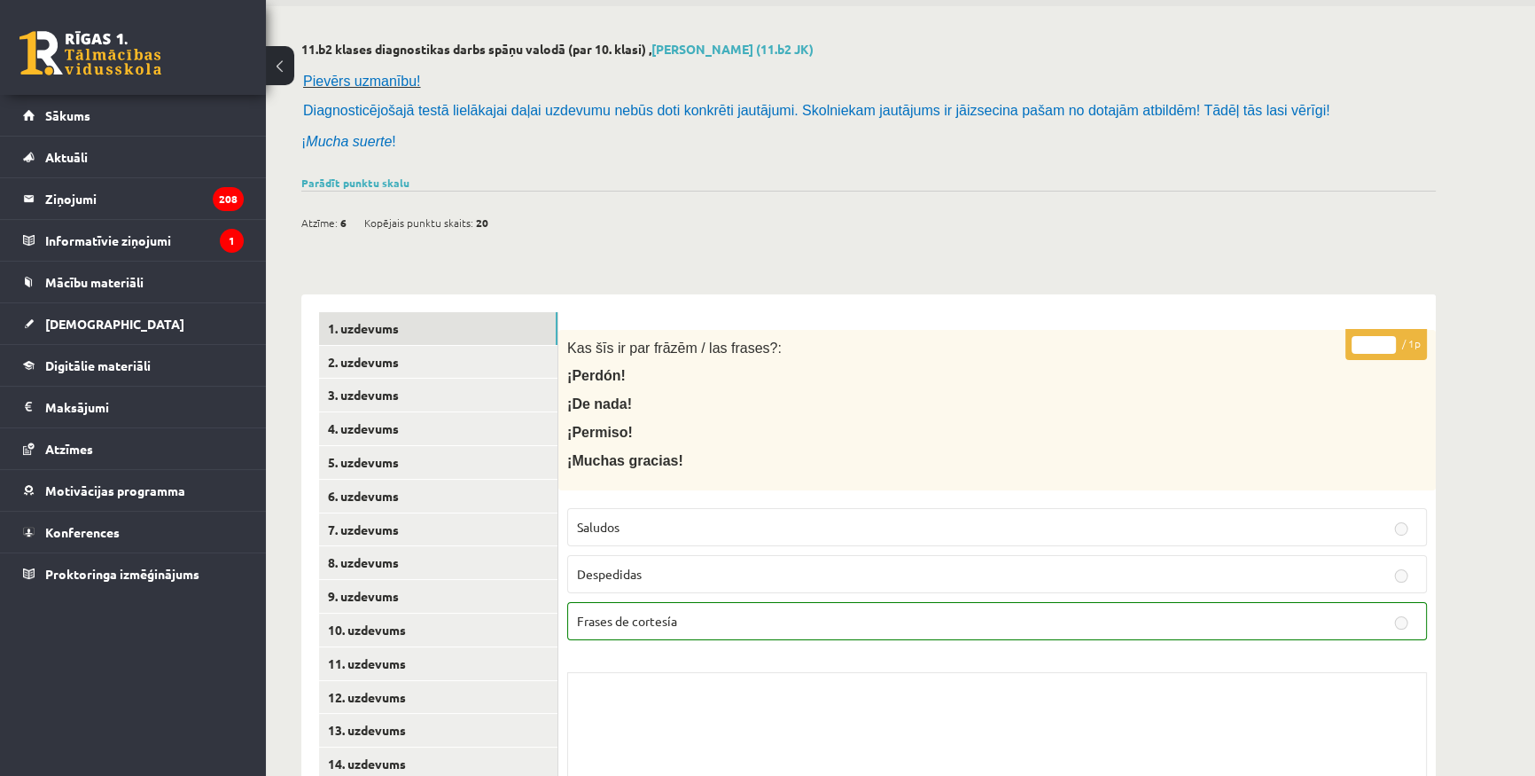
scroll to position [241, 0]
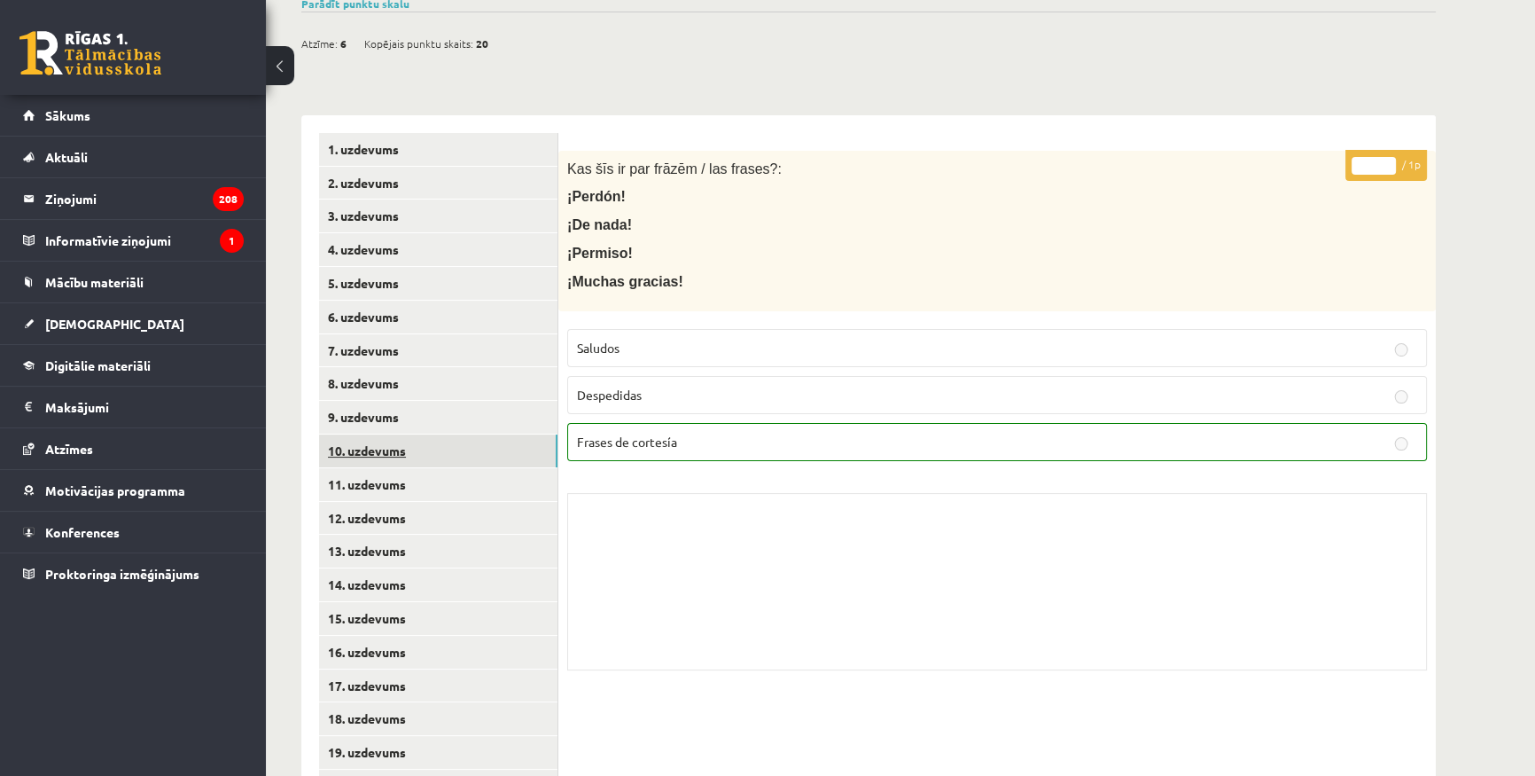
click at [398, 457] on link "10. uzdevums" at bounding box center [438, 450] width 238 height 33
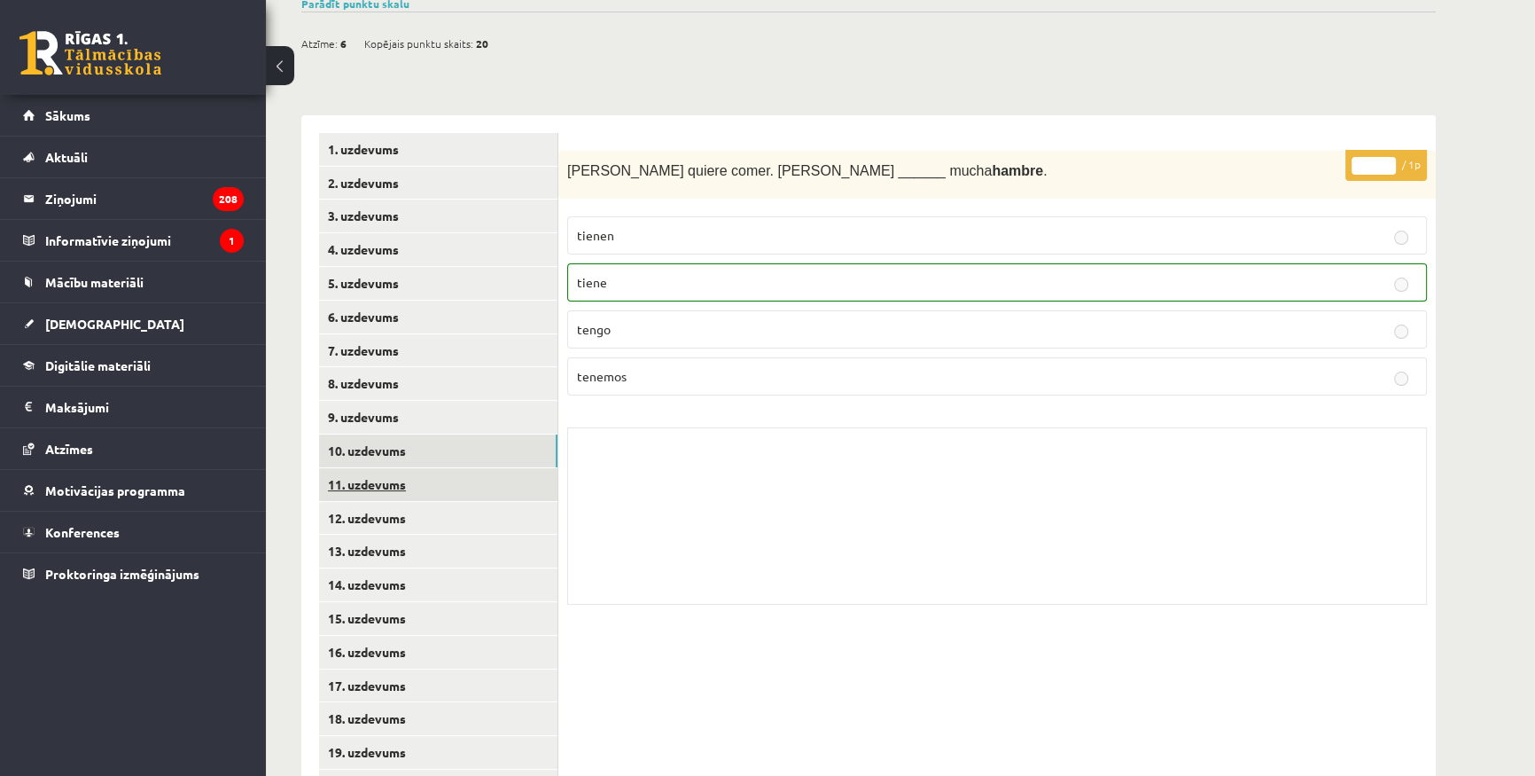
click at [433, 480] on link "11. uzdevums" at bounding box center [438, 484] width 238 height 33
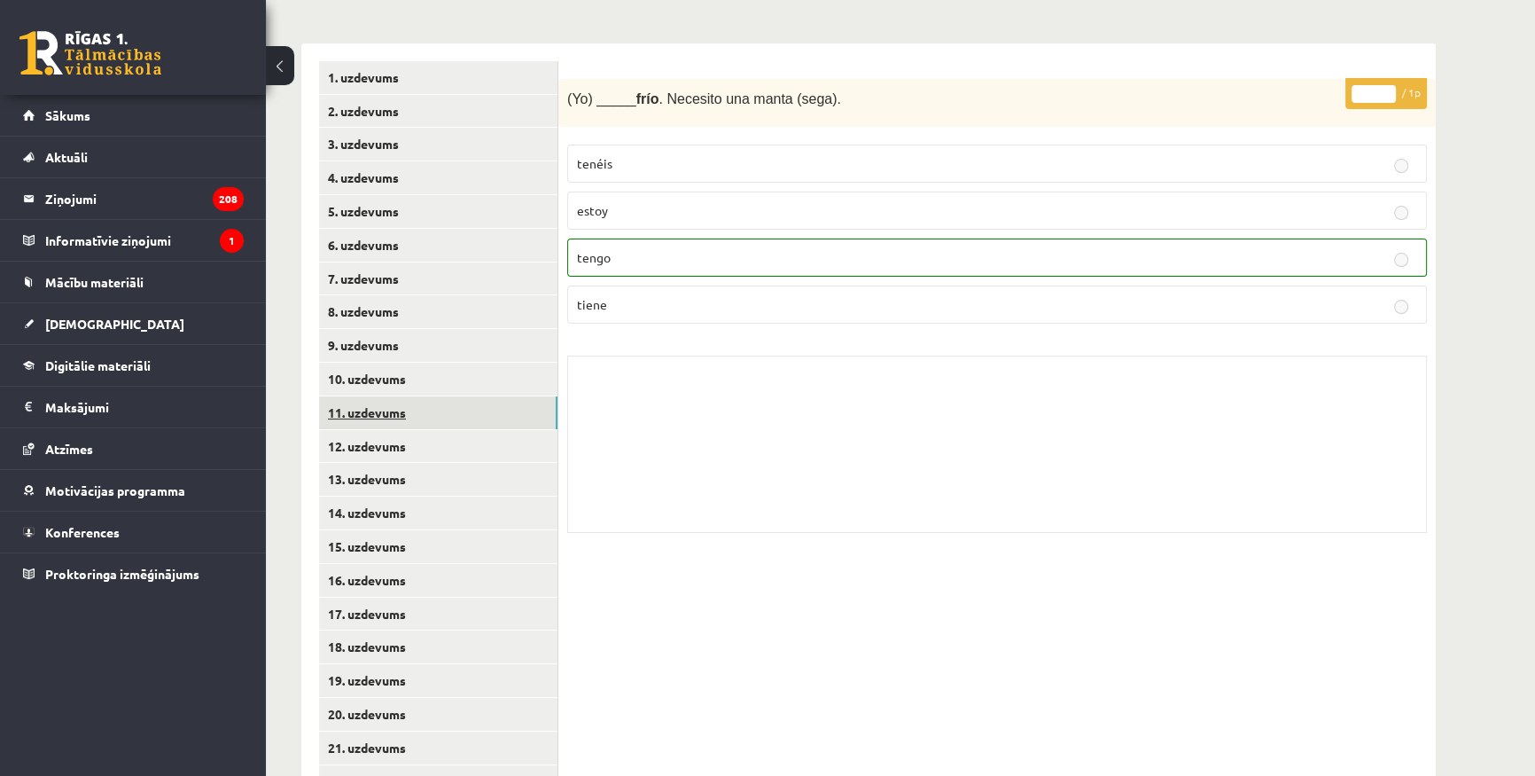
scroll to position [322, 0]
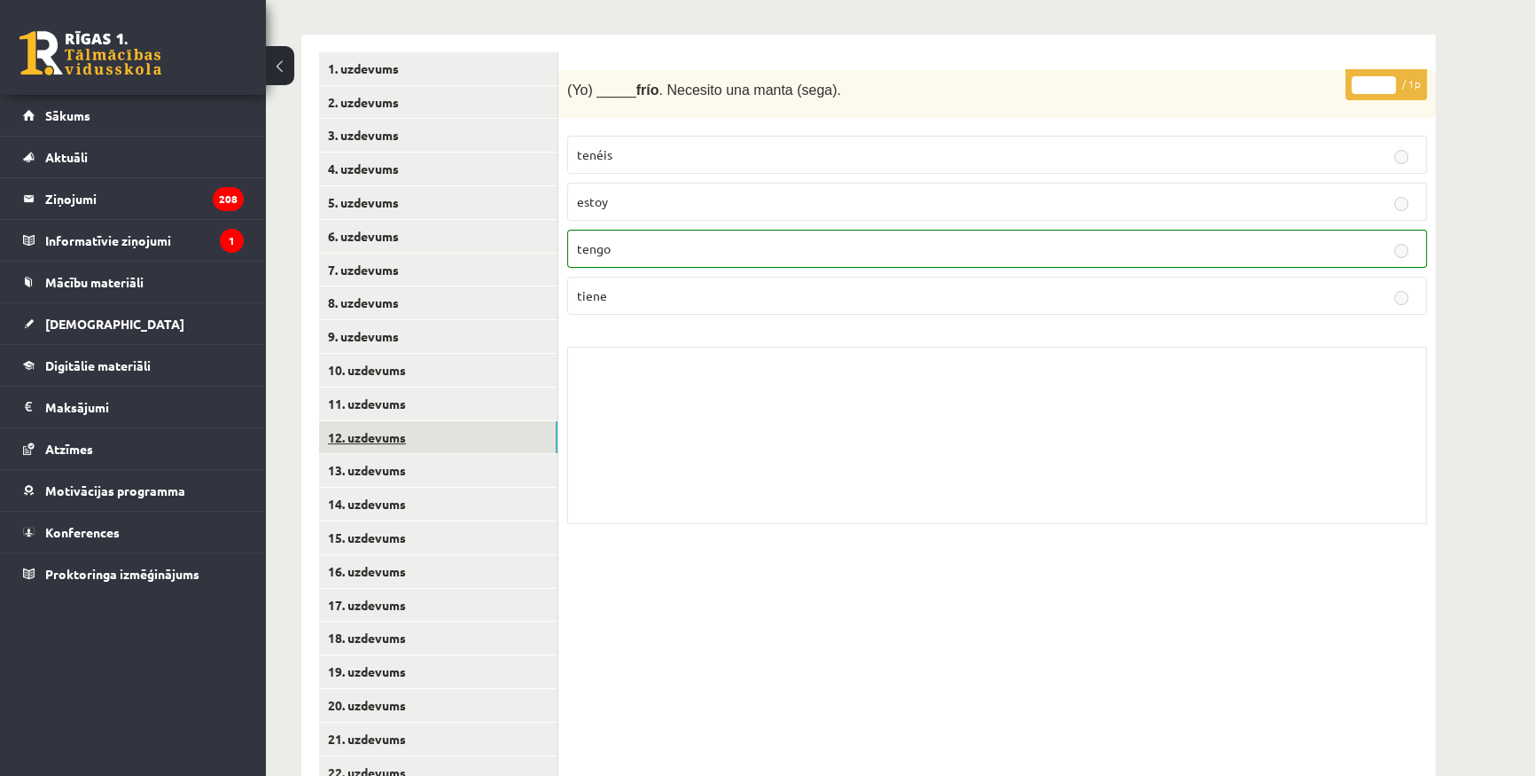
click at [412, 433] on link "12. uzdevums" at bounding box center [438, 437] width 238 height 33
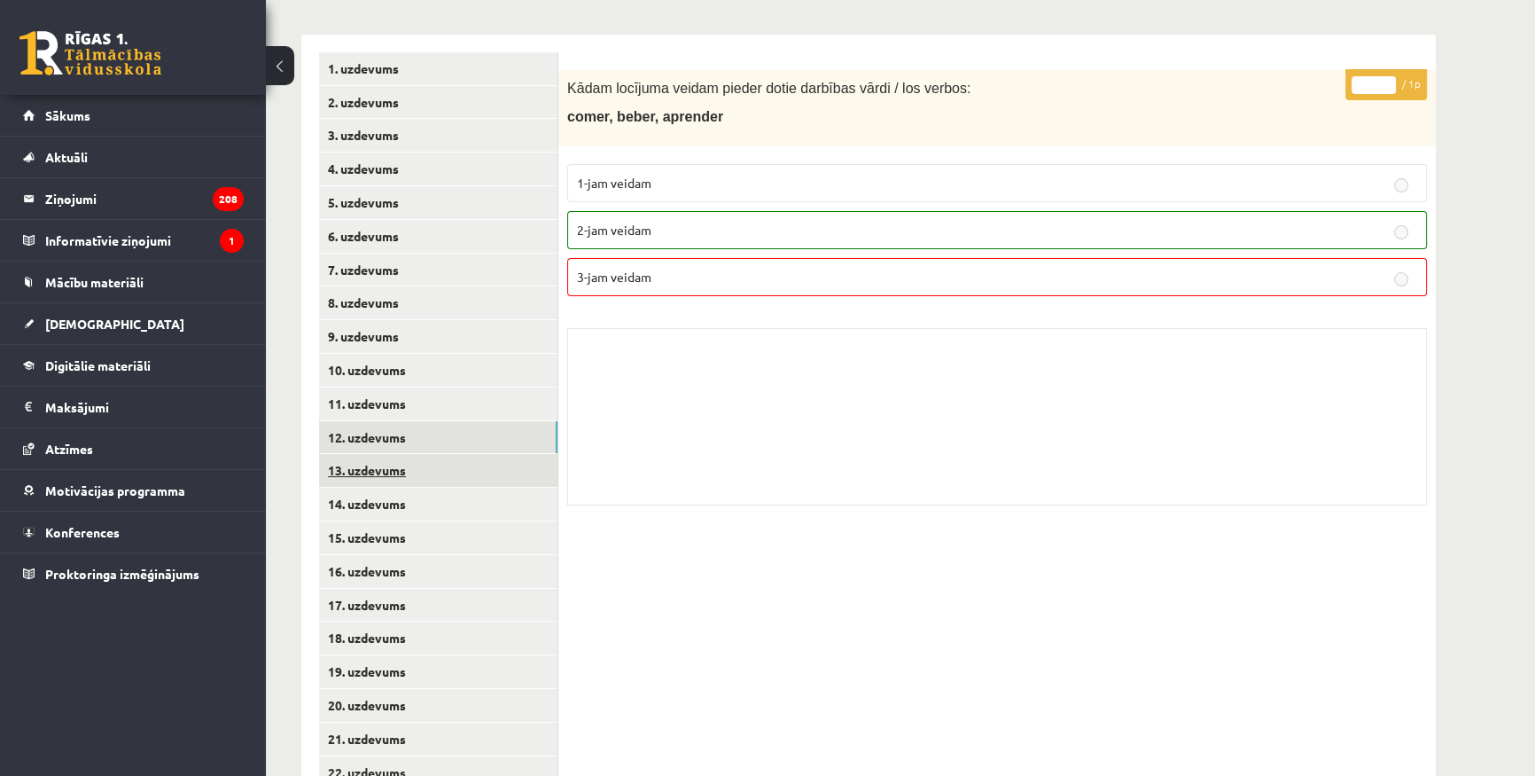
click at [425, 473] on link "13. uzdevums" at bounding box center [438, 470] width 238 height 33
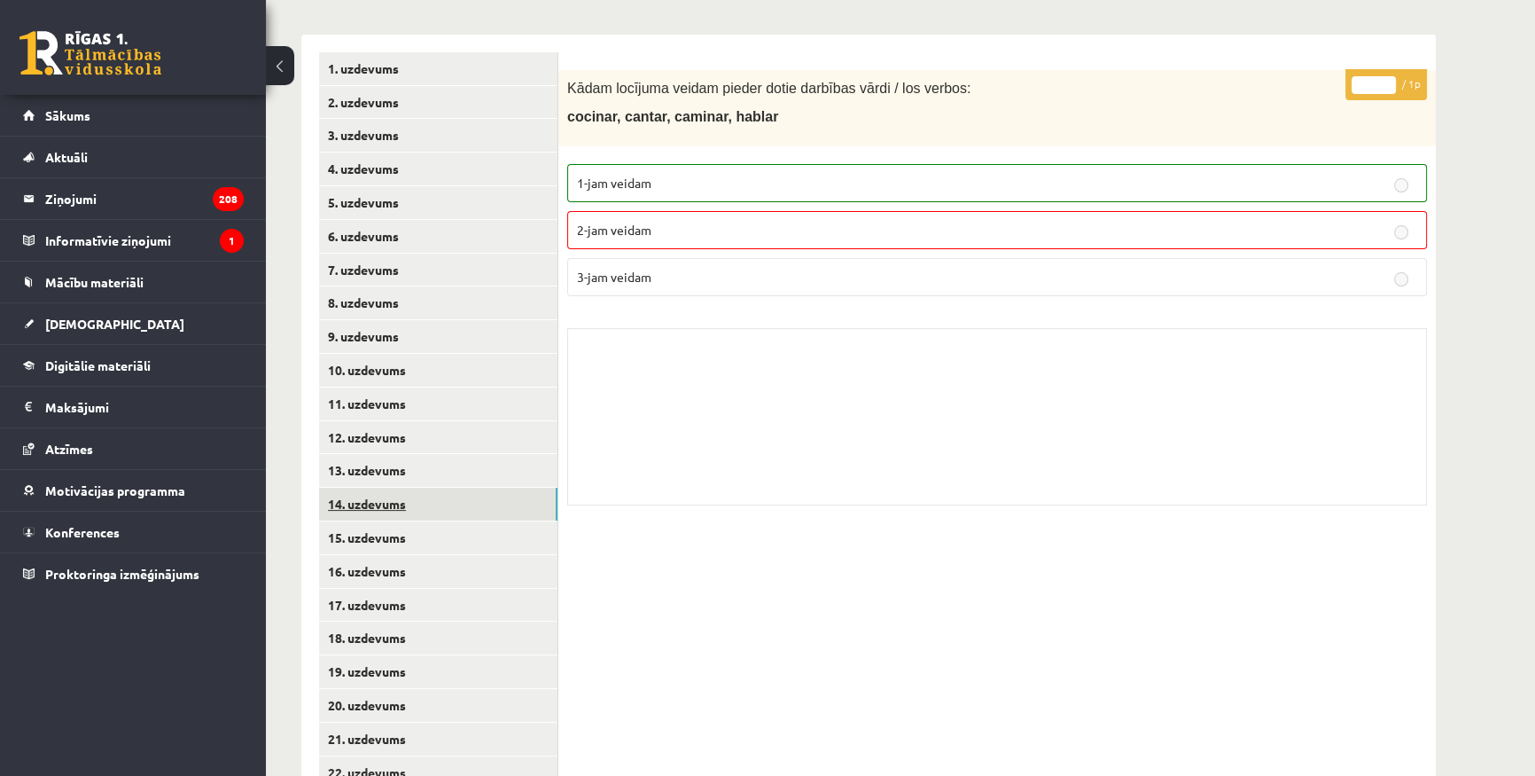
click at [427, 496] on link "14. uzdevums" at bounding box center [438, 504] width 238 height 33
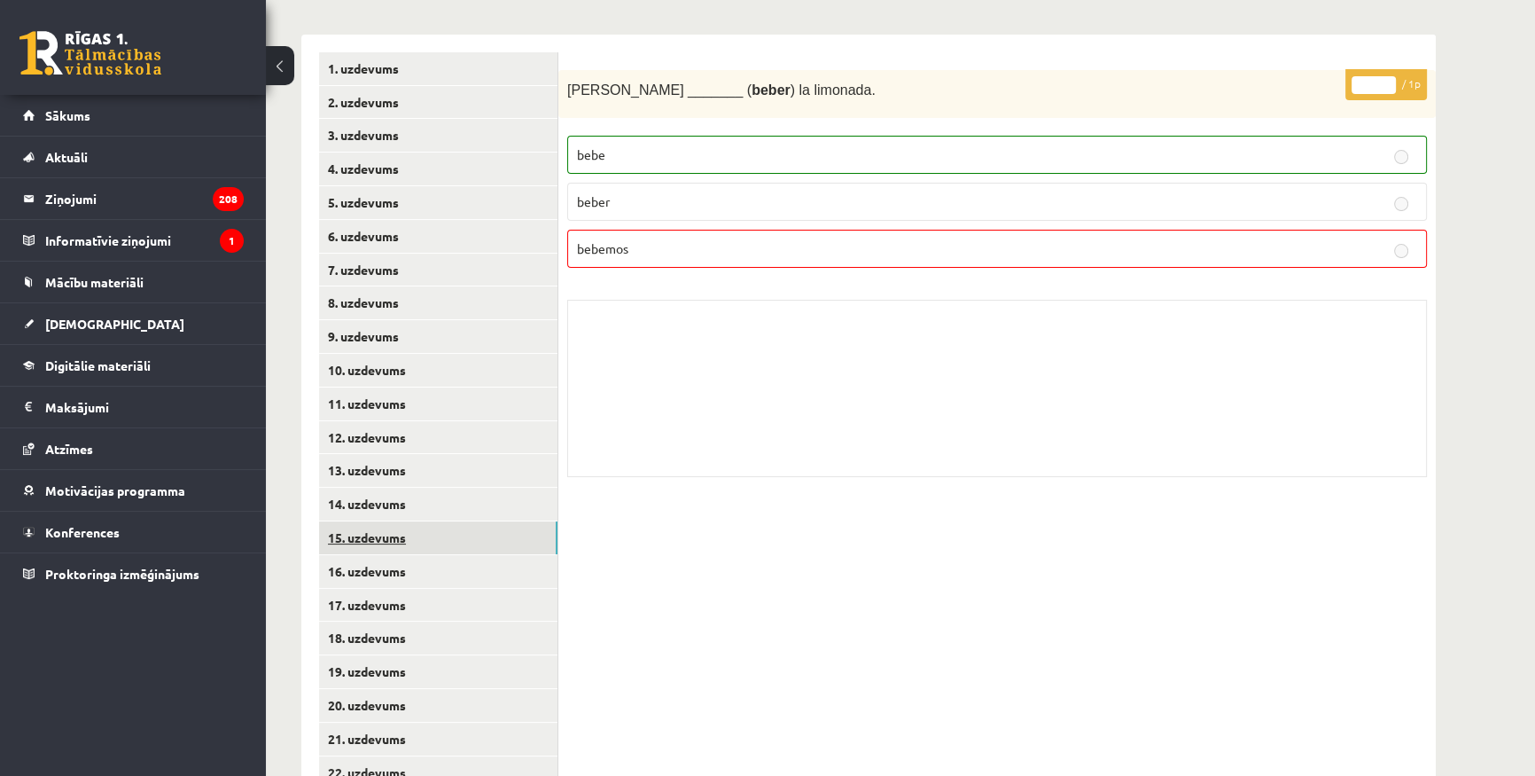
click at [429, 532] on link "15. uzdevums" at bounding box center [438, 537] width 238 height 33
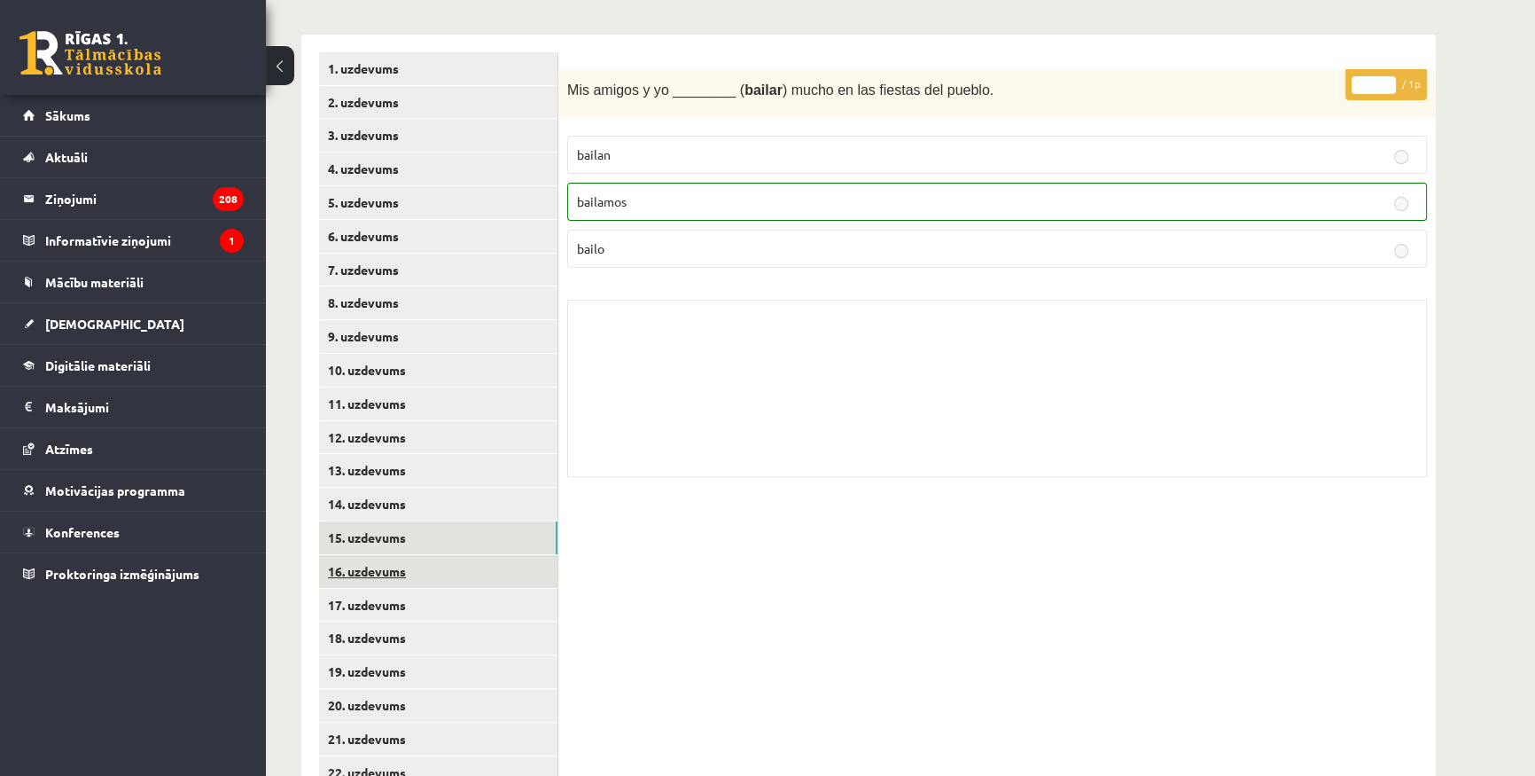
click at [443, 581] on link "16. uzdevums" at bounding box center [438, 571] width 238 height 33
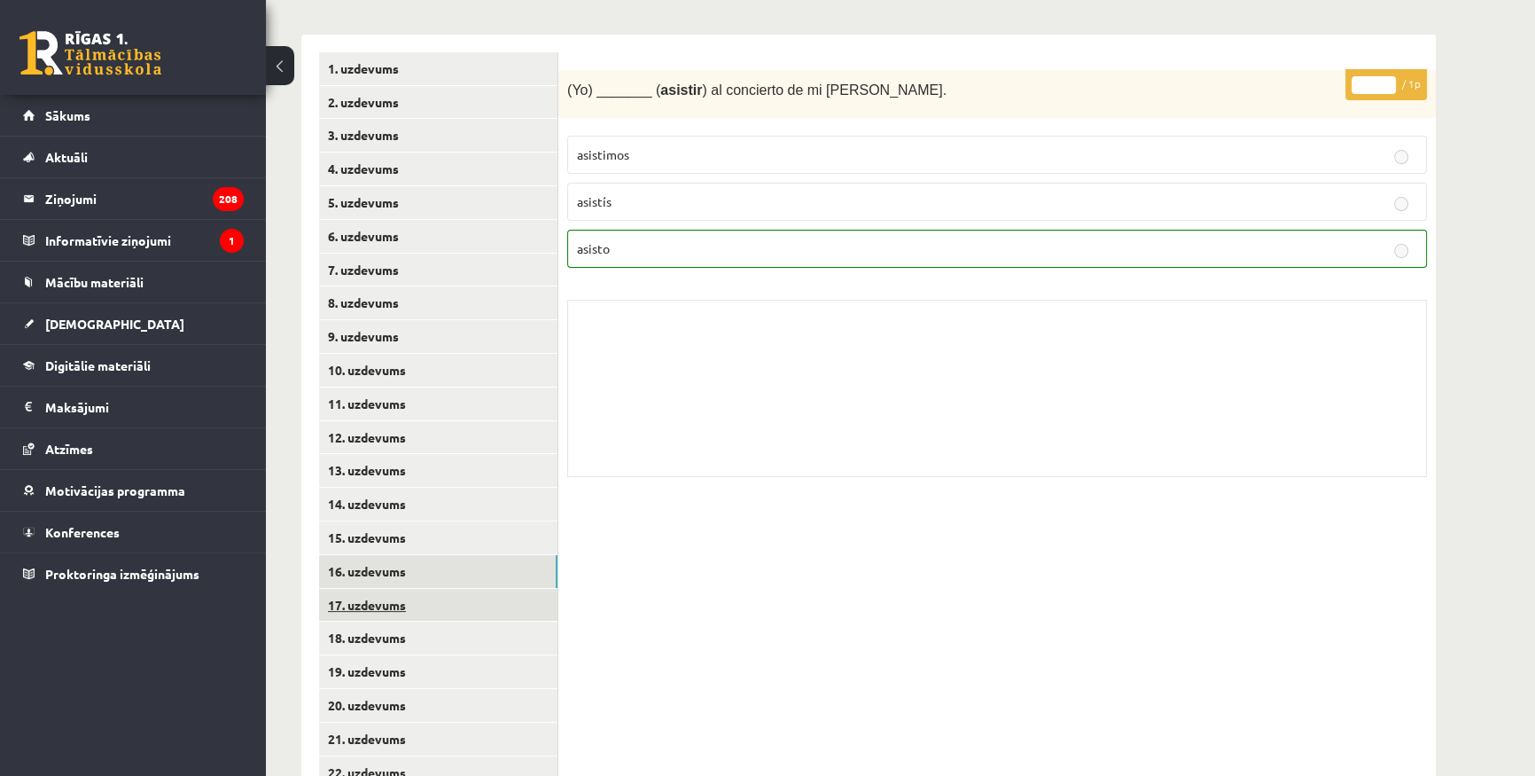
click at [439, 599] on link "17. uzdevums" at bounding box center [438, 605] width 238 height 33
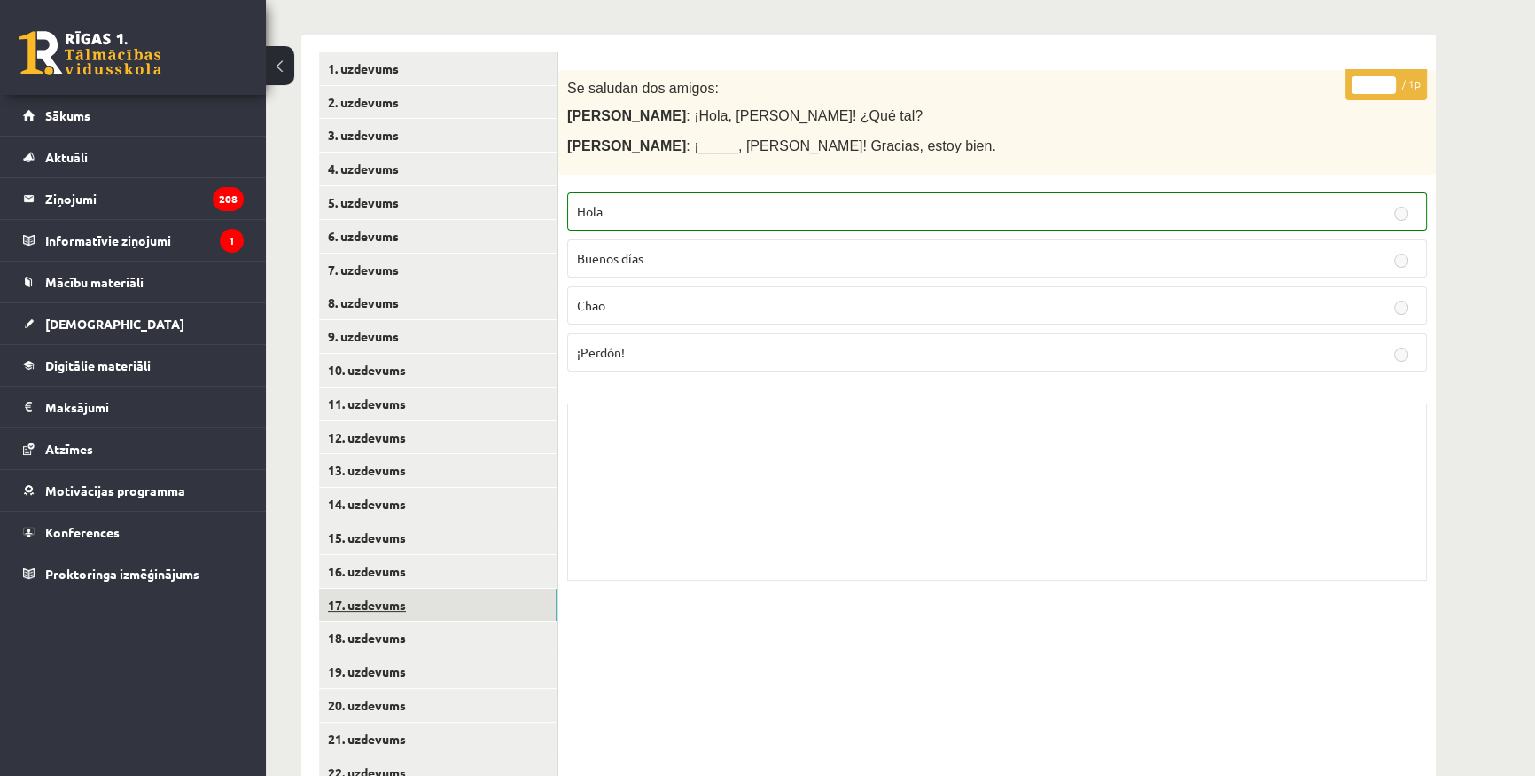
scroll to position [402, 0]
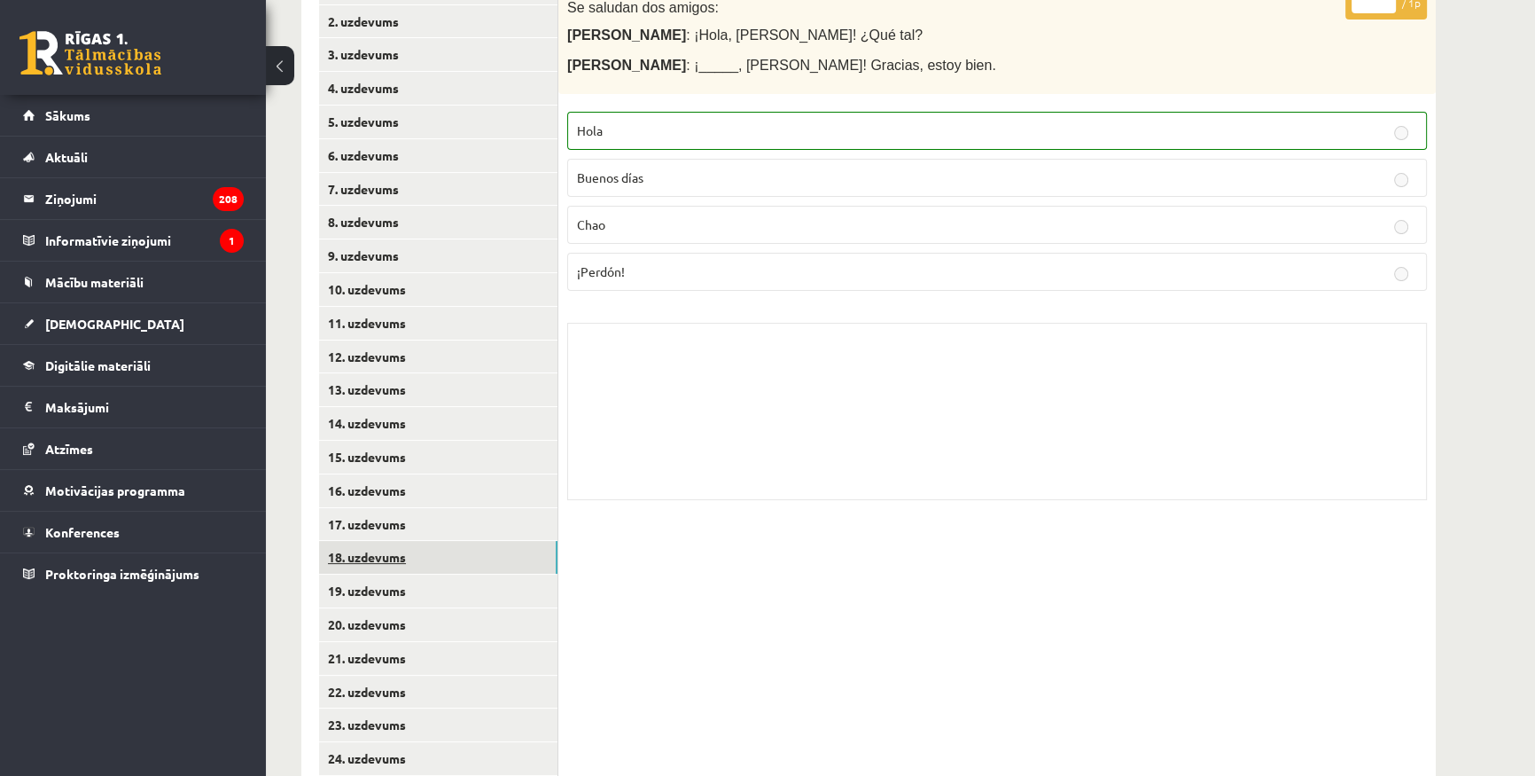
click at [407, 544] on link "18. uzdevums" at bounding box center [438, 557] width 238 height 33
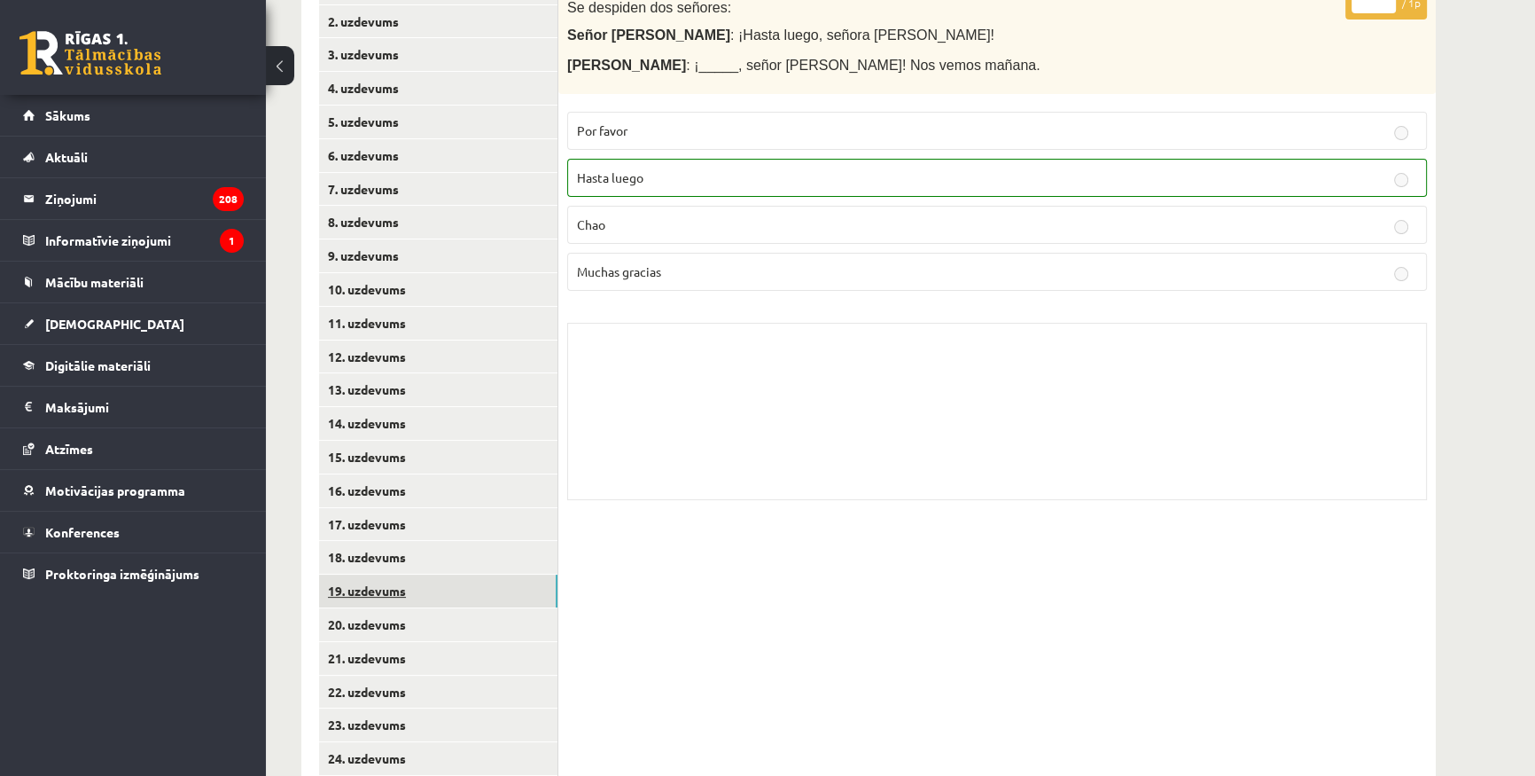
click at [394, 580] on link "19. uzdevums" at bounding box center [438, 590] width 238 height 33
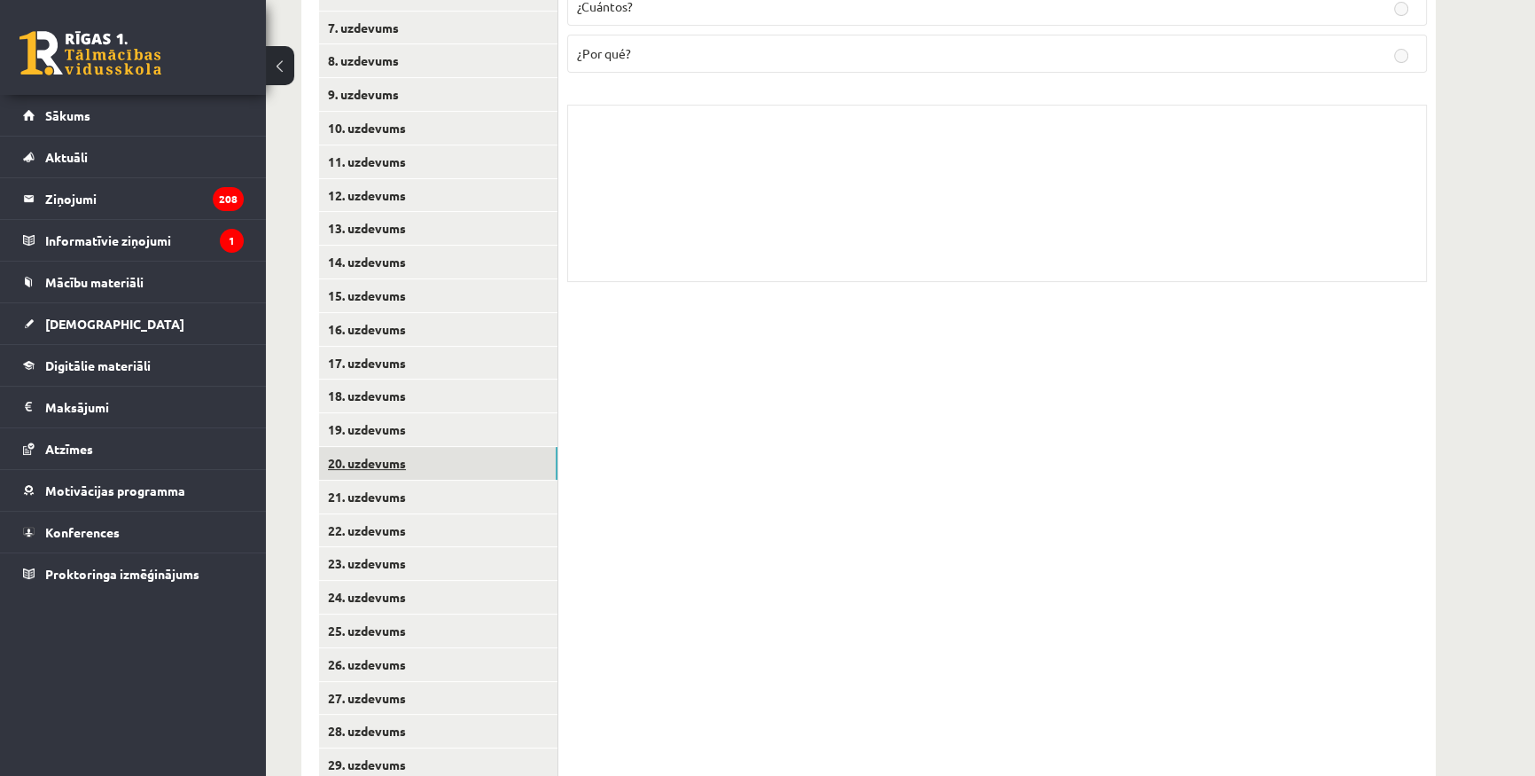
click at [383, 451] on link "20. uzdevums" at bounding box center [438, 463] width 238 height 33
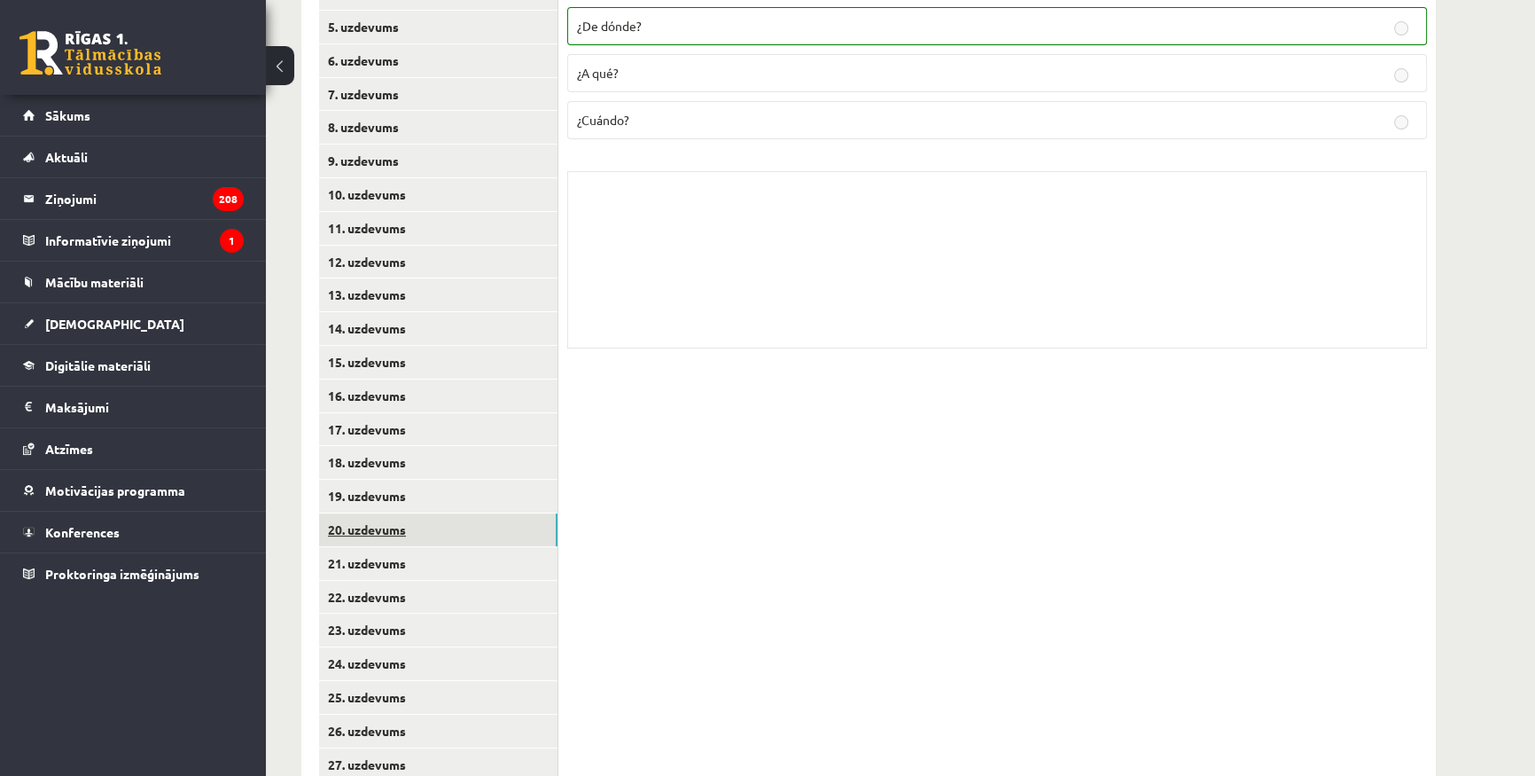
scroll to position [483, 0]
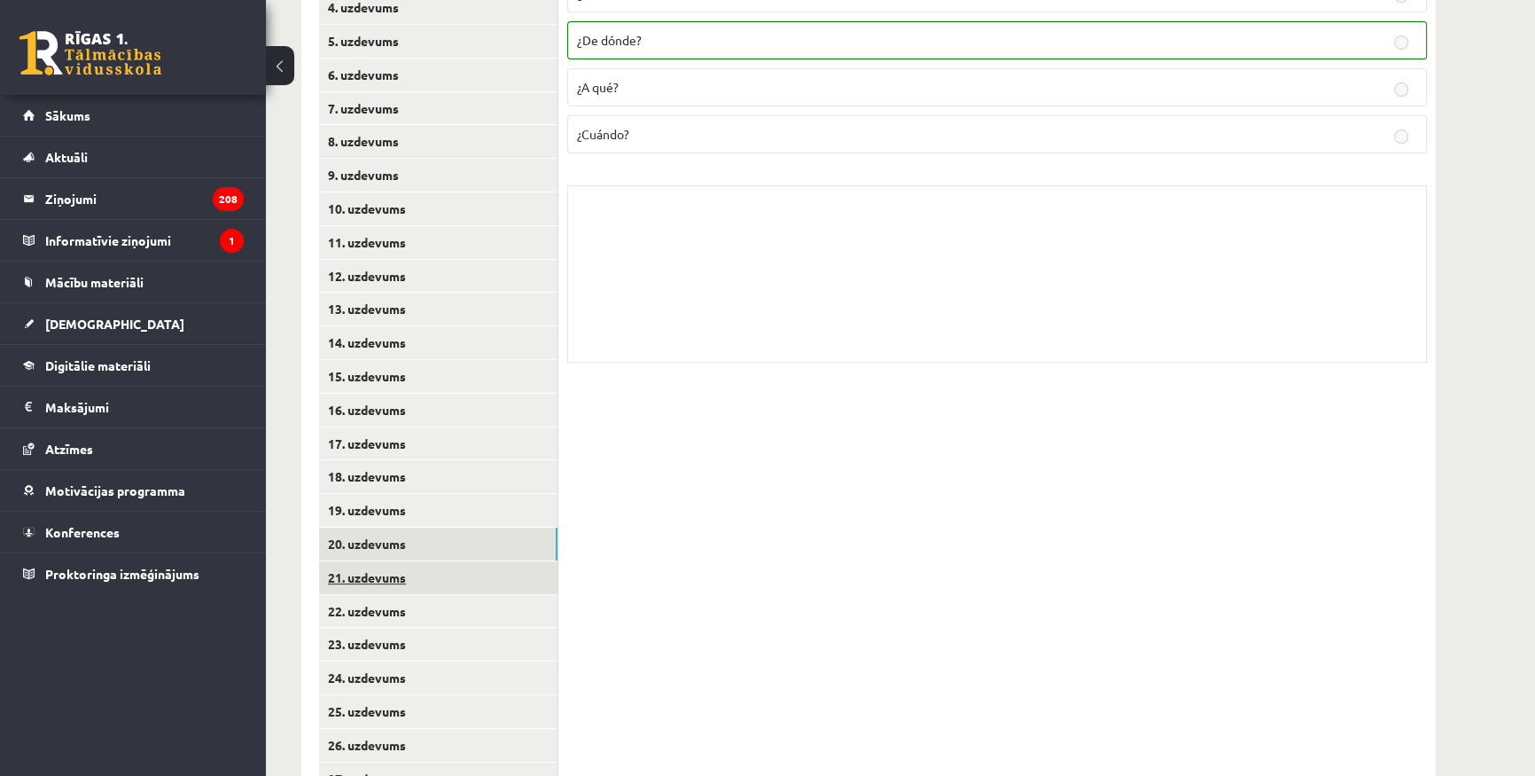
click at [386, 565] on link "21. uzdevums" at bounding box center [438, 577] width 238 height 33
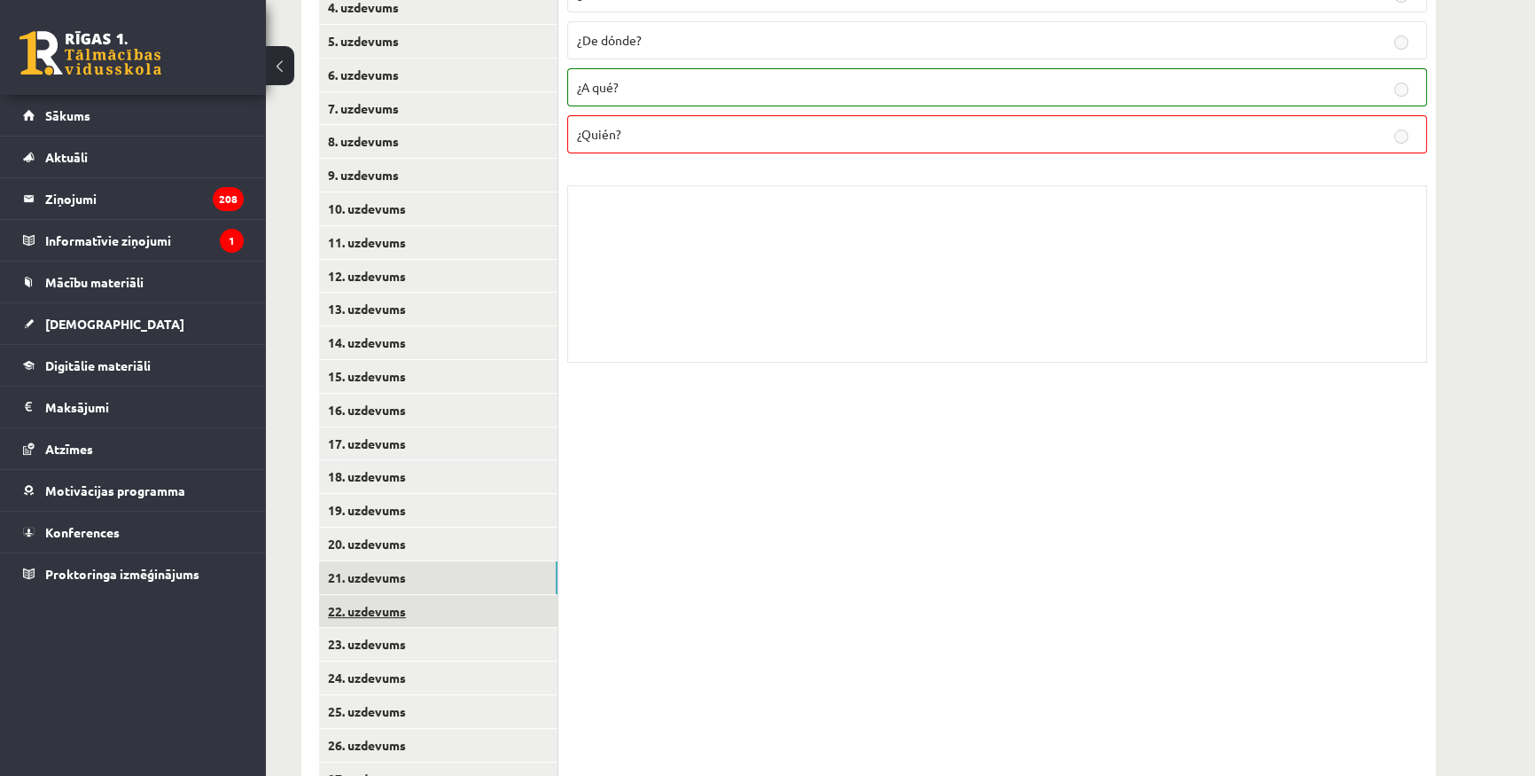
click at [387, 608] on link "22. uzdevums" at bounding box center [438, 611] width 238 height 33
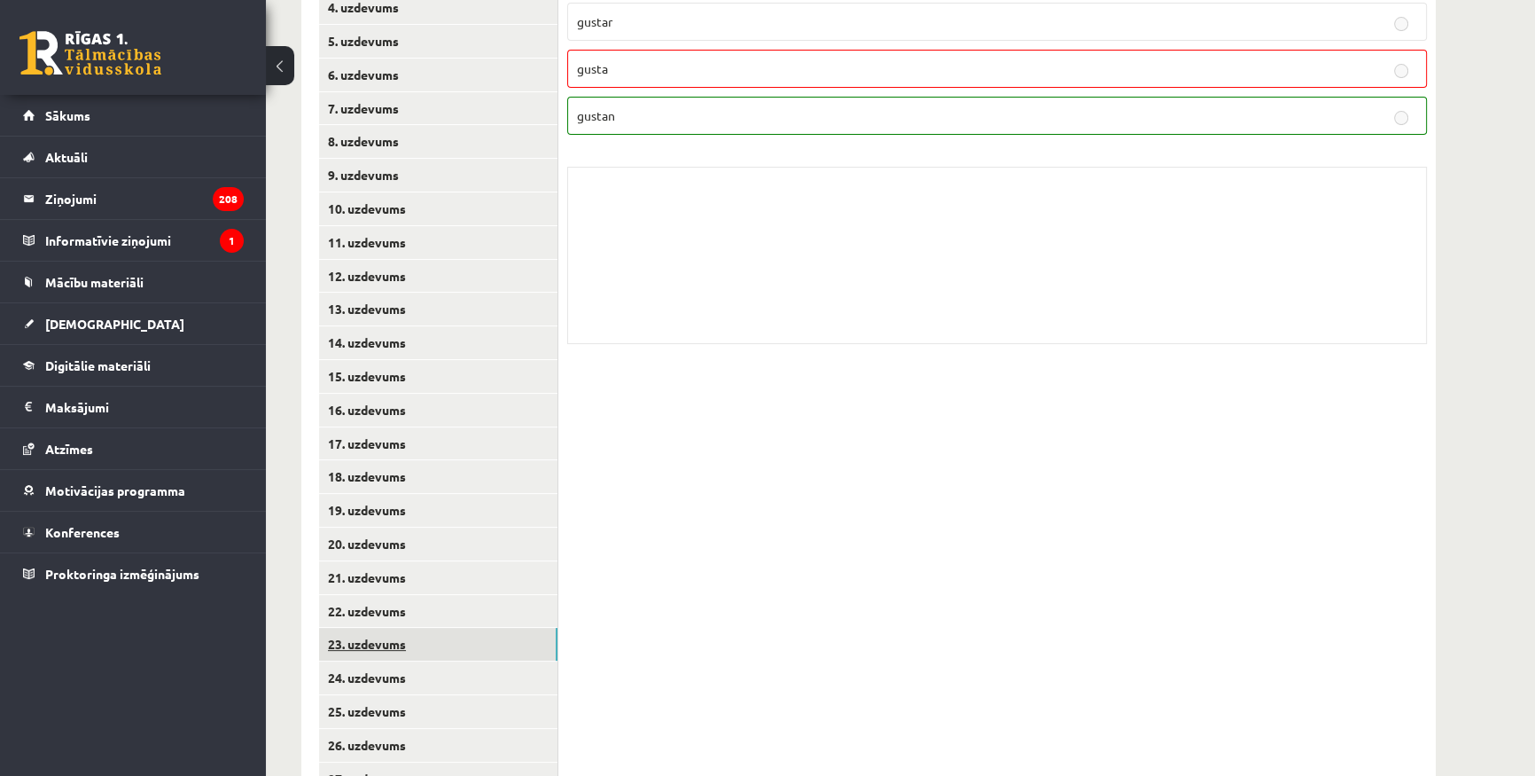
click at [387, 631] on link "23. uzdevums" at bounding box center [438, 644] width 238 height 33
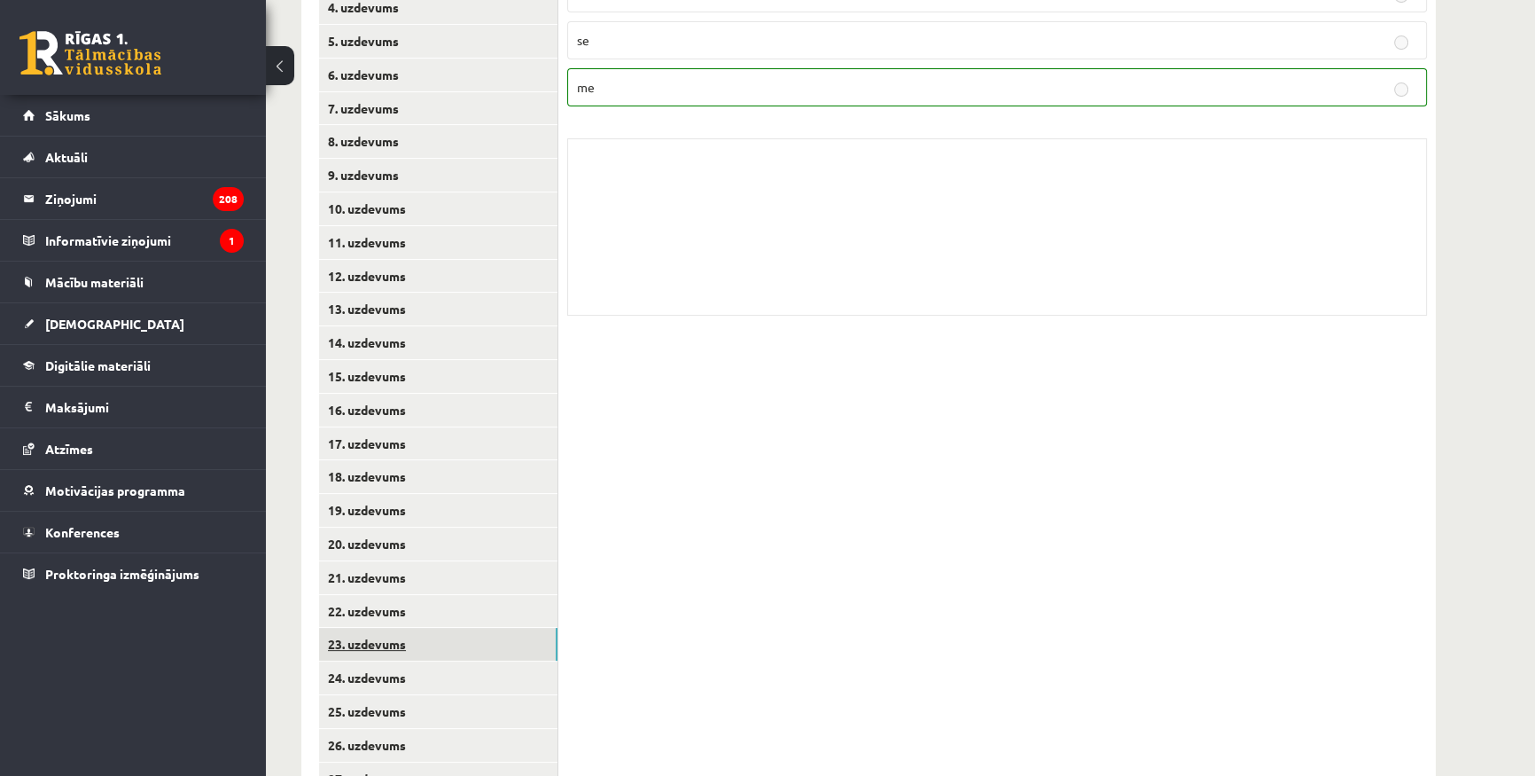
click at [387, 657] on link "23. uzdevums" at bounding box center [438, 644] width 238 height 33
click at [387, 669] on link "24. uzdevums" at bounding box center [438, 677] width 238 height 33
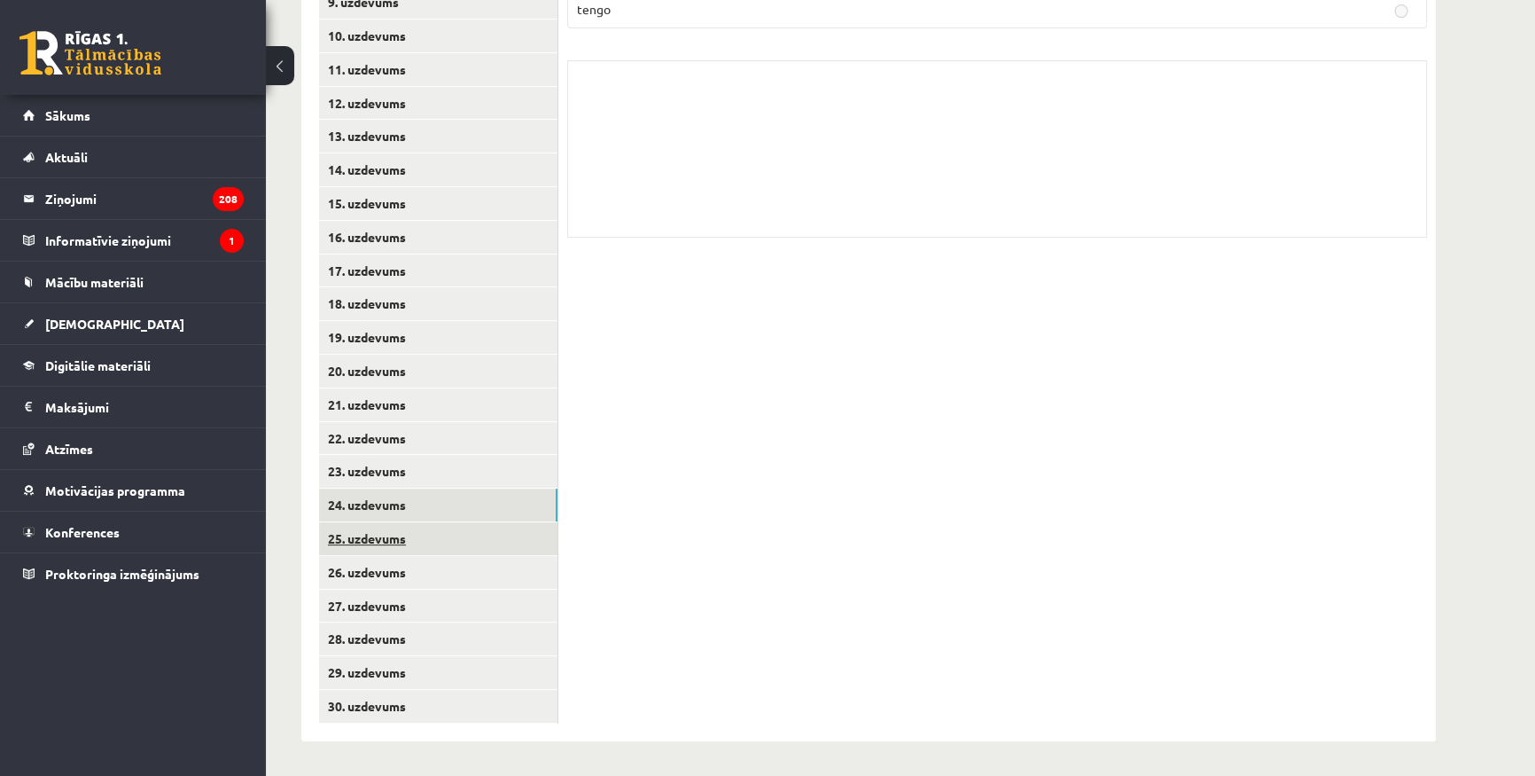
click at [371, 533] on link "25. uzdevums" at bounding box center [438, 538] width 238 height 33
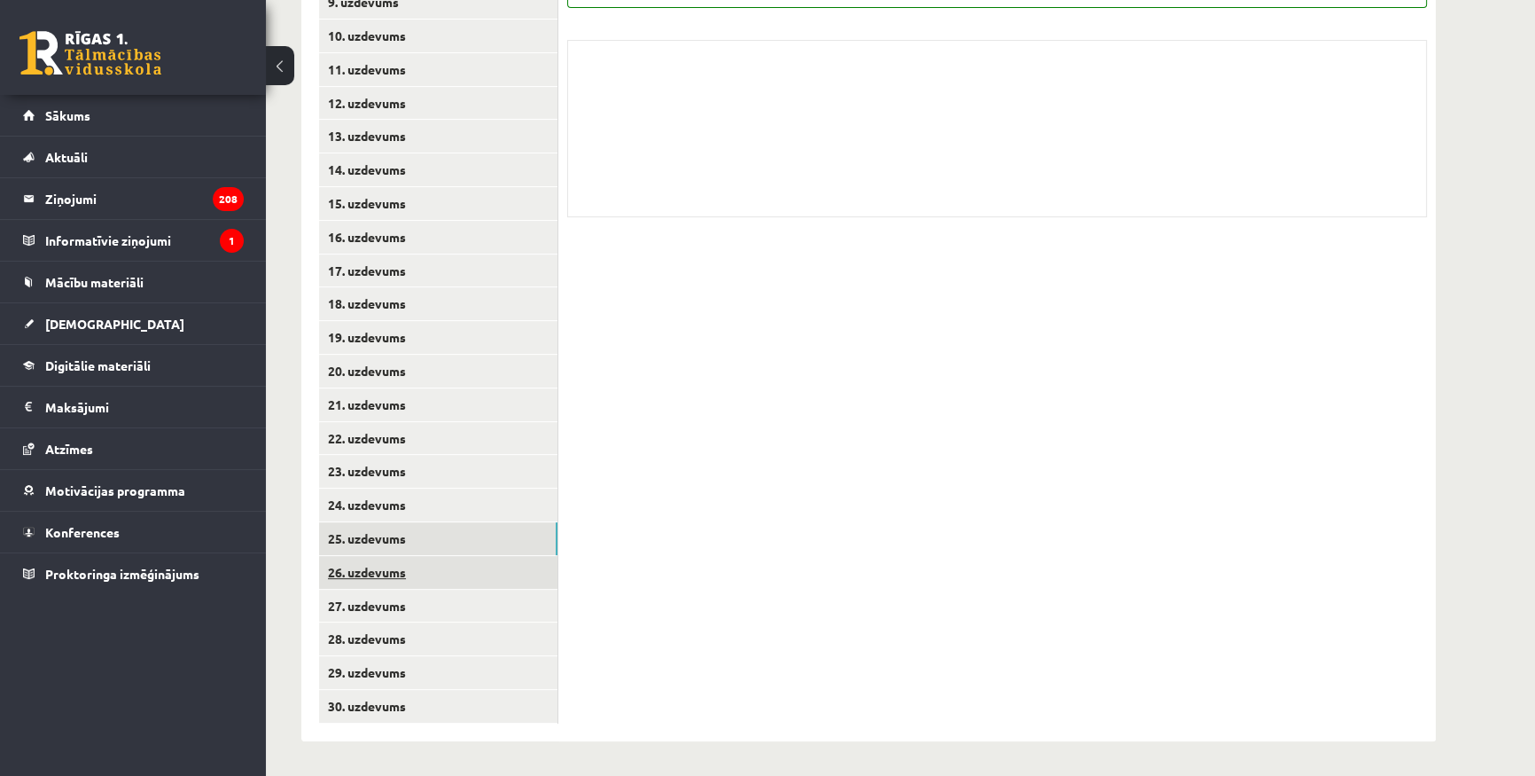
click at [379, 580] on link "26. uzdevums" at bounding box center [438, 572] width 238 height 33
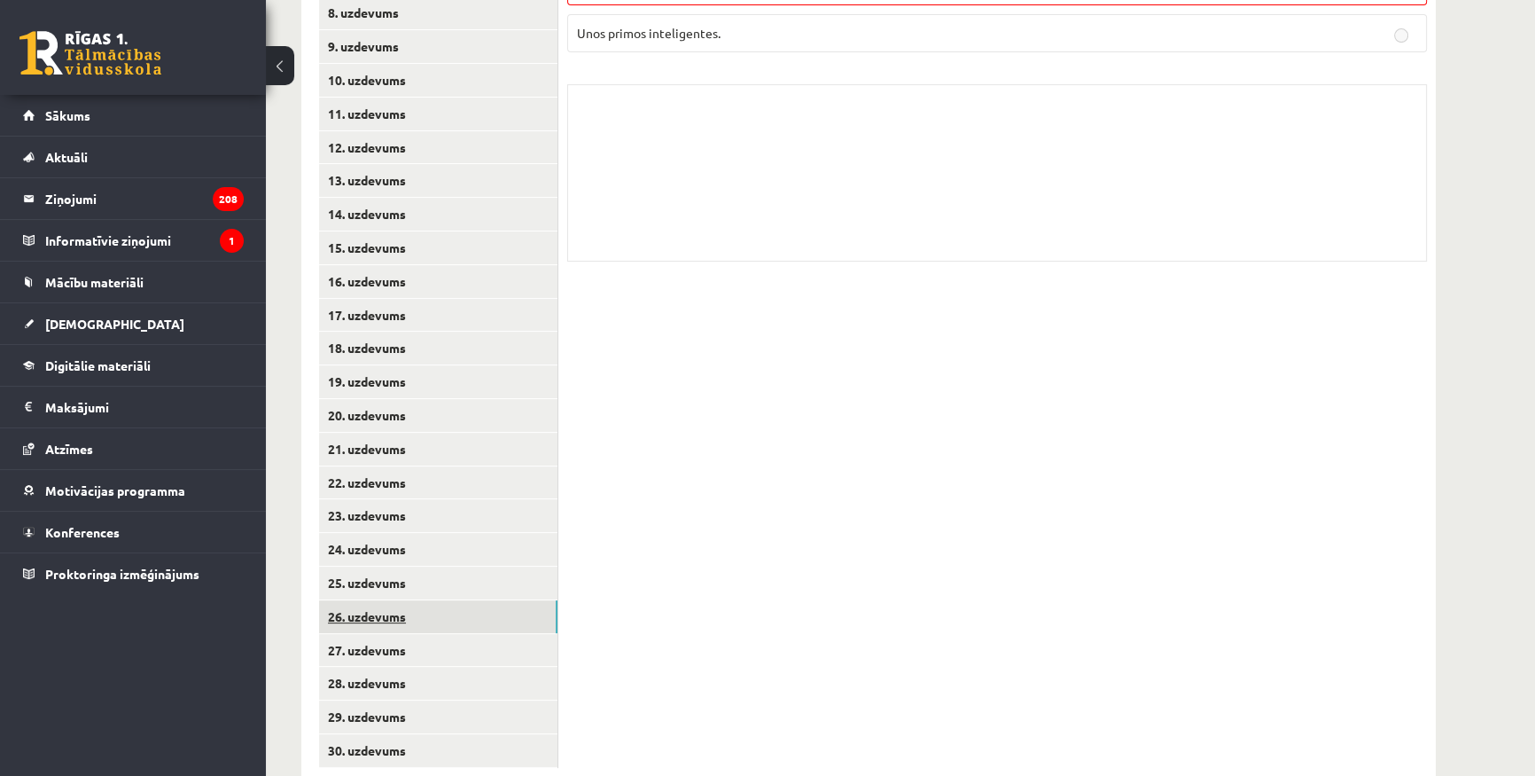
scroll to position [656, 0]
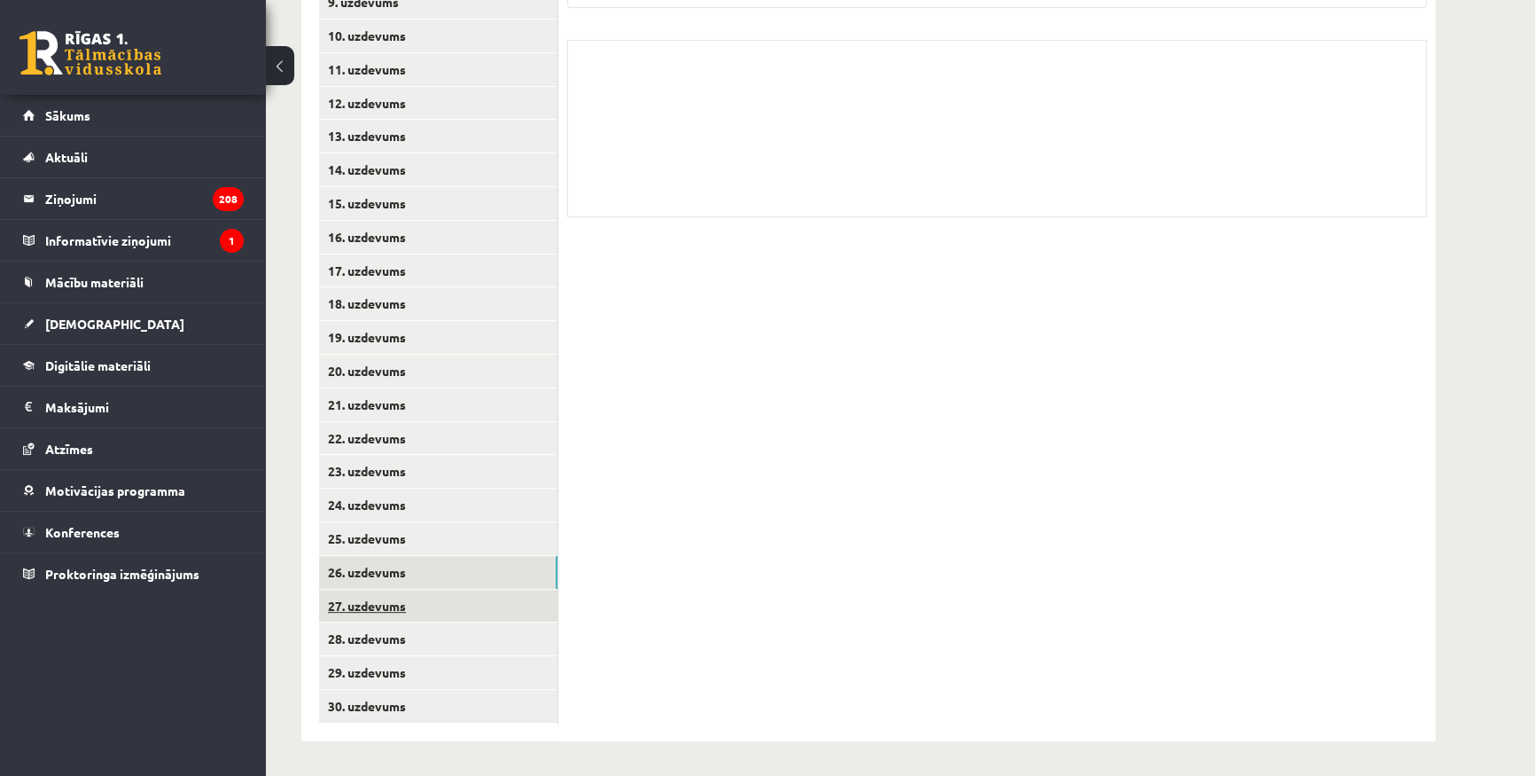
click at [389, 594] on link "27. uzdevums" at bounding box center [438, 606] width 238 height 33
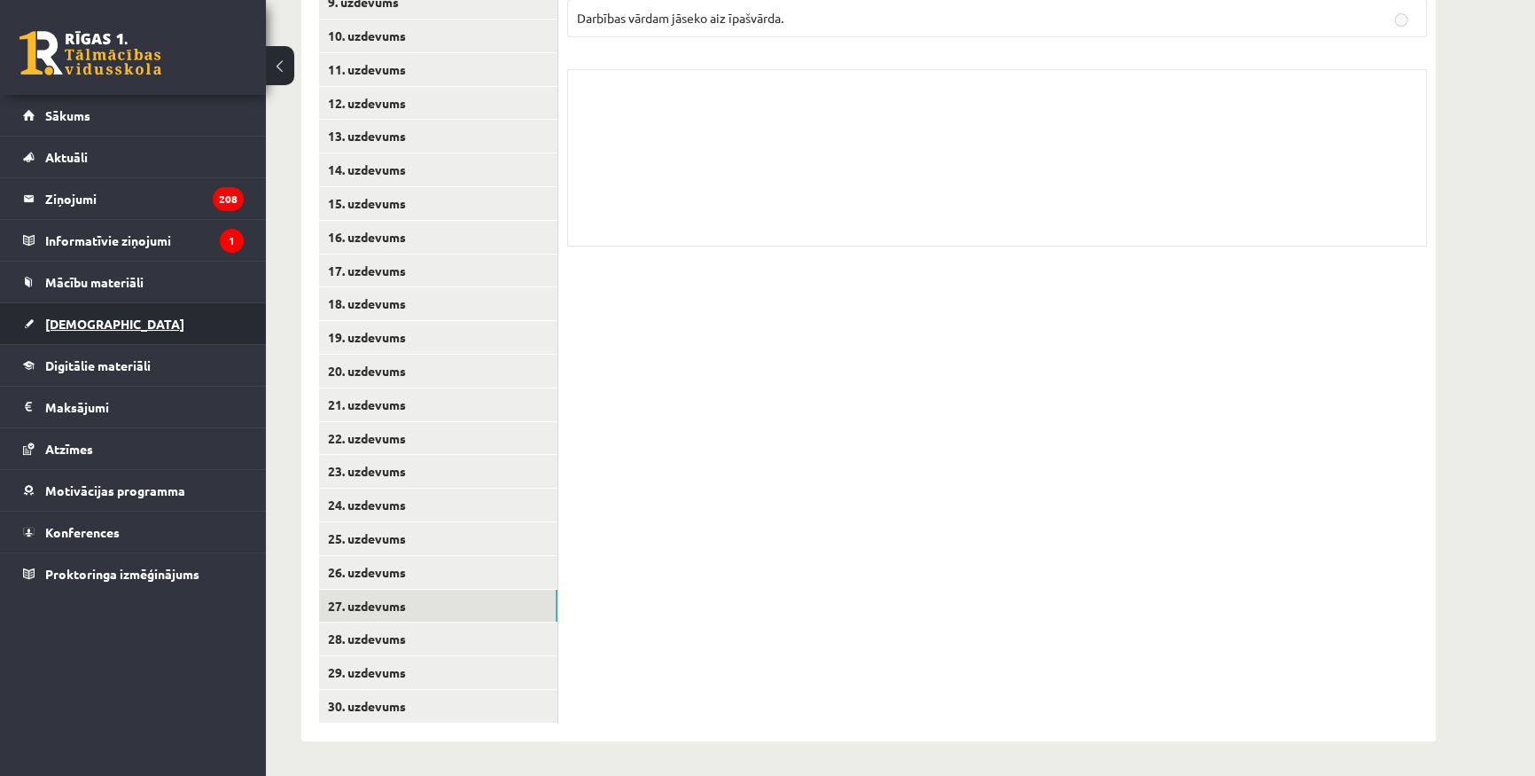
click at [86, 313] on link "[DEMOGRAPHIC_DATA]" at bounding box center [133, 323] width 221 height 41
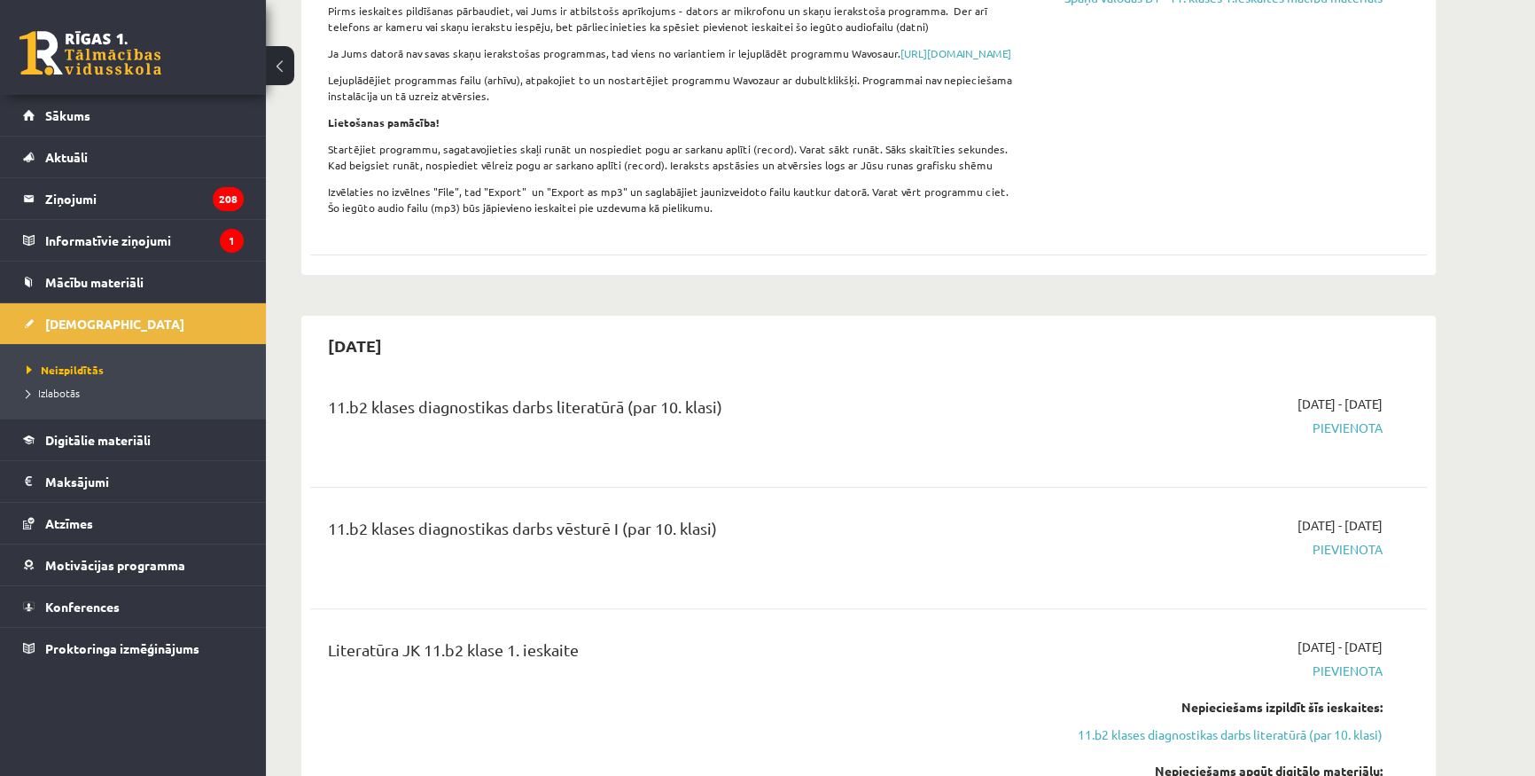
scroll to position [91, 0]
